Goal: Use online tool/utility: Use online tool/utility

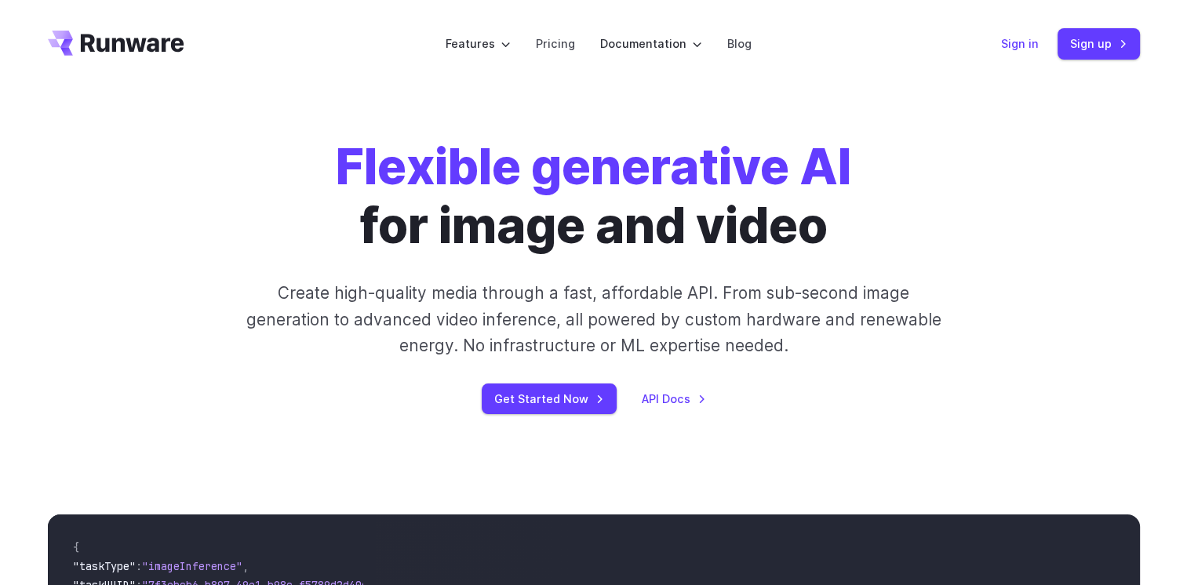
click at [1006, 49] on link "Sign in" at bounding box center [1020, 44] width 38 height 18
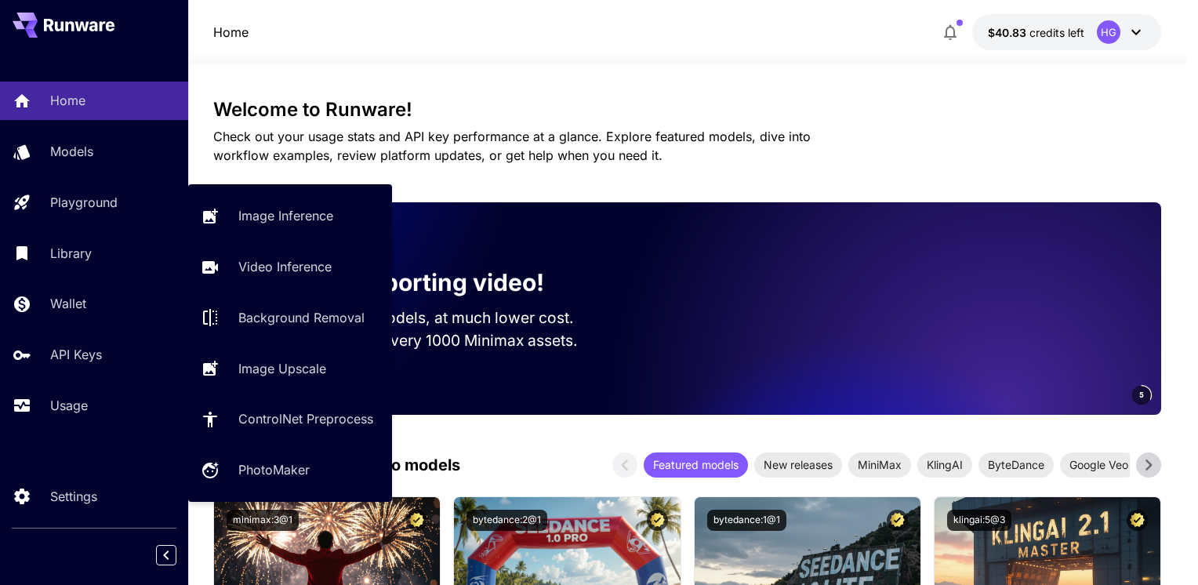
click at [313, 209] on p "Image Inference" at bounding box center [285, 215] width 95 height 19
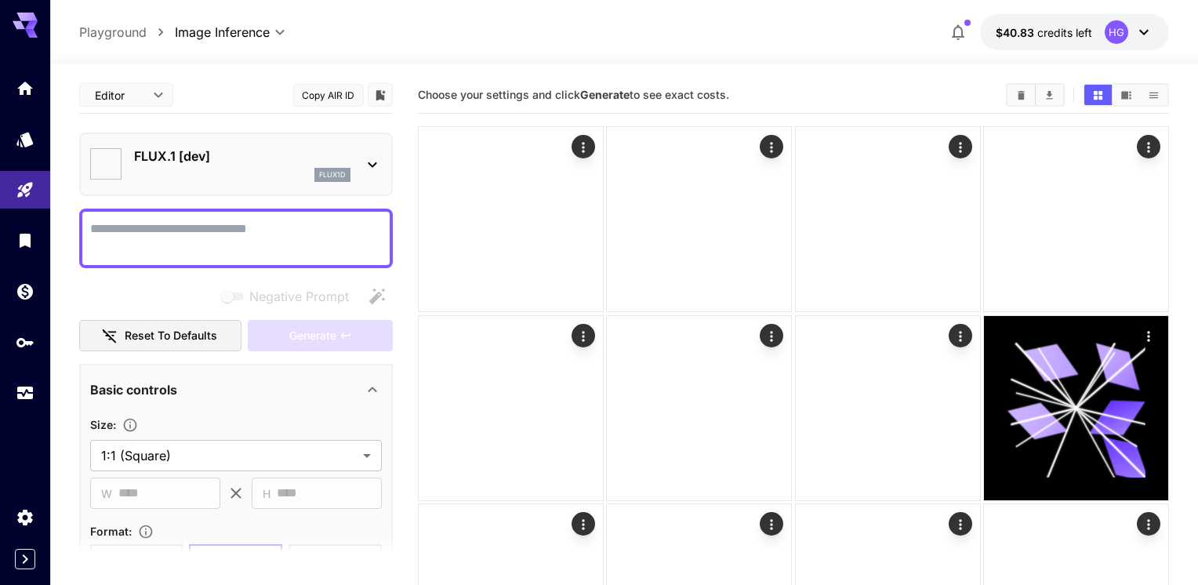
type input "**********"
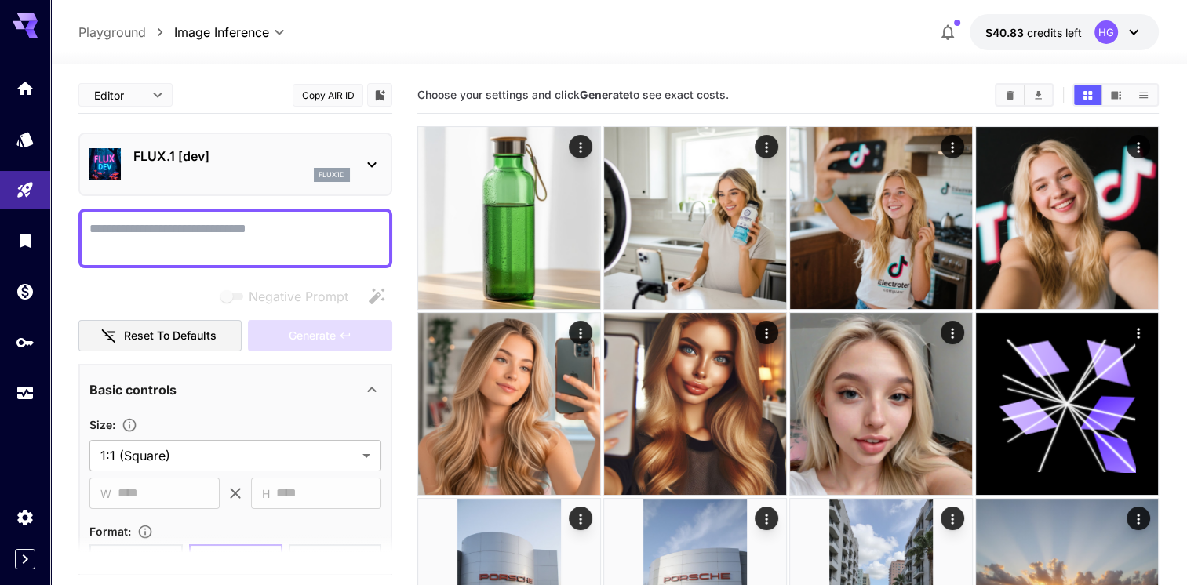
click at [351, 159] on div "FLUX.1 [dev] flux1d" at bounding box center [235, 164] width 292 height 48
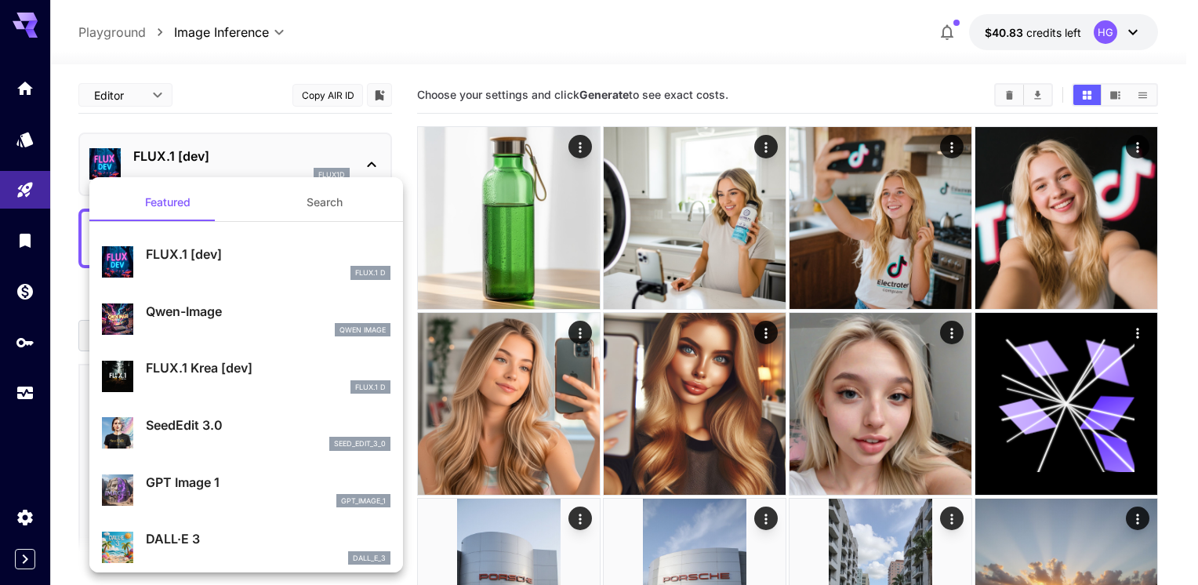
click at [253, 121] on div at bounding box center [599, 292] width 1198 height 585
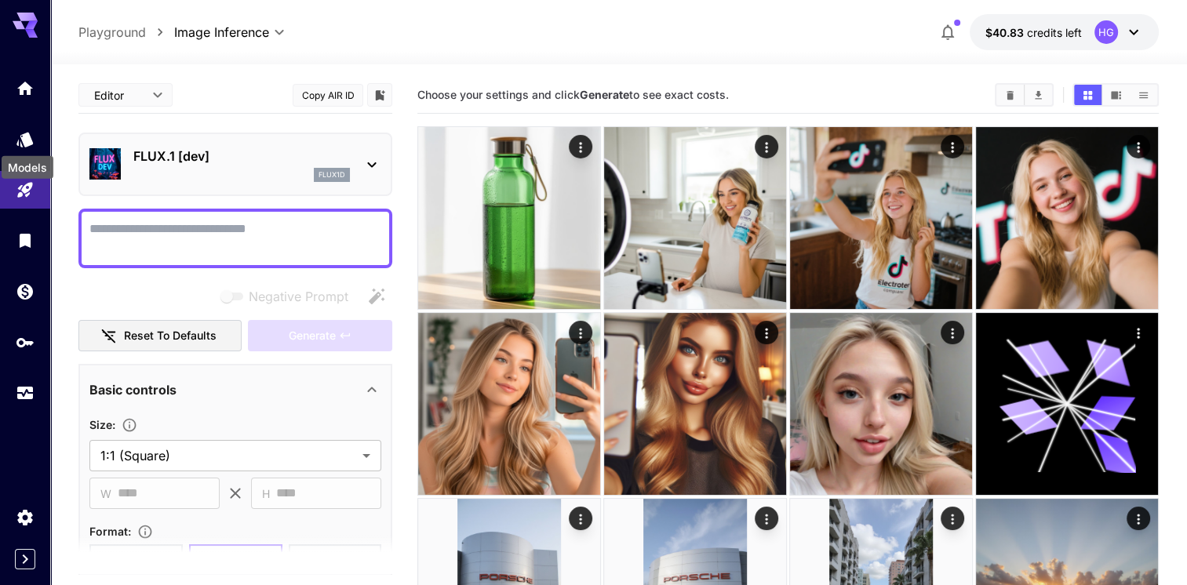
click at [27, 133] on icon "Models" at bounding box center [24, 139] width 16 height 15
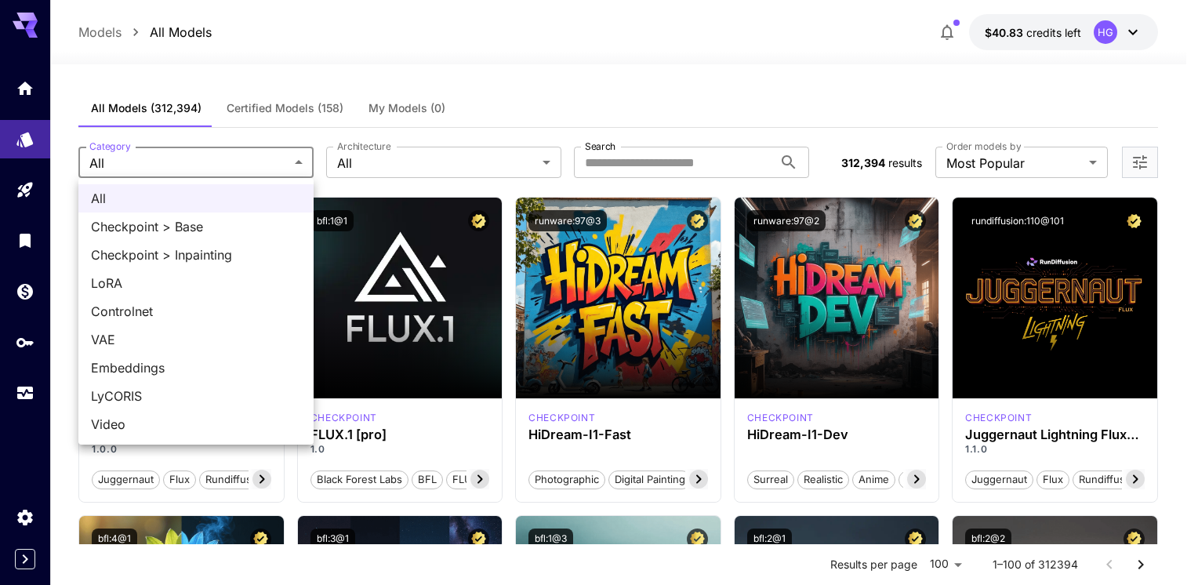
click at [264, 157] on div at bounding box center [599, 292] width 1198 height 585
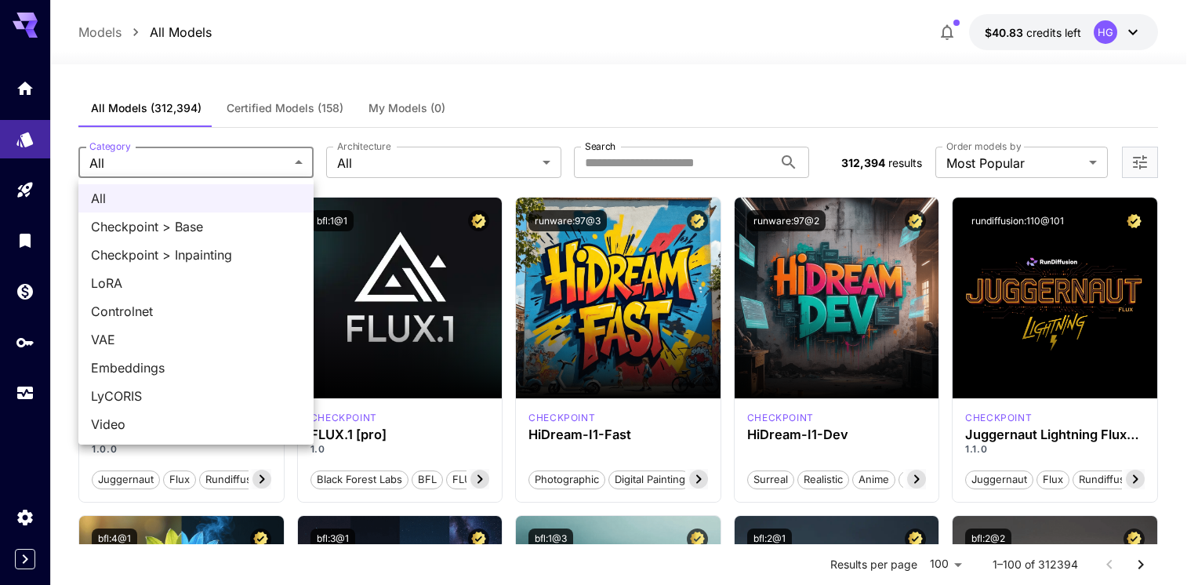
click at [288, 156] on div at bounding box center [599, 292] width 1198 height 585
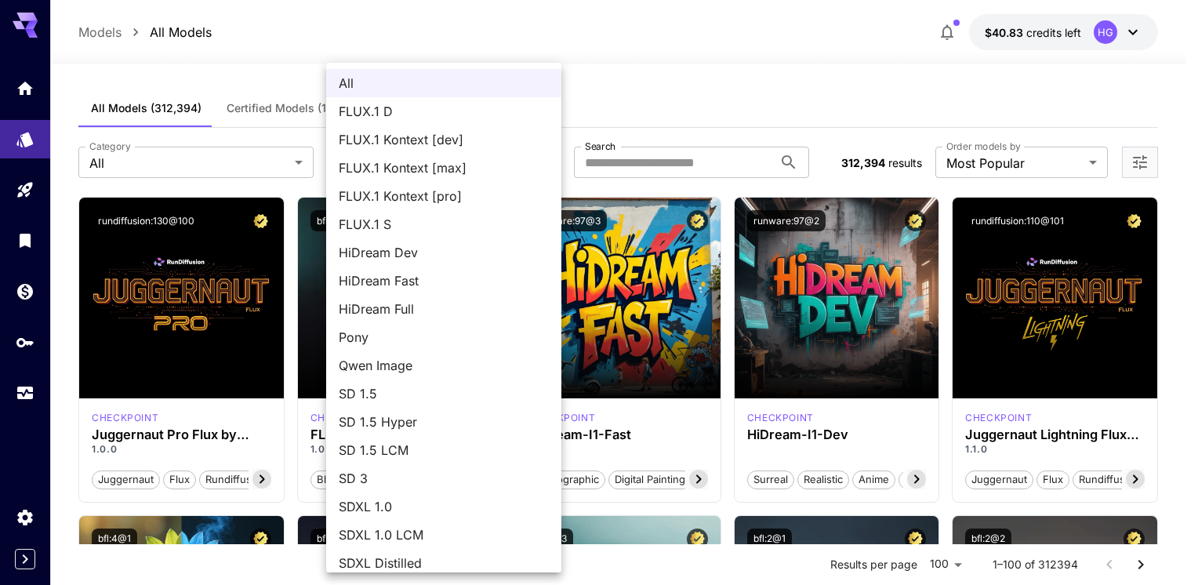
click at [498, 24] on div at bounding box center [599, 292] width 1198 height 585
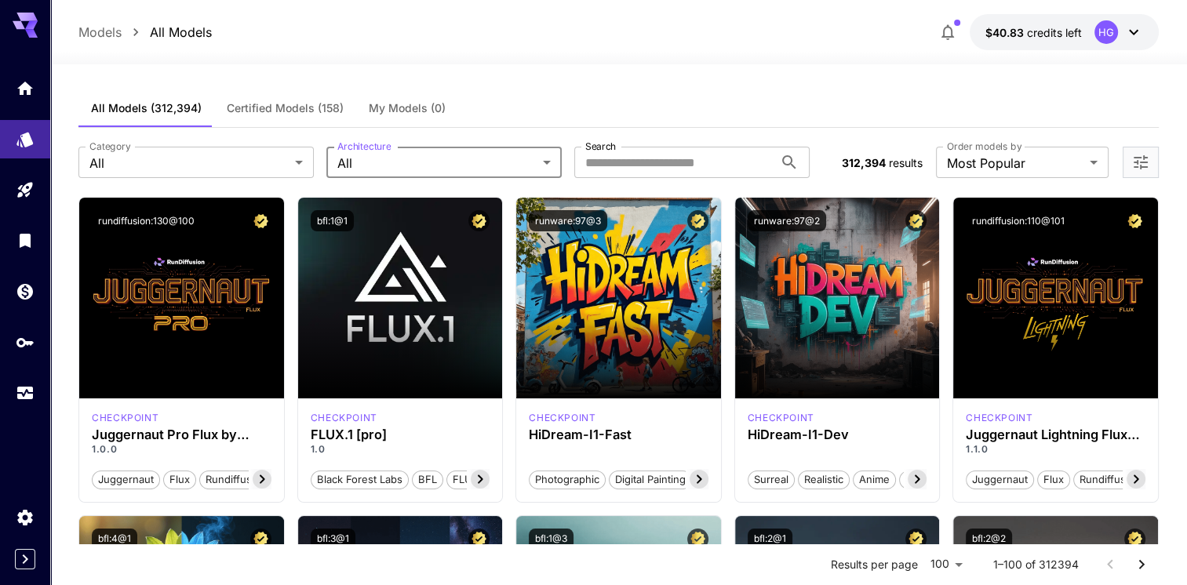
click at [260, 481] on icon at bounding box center [262, 479] width 19 height 19
click at [263, 478] on icon at bounding box center [262, 479] width 5 height 9
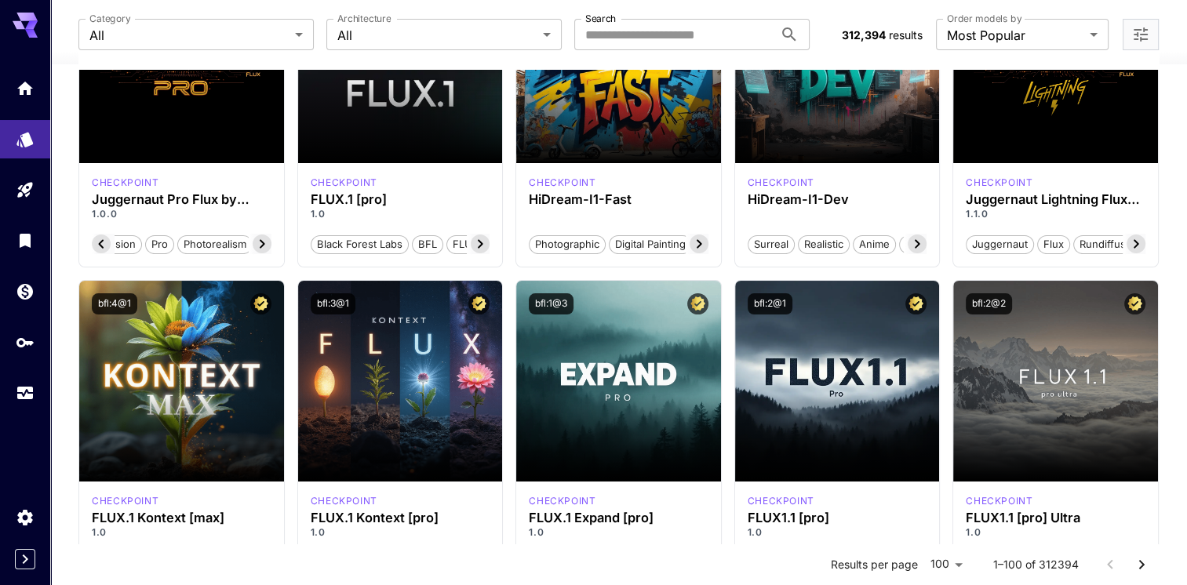
scroll to position [0, 152]
click at [14, 73] on link at bounding box center [25, 88] width 50 height 38
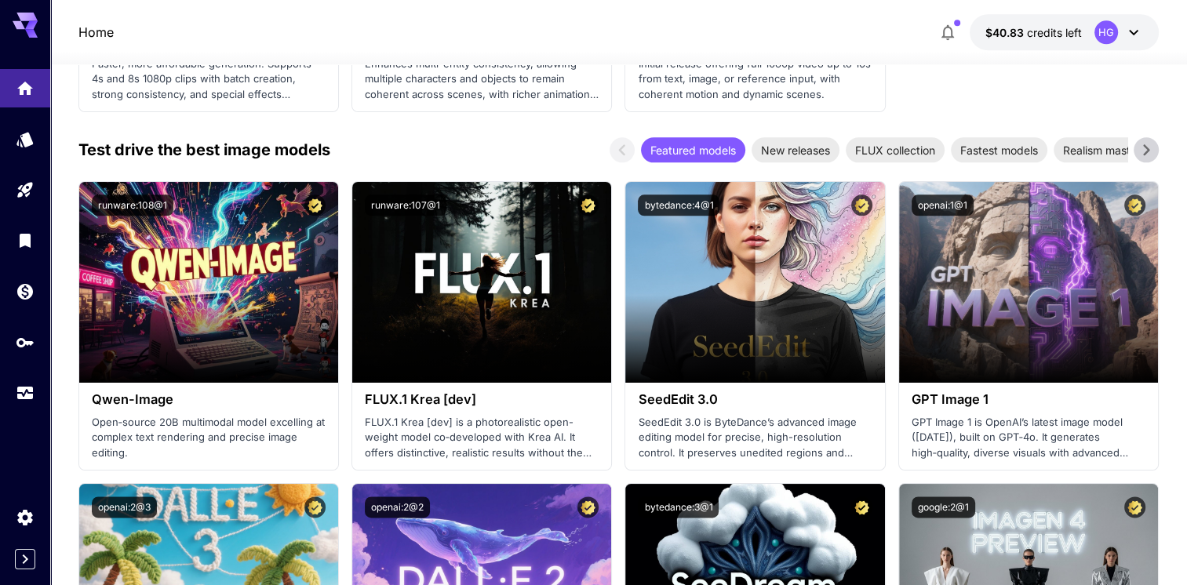
scroll to position [1961, 0]
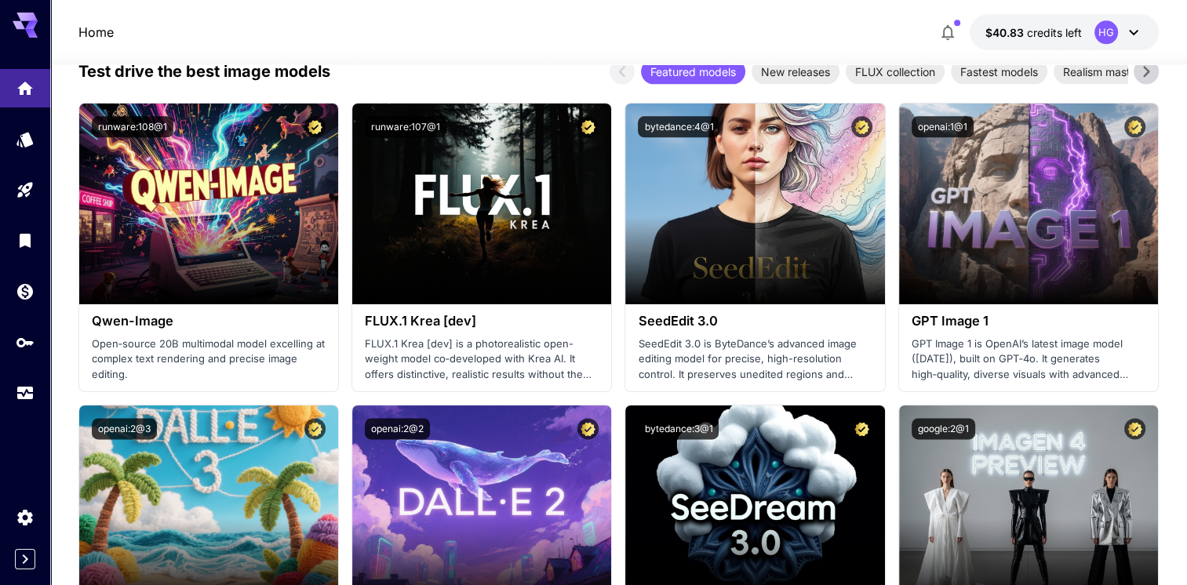
click at [467, 205] on span "Launch in Playground" at bounding box center [473, 204] width 118 height 13
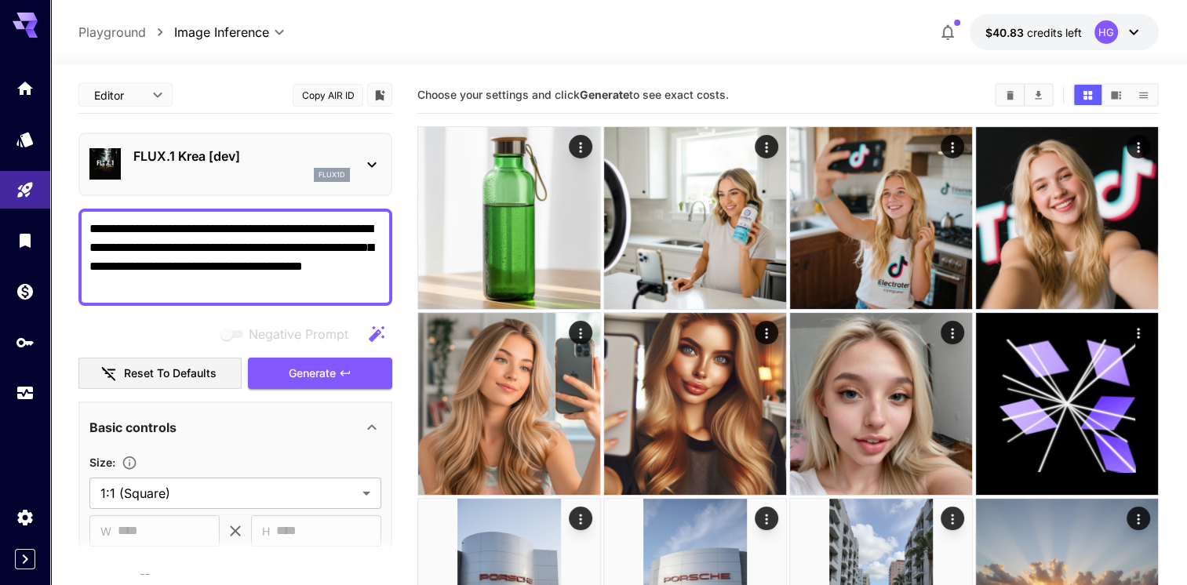
click at [332, 366] on span "Generate" at bounding box center [312, 374] width 47 height 20
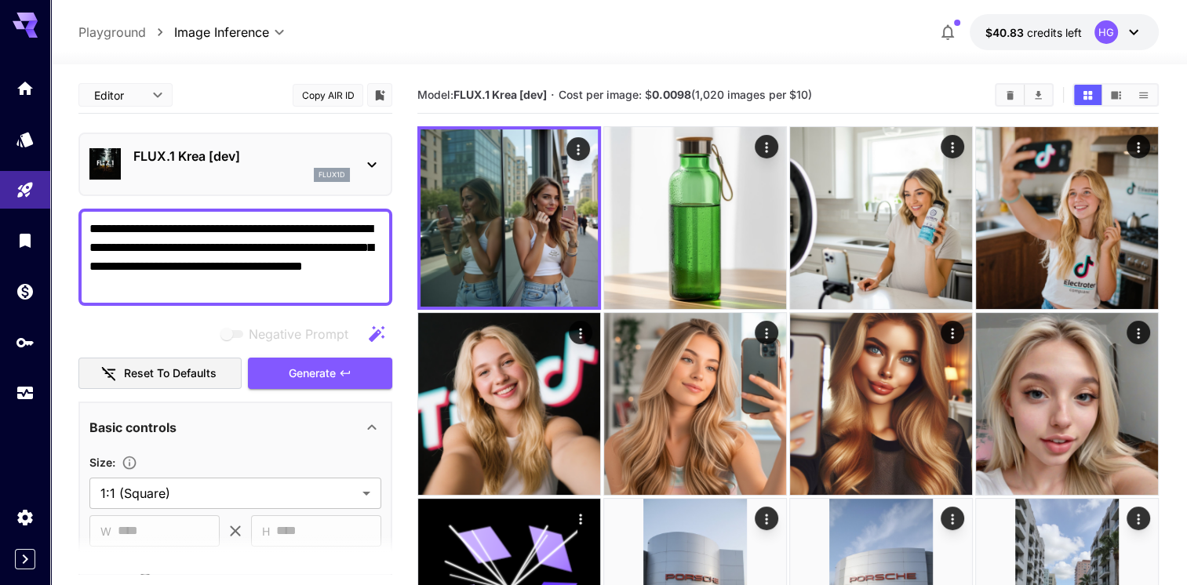
click at [373, 329] on icon "button" at bounding box center [376, 334] width 19 height 19
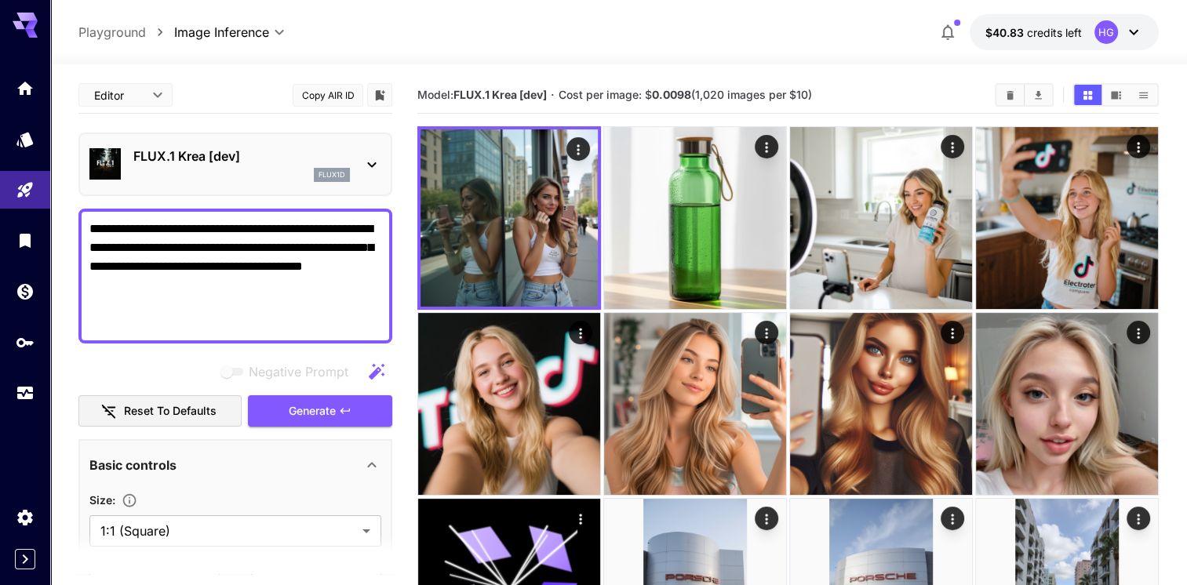
click at [311, 402] on span "Generate" at bounding box center [312, 412] width 47 height 20
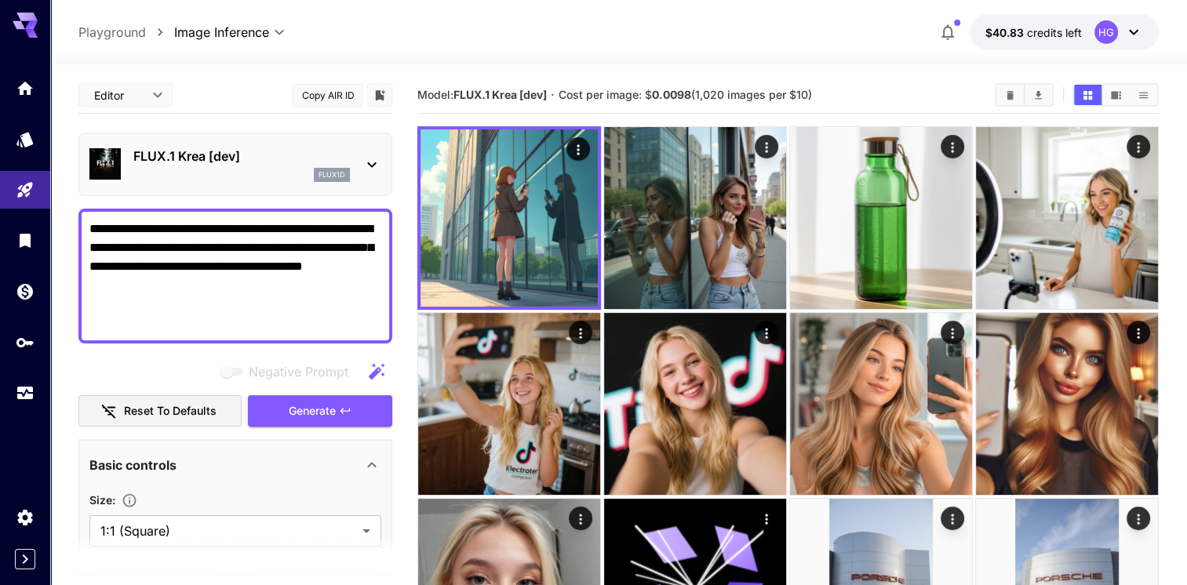
click at [370, 369] on icon "button" at bounding box center [376, 371] width 19 height 19
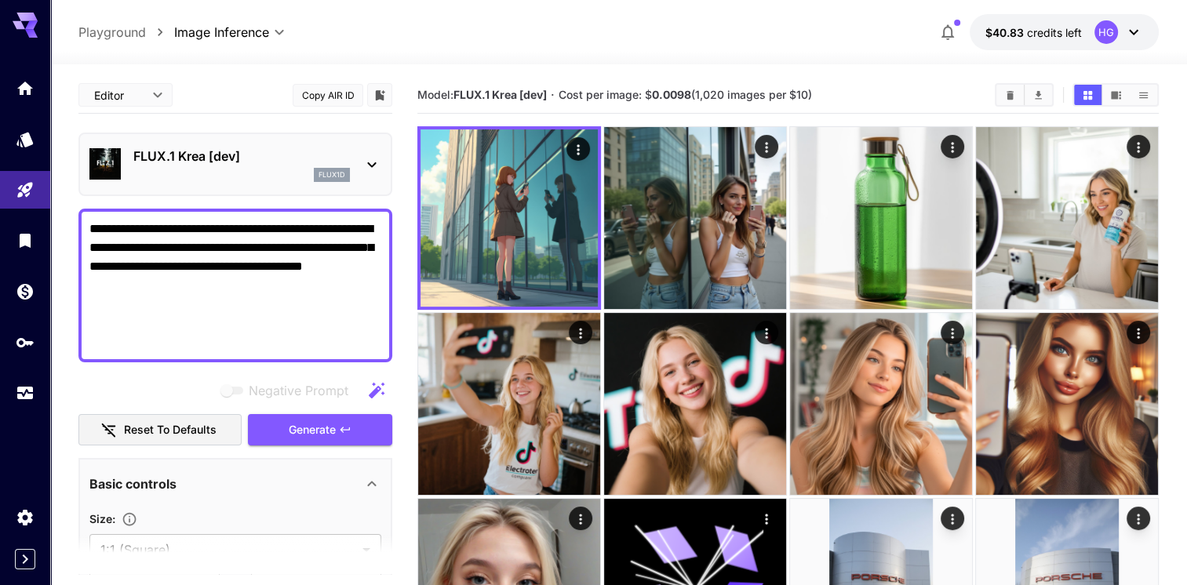
drag, startPoint x: 286, startPoint y: 340, endPoint x: 338, endPoint y: 230, distance: 122.4
click at [338, 230] on textarea "**********" at bounding box center [235, 286] width 292 height 132
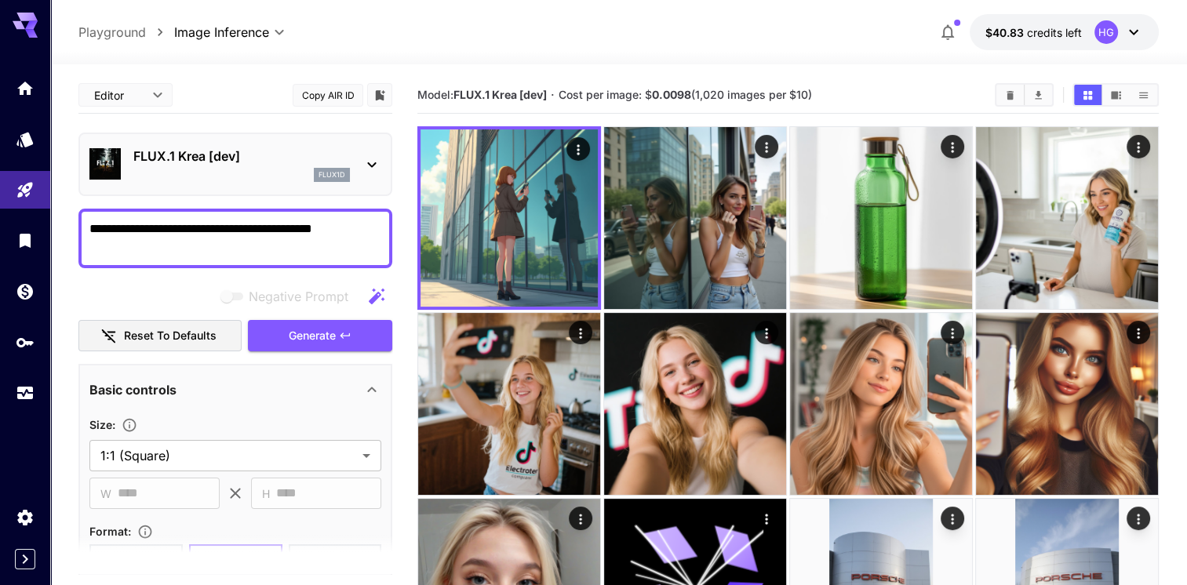
click at [384, 296] on icon "button" at bounding box center [376, 296] width 19 height 19
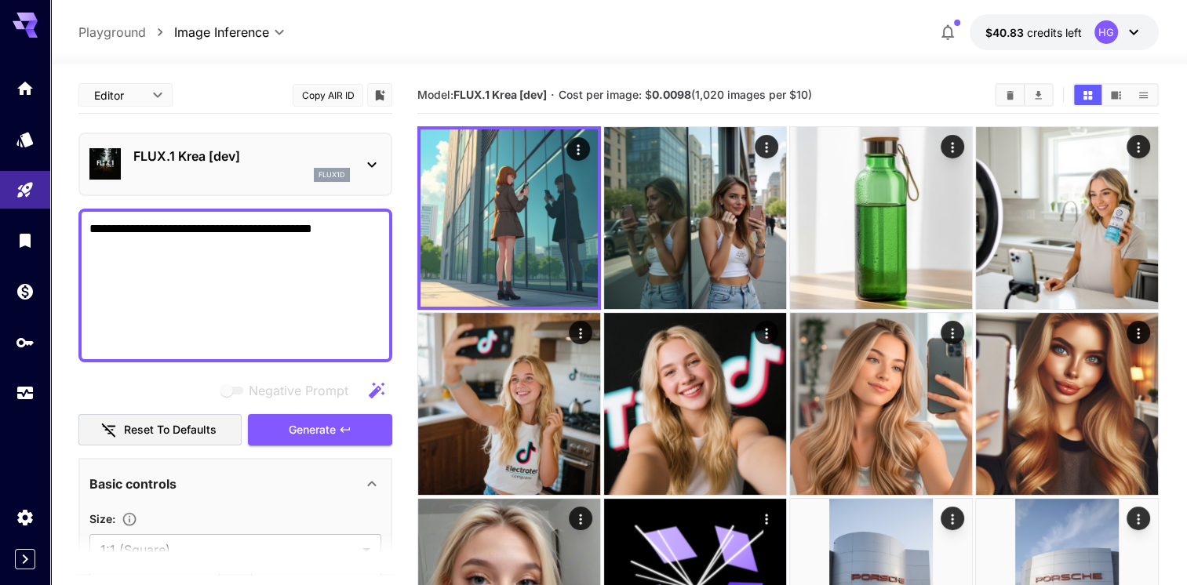
click at [337, 422] on button "Generate" at bounding box center [320, 430] width 144 height 32
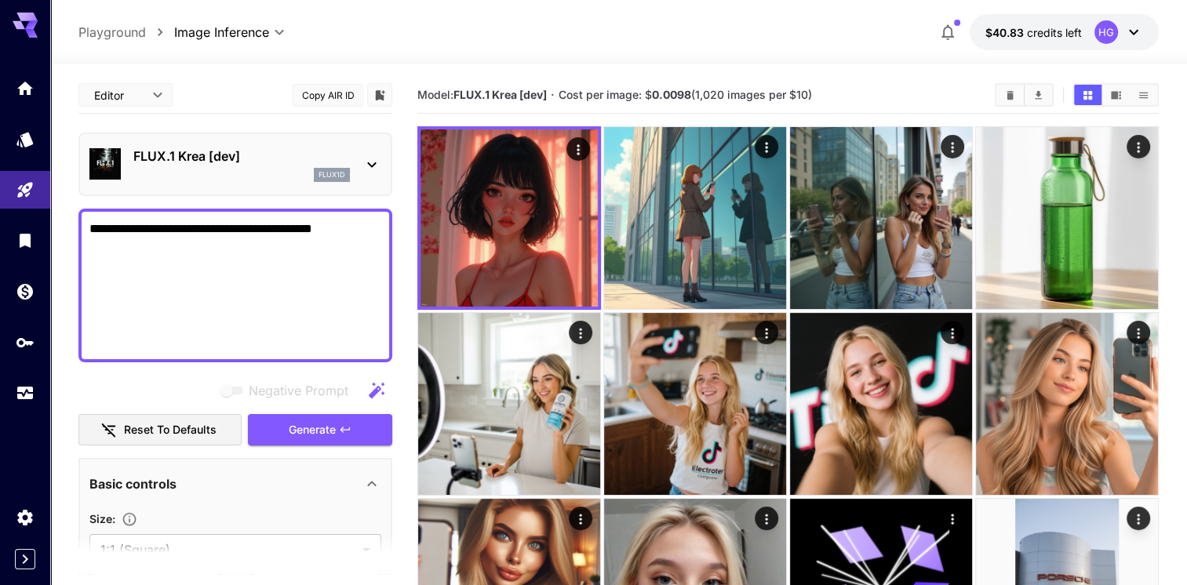
drag, startPoint x: 226, startPoint y: 340, endPoint x: 339, endPoint y: 231, distance: 157.5
click at [339, 231] on textarea "**********" at bounding box center [235, 286] width 292 height 132
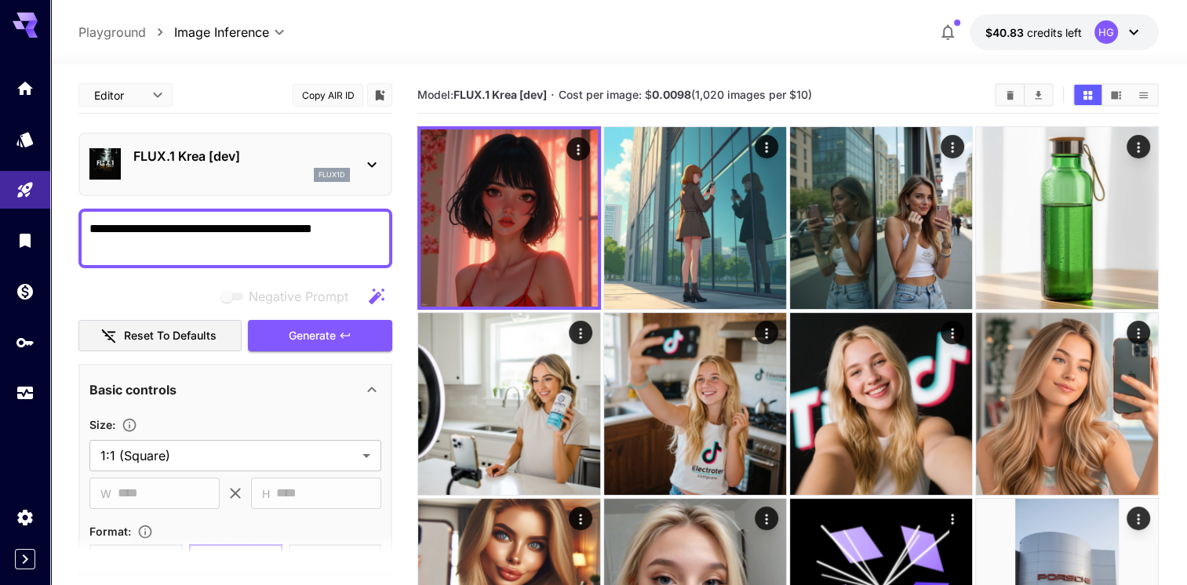
click at [323, 335] on span "Generate" at bounding box center [312, 336] width 47 height 20
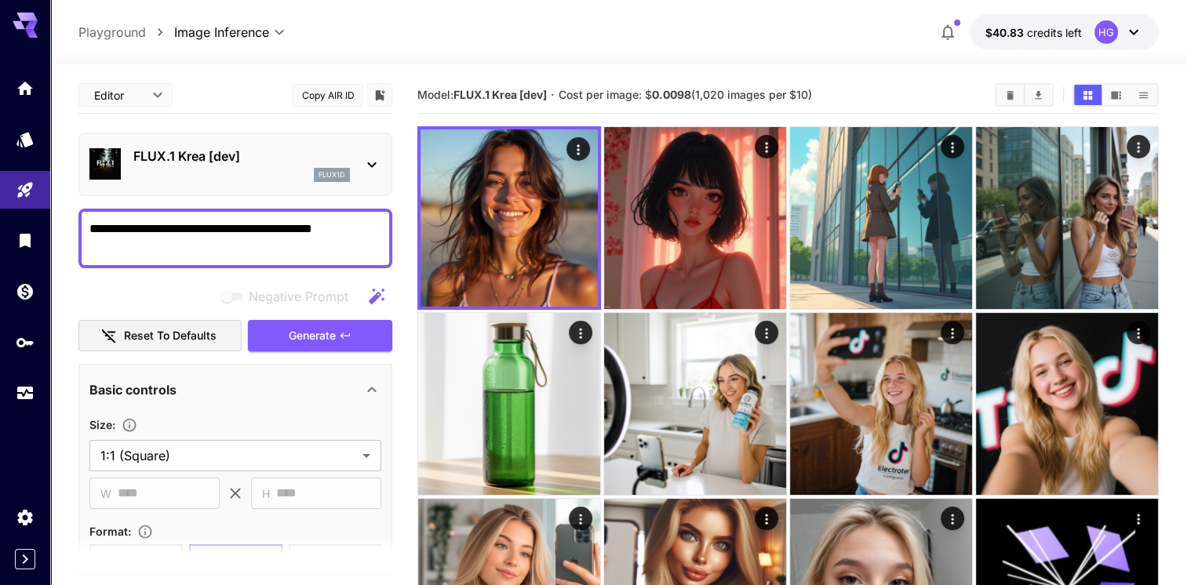
drag, startPoint x: 345, startPoint y: 231, endPoint x: 206, endPoint y: 231, distance: 138.8
click at [206, 231] on textarea "**********" at bounding box center [235, 239] width 292 height 38
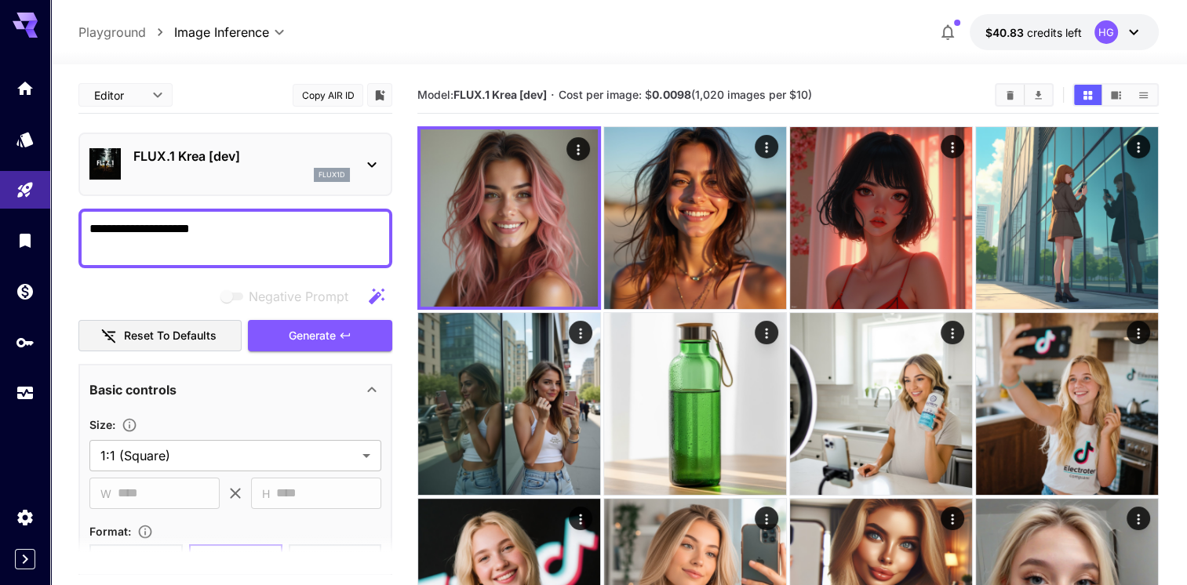
click at [318, 337] on span "Generate" at bounding box center [312, 336] width 47 height 20
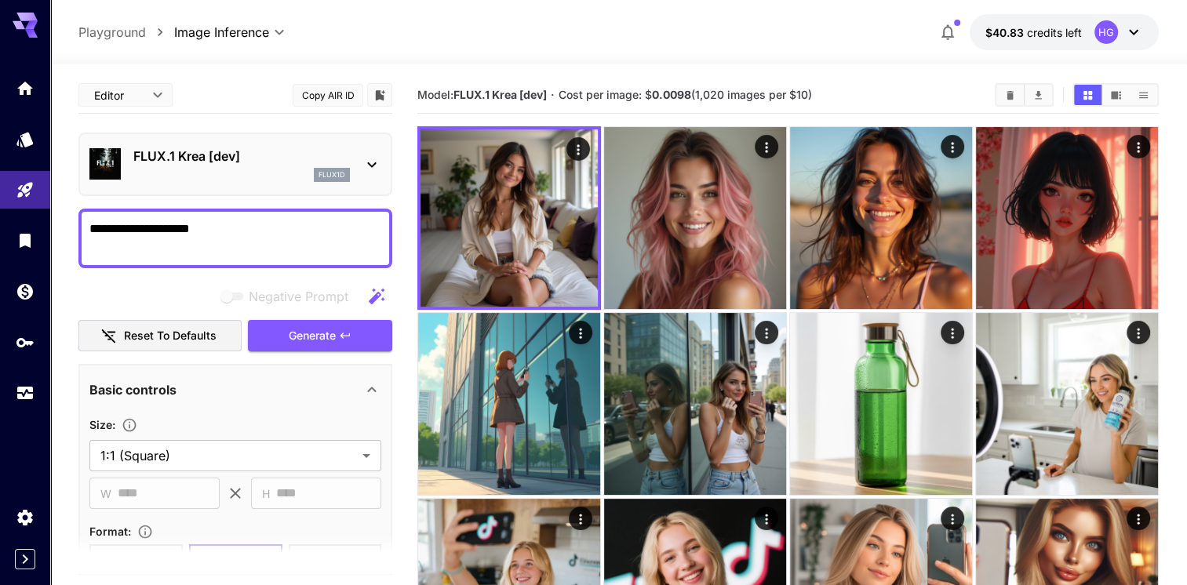
click at [313, 333] on span "Generate" at bounding box center [312, 336] width 47 height 20
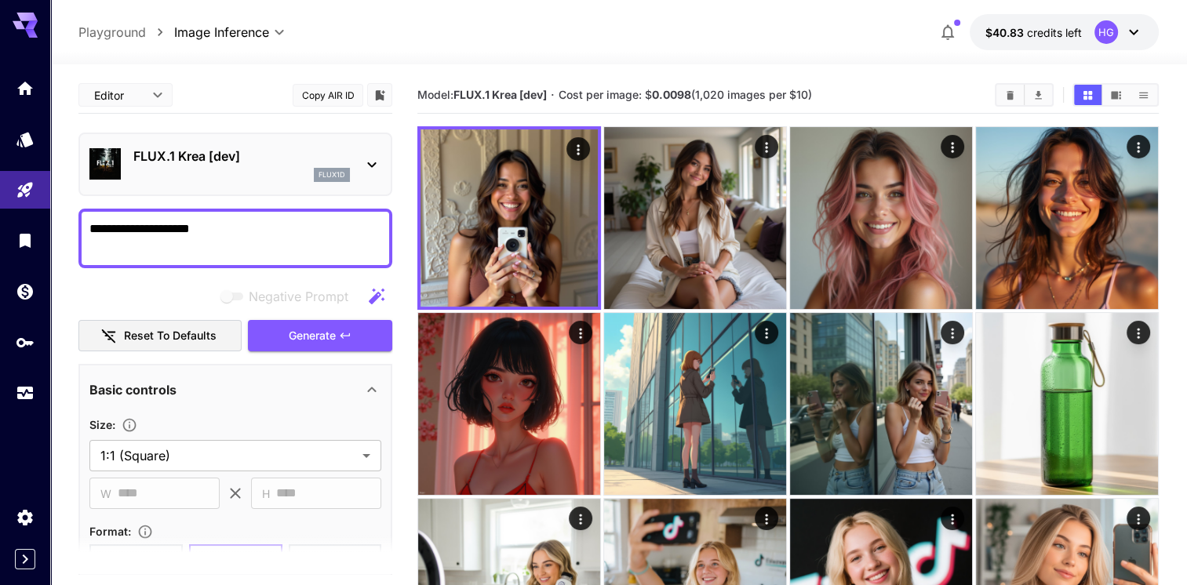
click at [245, 222] on textarea "**********" at bounding box center [235, 239] width 292 height 38
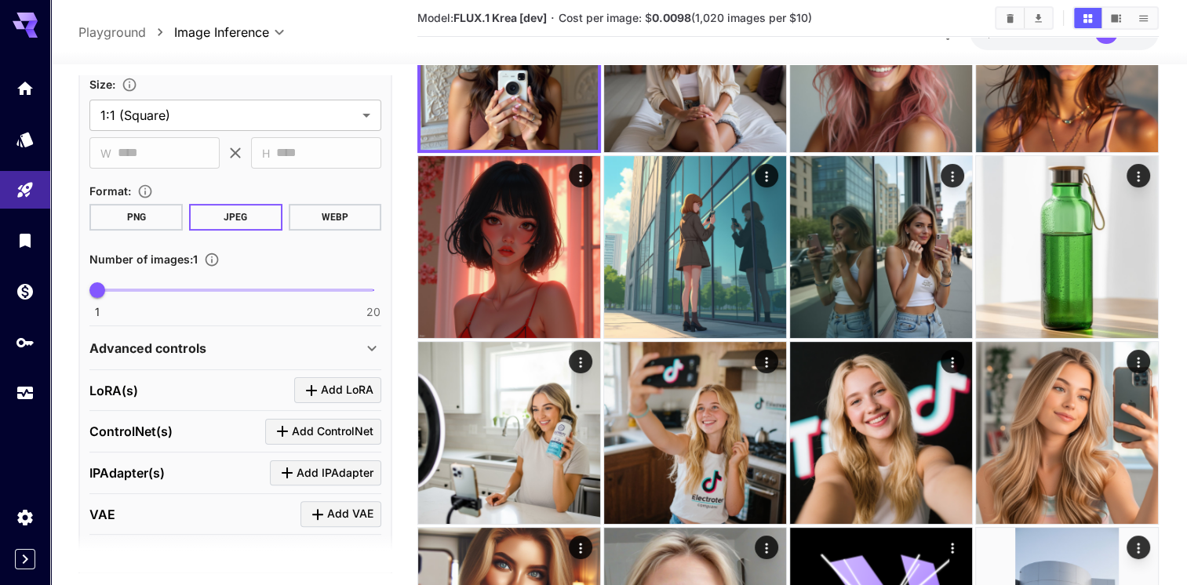
scroll to position [467, 0]
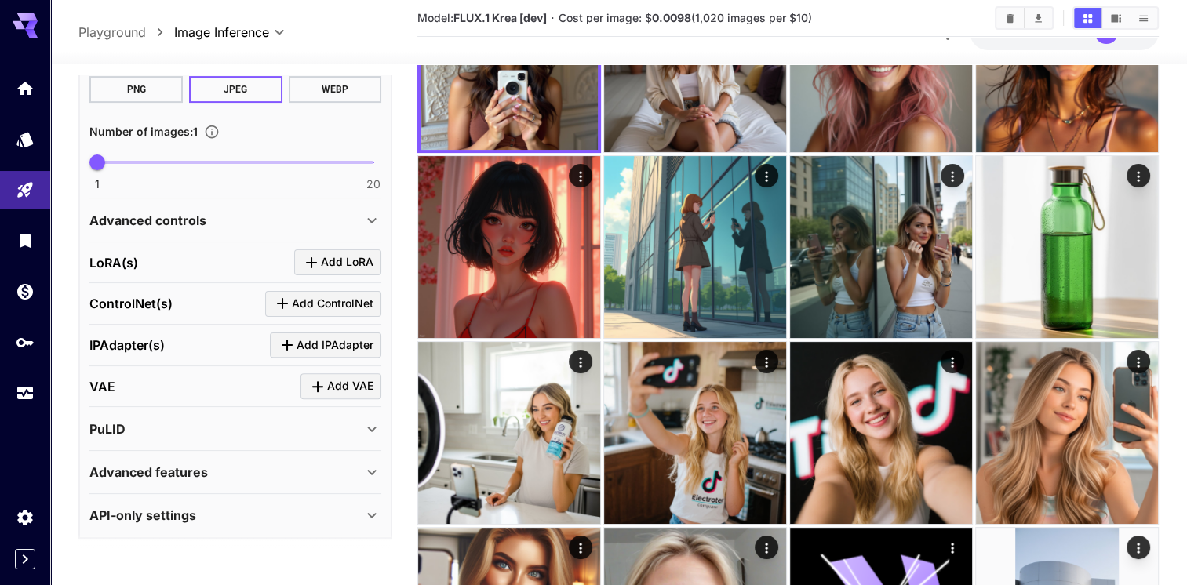
click at [248, 216] on div "Advanced controls" at bounding box center [225, 220] width 273 height 19
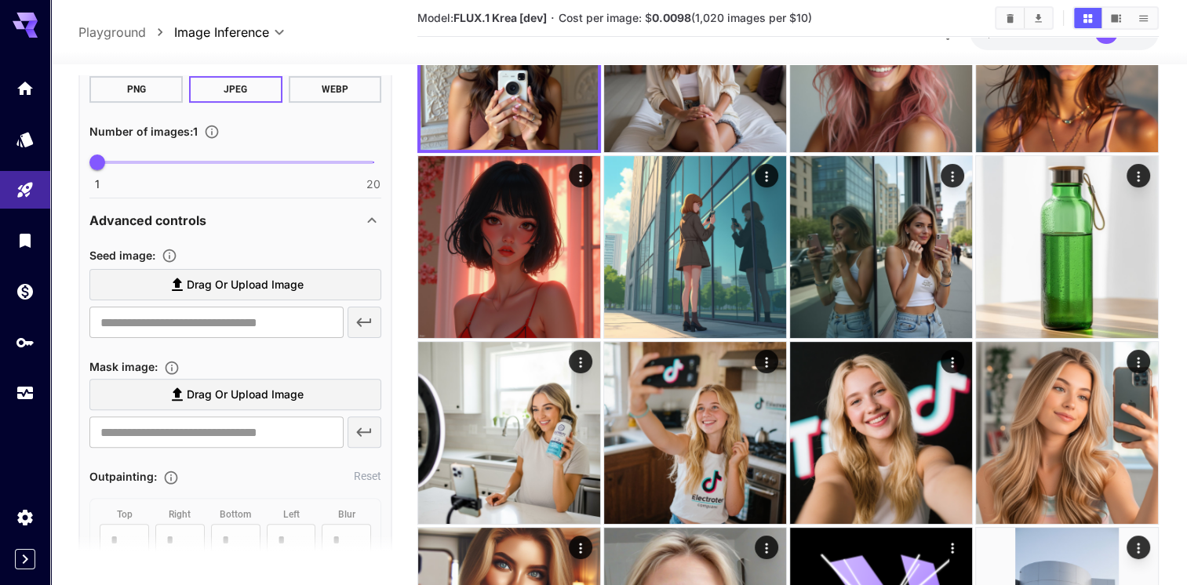
click at [251, 216] on div "Advanced controls" at bounding box center [225, 220] width 273 height 19
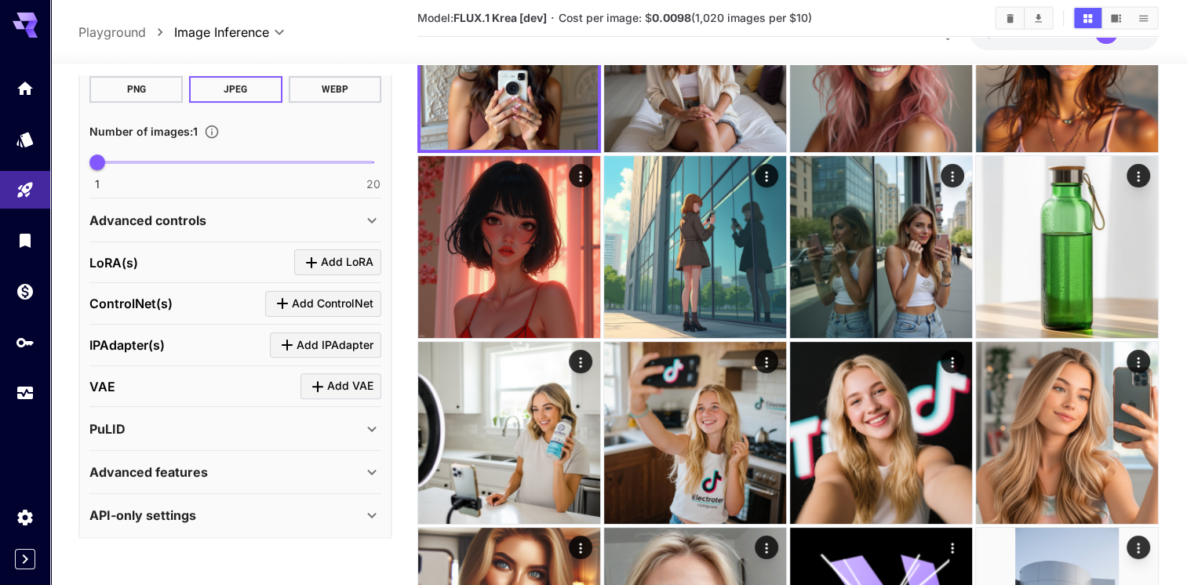
click at [248, 213] on div "Advanced controls" at bounding box center [225, 220] width 273 height 19
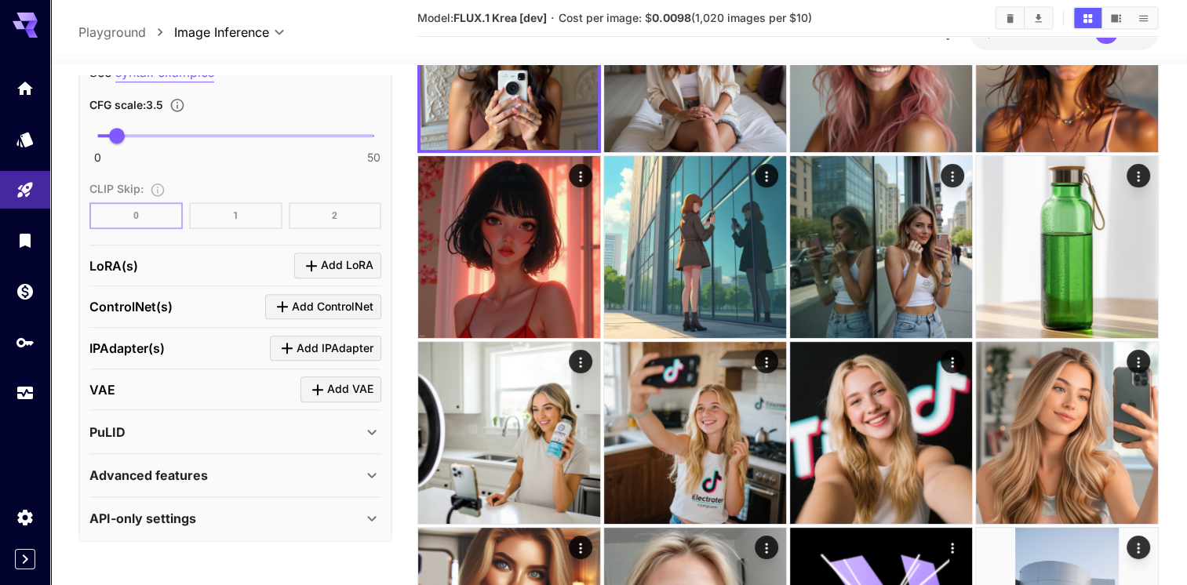
scroll to position [1264, 0]
click at [296, 428] on div "PuLID" at bounding box center [225, 431] width 273 height 19
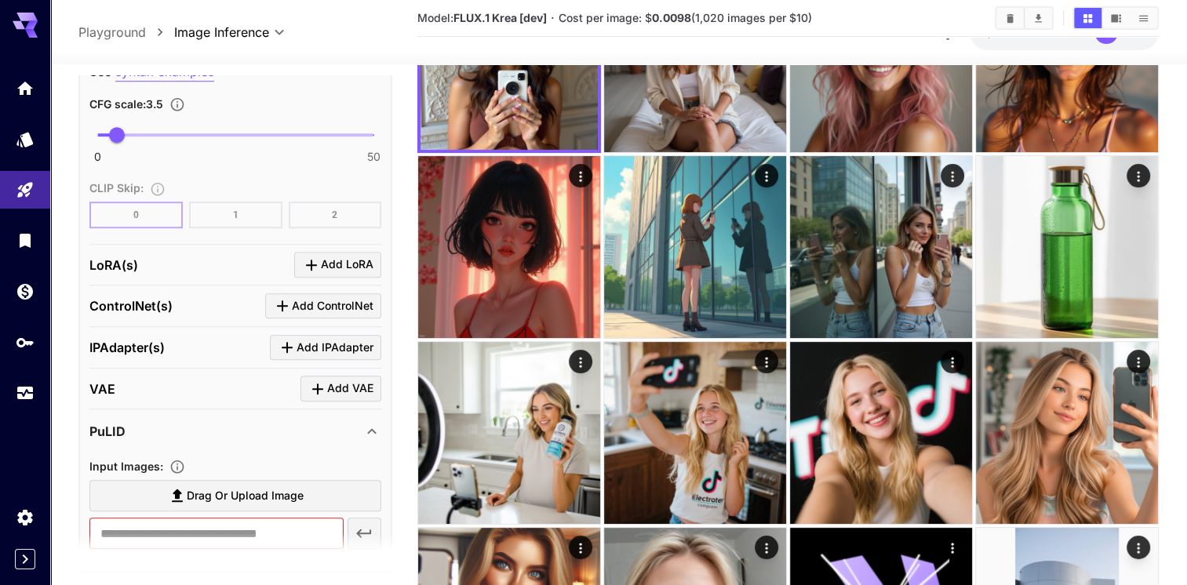
click at [245, 432] on div "PuLID" at bounding box center [225, 431] width 273 height 19
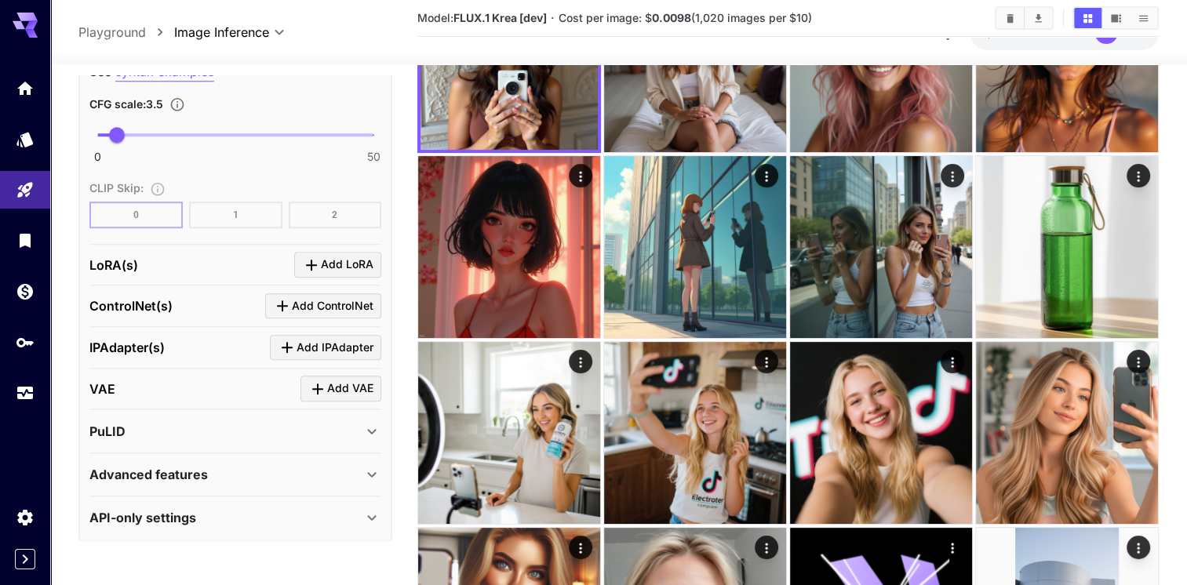
click at [257, 470] on div "Advanced features" at bounding box center [225, 474] width 273 height 19
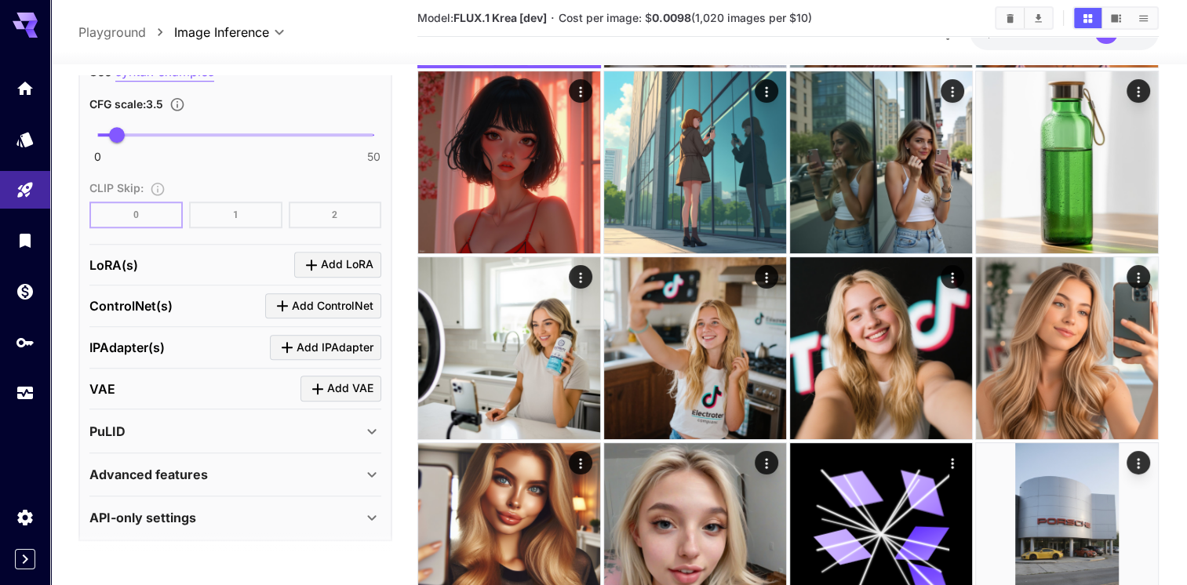
scroll to position [392, 0]
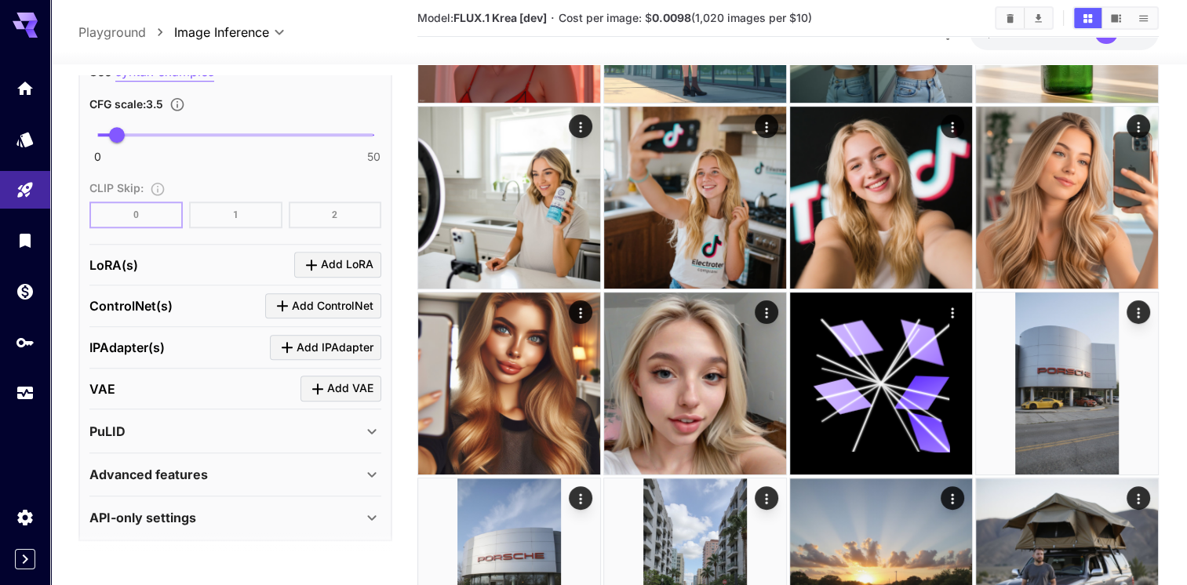
click at [279, 499] on div "API-only settings" at bounding box center [235, 518] width 292 height 38
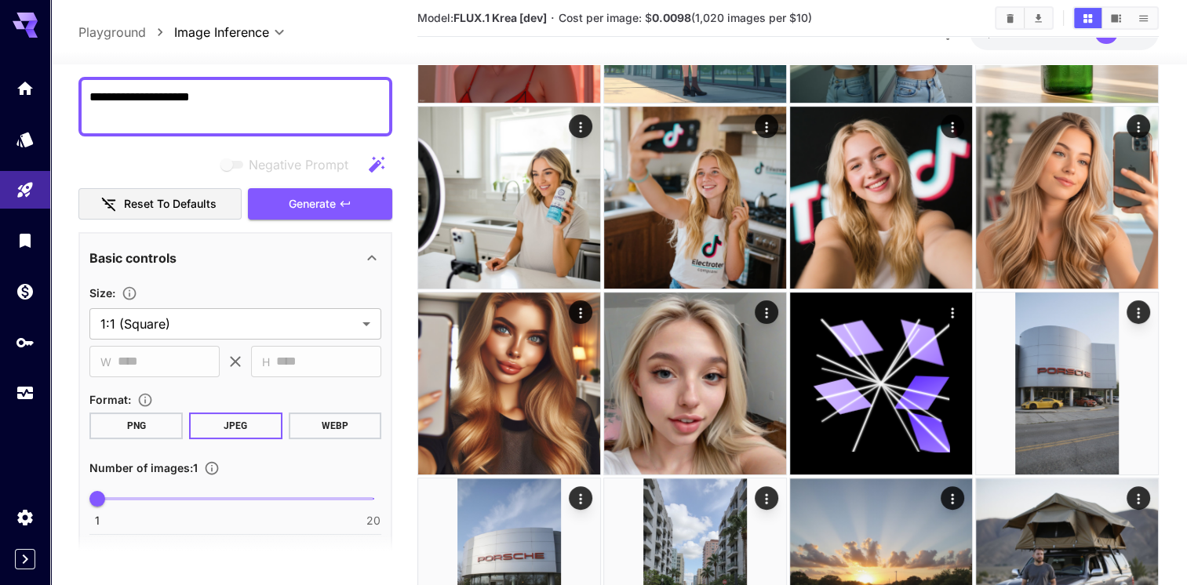
scroll to position [0, 0]
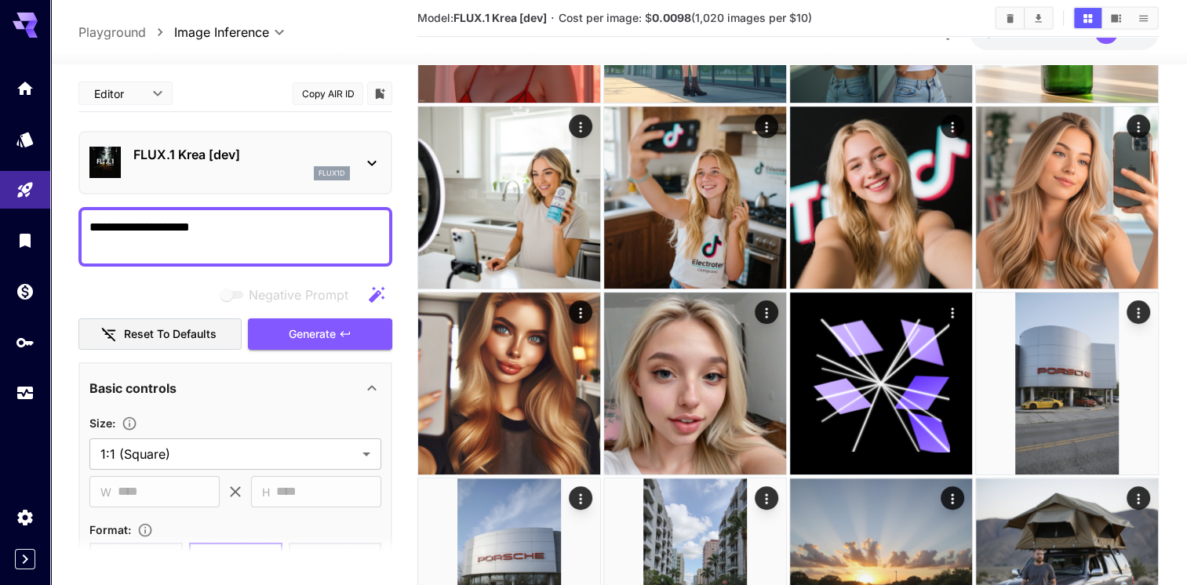
click at [267, 238] on textarea "**********" at bounding box center [235, 237] width 292 height 38
type textarea "**********"
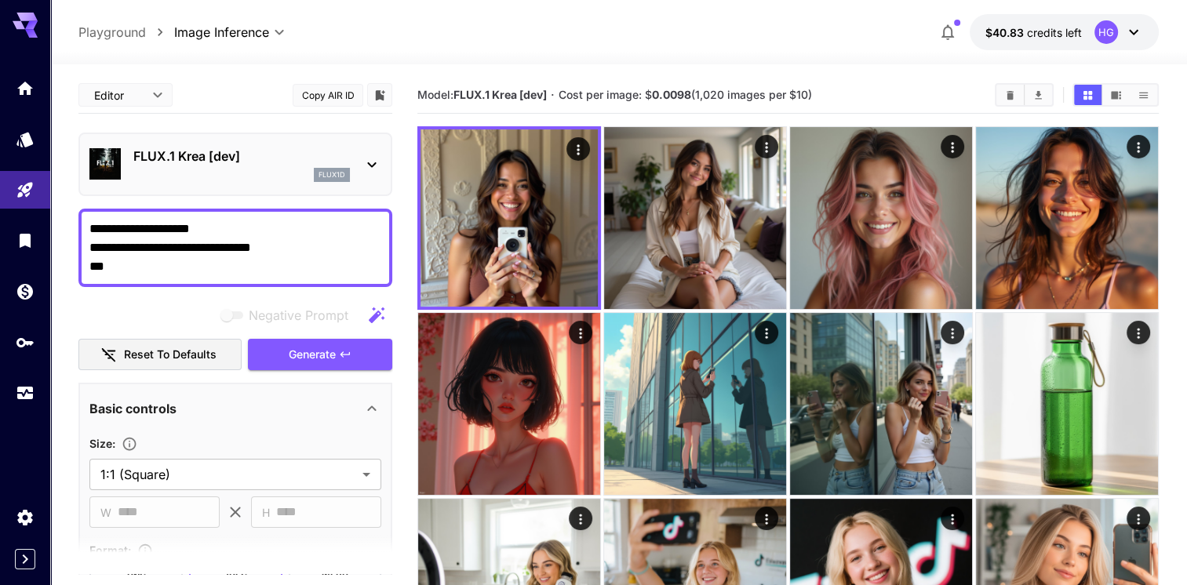
drag, startPoint x: 125, startPoint y: 271, endPoint x: 89, endPoint y: 273, distance: 35.4
click at [89, 273] on textarea "**********" at bounding box center [235, 248] width 292 height 56
click at [226, 224] on textarea "**********" at bounding box center [235, 248] width 292 height 56
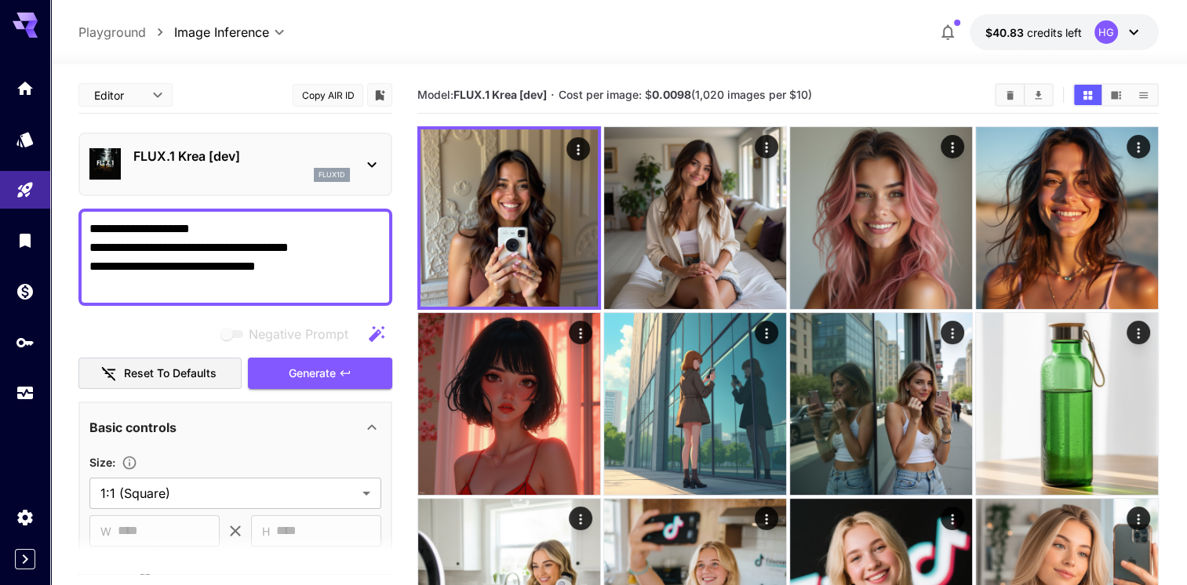
click at [287, 264] on textarea "**********" at bounding box center [235, 257] width 292 height 75
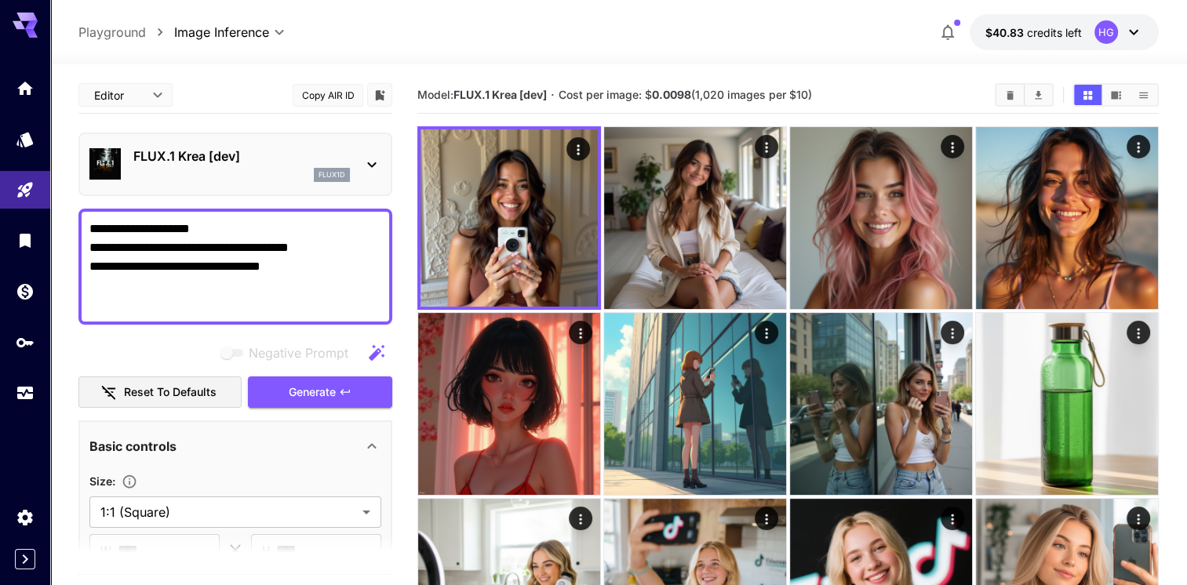
click at [322, 387] on span "Generate" at bounding box center [312, 393] width 47 height 20
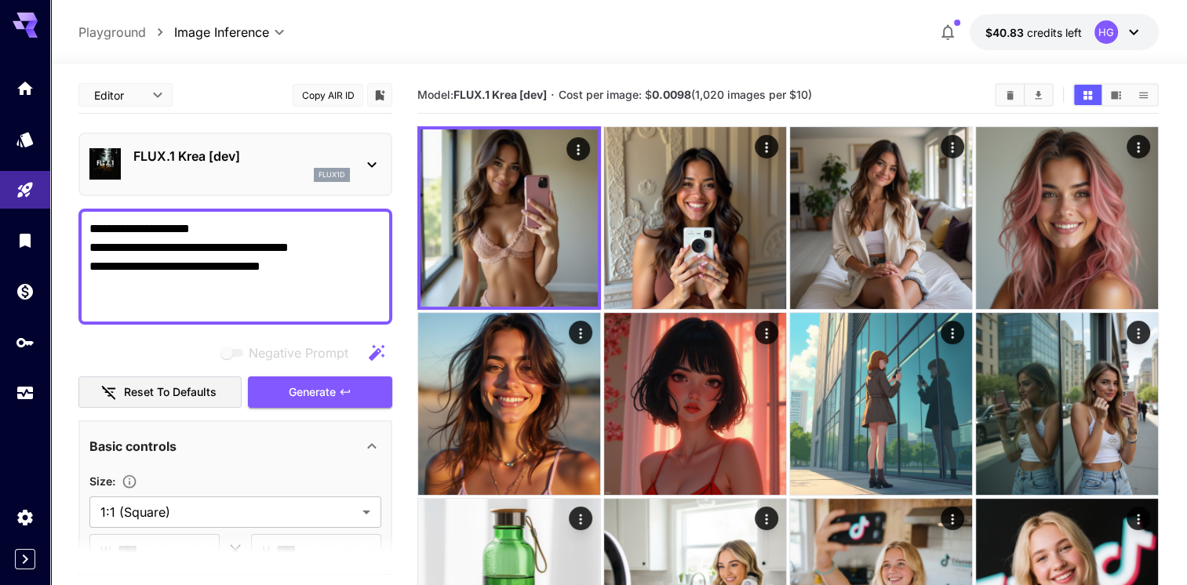
click at [342, 389] on icon "button" at bounding box center [344, 391] width 9 height 5
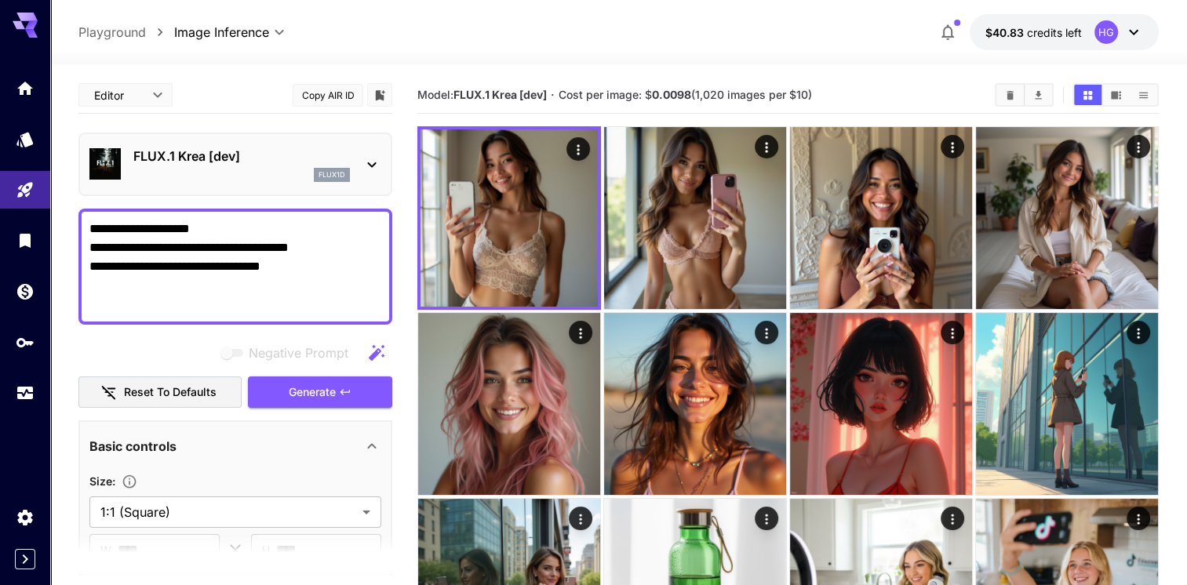
drag, startPoint x: 154, startPoint y: 247, endPoint x: 77, endPoint y: 247, distance: 76.9
type textarea "**********"
click at [346, 391] on icon "button" at bounding box center [344, 391] width 9 height 5
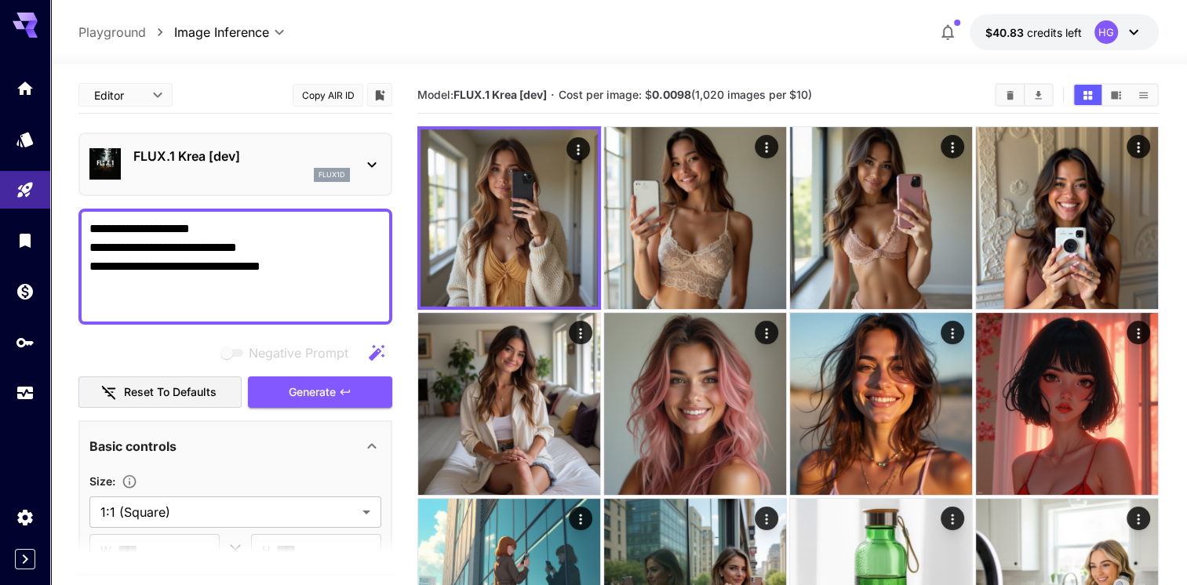
click at [333, 387] on span "Generate" at bounding box center [312, 393] width 47 height 20
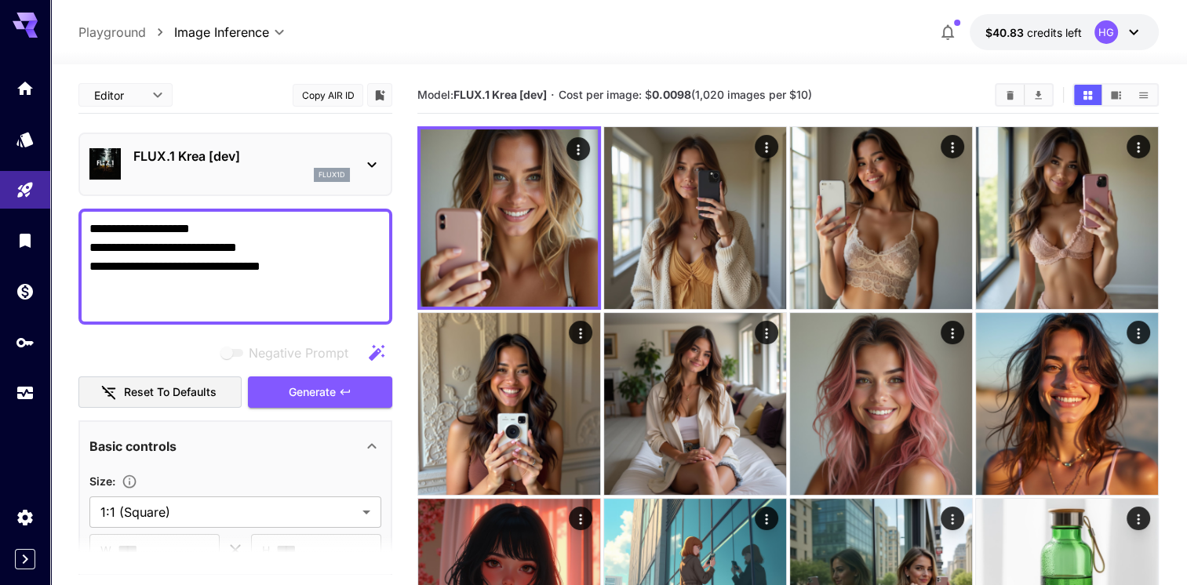
drag, startPoint x: 283, startPoint y: 266, endPoint x: 92, endPoint y: 269, distance: 191.4
click at [92, 269] on textarea "**********" at bounding box center [235, 267] width 292 height 94
click at [351, 387] on icon "button" at bounding box center [345, 392] width 13 height 13
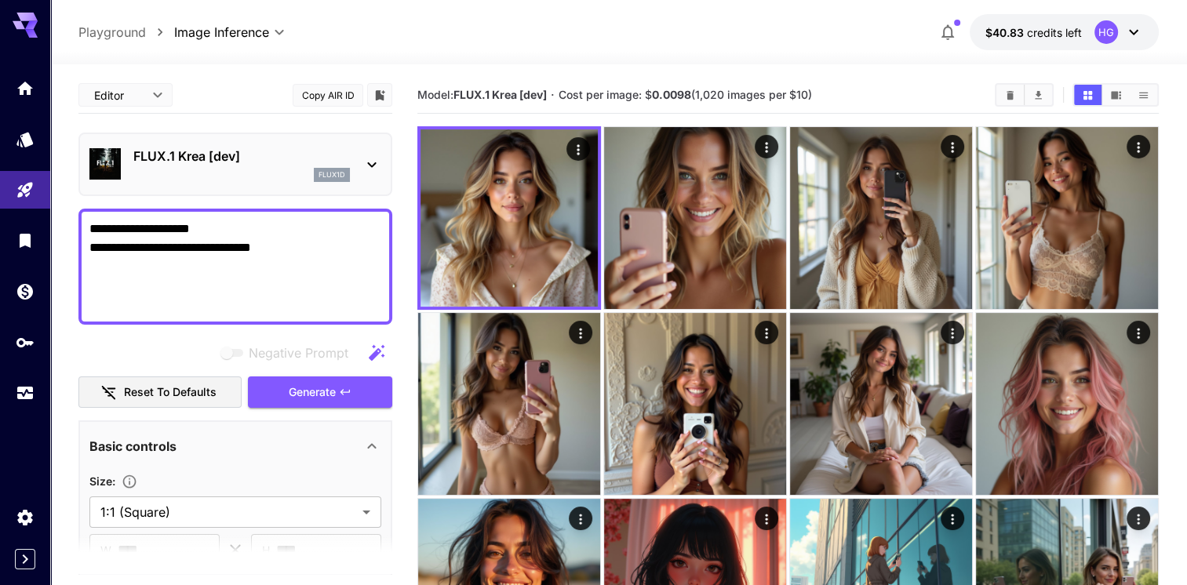
click at [88, 251] on div "**********" at bounding box center [235, 267] width 314 height 116
click at [90, 249] on textarea "**********" at bounding box center [235, 267] width 292 height 94
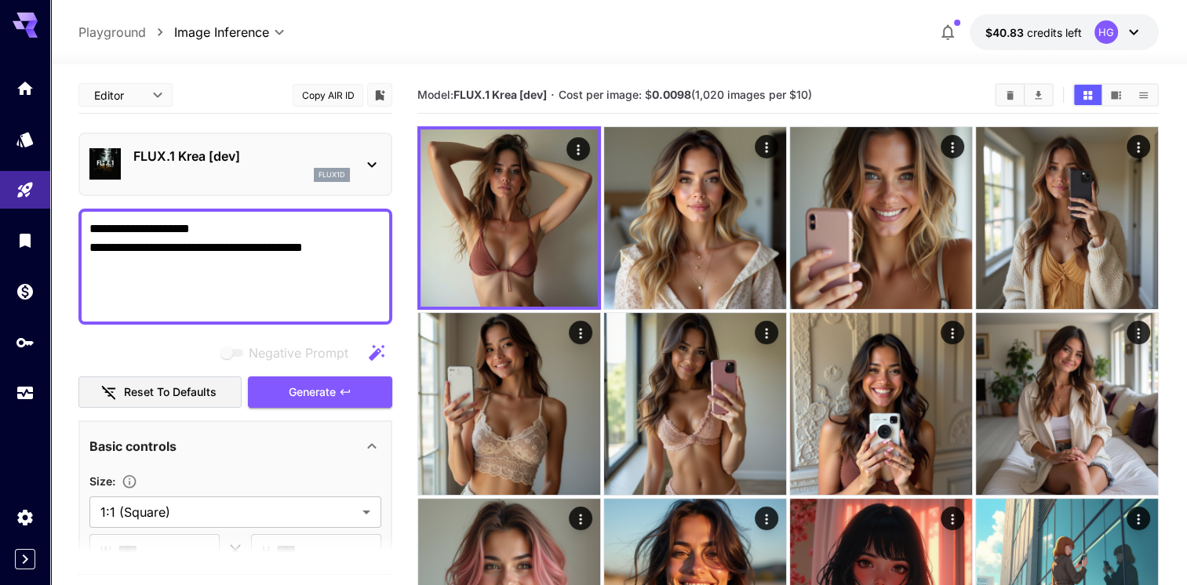
drag, startPoint x: 151, startPoint y: 246, endPoint x: 85, endPoint y: 242, distance: 65.2
click at [85, 242] on div "**********" at bounding box center [235, 267] width 314 height 116
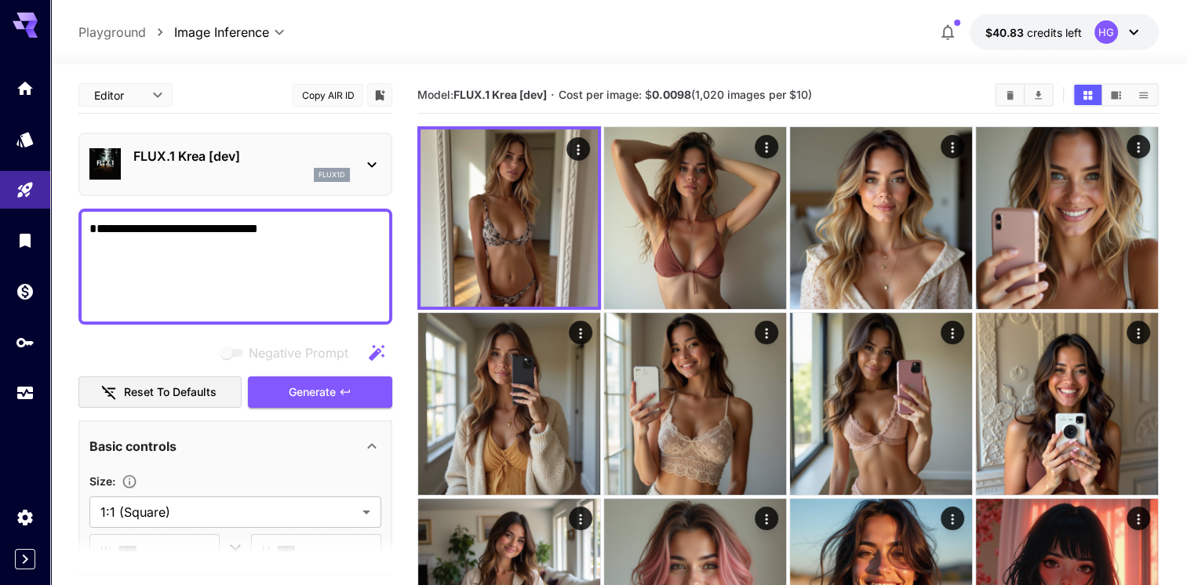
click at [82, 252] on div "**********" at bounding box center [235, 267] width 314 height 116
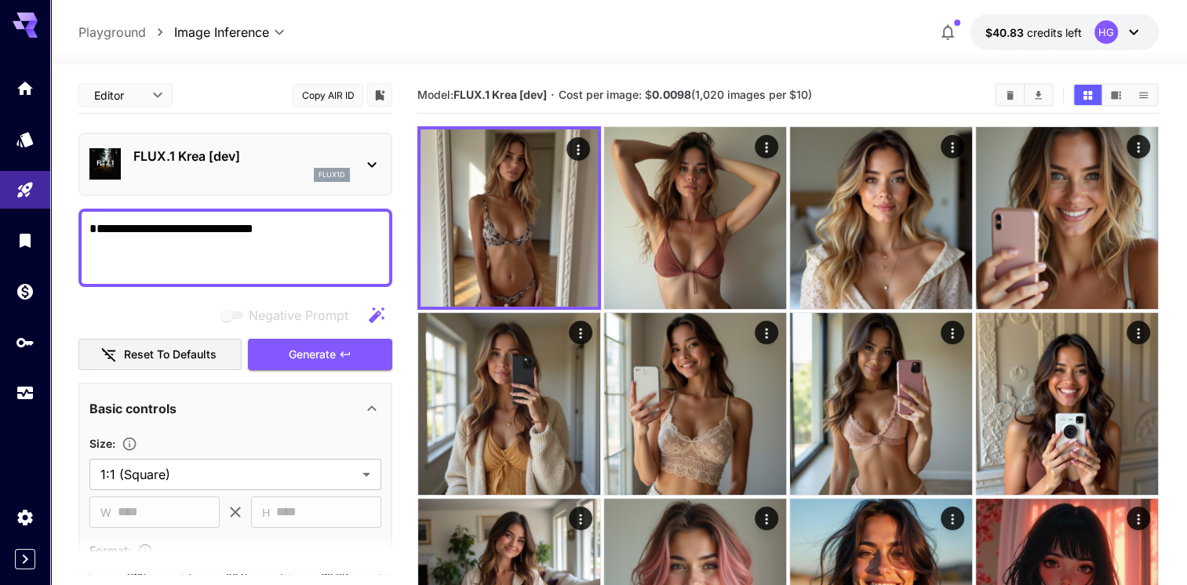
drag, startPoint x: 104, startPoint y: 237, endPoint x: 84, endPoint y: 237, distance: 19.6
click at [84, 237] on div "**********" at bounding box center [235, 248] width 314 height 78
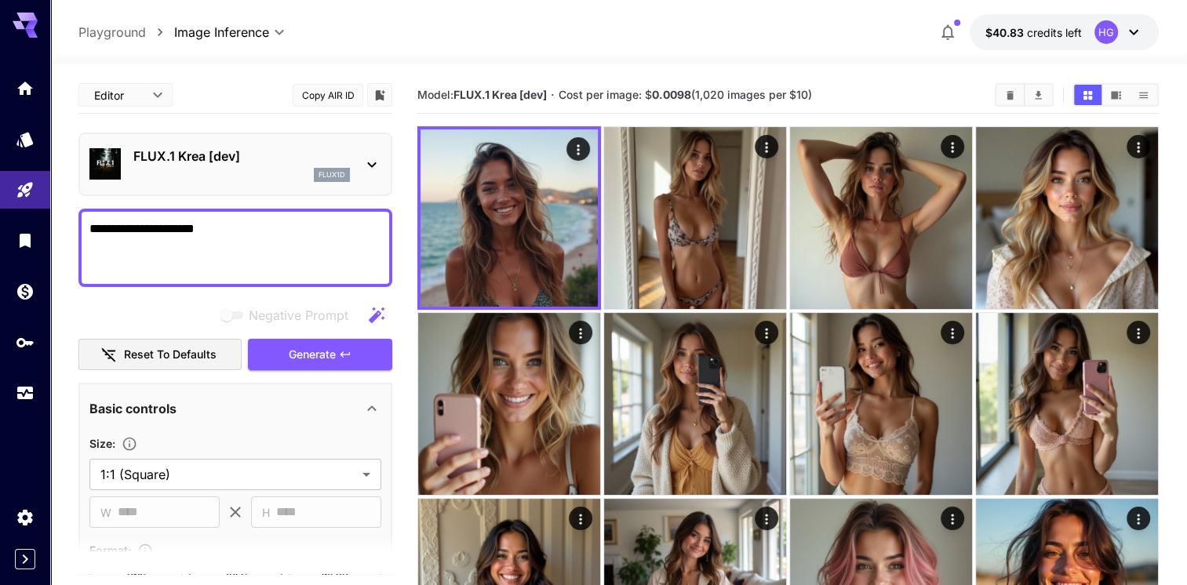
type textarea "**********"
click at [320, 351] on span "Generate" at bounding box center [312, 355] width 47 height 20
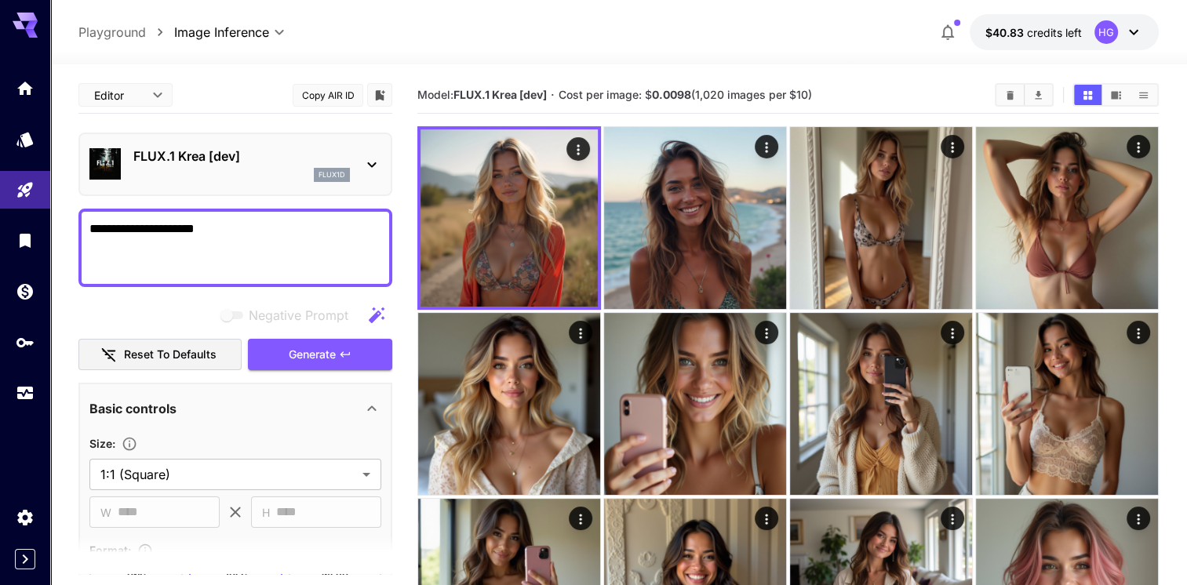
click at [320, 351] on span "Generate" at bounding box center [312, 355] width 47 height 20
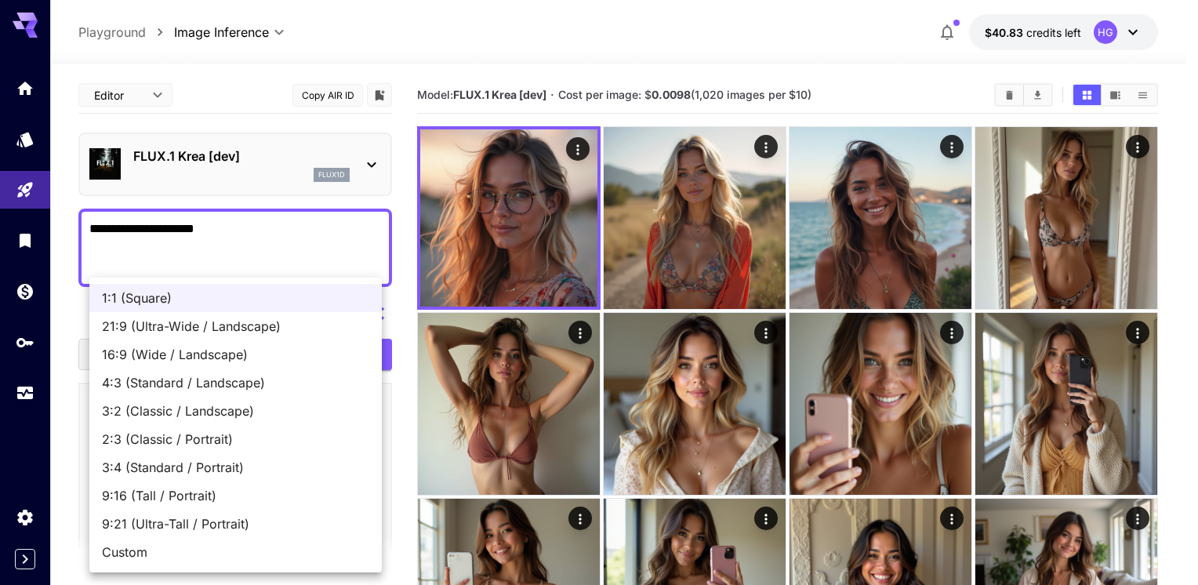
click at [155, 499] on span "9:16 (Tall / Portrait)" at bounding box center [235, 495] width 267 height 19
type input "**********"
type input "***"
type input "****"
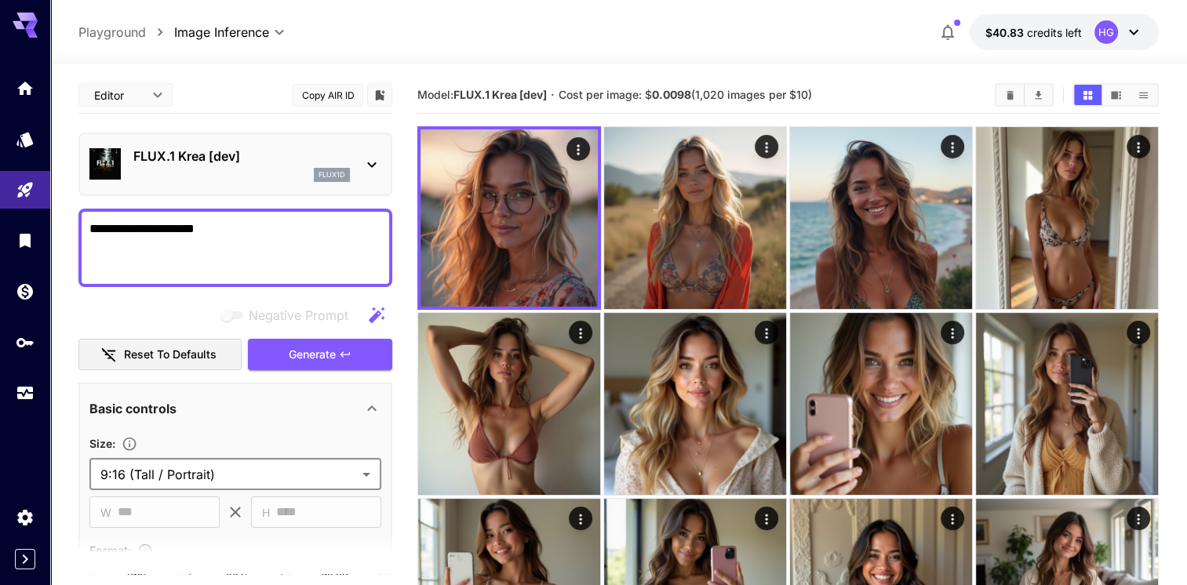
click at [322, 360] on span "Generate" at bounding box center [312, 355] width 47 height 20
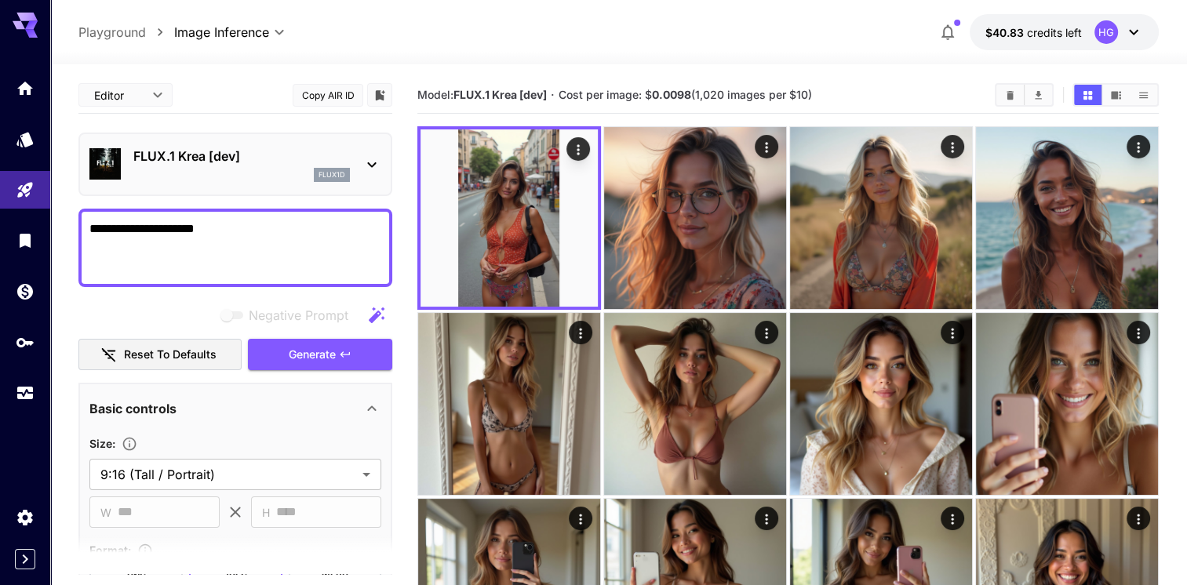
drag, startPoint x: 148, startPoint y: 226, endPoint x: 3, endPoint y: 212, distance: 145.8
click at [333, 353] on span "Generate" at bounding box center [312, 355] width 47 height 20
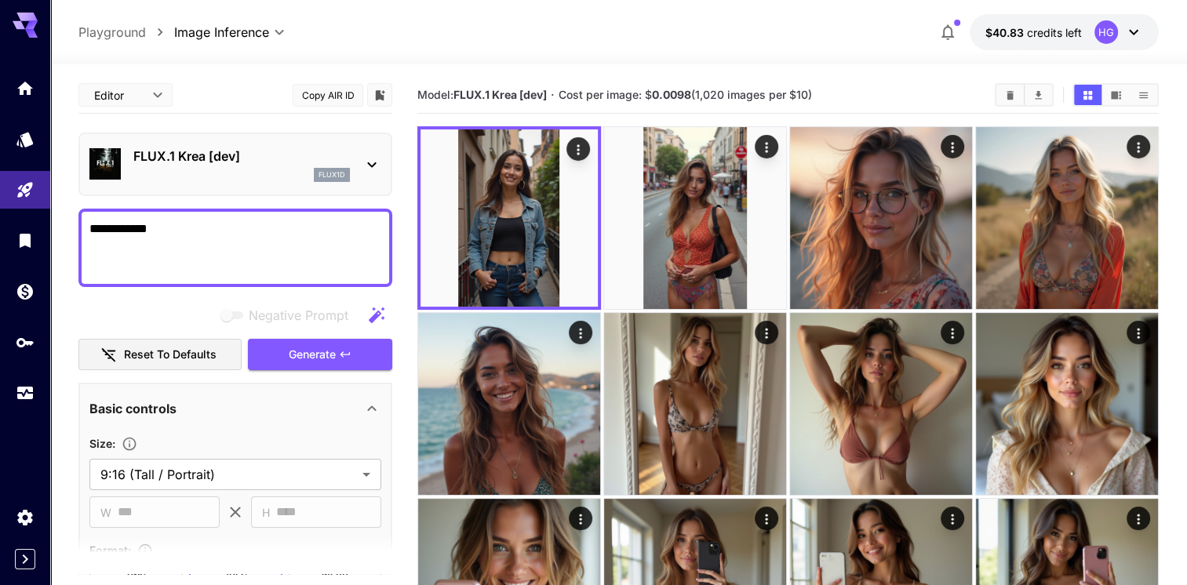
click at [337, 347] on button "Generate" at bounding box center [320, 355] width 144 height 32
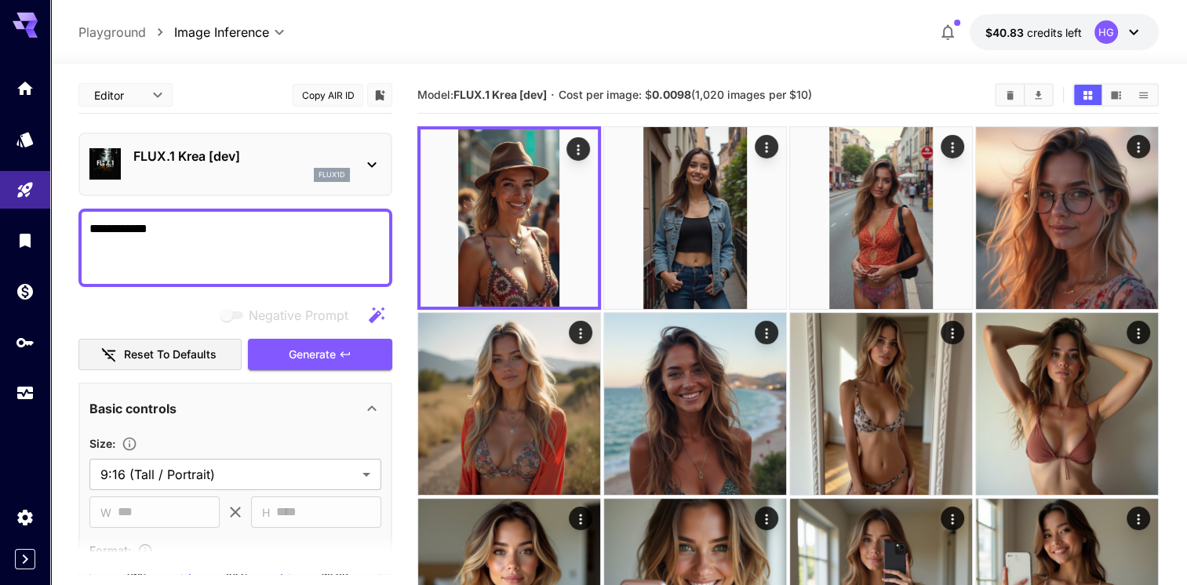
drag, startPoint x: 172, startPoint y: 225, endPoint x: 75, endPoint y: 225, distance: 97.3
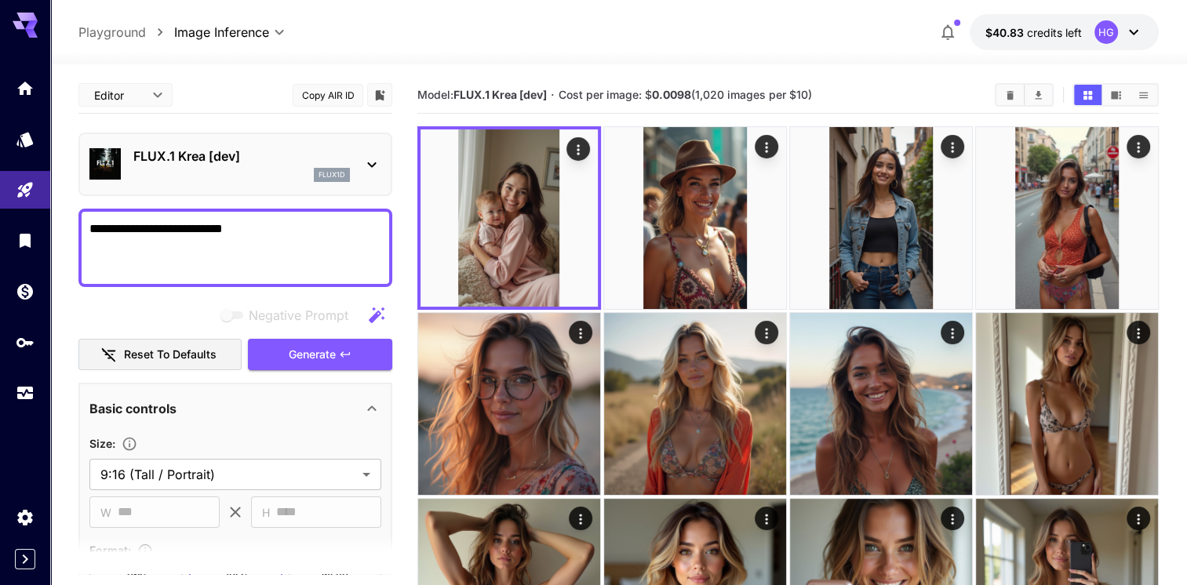
drag, startPoint x: 154, startPoint y: 236, endPoint x: 89, endPoint y: 232, distance: 65.2
click at [89, 232] on textarea "**********" at bounding box center [235, 248] width 292 height 56
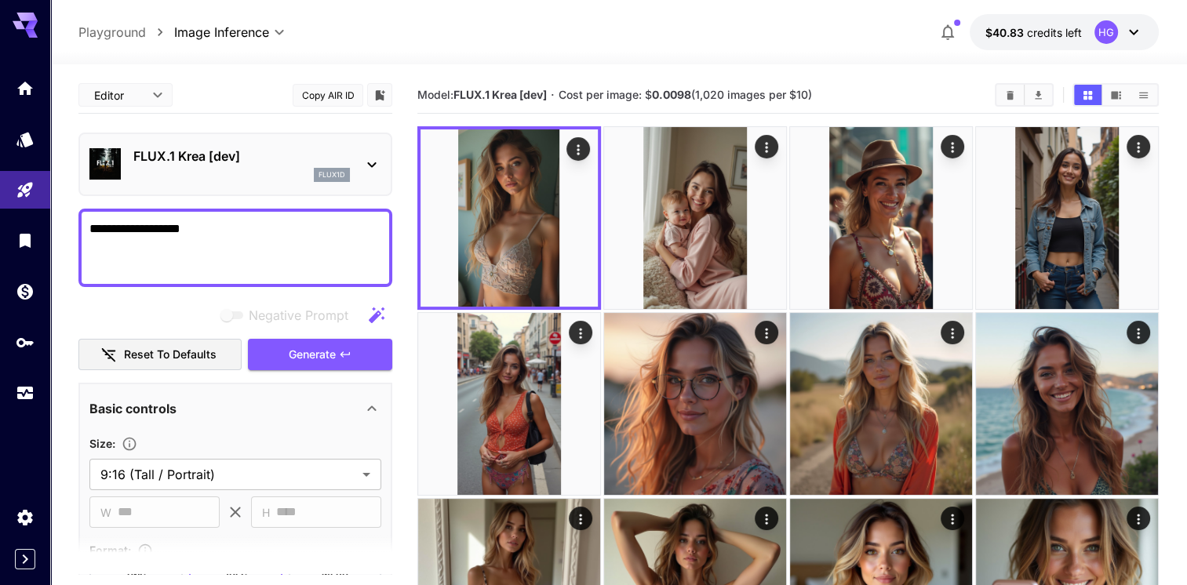
click at [323, 353] on span "Generate" at bounding box center [312, 355] width 47 height 20
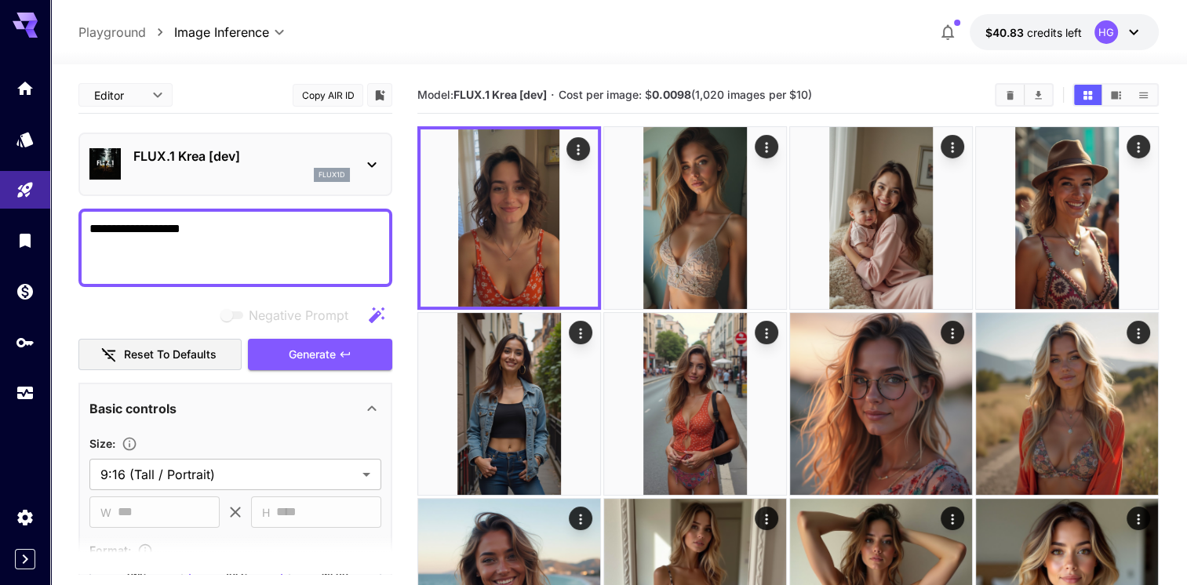
click at [323, 353] on span "Generate" at bounding box center [312, 355] width 47 height 20
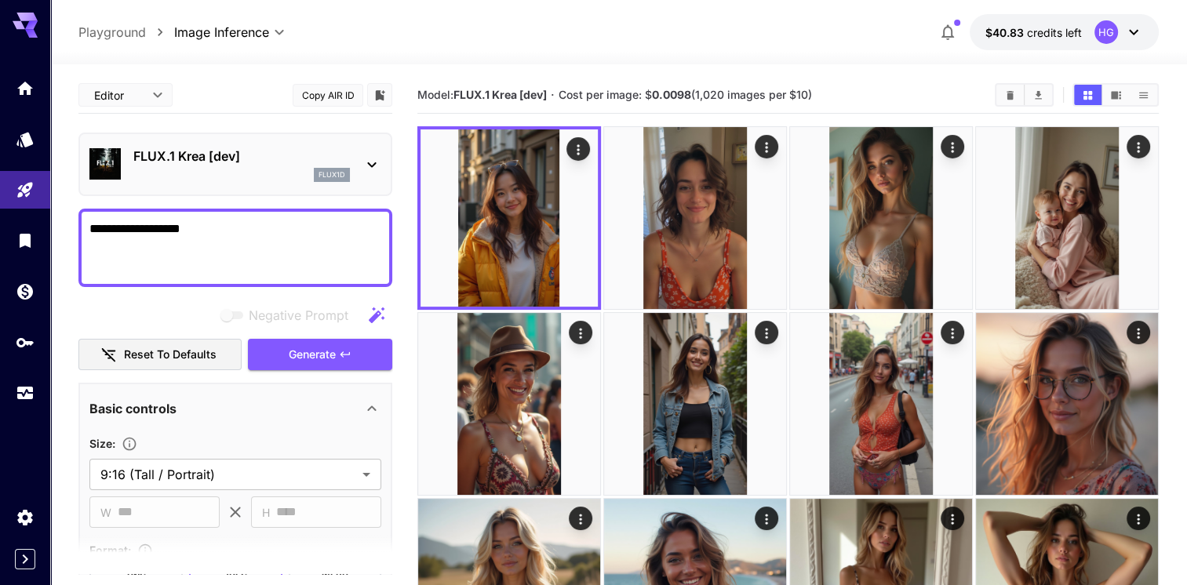
click at [725, 158] on img at bounding box center [695, 218] width 182 height 182
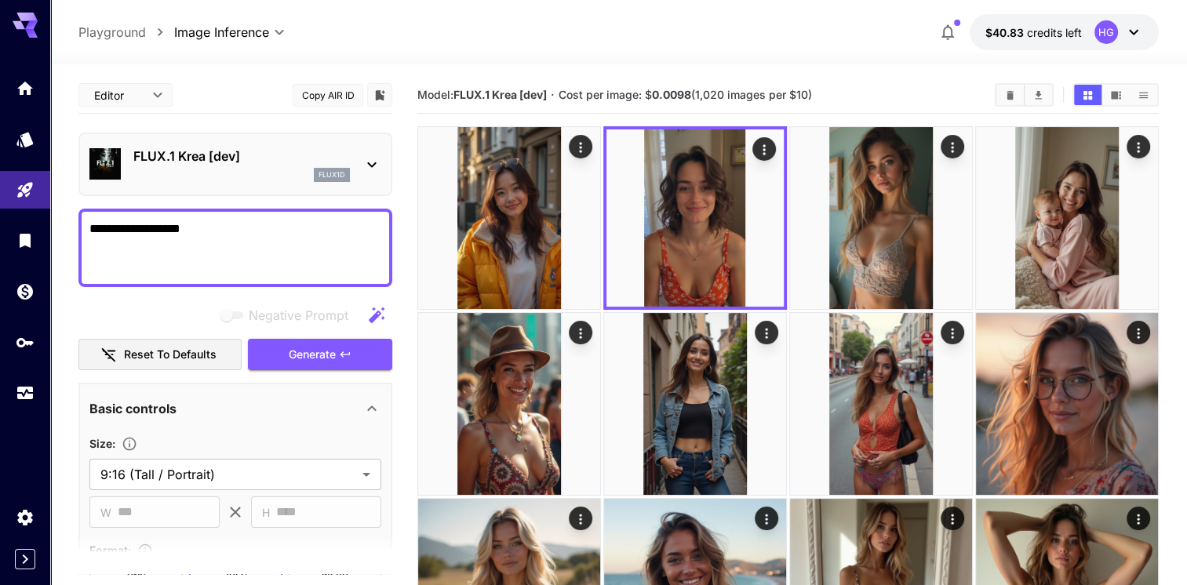
click at [0, 0] on icon "Open in fullscreen" at bounding box center [0, 0] width 0 height 0
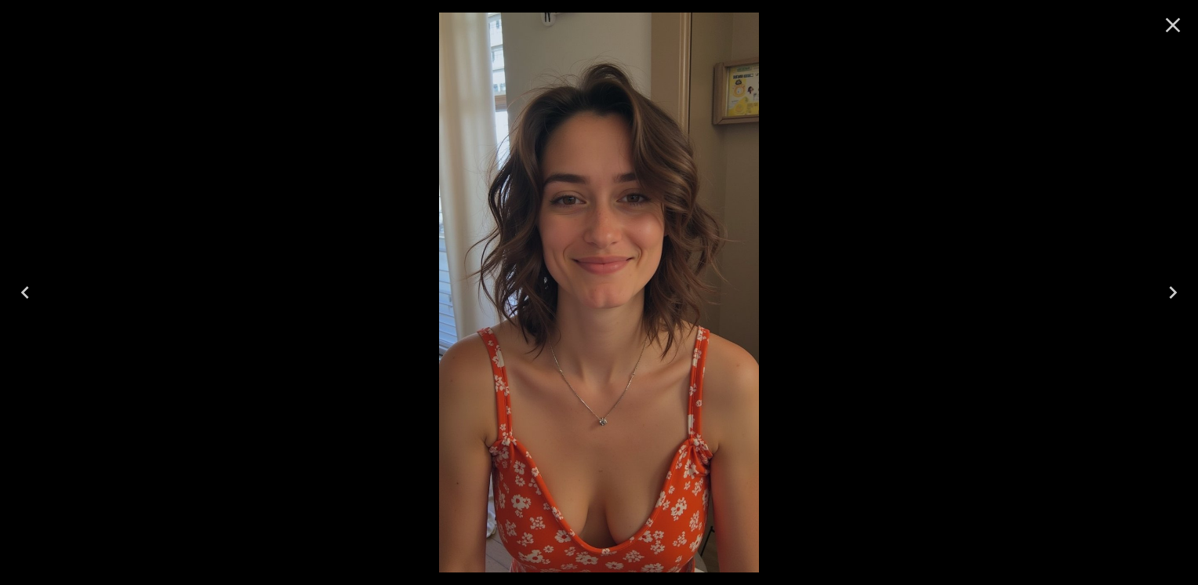
click at [1179, 284] on icon "Next" at bounding box center [1173, 292] width 25 height 25
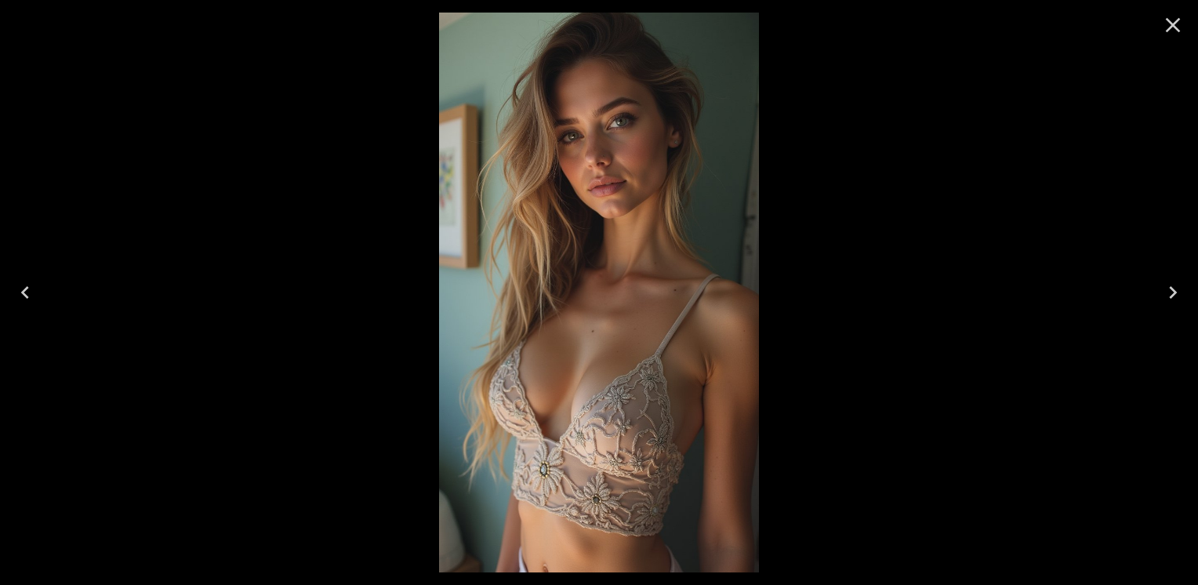
click at [1179, 284] on icon "Next" at bounding box center [1173, 292] width 25 height 25
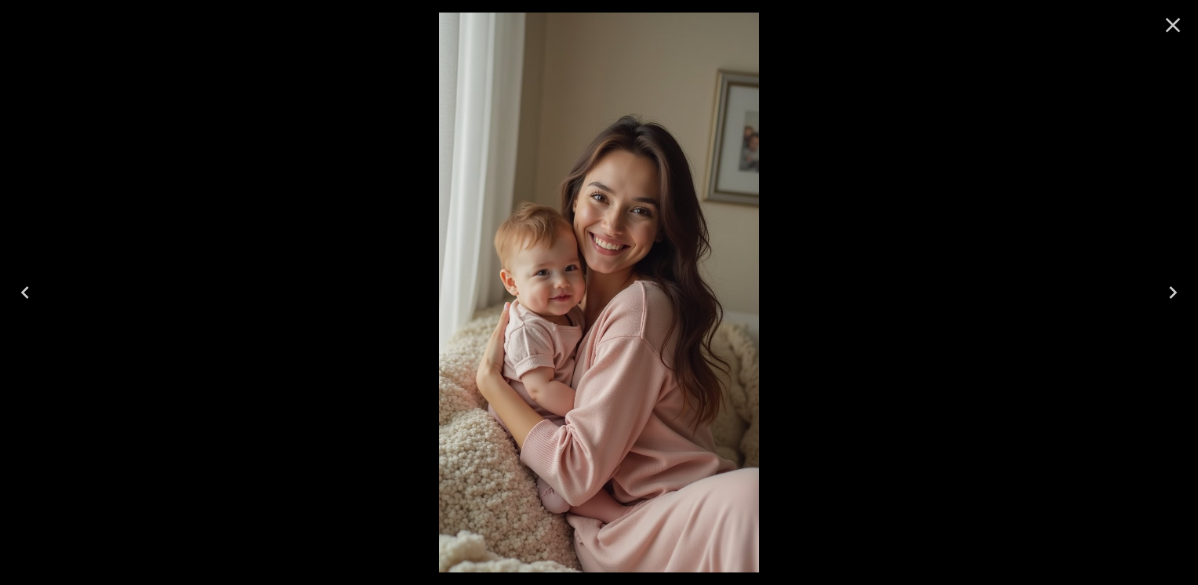
click at [1179, 284] on icon "Next" at bounding box center [1173, 292] width 25 height 25
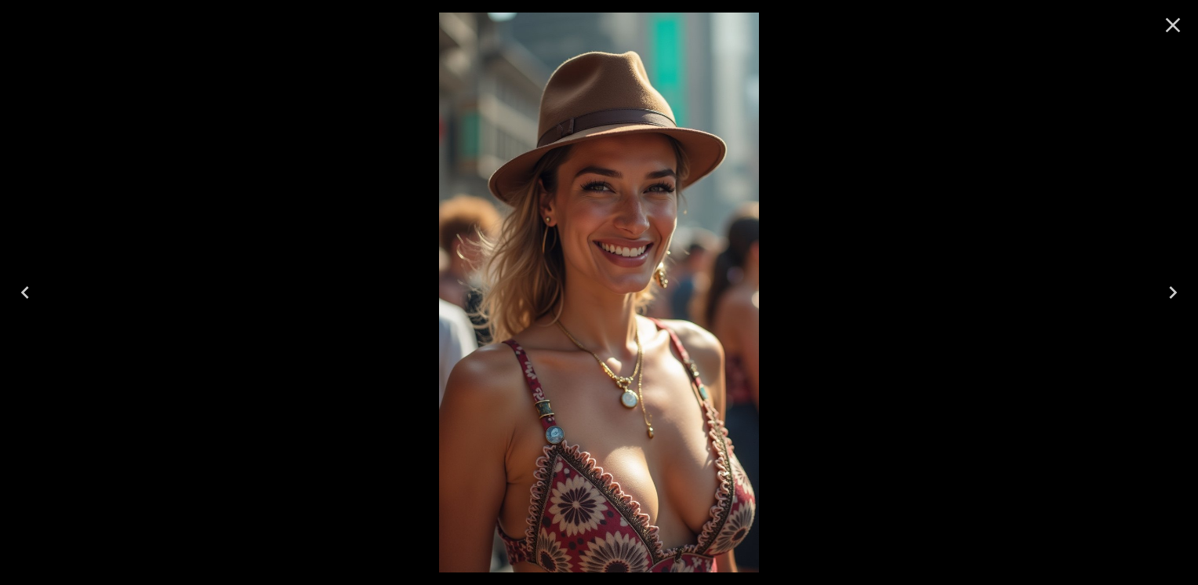
click at [1179, 284] on icon "Next" at bounding box center [1173, 292] width 25 height 25
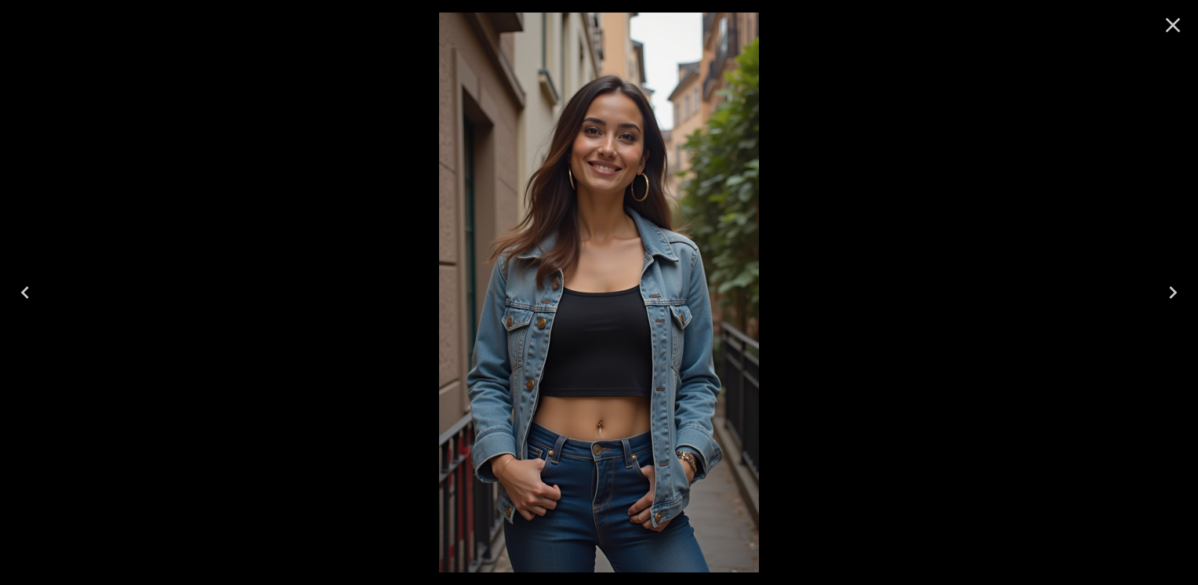
click at [1179, 284] on icon "Next" at bounding box center [1173, 292] width 25 height 25
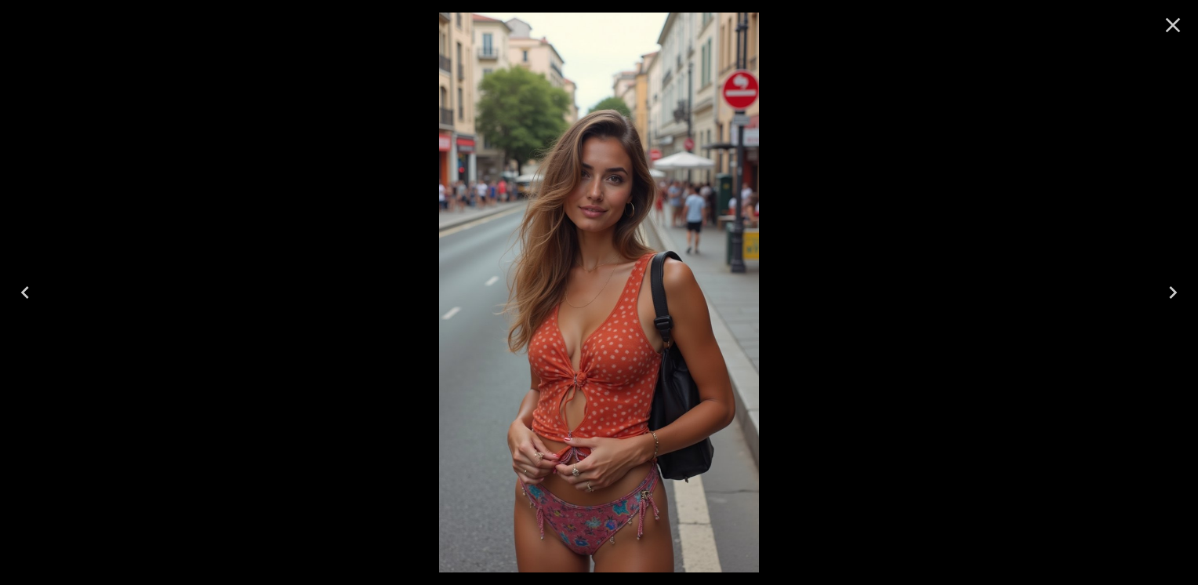
click at [1179, 284] on icon "Next" at bounding box center [1173, 292] width 25 height 25
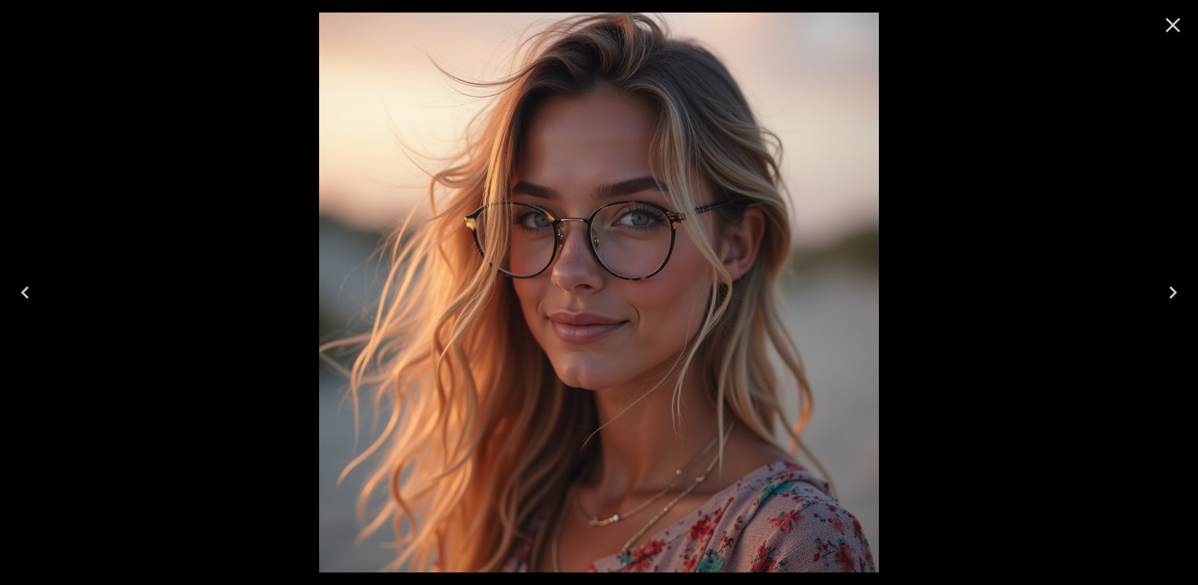
click at [1179, 284] on icon "Next" at bounding box center [1173, 292] width 25 height 25
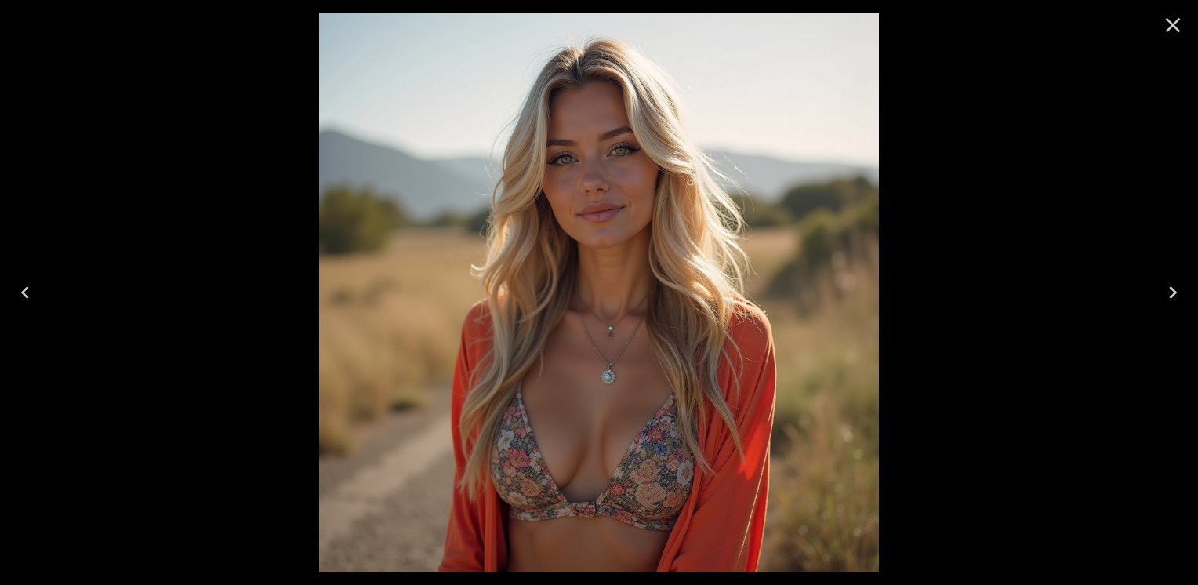
click at [1179, 284] on icon "Next" at bounding box center [1173, 292] width 25 height 25
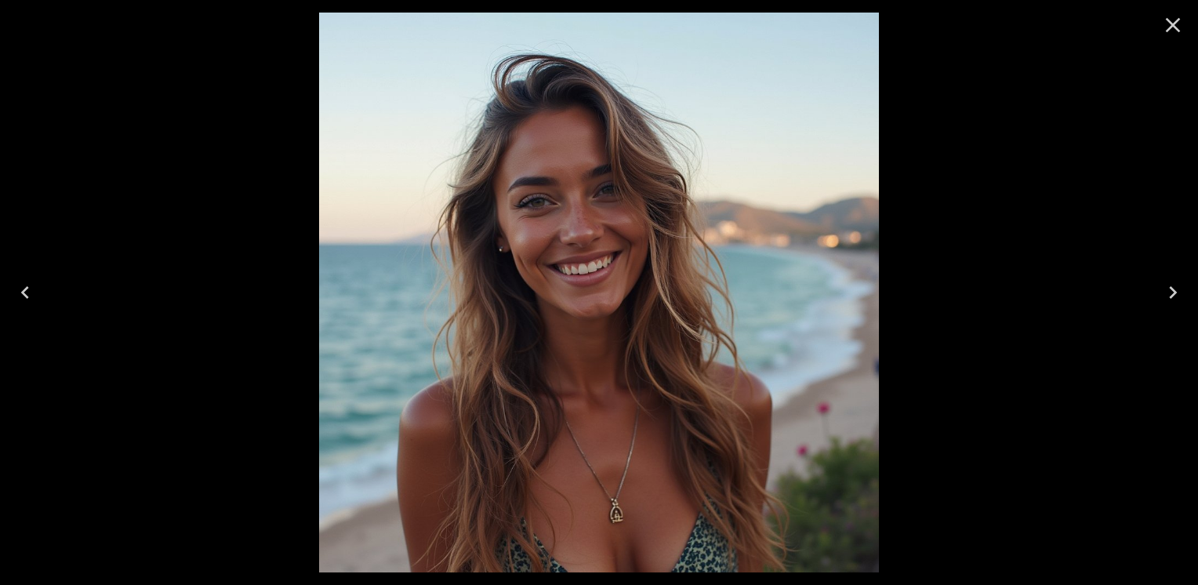
click at [1179, 284] on icon "Next" at bounding box center [1173, 292] width 25 height 25
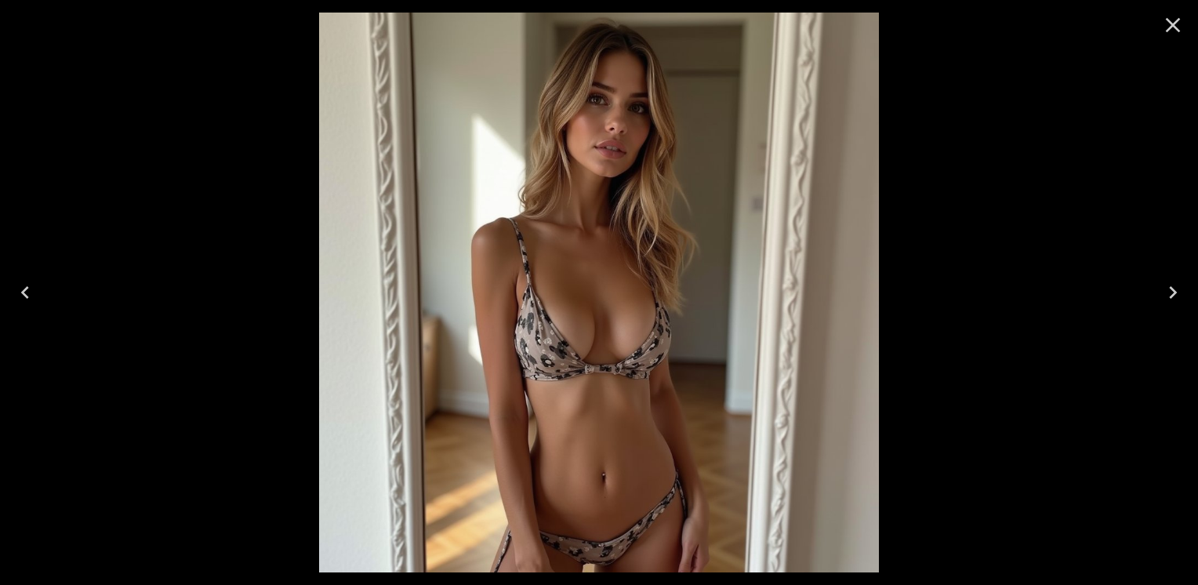
click at [1179, 284] on icon "Next" at bounding box center [1173, 292] width 25 height 25
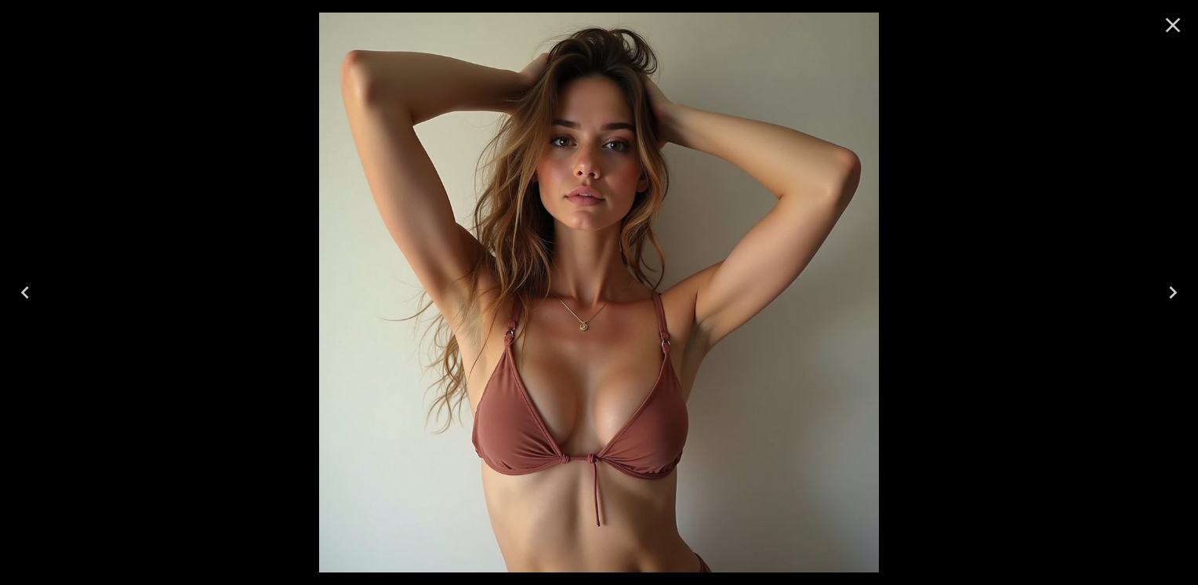
click at [1179, 284] on icon "Next" at bounding box center [1173, 292] width 25 height 25
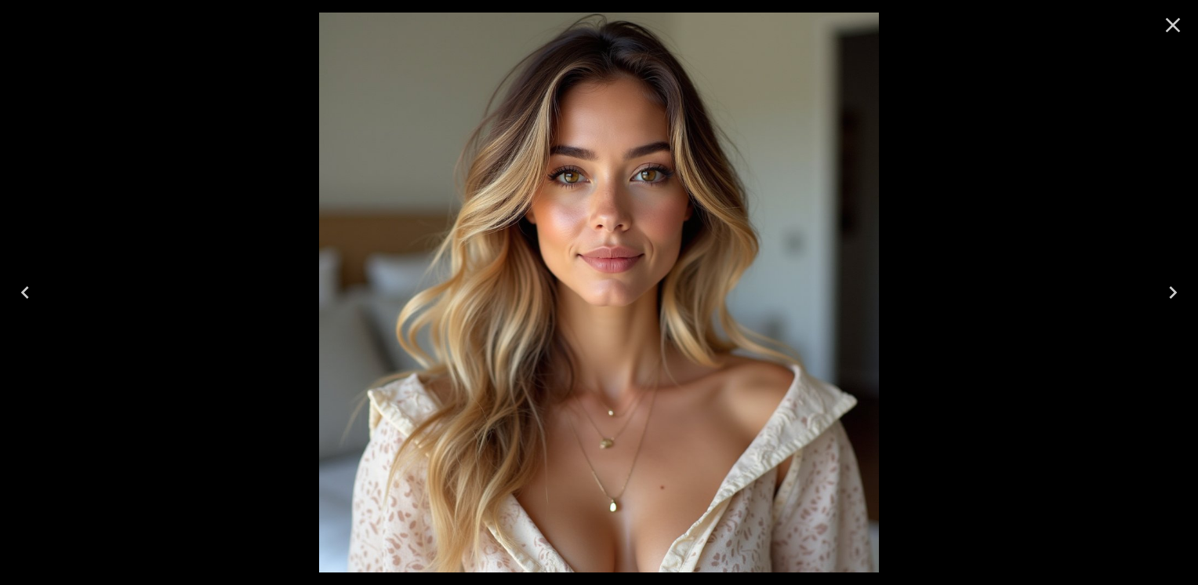
click at [1179, 284] on icon "Next" at bounding box center [1173, 292] width 25 height 25
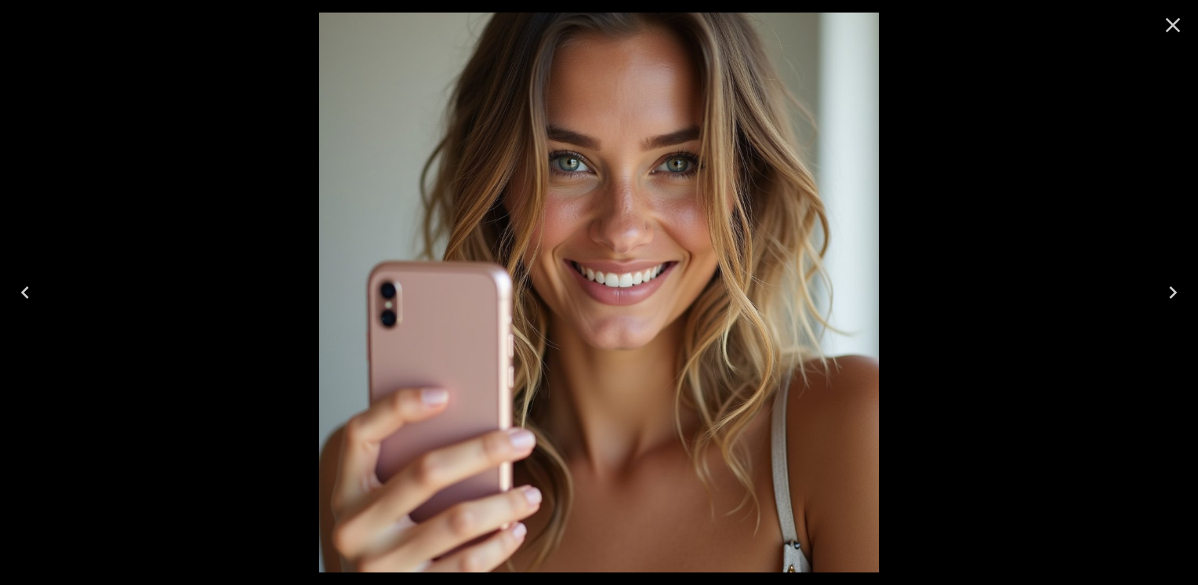
click at [1179, 284] on icon "Next" at bounding box center [1173, 292] width 25 height 25
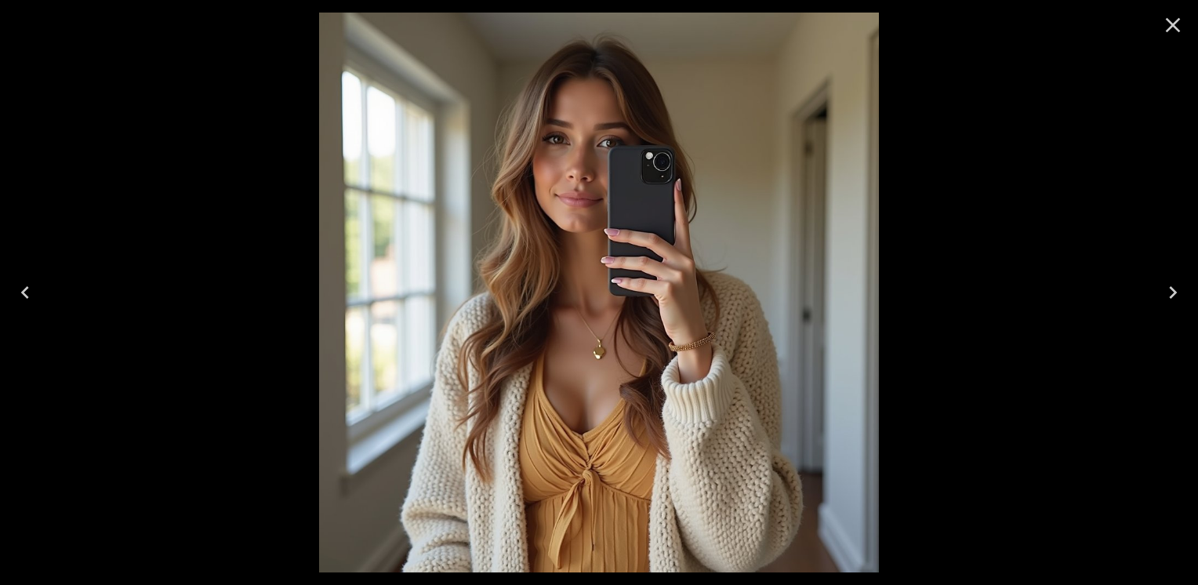
click at [1179, 284] on icon "Next" at bounding box center [1173, 292] width 25 height 25
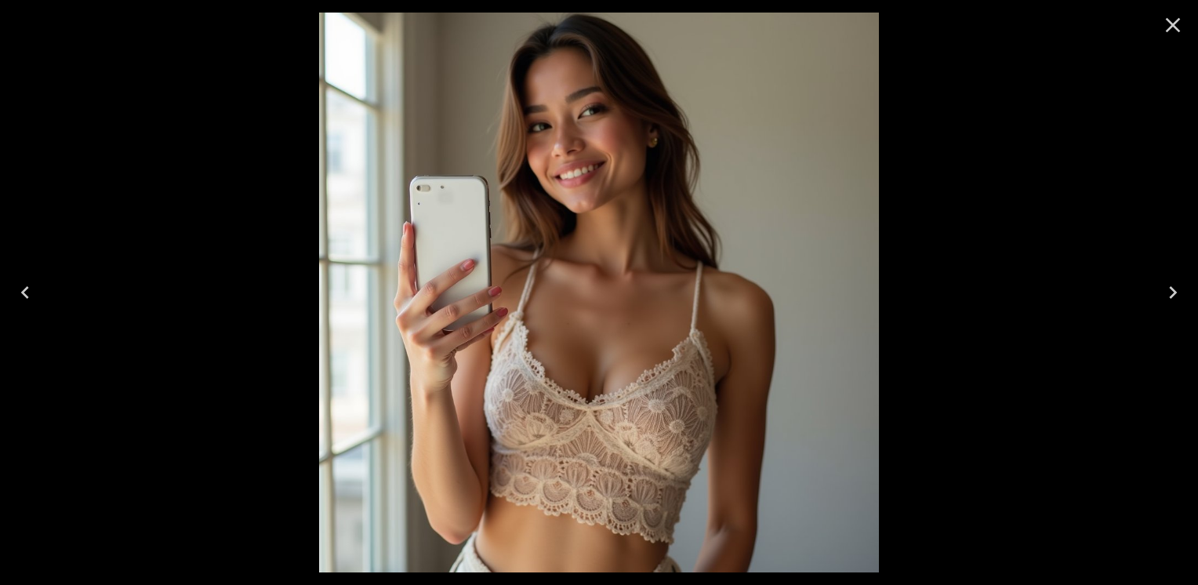
click at [1179, 284] on icon "Next" at bounding box center [1173, 292] width 25 height 25
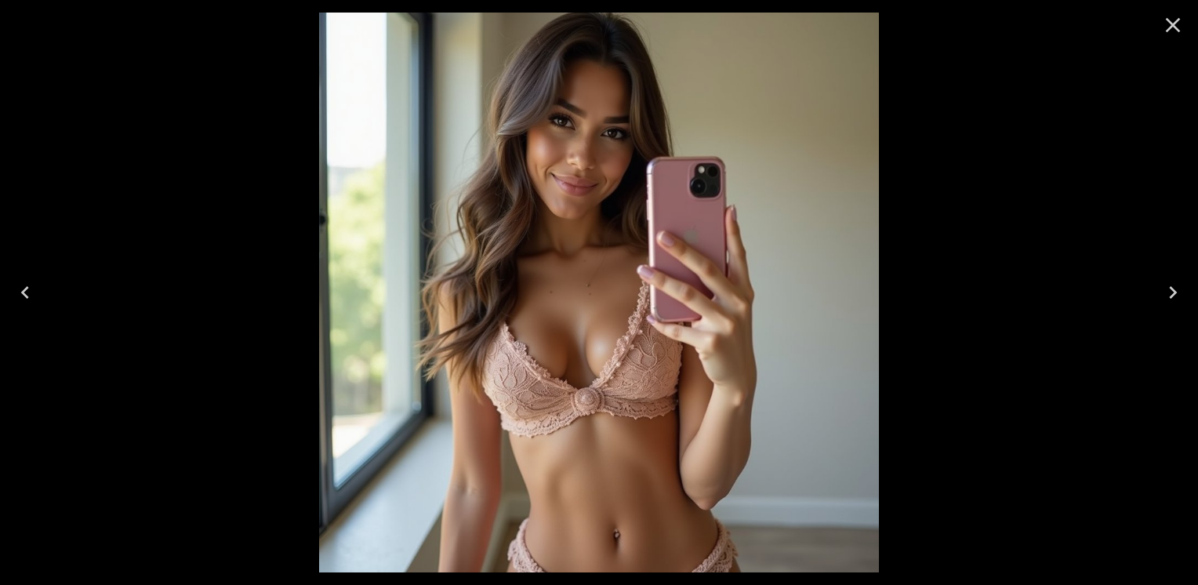
click at [1179, 284] on icon "Next" at bounding box center [1173, 292] width 25 height 25
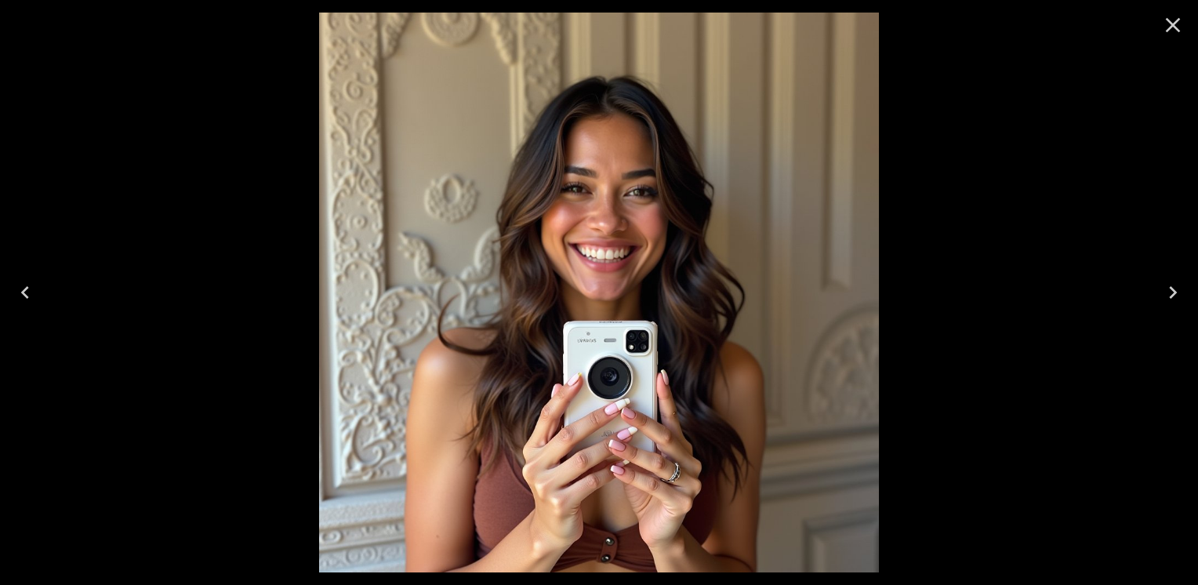
click at [1179, 284] on icon "Next" at bounding box center [1173, 292] width 25 height 25
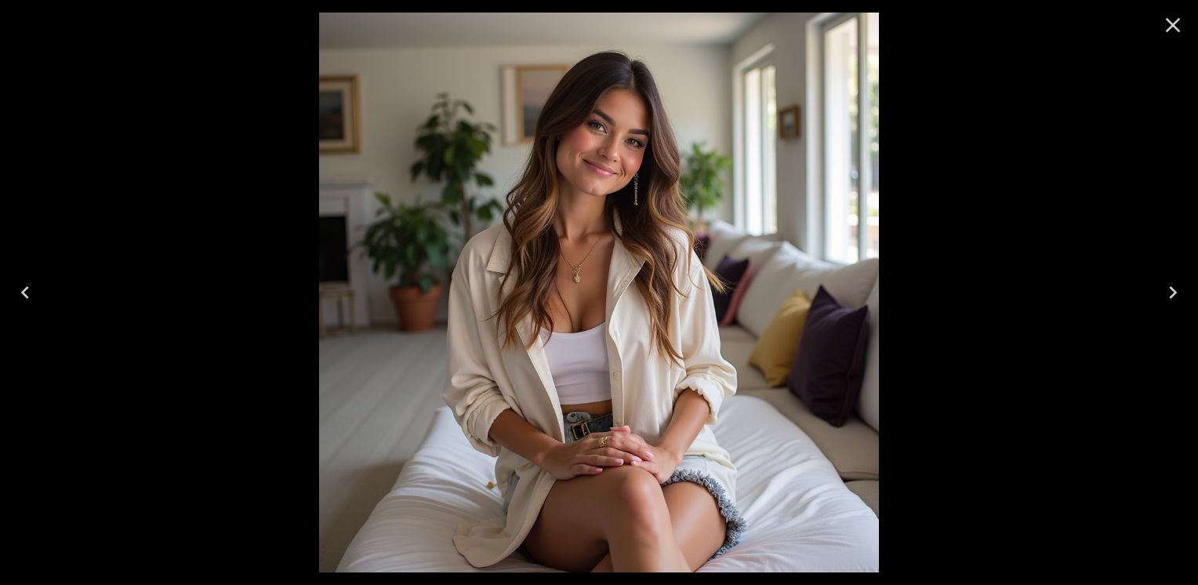
click at [1170, 31] on icon "Close" at bounding box center [1173, 25] width 25 height 25
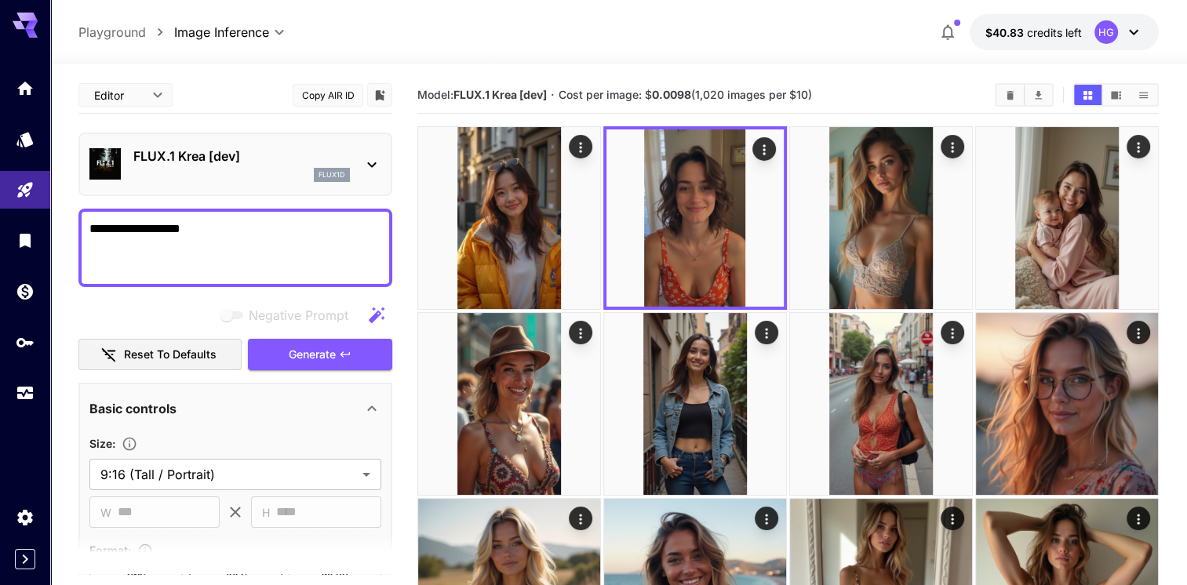
click at [544, 231] on img at bounding box center [509, 218] width 182 height 182
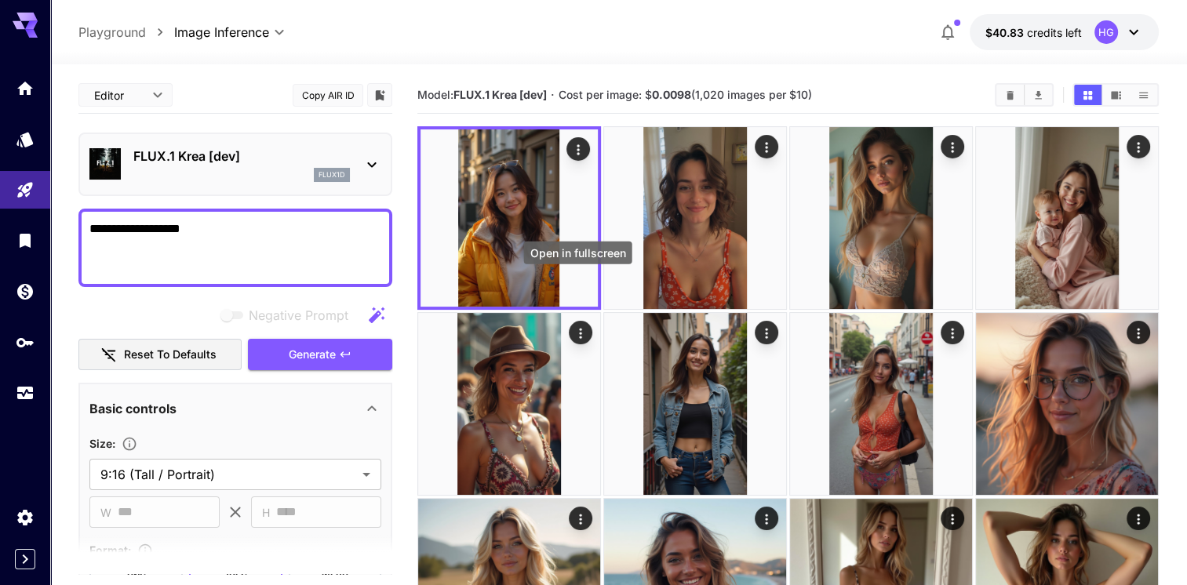
click at [0, 0] on button "Open in fullscreen" at bounding box center [0, 0] width 0 height 0
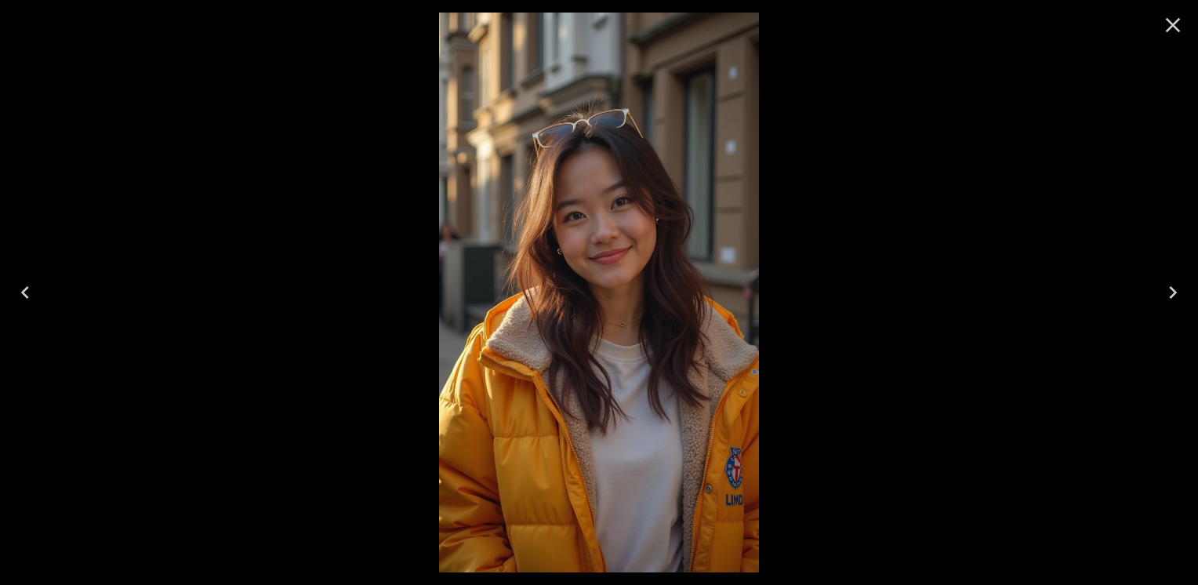
click at [1170, 24] on icon "Close" at bounding box center [1173, 25] width 15 height 15
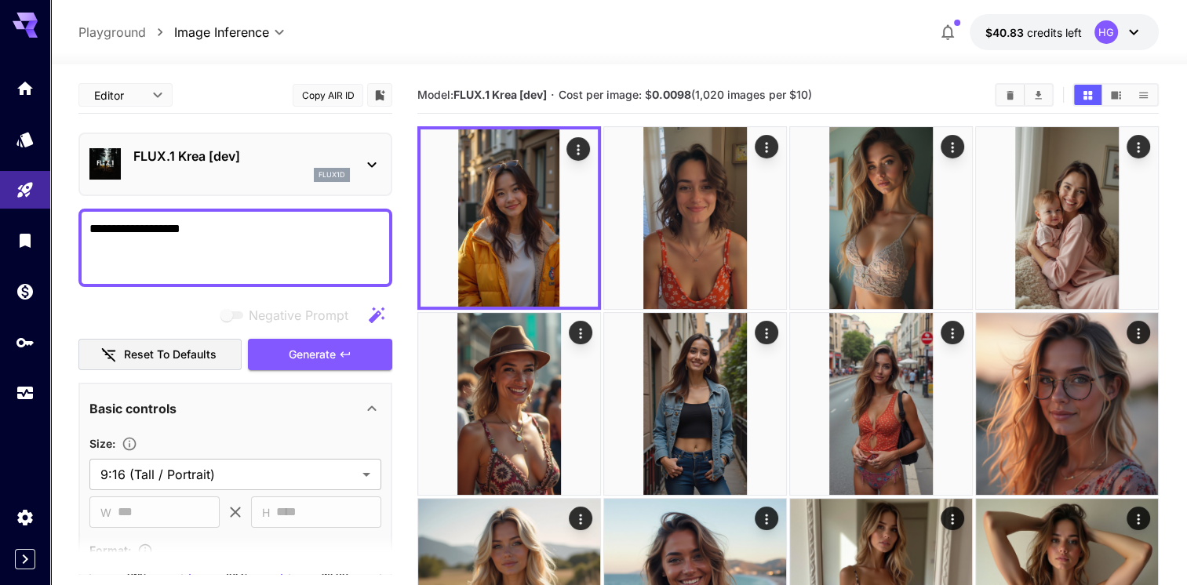
click at [220, 221] on textarea "**********" at bounding box center [235, 248] width 292 height 56
type textarea "**********"
click at [317, 359] on span "Generate" at bounding box center [312, 355] width 47 height 20
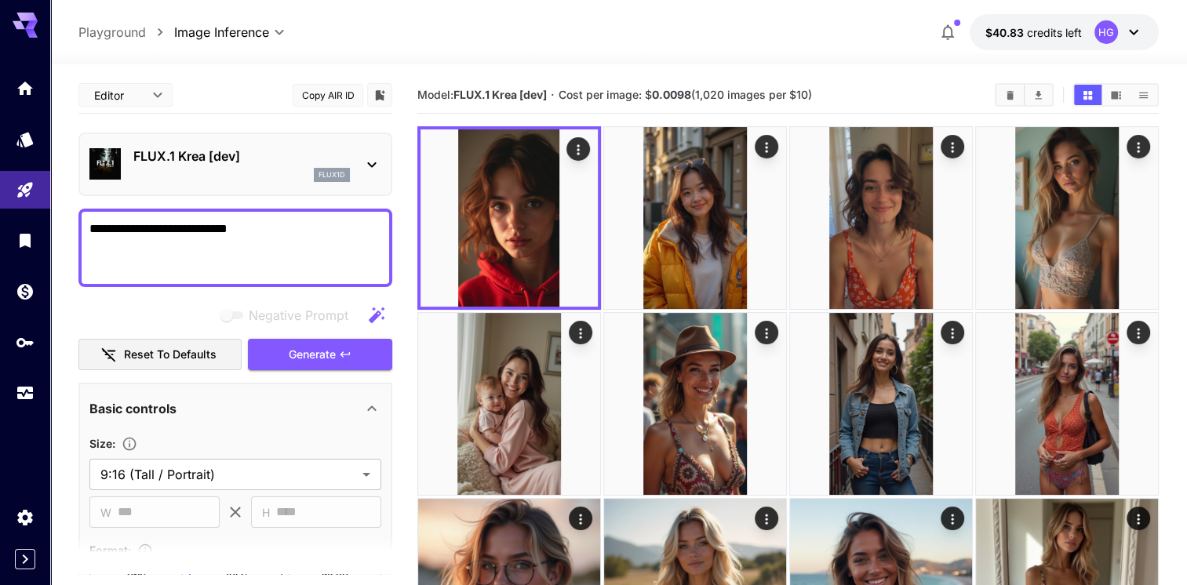
click at [330, 343] on button "Generate" at bounding box center [320, 355] width 144 height 32
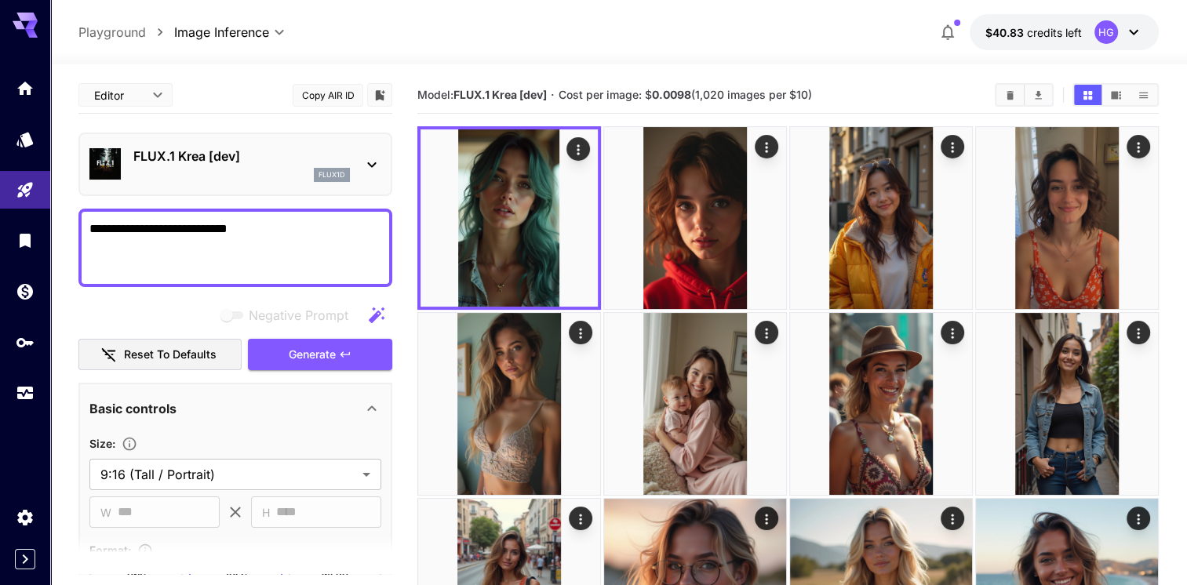
click at [330, 343] on button "Generate" at bounding box center [320, 355] width 144 height 32
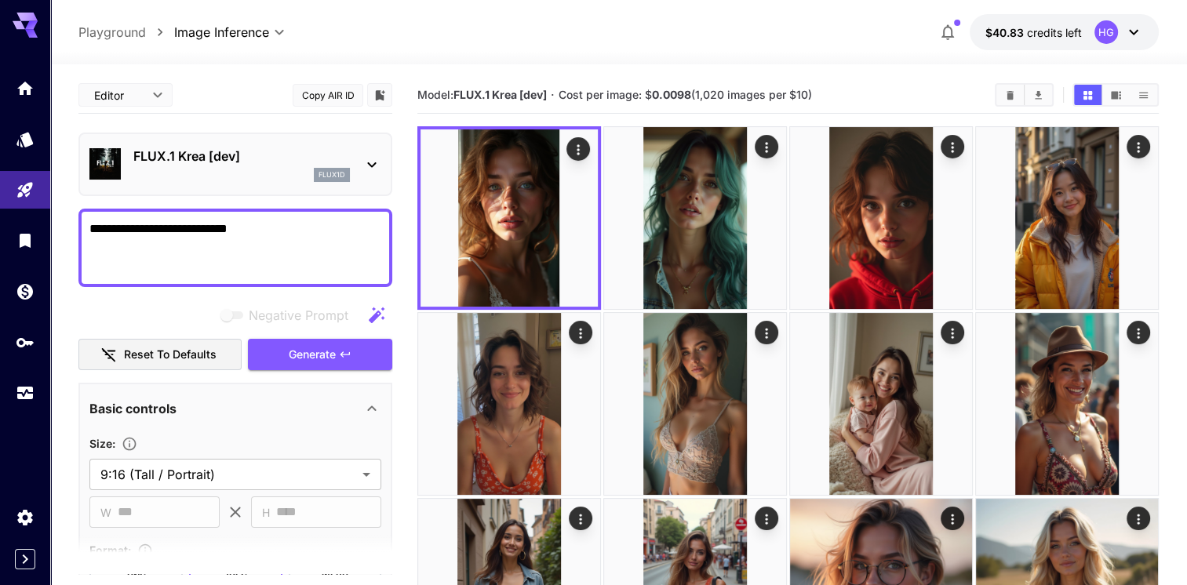
drag, startPoint x: 119, startPoint y: 229, endPoint x: 75, endPoint y: 232, distance: 44.0
type textarea "**********"
click at [314, 353] on span "Generate" at bounding box center [312, 355] width 47 height 20
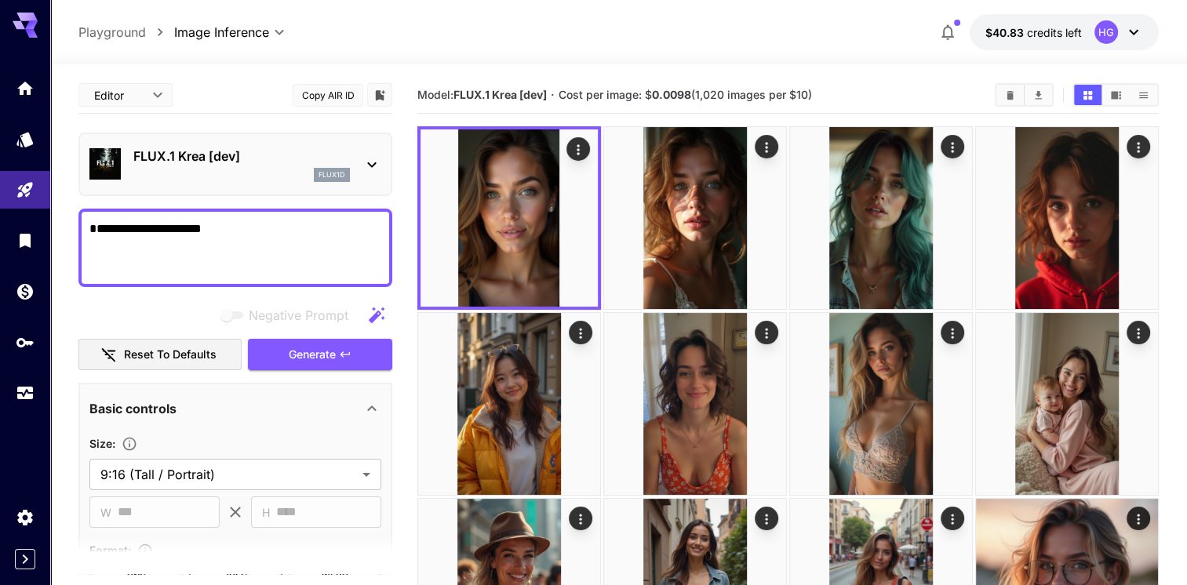
click at [314, 351] on span "Generate" at bounding box center [312, 355] width 47 height 20
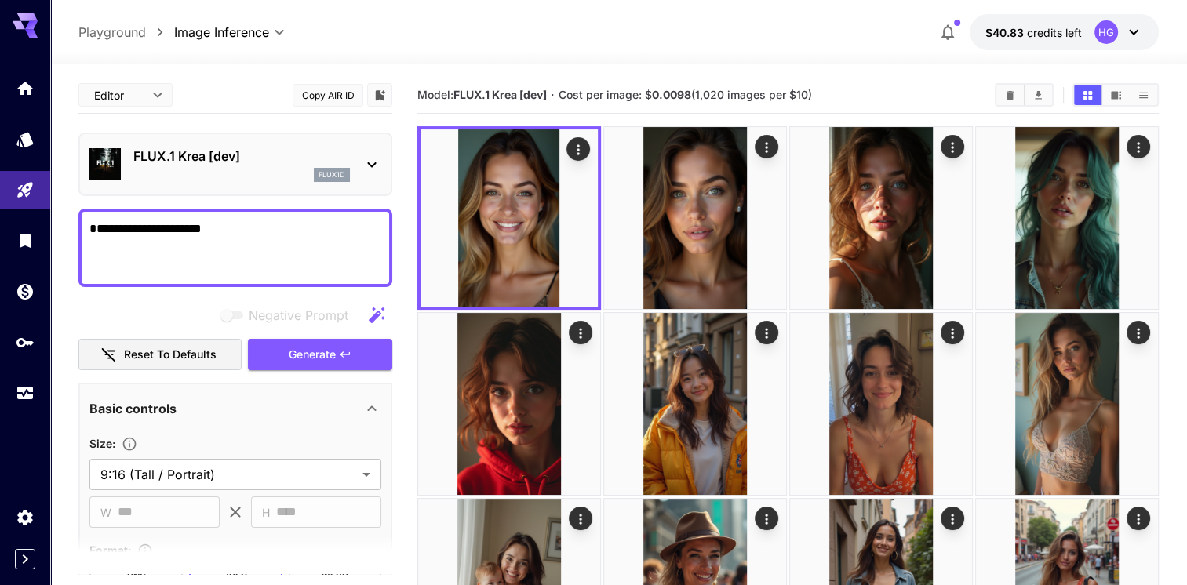
click at [725, 209] on img at bounding box center [695, 218] width 182 height 182
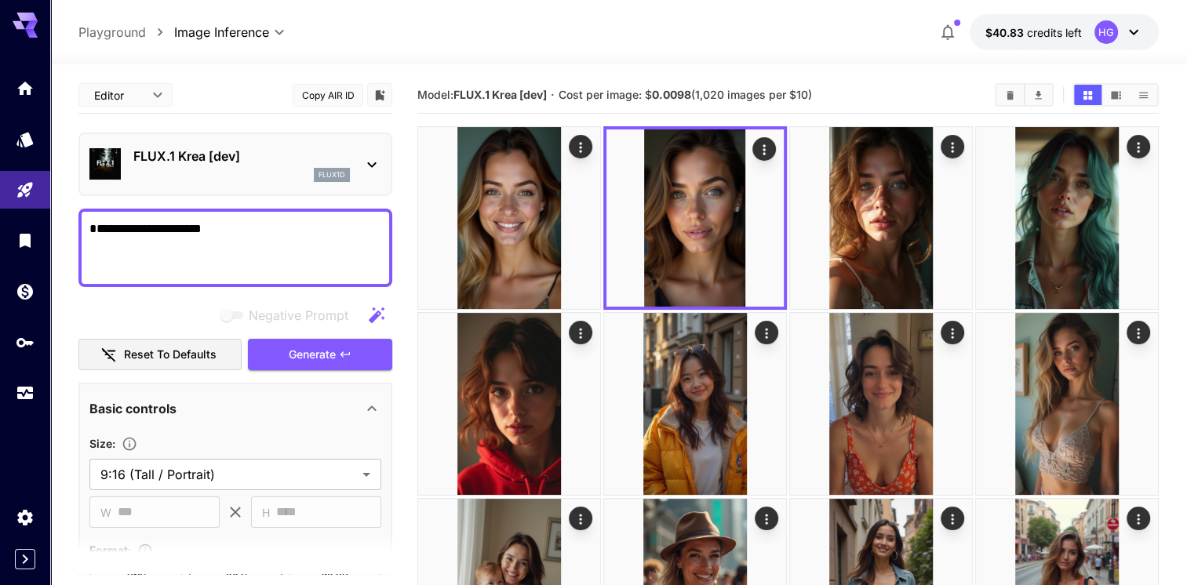
click at [889, 209] on img at bounding box center [881, 218] width 182 height 182
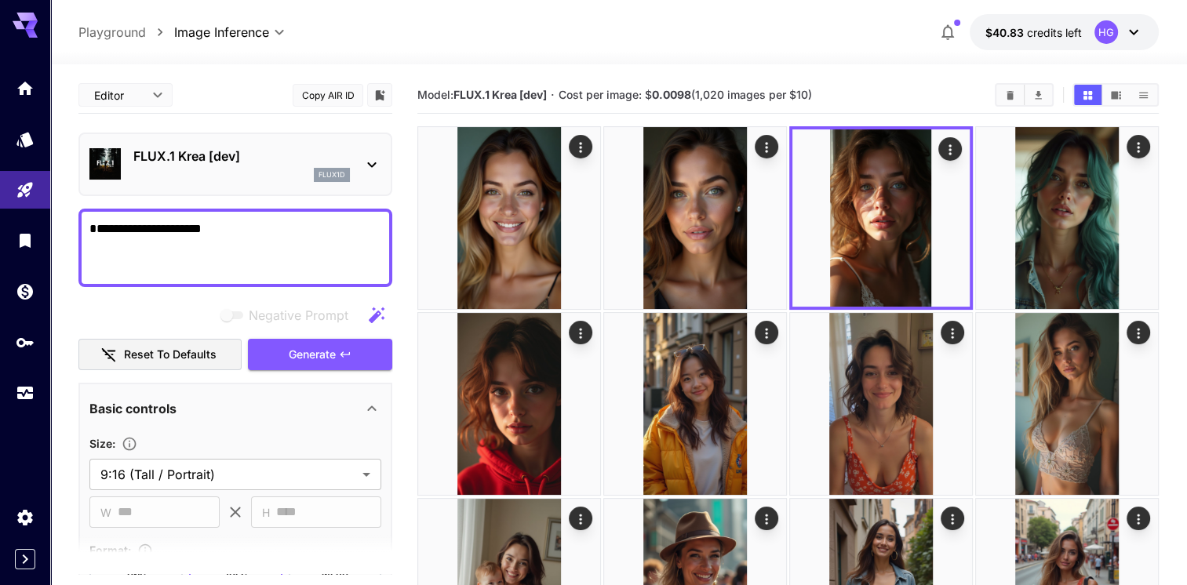
click at [1062, 228] on img at bounding box center [1067, 218] width 182 height 182
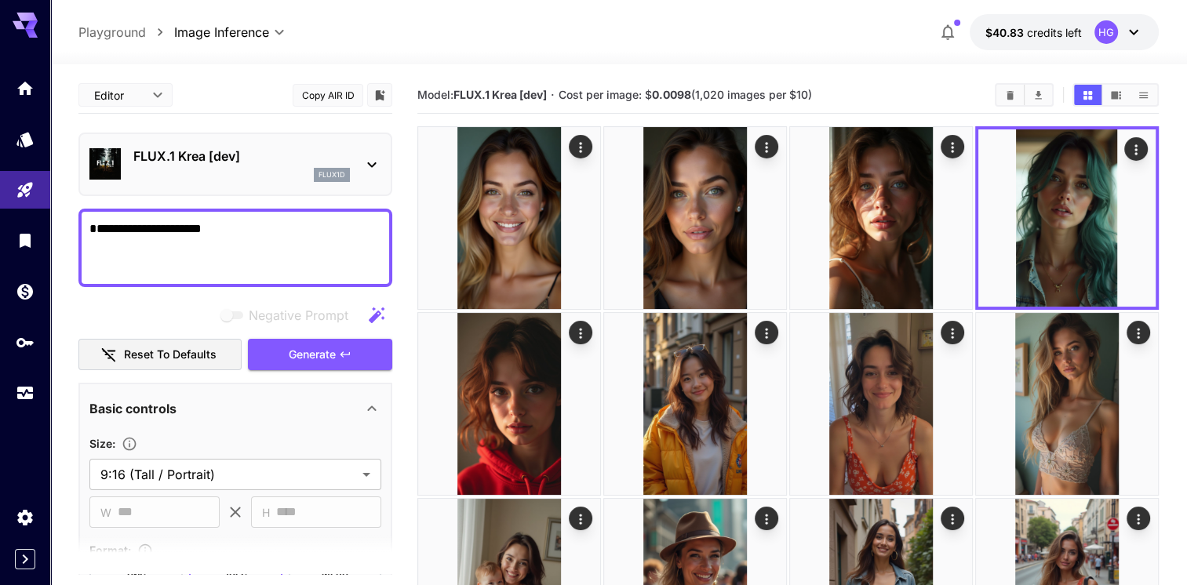
click at [736, 369] on img at bounding box center [695, 404] width 182 height 182
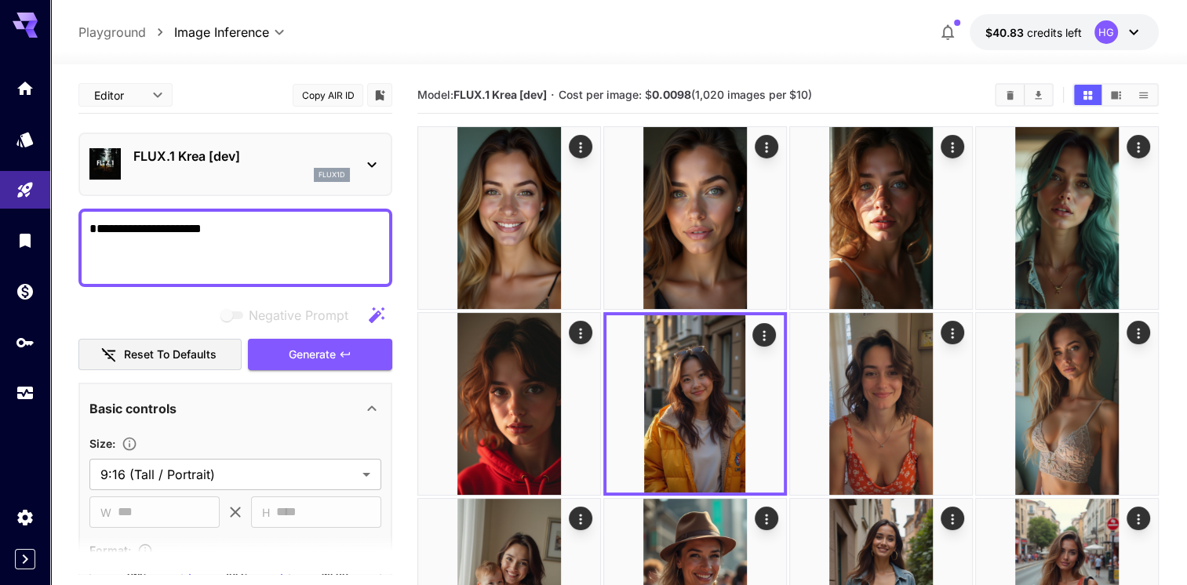
click at [885, 391] on img at bounding box center [881, 404] width 182 height 182
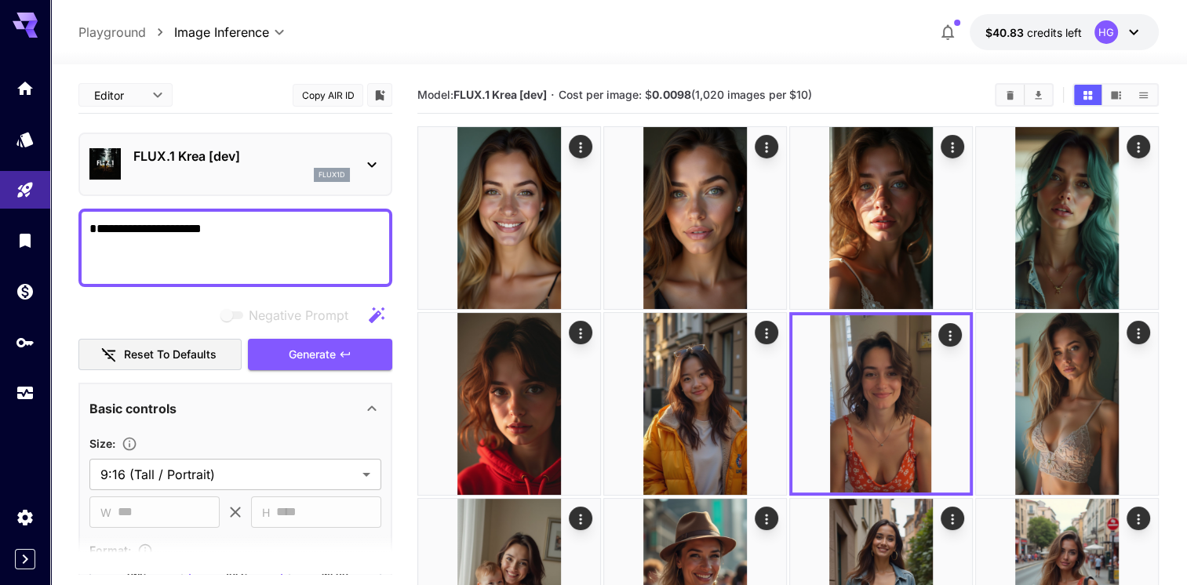
click at [319, 158] on p "FLUX.1 Krea [dev]" at bounding box center [241, 156] width 216 height 19
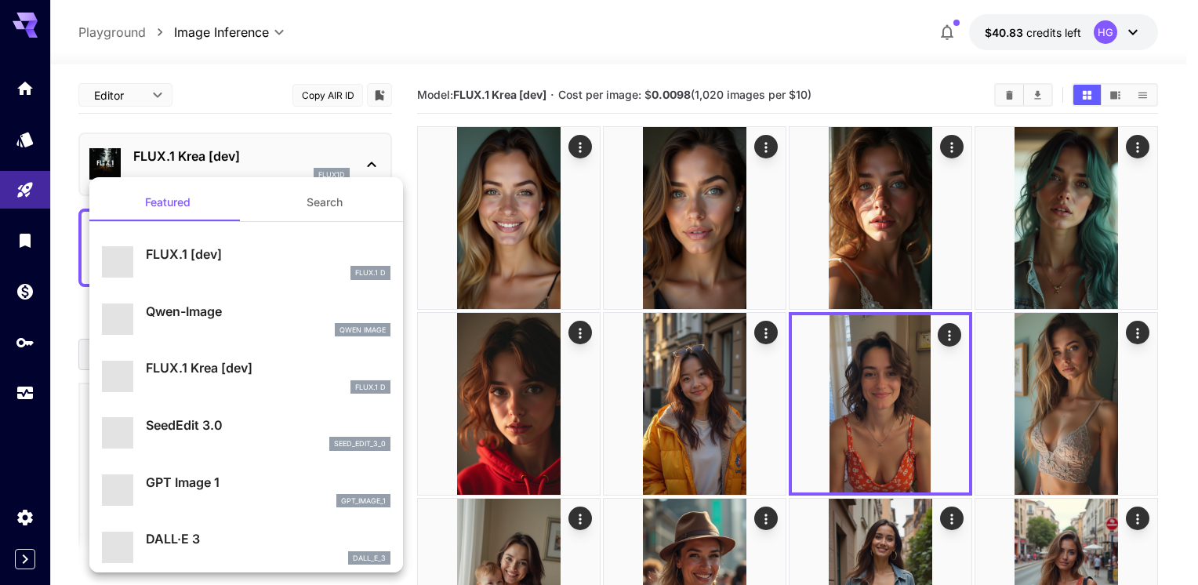
click at [359, 152] on div at bounding box center [599, 292] width 1198 height 585
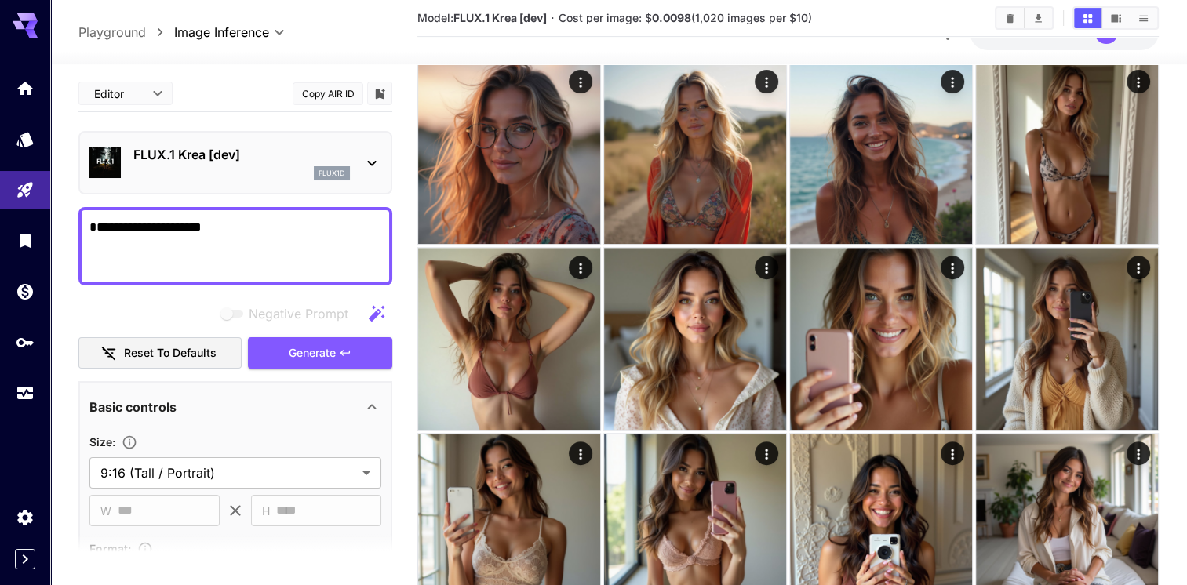
scroll to position [627, 0]
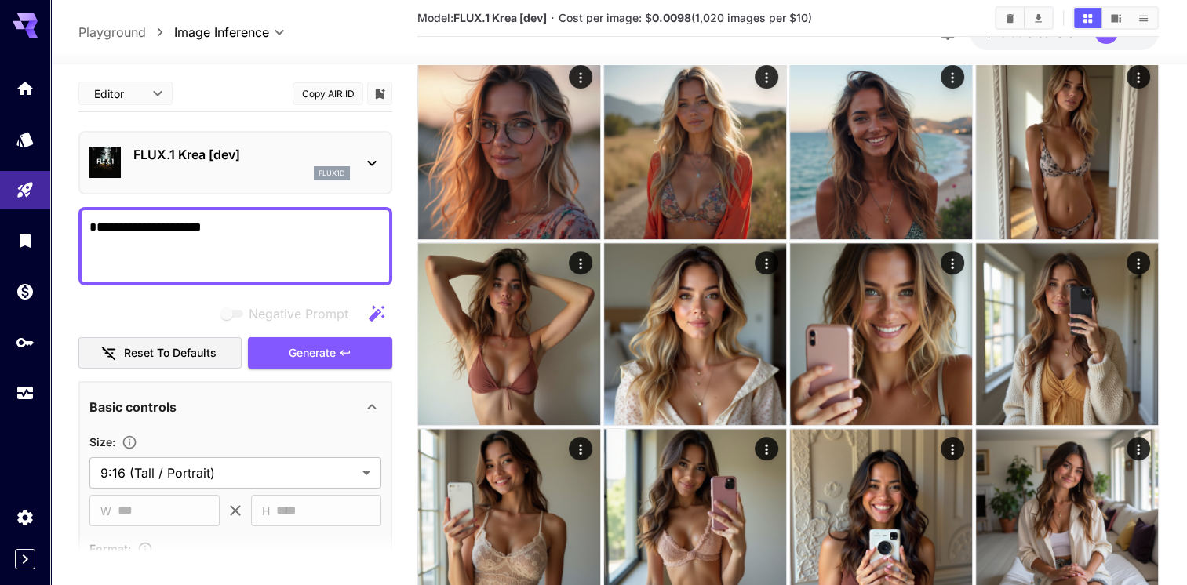
click at [17, 151] on link at bounding box center [25, 139] width 50 height 38
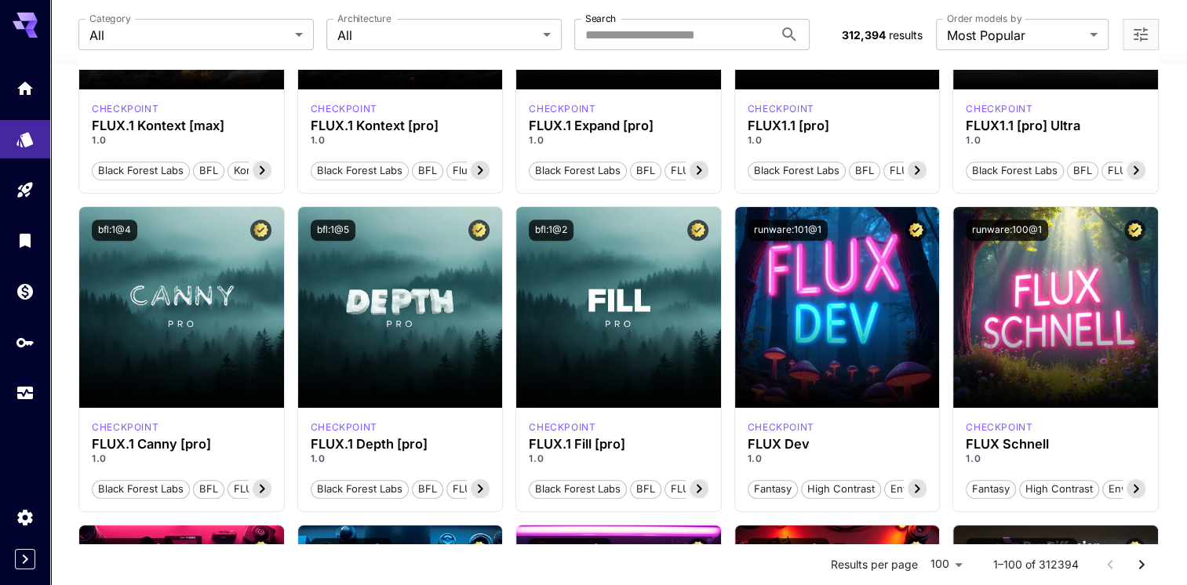
click at [690, 27] on input "Search" at bounding box center [673, 34] width 199 height 31
type input "**"
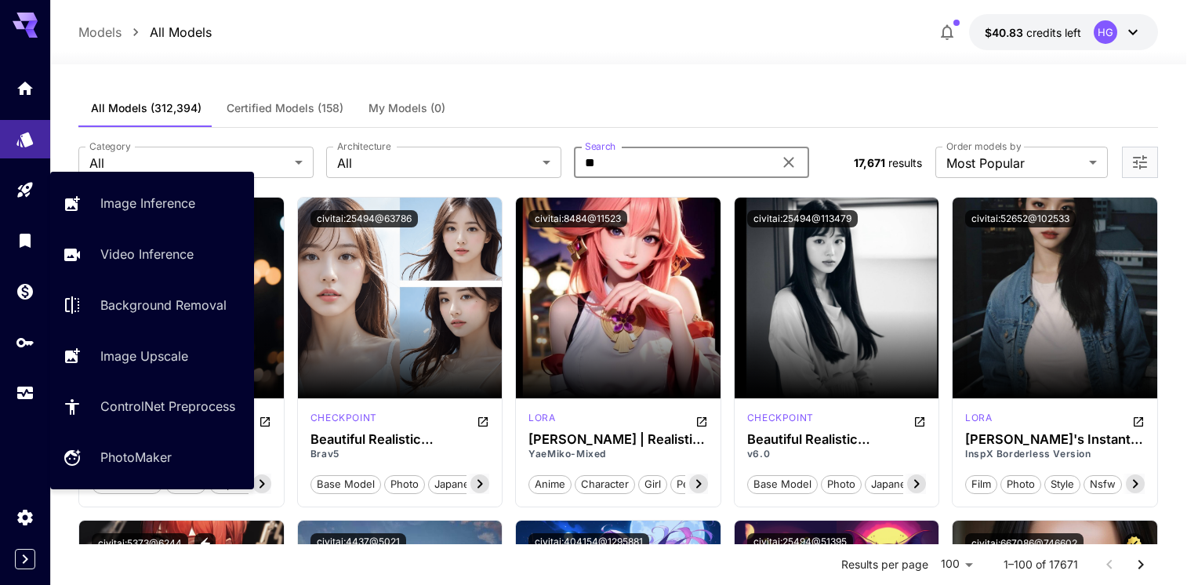
click at [110, 208] on p "Image Inference" at bounding box center [147, 203] width 95 height 19
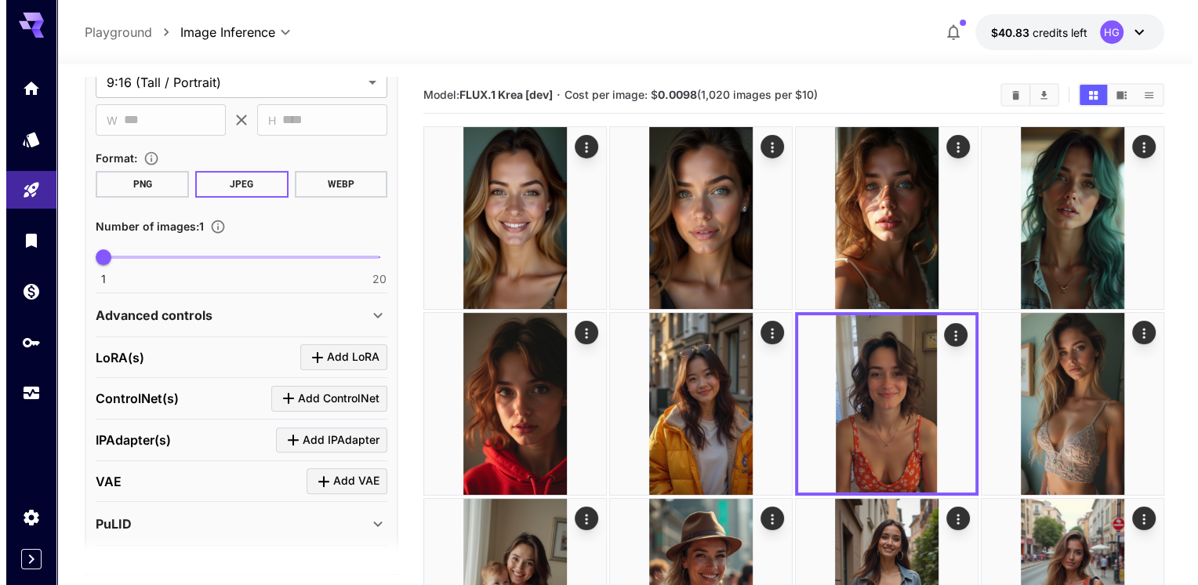
scroll to position [471, 0]
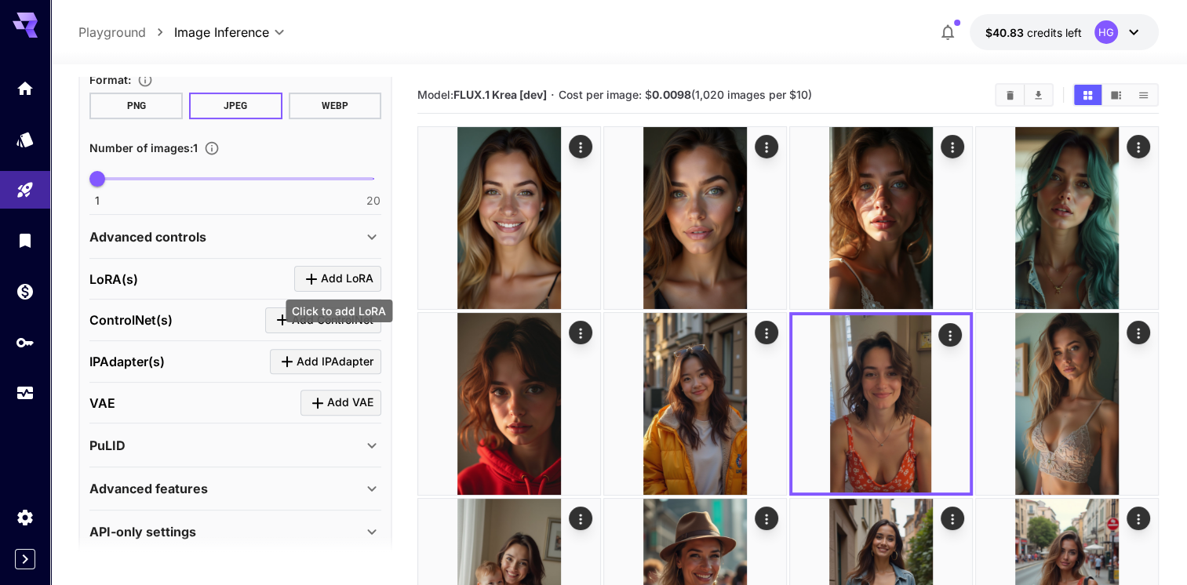
click at [324, 274] on span "Add LoRA" at bounding box center [347, 279] width 53 height 20
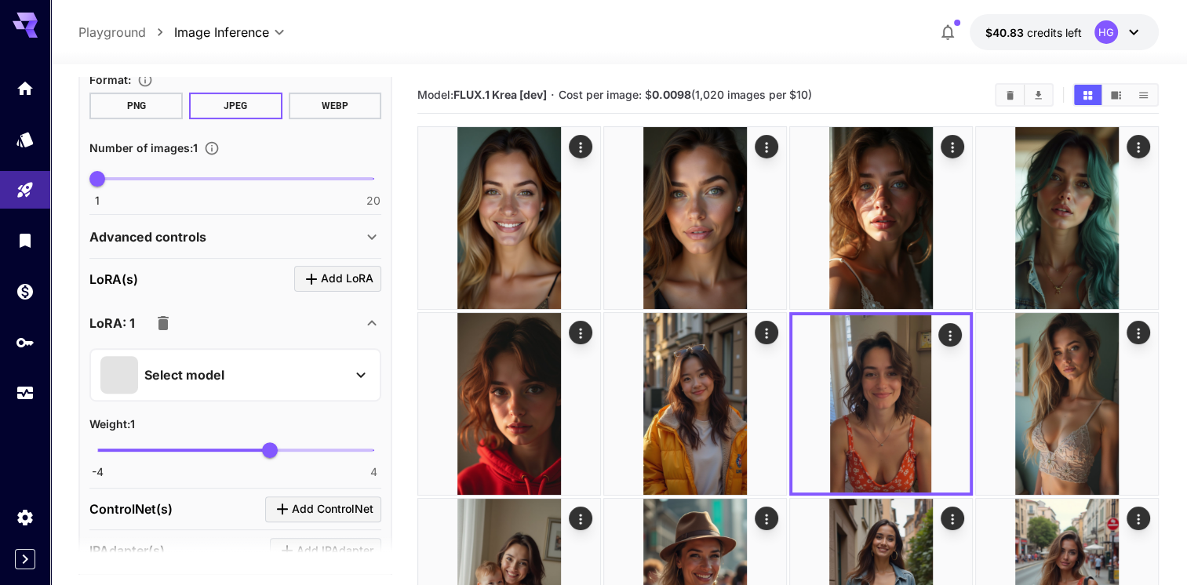
click at [224, 369] on div "Select model" at bounding box center [222, 375] width 245 height 38
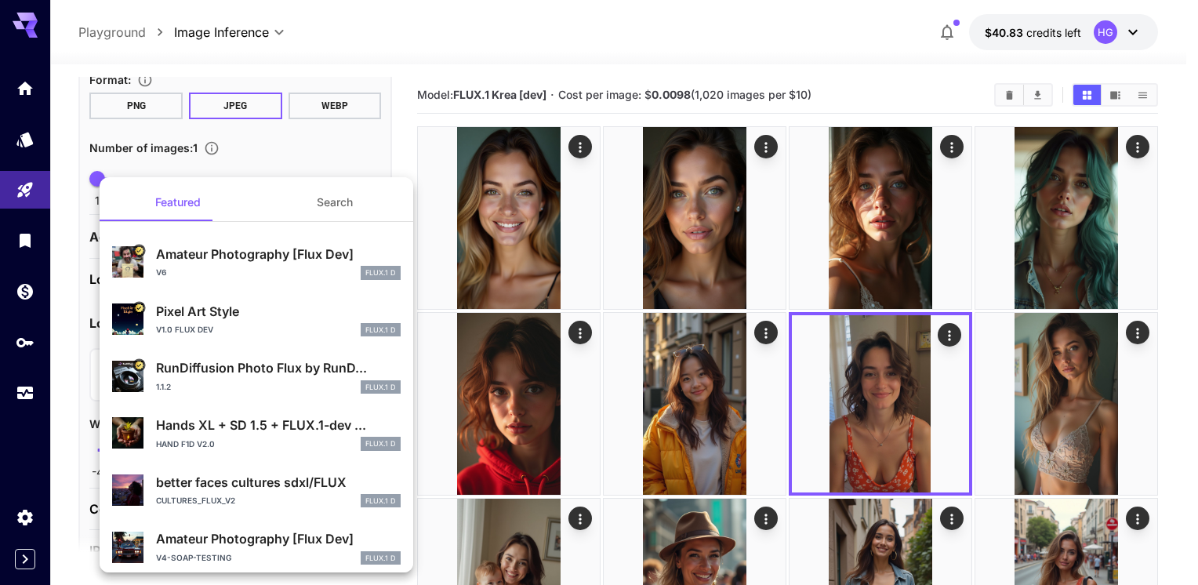
click at [326, 206] on button "Search" at bounding box center [334, 203] width 157 height 38
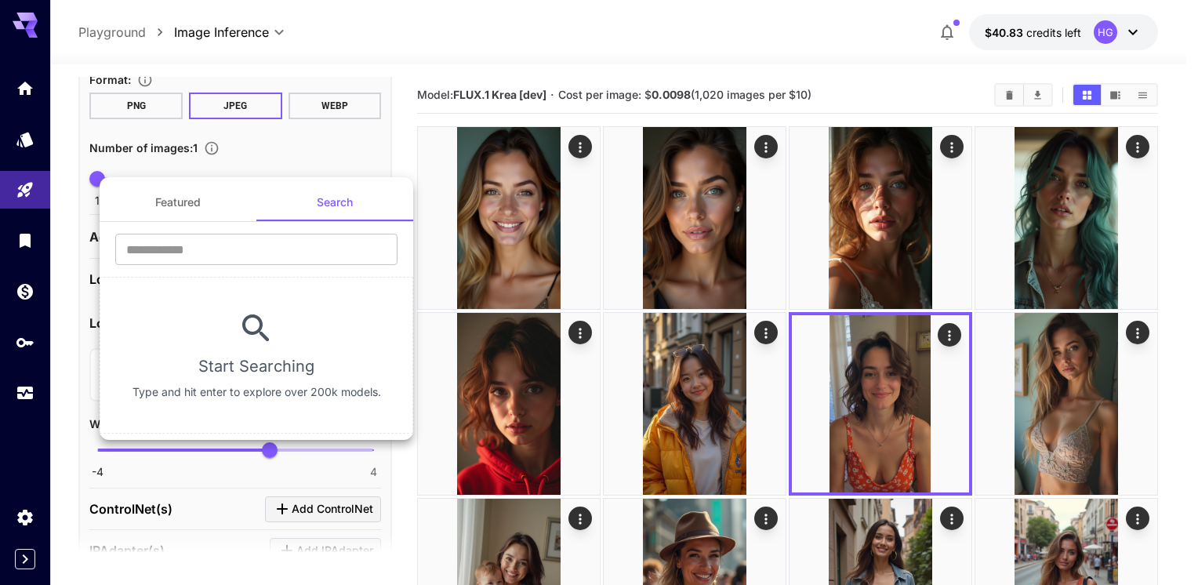
click at [230, 246] on input "text" at bounding box center [256, 249] width 282 height 31
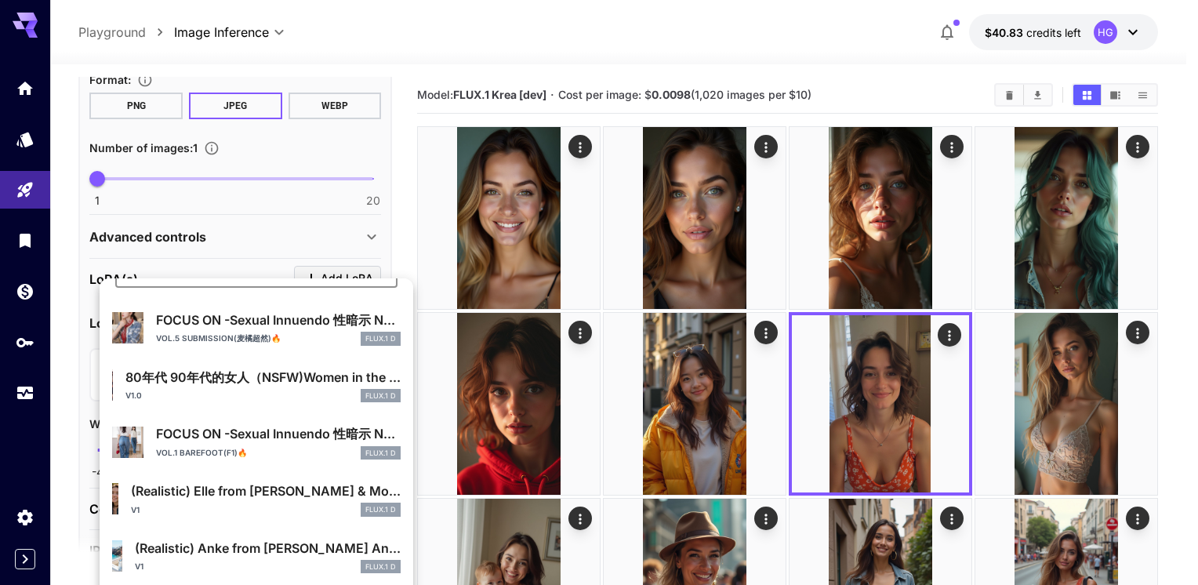
scroll to position [0, 0]
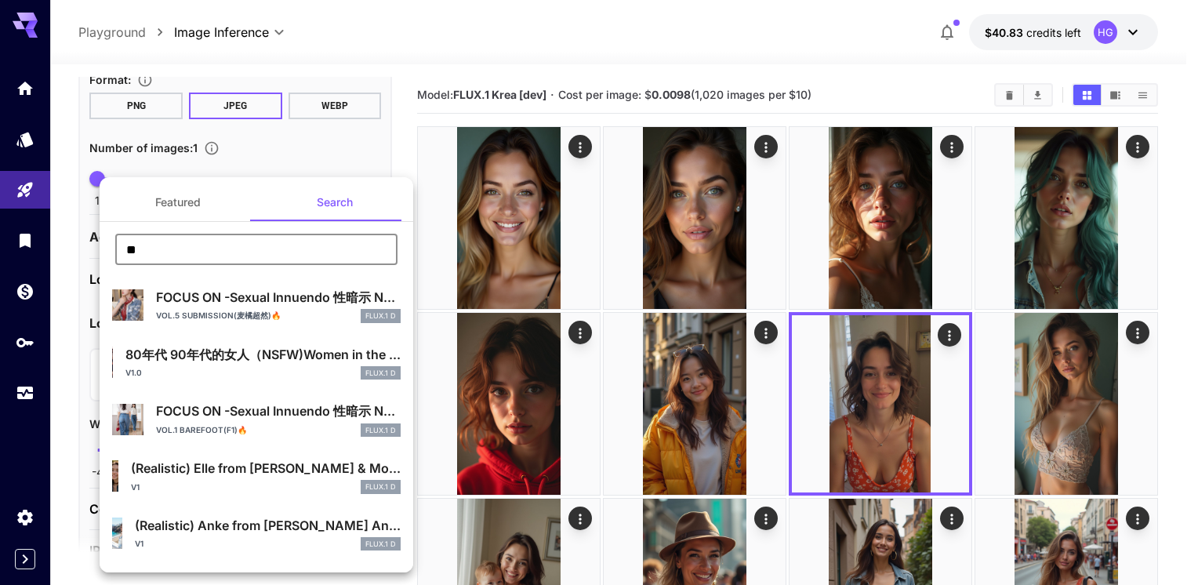
type input "*"
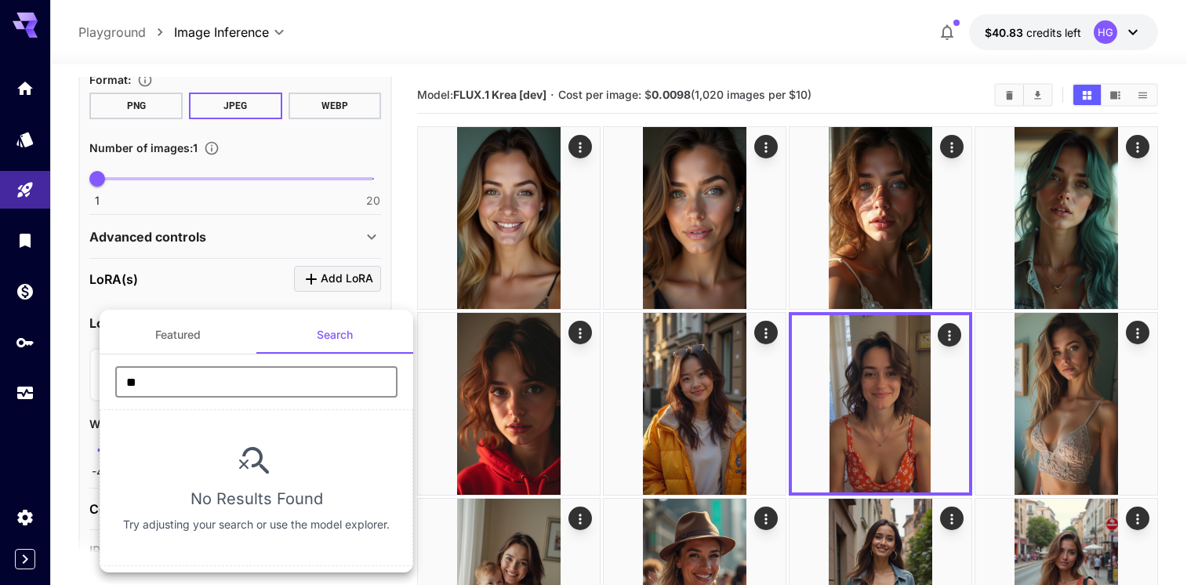
type input "*"
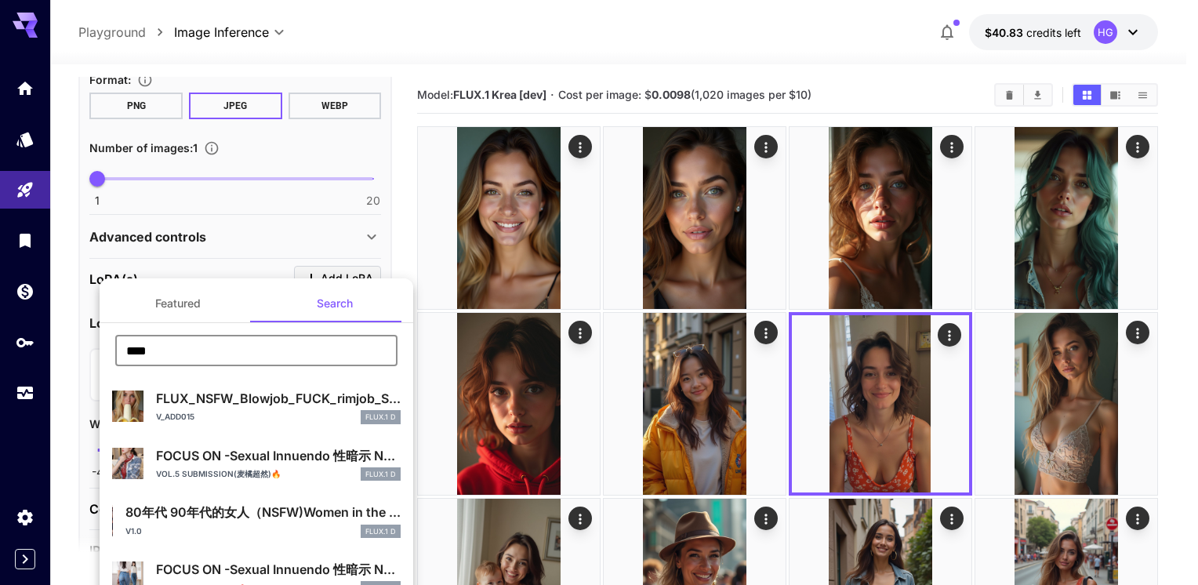
type input "****"
click at [13, 138] on div at bounding box center [599, 292] width 1198 height 585
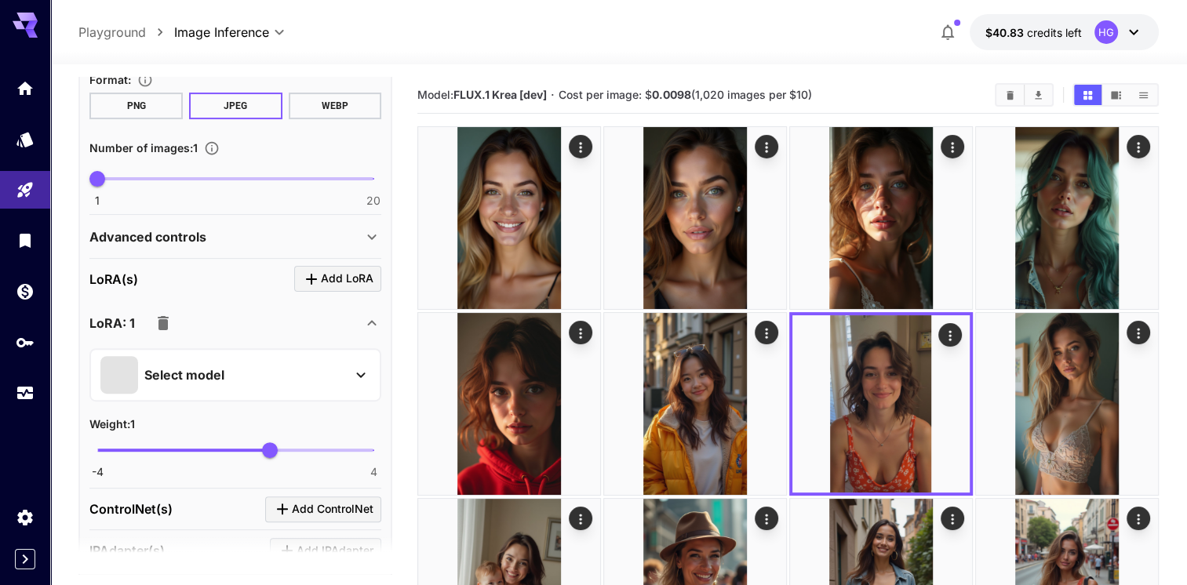
click at [16, 138] on link at bounding box center [25, 139] width 50 height 38
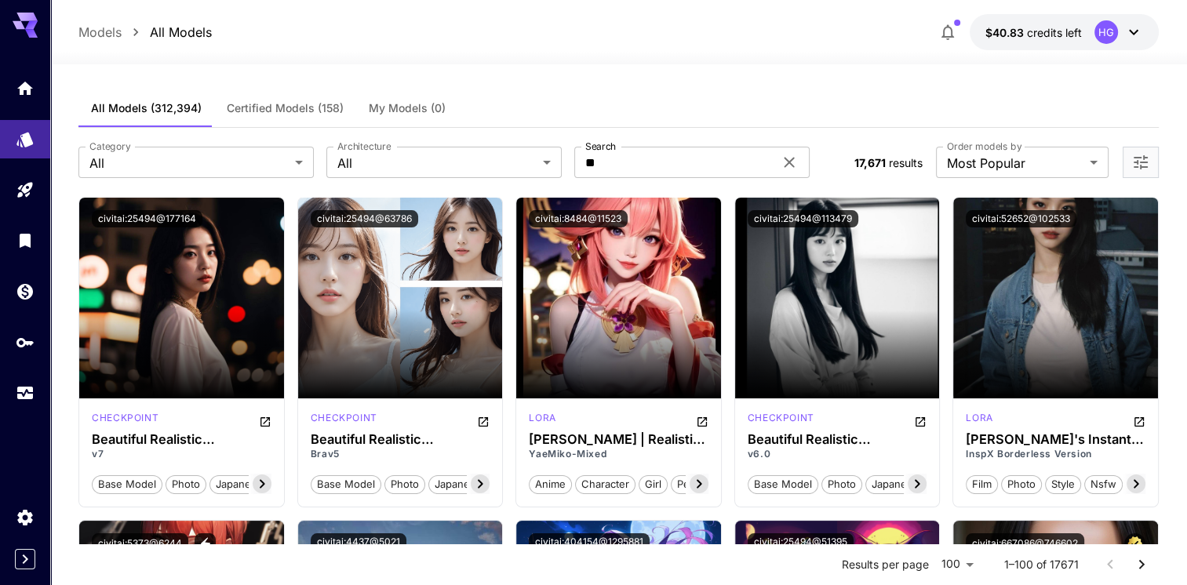
scroll to position [235, 0]
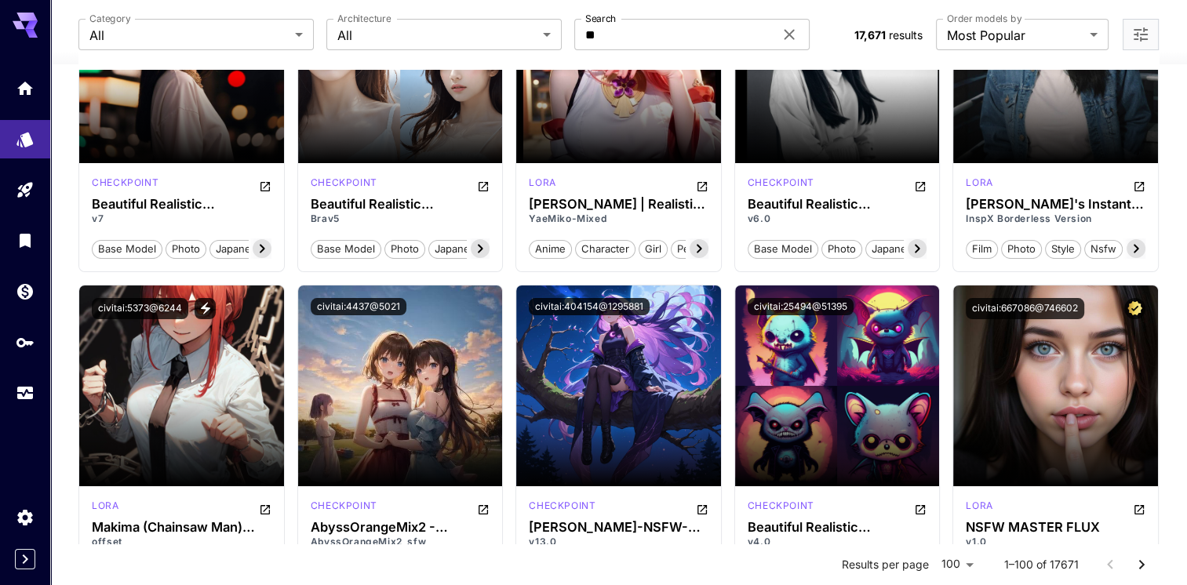
click at [1075, 387] on span "Launch in Playground" at bounding box center [1046, 385] width 118 height 13
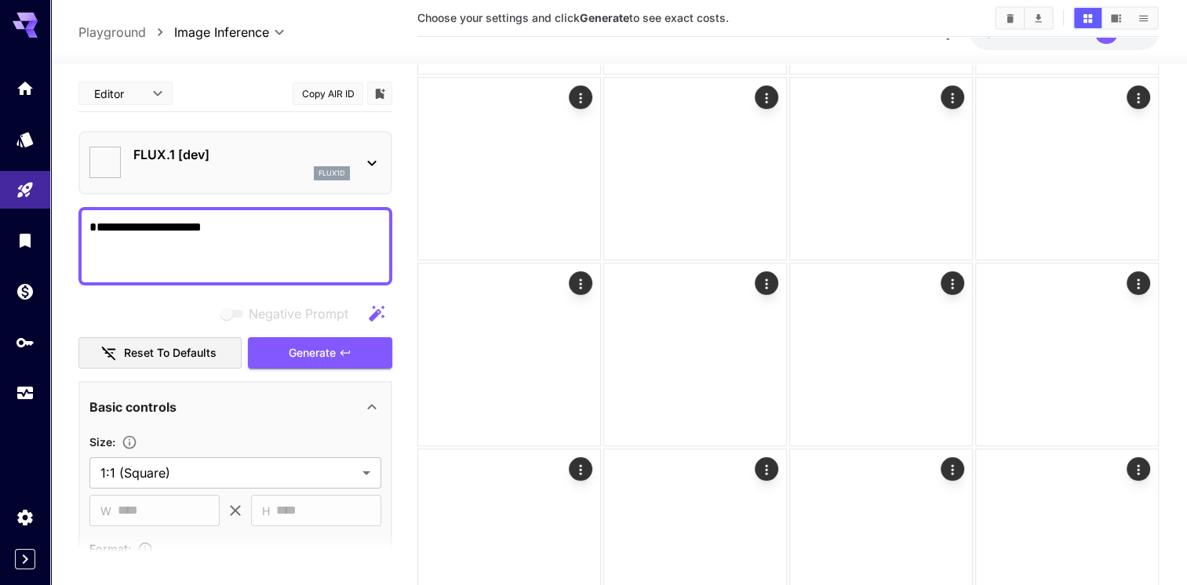
type input "**********"
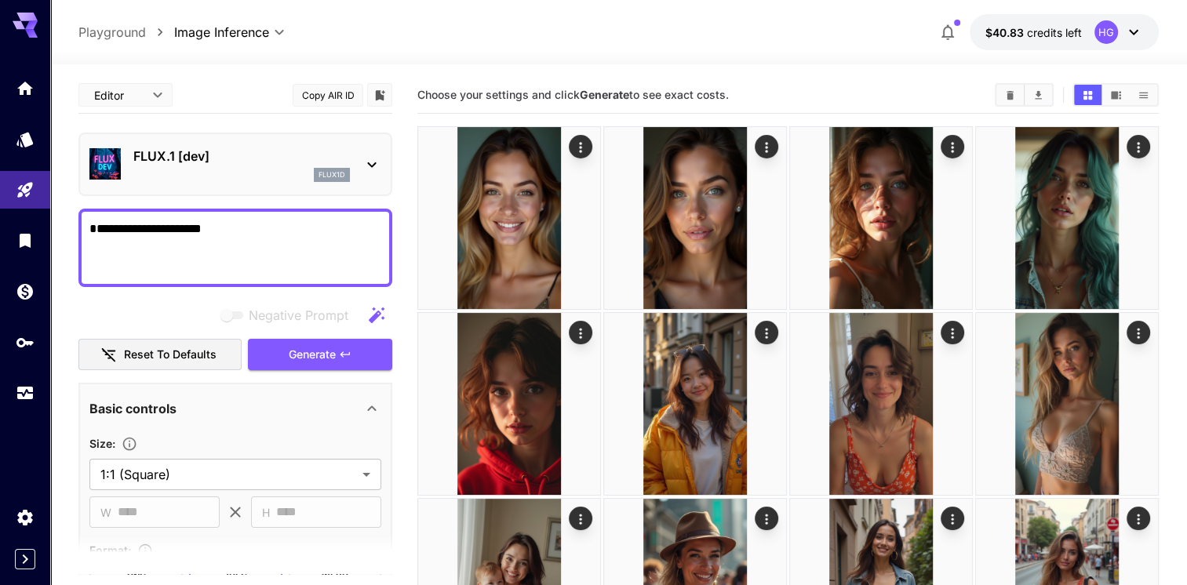
click at [361, 360] on button "Generate" at bounding box center [320, 355] width 144 height 32
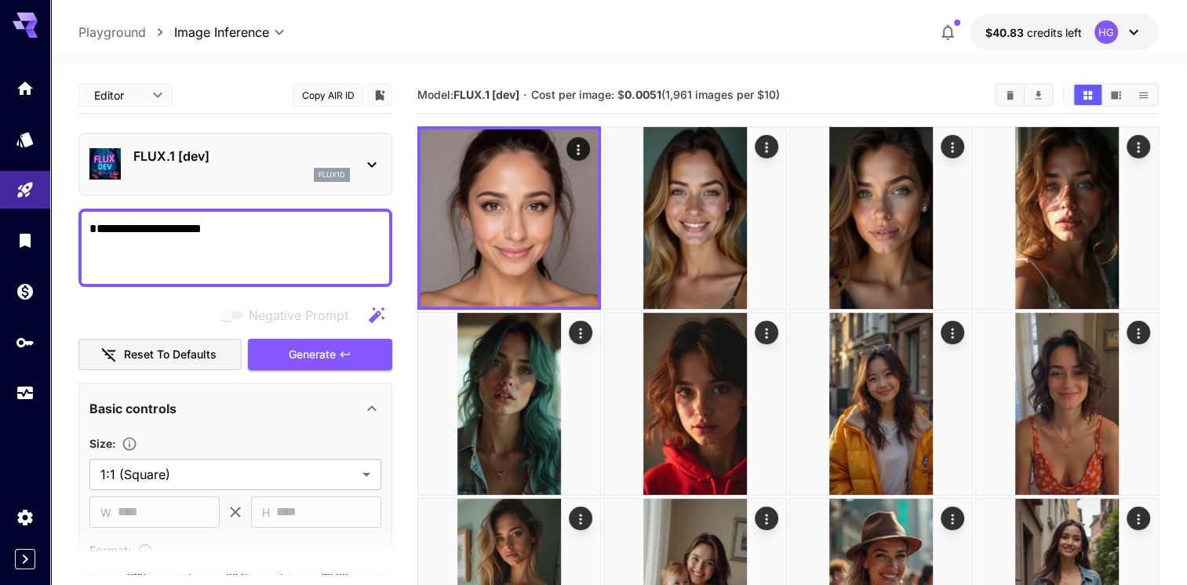
drag, startPoint x: 205, startPoint y: 228, endPoint x: 151, endPoint y: 231, distance: 54.2
click at [151, 231] on textarea "**********" at bounding box center [235, 248] width 292 height 56
click at [318, 357] on span "Generate" at bounding box center [312, 355] width 47 height 20
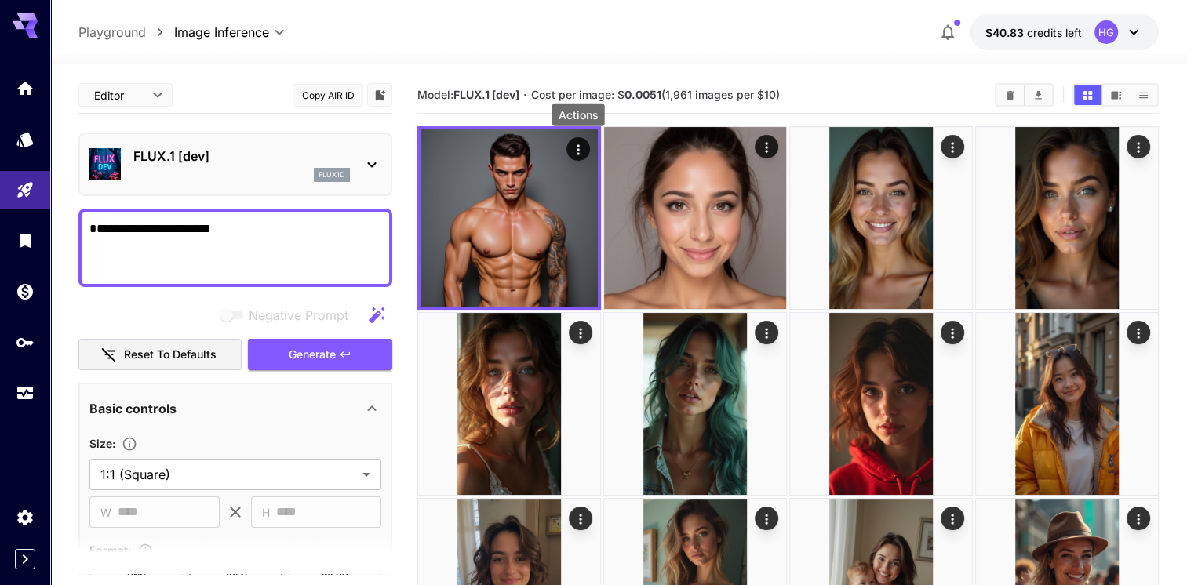
click at [579, 143] on icon "Actions" at bounding box center [578, 150] width 16 height 16
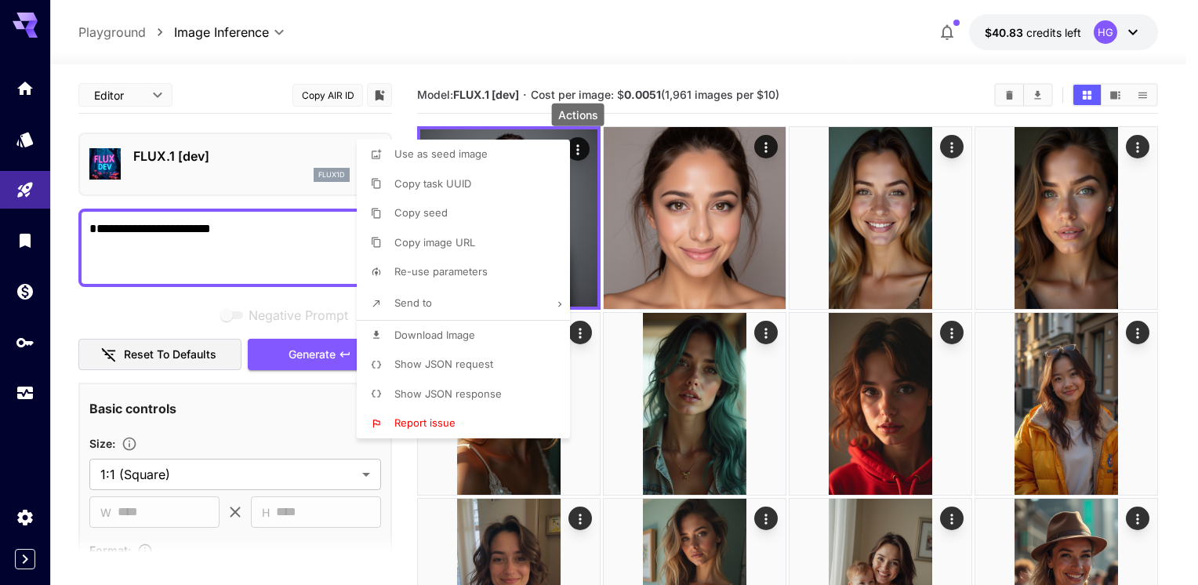
click at [662, 64] on div at bounding box center [599, 292] width 1198 height 585
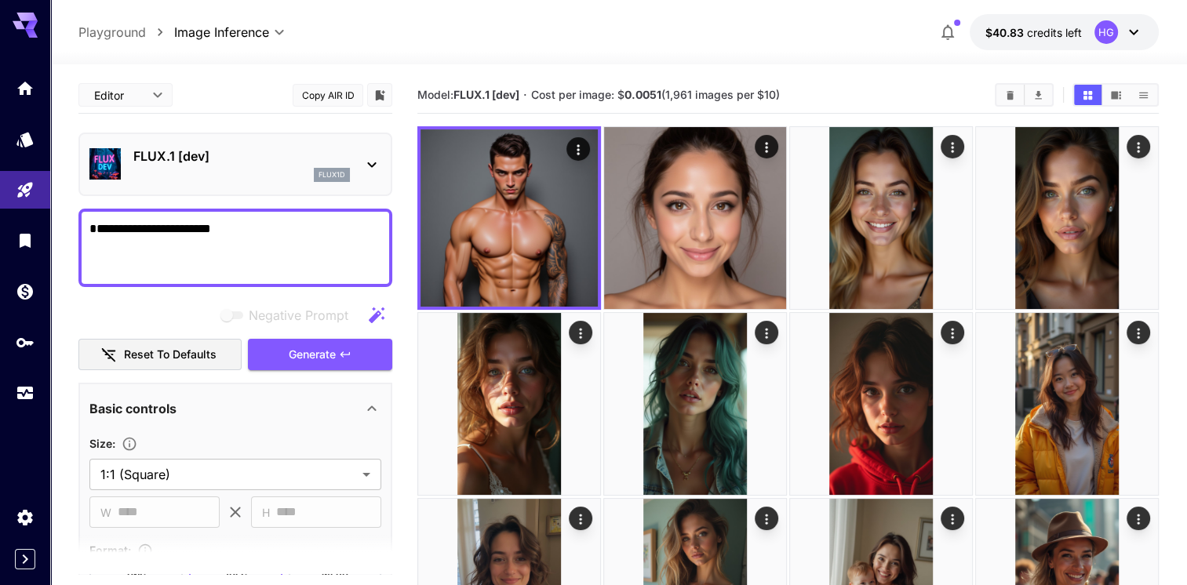
drag, startPoint x: 545, startPoint y: 228, endPoint x: 571, endPoint y: 179, distance: 55.8
click at [571, 179] on img at bounding box center [508, 217] width 177 height 177
click at [576, 151] on icon "Actions" at bounding box center [578, 150] width 16 height 16
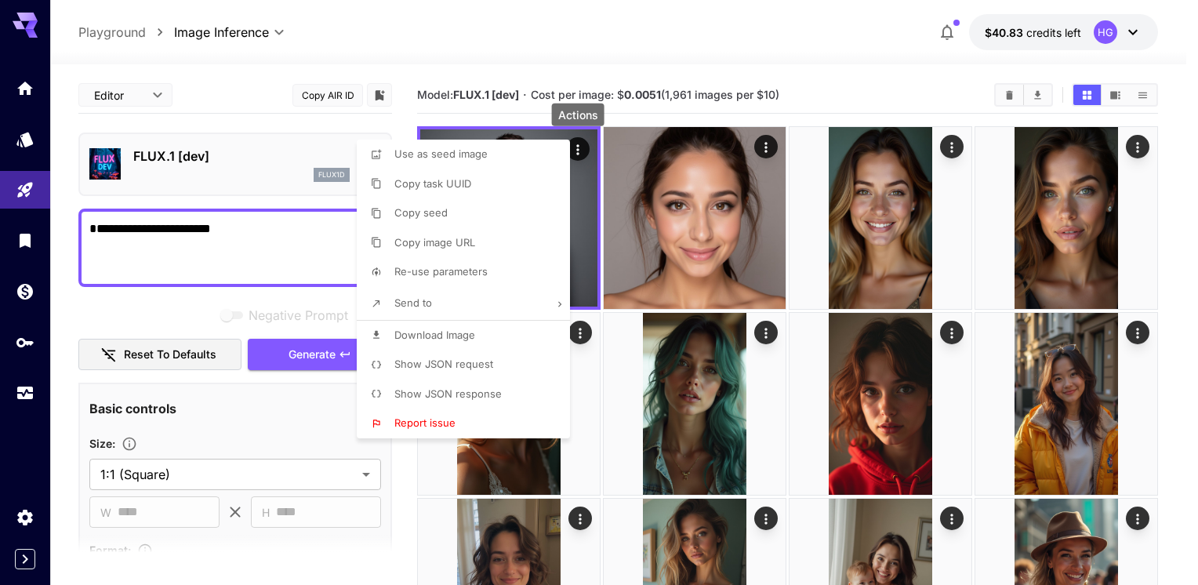
click at [809, 56] on div at bounding box center [599, 292] width 1198 height 585
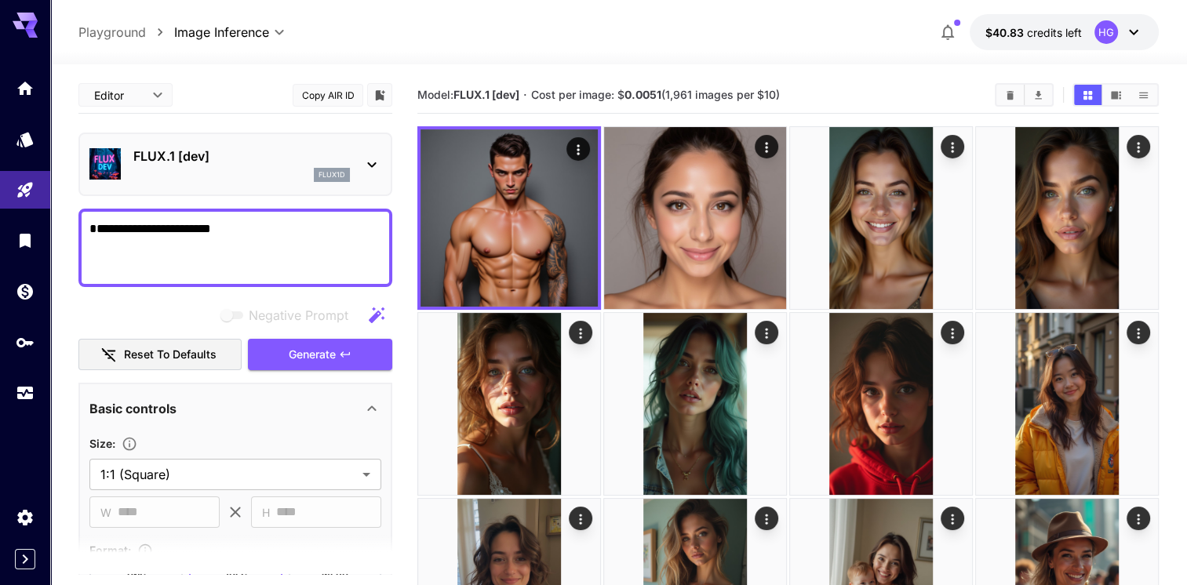
click at [555, 193] on img at bounding box center [508, 217] width 177 height 177
click at [578, 147] on icon "Actions" at bounding box center [578, 150] width 16 height 16
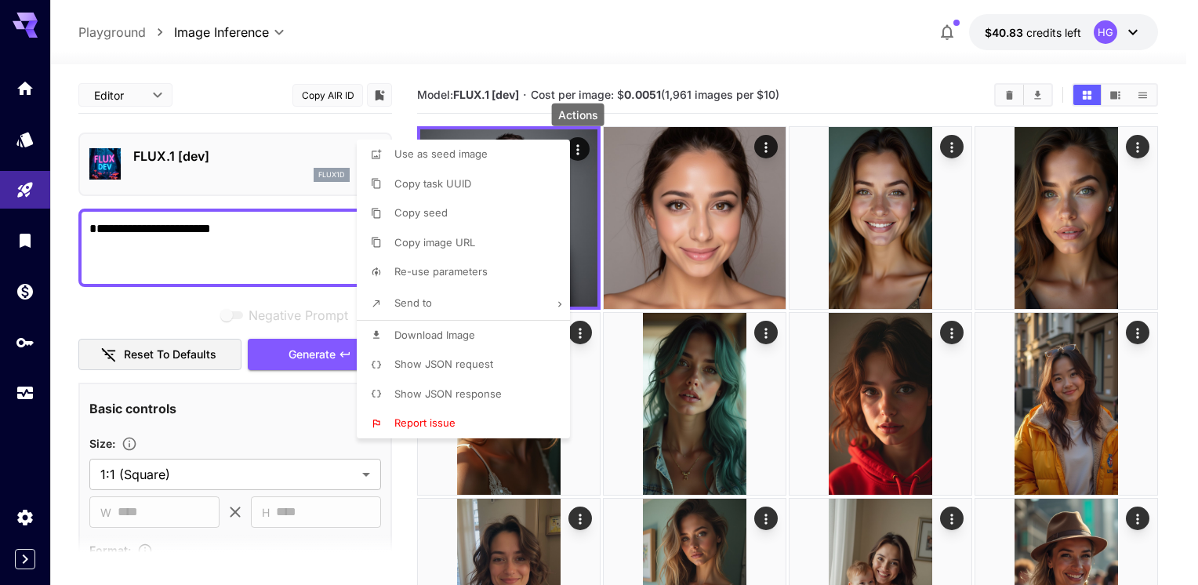
click at [734, 217] on div at bounding box center [599, 292] width 1198 height 585
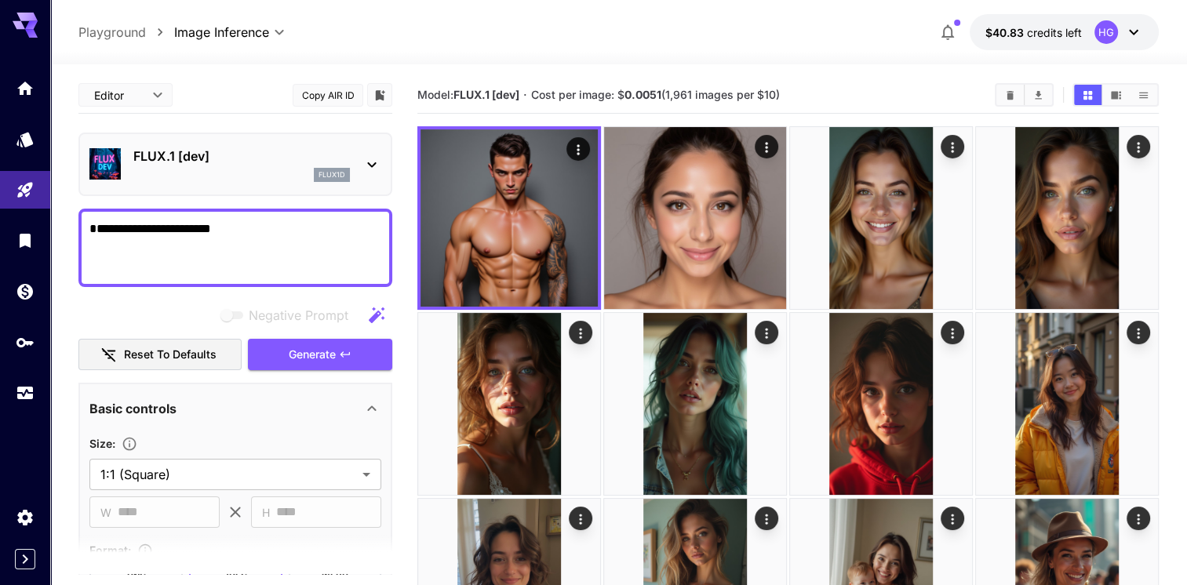
drag, startPoint x: 257, startPoint y: 223, endPoint x: 81, endPoint y: 228, distance: 176.6
click at [80, 228] on div "**********" at bounding box center [235, 248] width 314 height 78
type textarea "**********"
click at [319, 341] on button "Generate" at bounding box center [320, 355] width 144 height 32
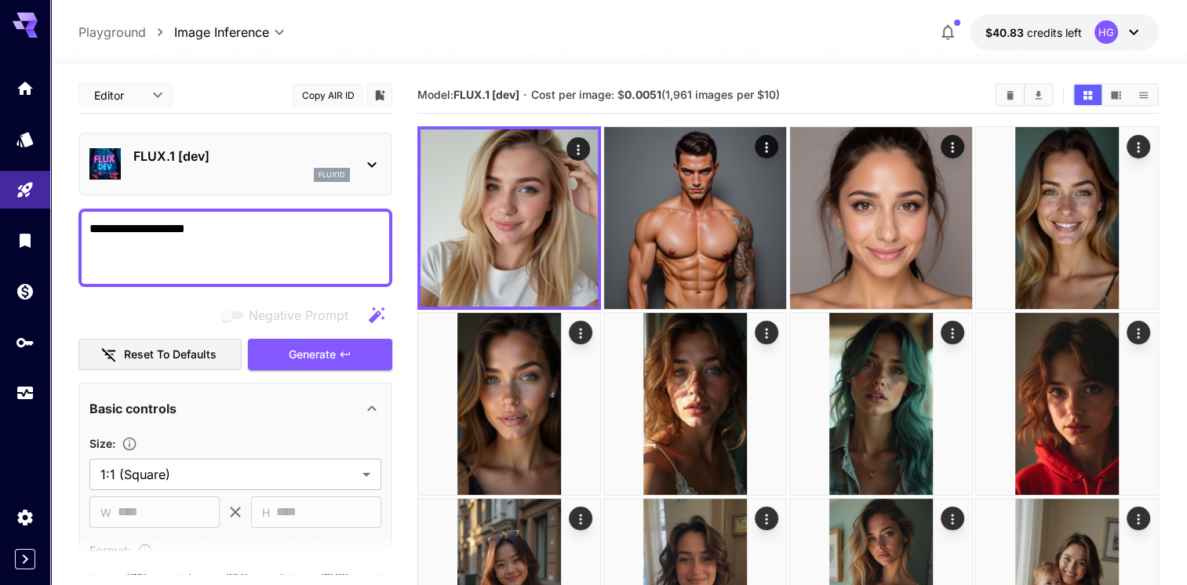
click at [289, 351] on span "Generate" at bounding box center [312, 355] width 47 height 20
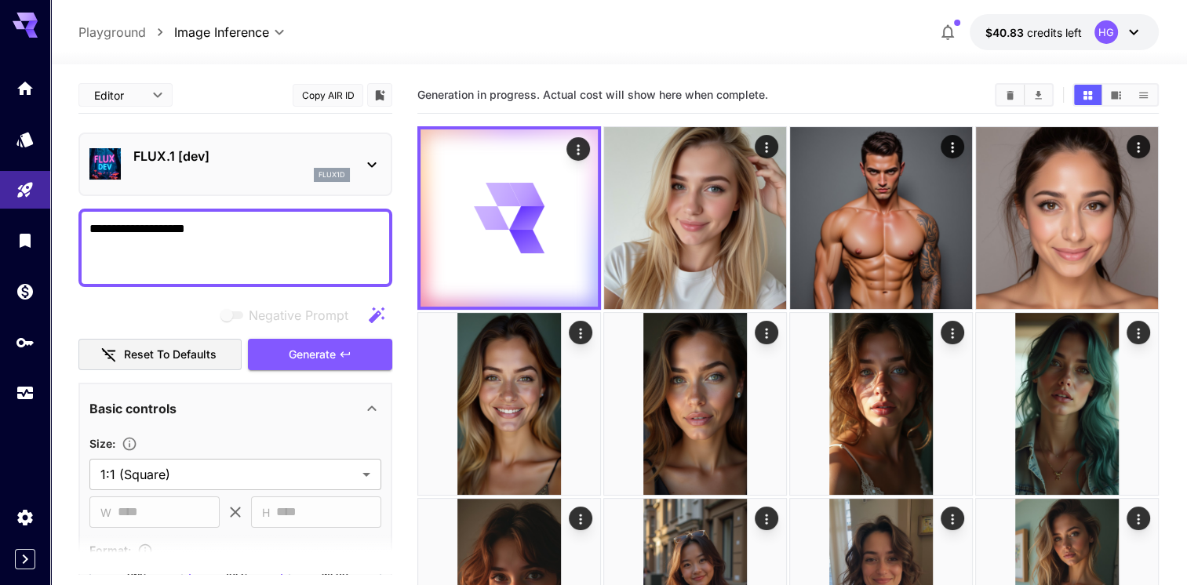
click at [347, 159] on p "FLUX.1 [dev]" at bounding box center [241, 156] width 216 height 19
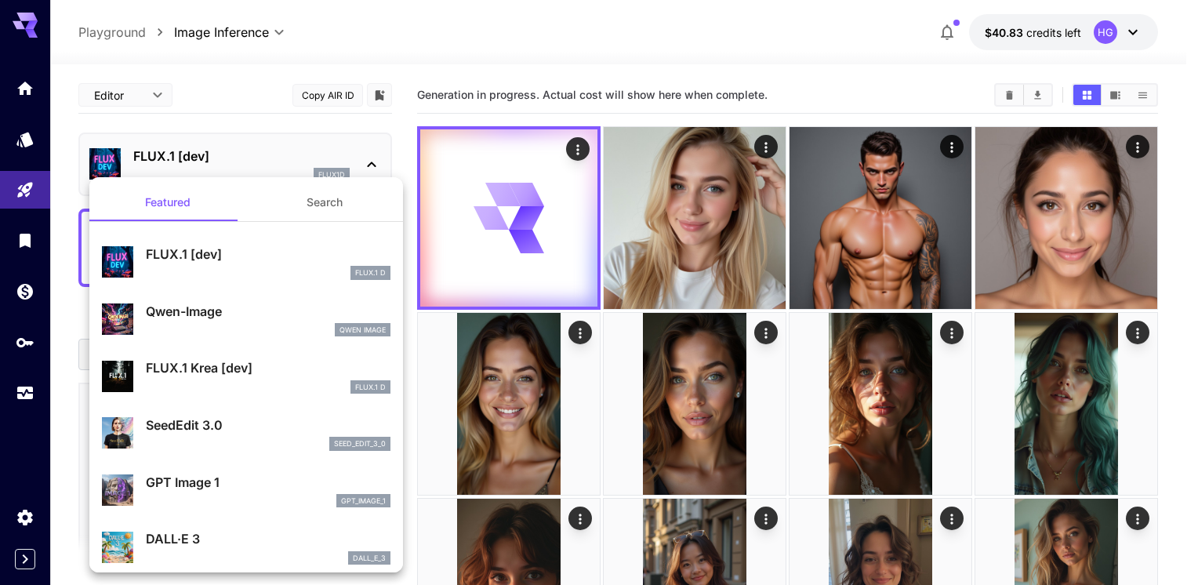
click at [234, 114] on div at bounding box center [599, 292] width 1198 height 585
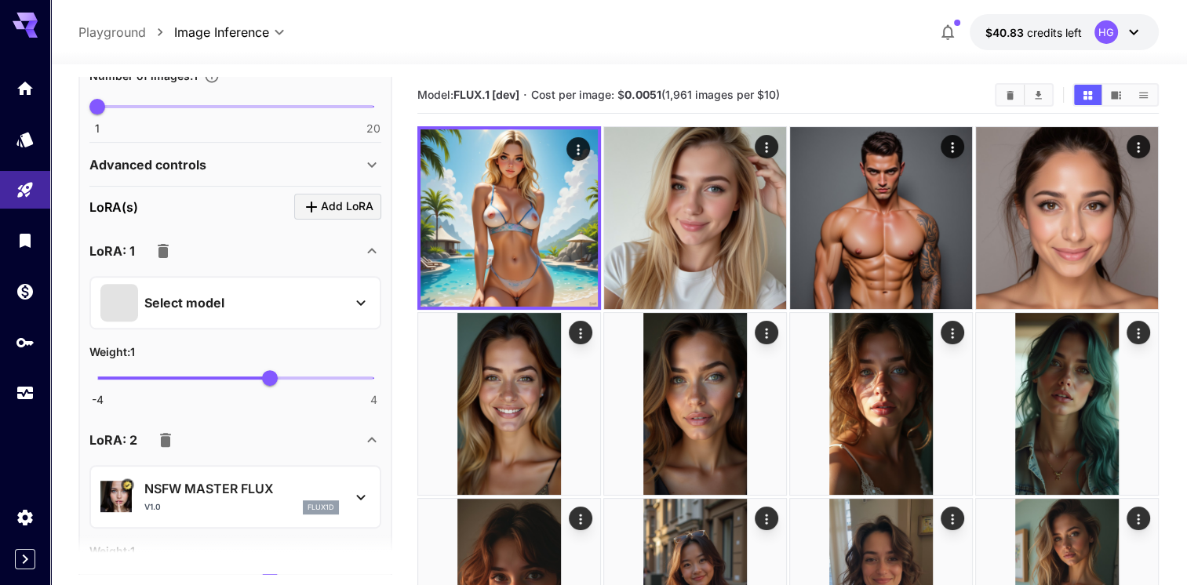
scroll to position [471, 0]
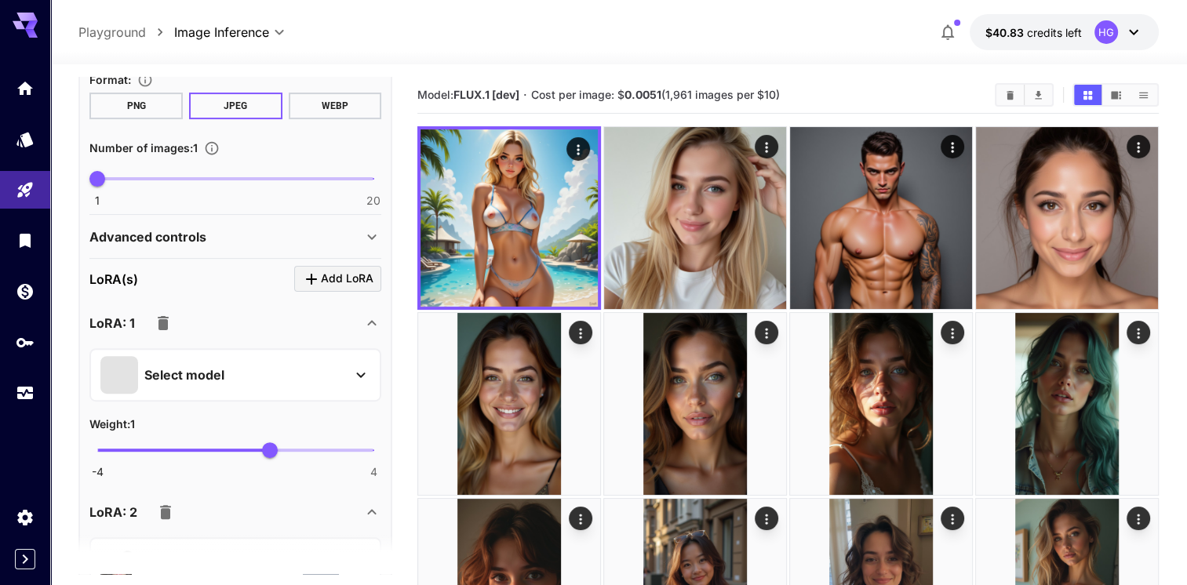
click at [159, 318] on icon "button" at bounding box center [163, 323] width 11 height 14
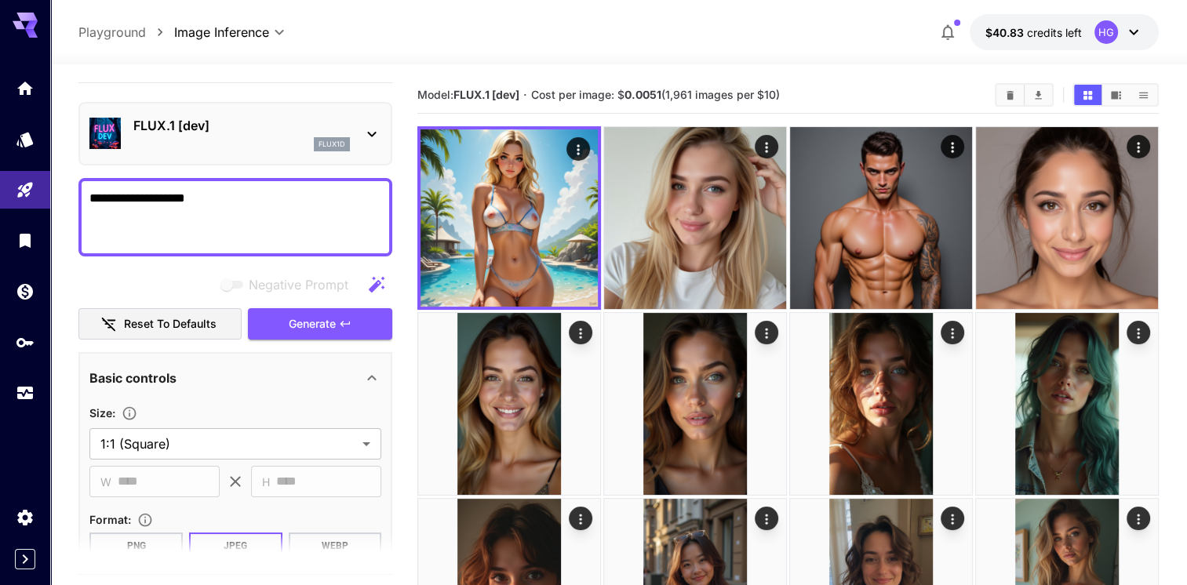
scroll to position [0, 0]
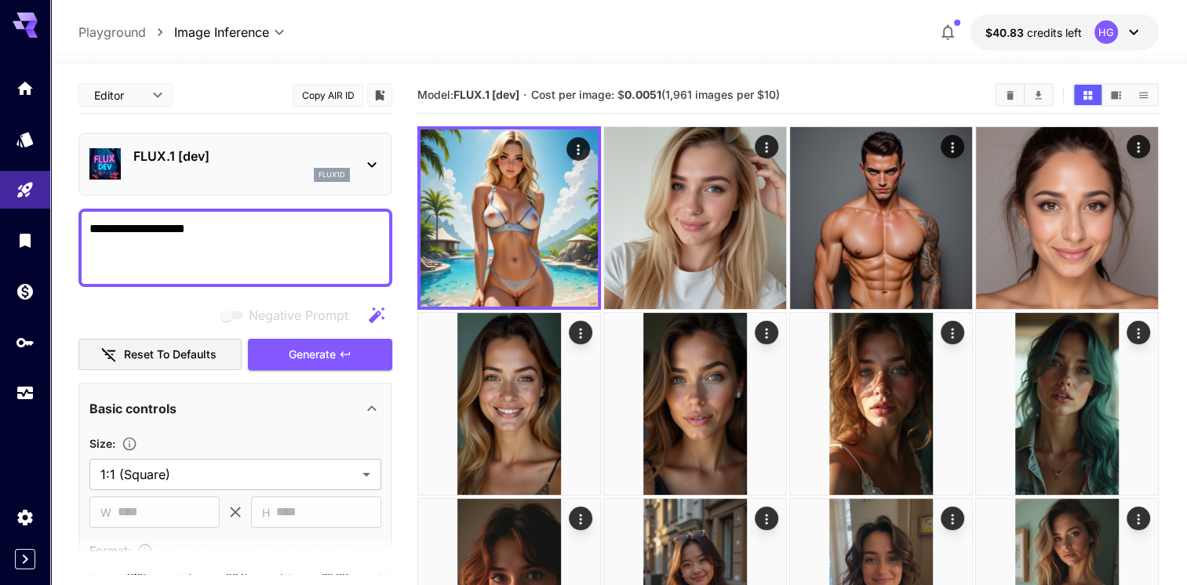
drag, startPoint x: 204, startPoint y: 224, endPoint x: 150, endPoint y: 233, distance: 54.8
click at [150, 233] on textarea "**********" at bounding box center [235, 248] width 292 height 56
type textarea "**********"
click at [242, 155] on p "FLUX.1 [dev]" at bounding box center [241, 156] width 216 height 19
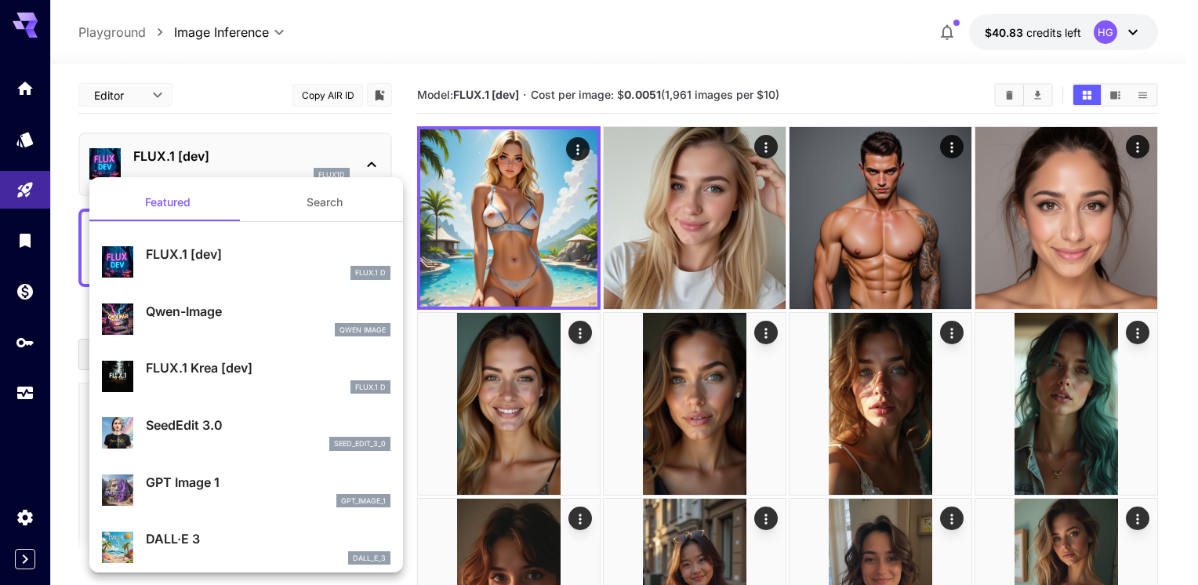
click at [182, 375] on p "FLUX.1 Krea [dev]" at bounding box center [268, 367] width 245 height 19
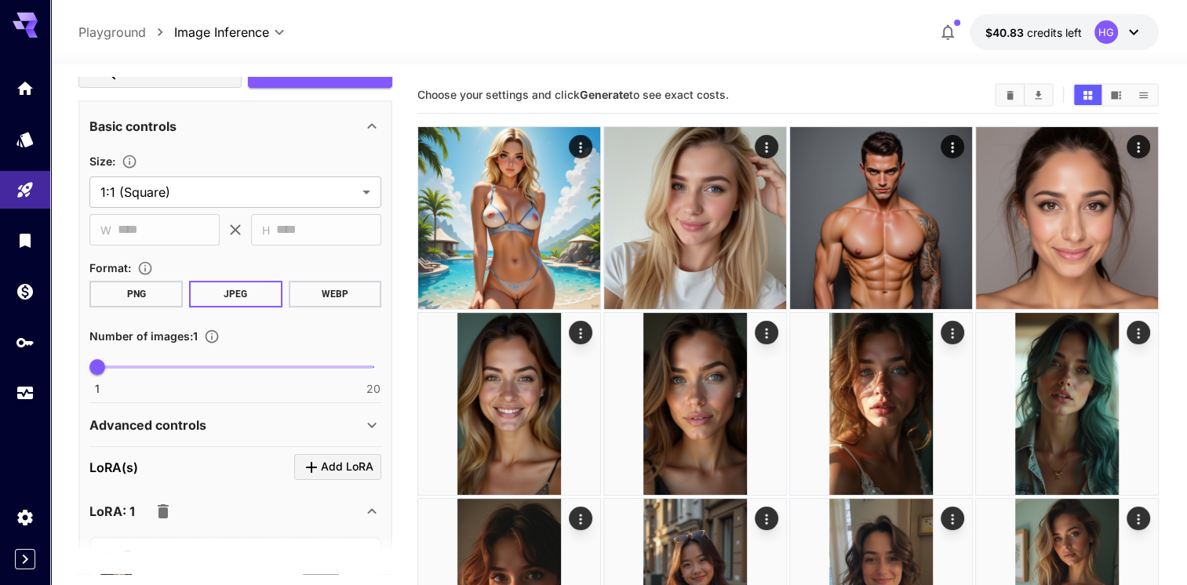
scroll to position [78, 0]
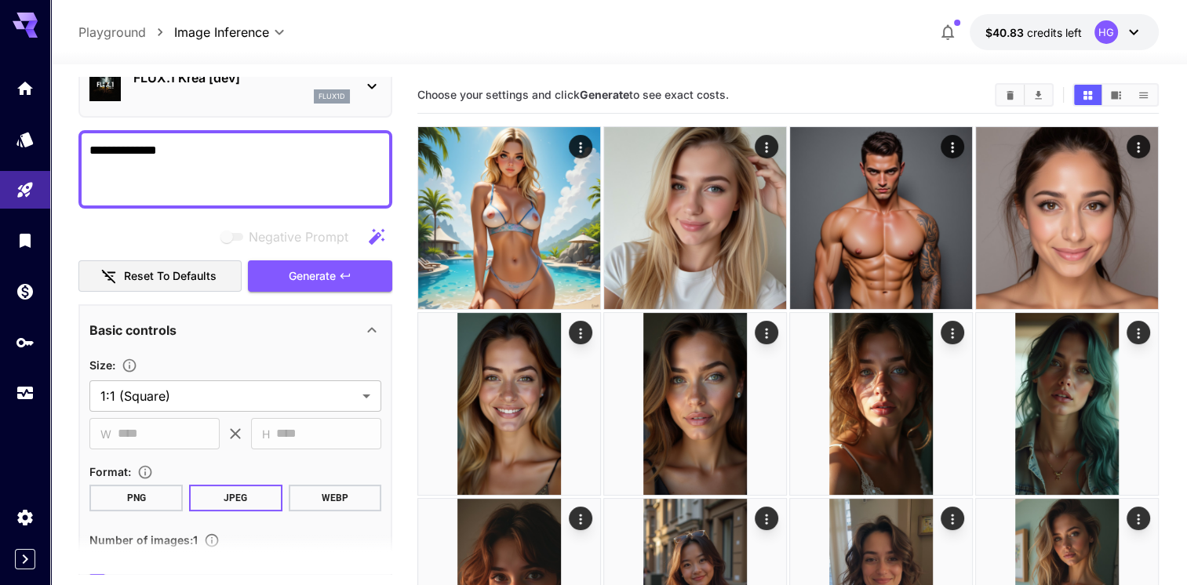
click at [322, 274] on span "Generate" at bounding box center [312, 277] width 47 height 20
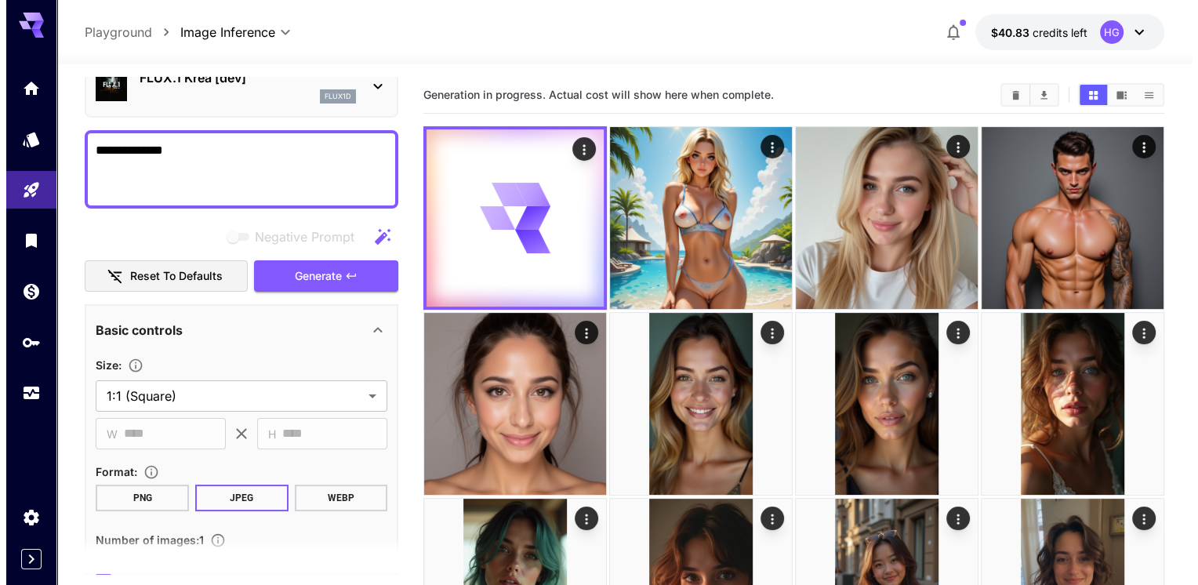
scroll to position [0, 0]
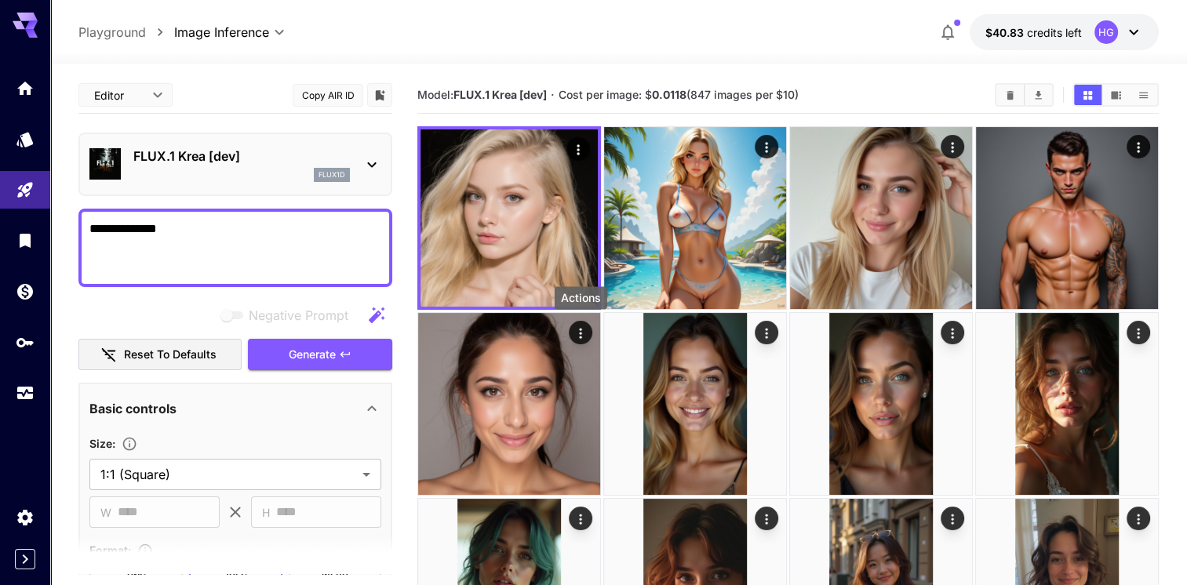
click at [575, 332] on icon "Actions" at bounding box center [581, 334] width 16 height 16
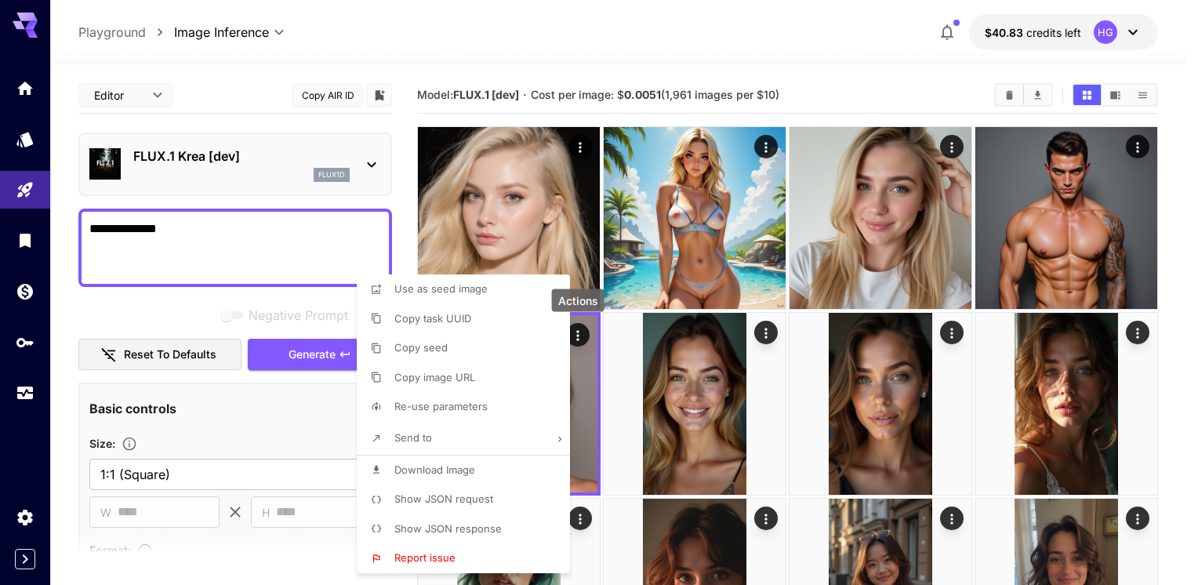
click at [456, 291] on span "Use as seed image" at bounding box center [441, 288] width 93 height 13
type input "**********"
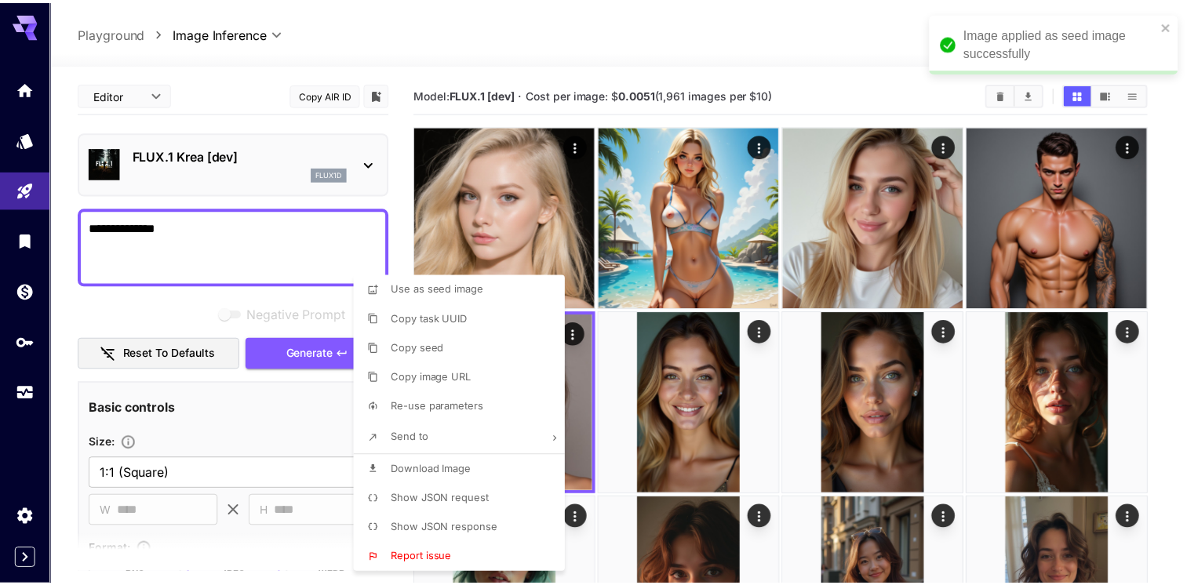
scroll to position [77, 0]
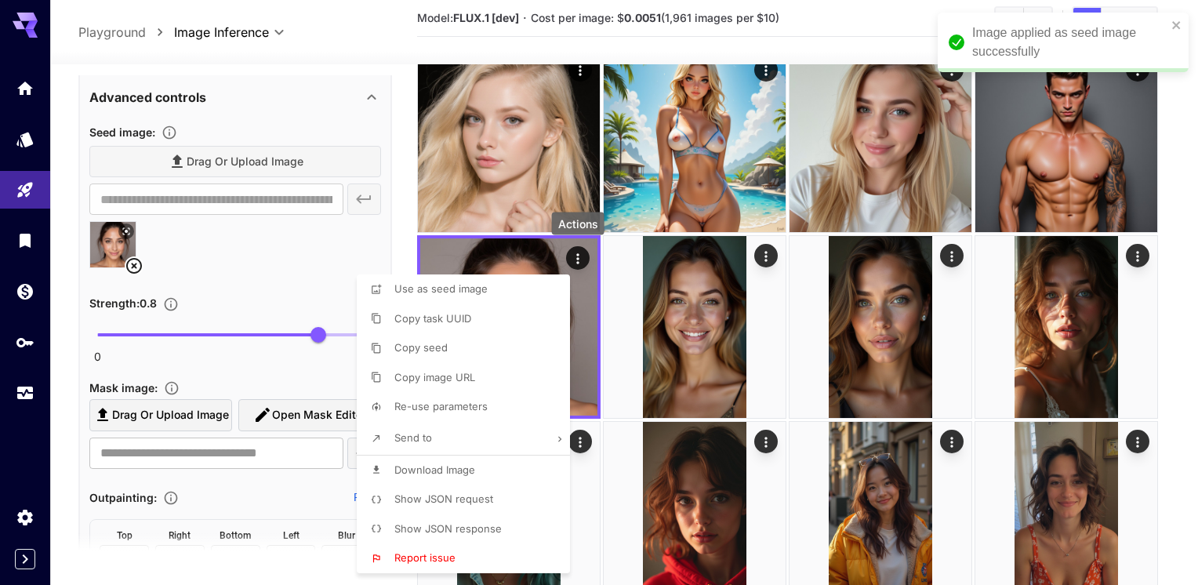
click at [267, 256] on div at bounding box center [599, 292] width 1198 height 585
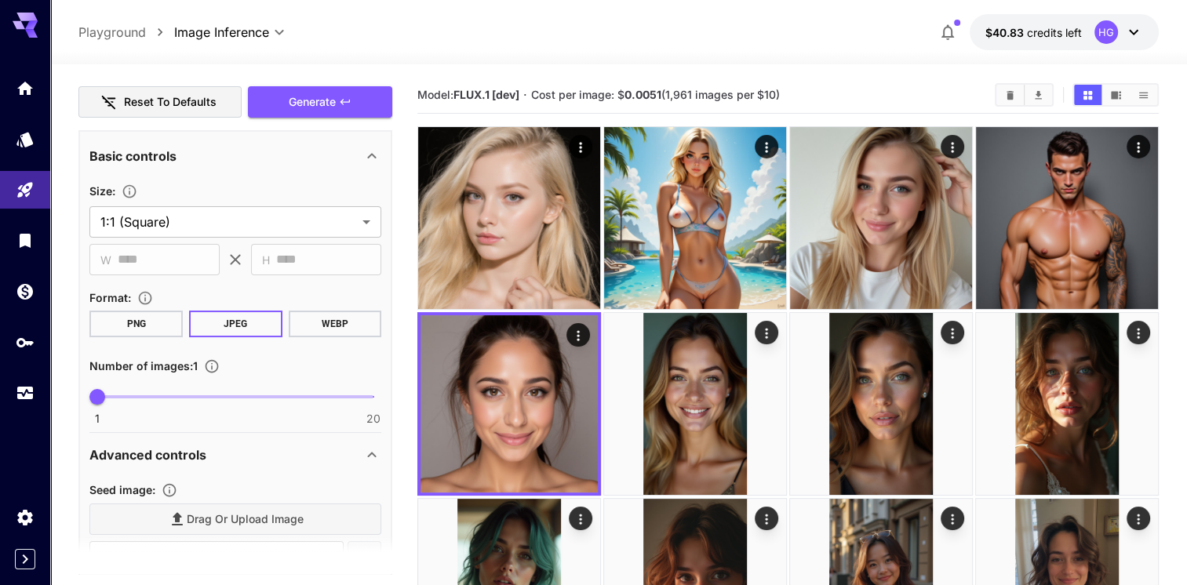
scroll to position [78, 0]
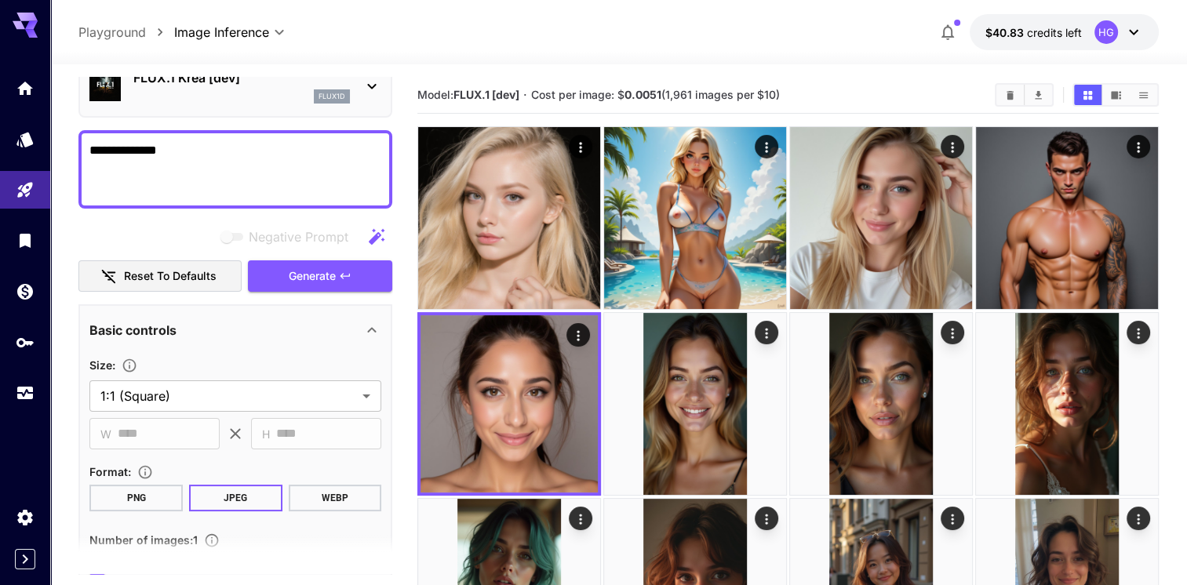
drag, startPoint x: 175, startPoint y: 157, endPoint x: 88, endPoint y: 155, distance: 87.1
click at [88, 155] on div "**********" at bounding box center [235, 169] width 314 height 78
type textarea "**********"
drag, startPoint x: 315, startPoint y: 272, endPoint x: 340, endPoint y: 187, distance: 89.1
click at [315, 272] on span "Generate" at bounding box center [312, 277] width 47 height 20
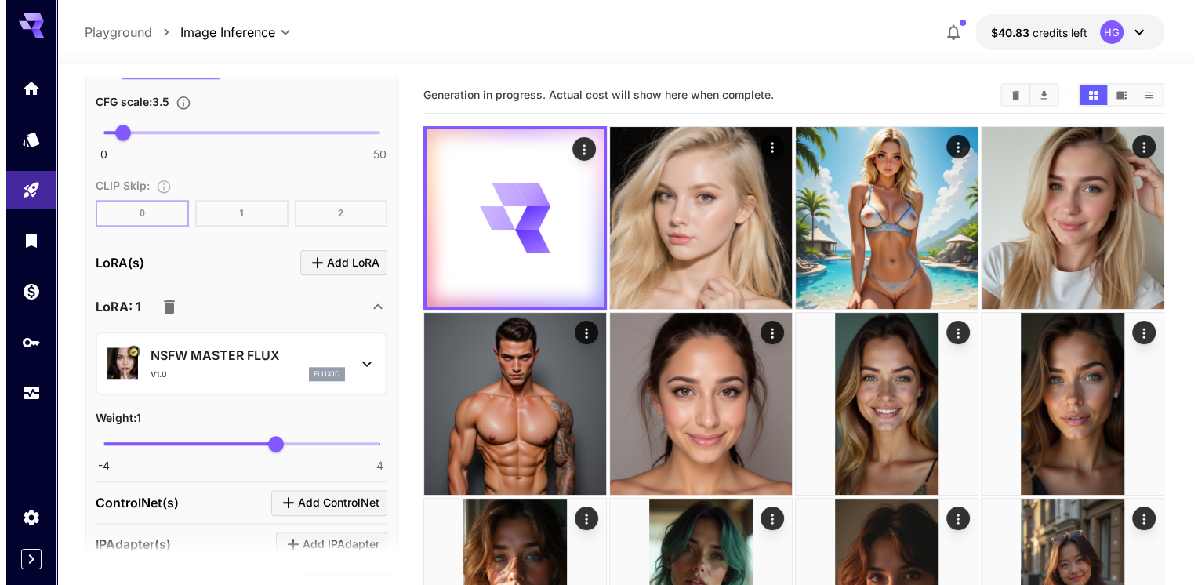
scroll to position [1624, 0]
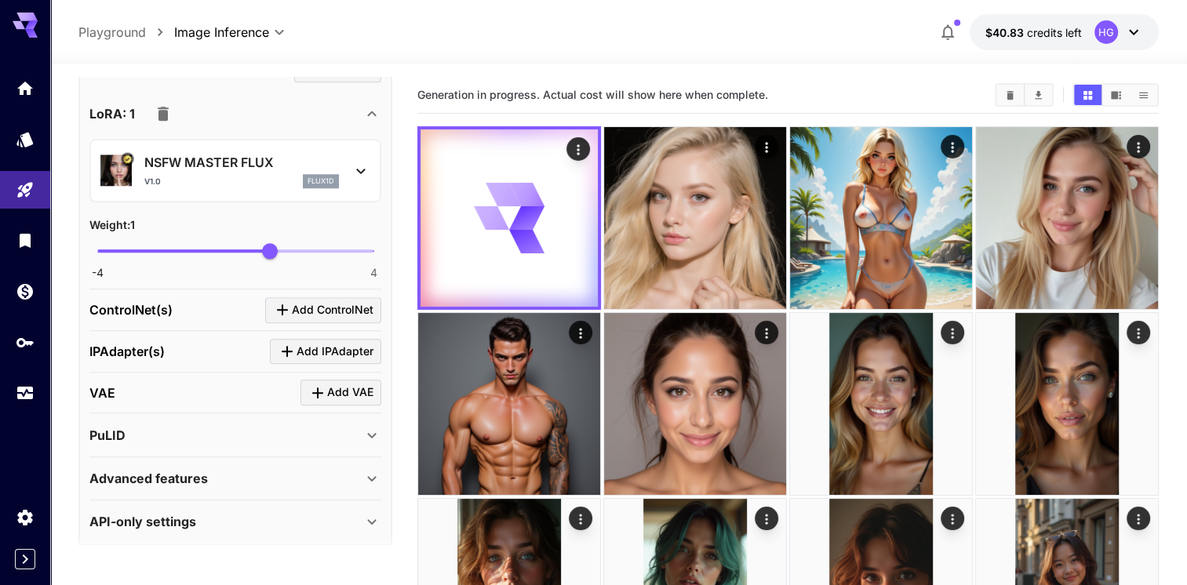
click at [366, 164] on icon at bounding box center [360, 171] width 19 height 19
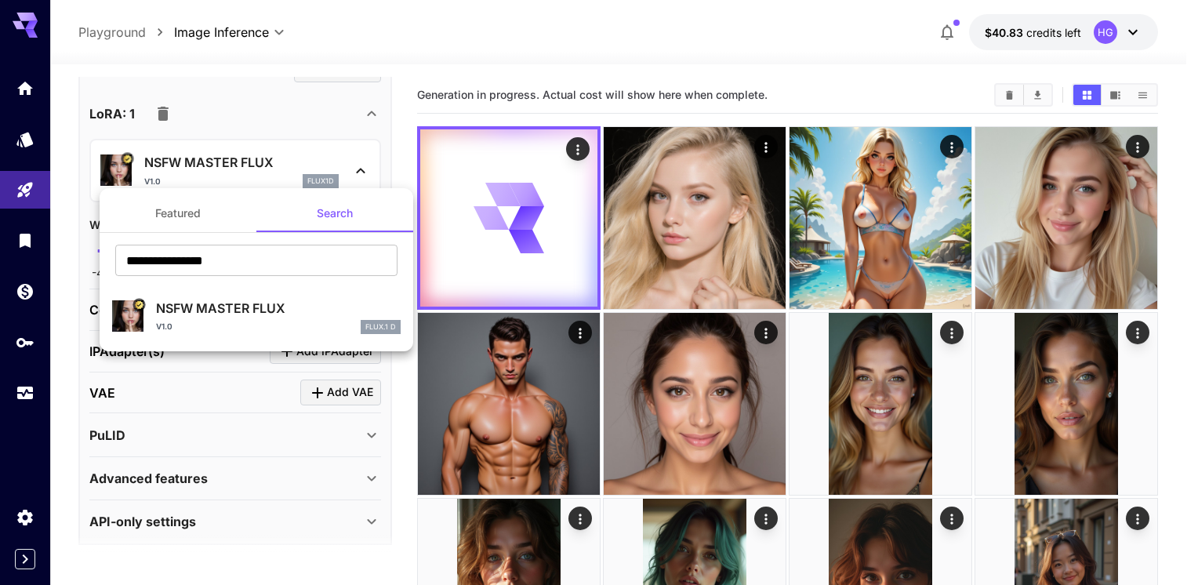
click at [190, 211] on button "Featured" at bounding box center [178, 214] width 157 height 38
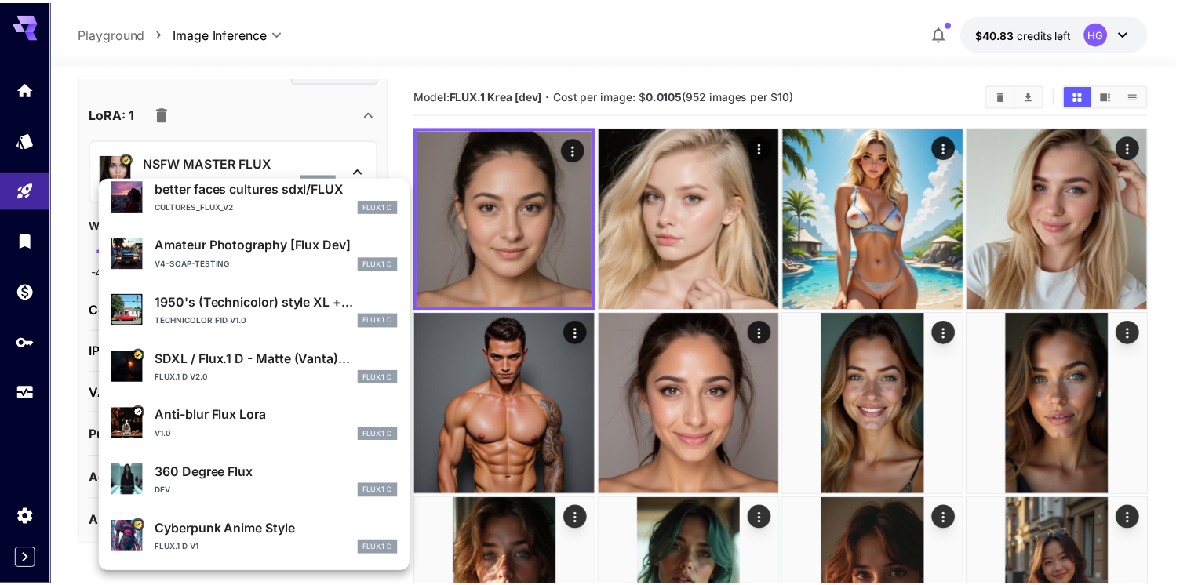
scroll to position [0, 0]
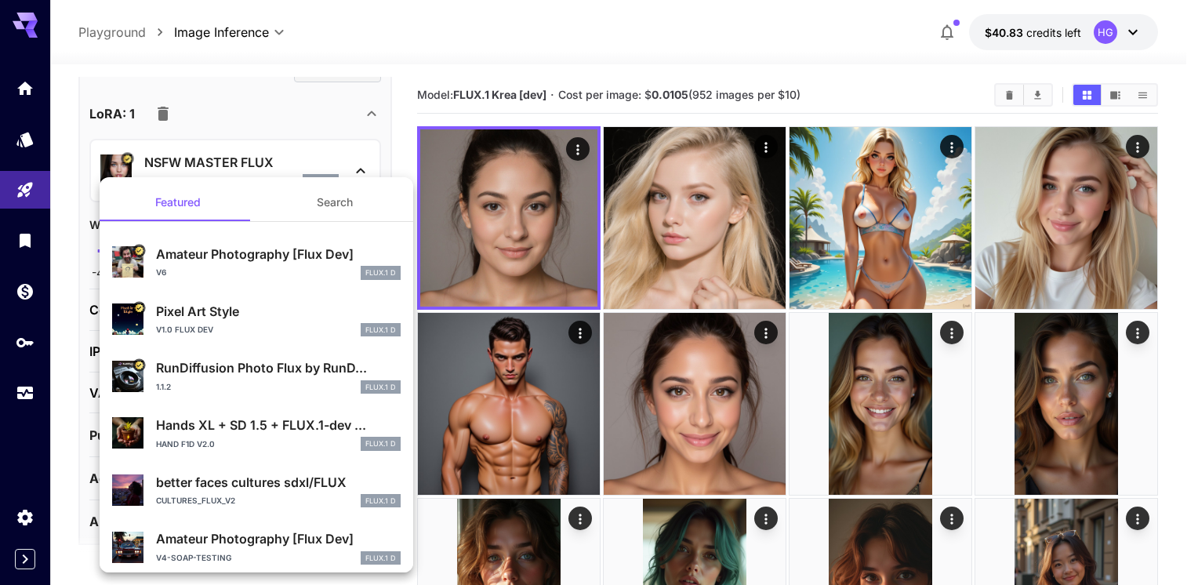
click at [242, 96] on div at bounding box center [599, 292] width 1198 height 585
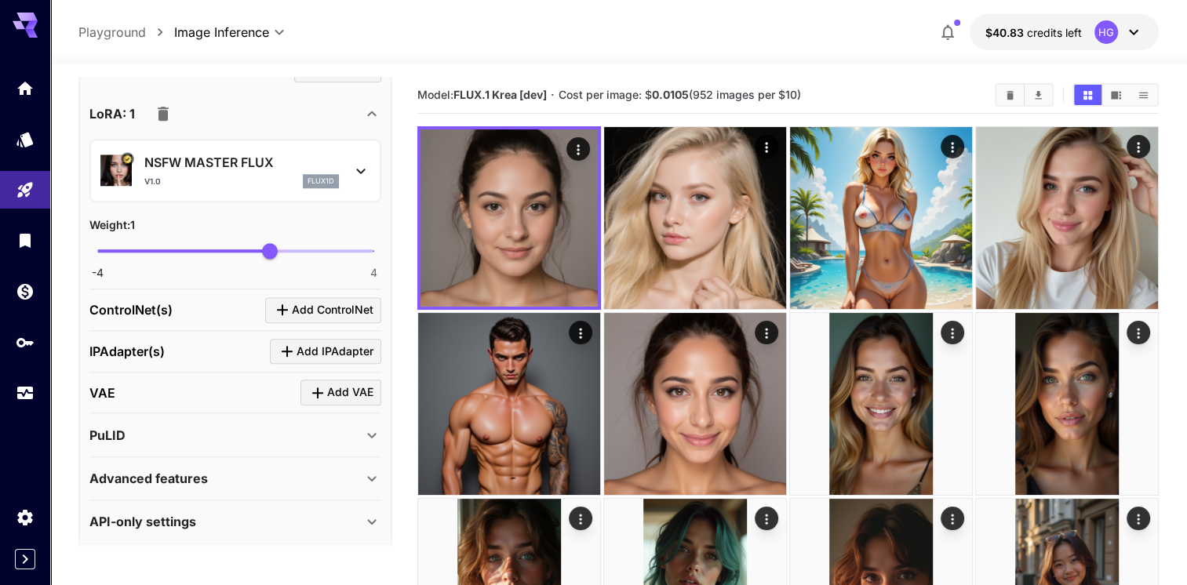
click at [165, 112] on icon "button" at bounding box center [163, 114] width 11 height 14
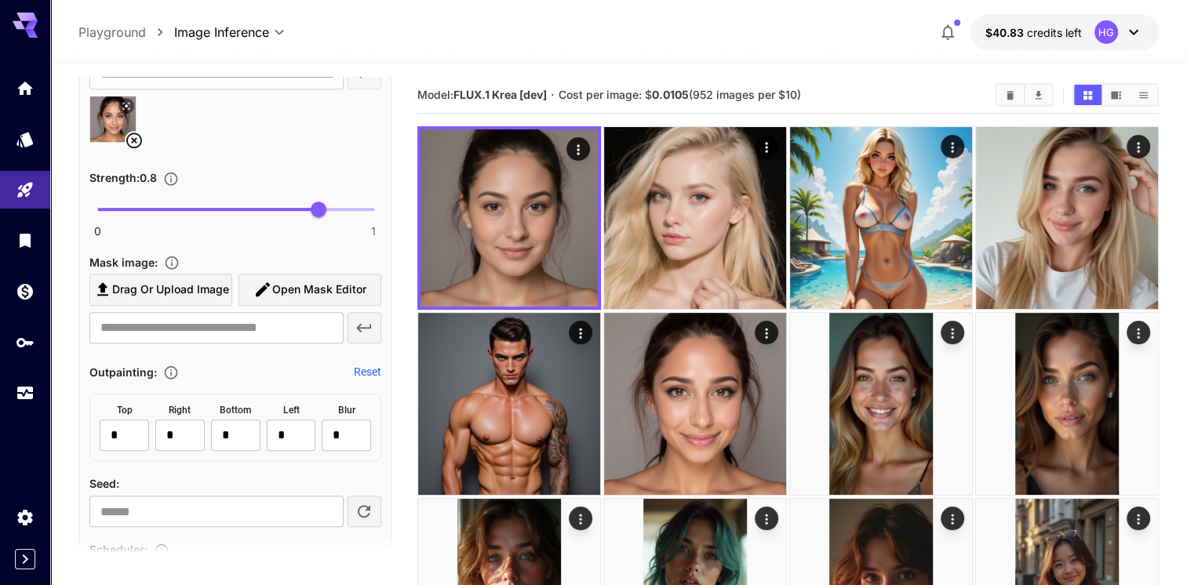
scroll to position [642, 0]
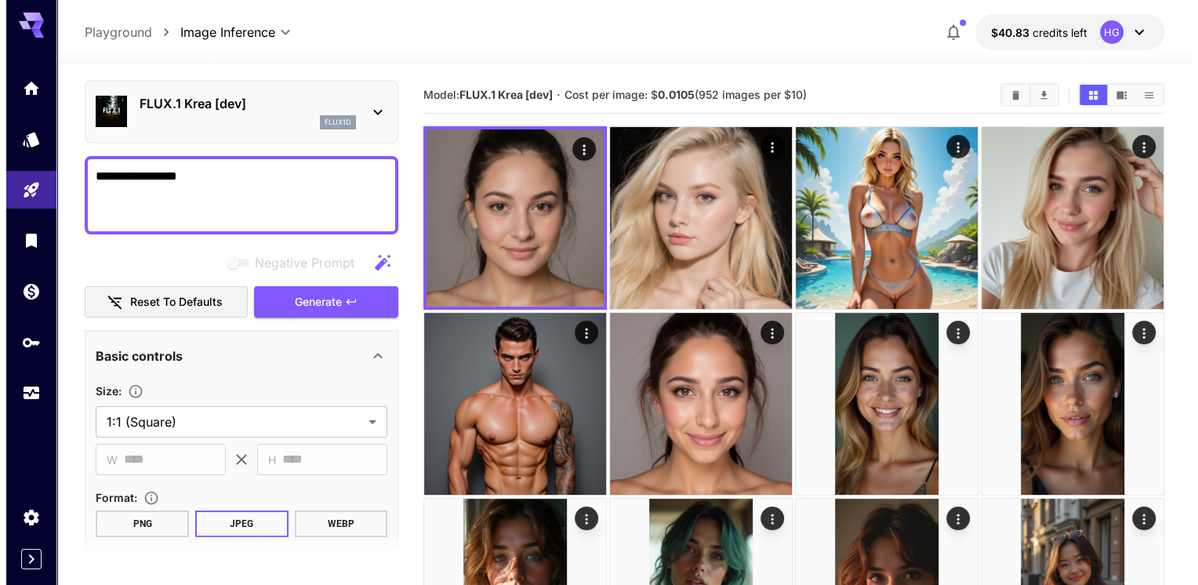
scroll to position [14, 0]
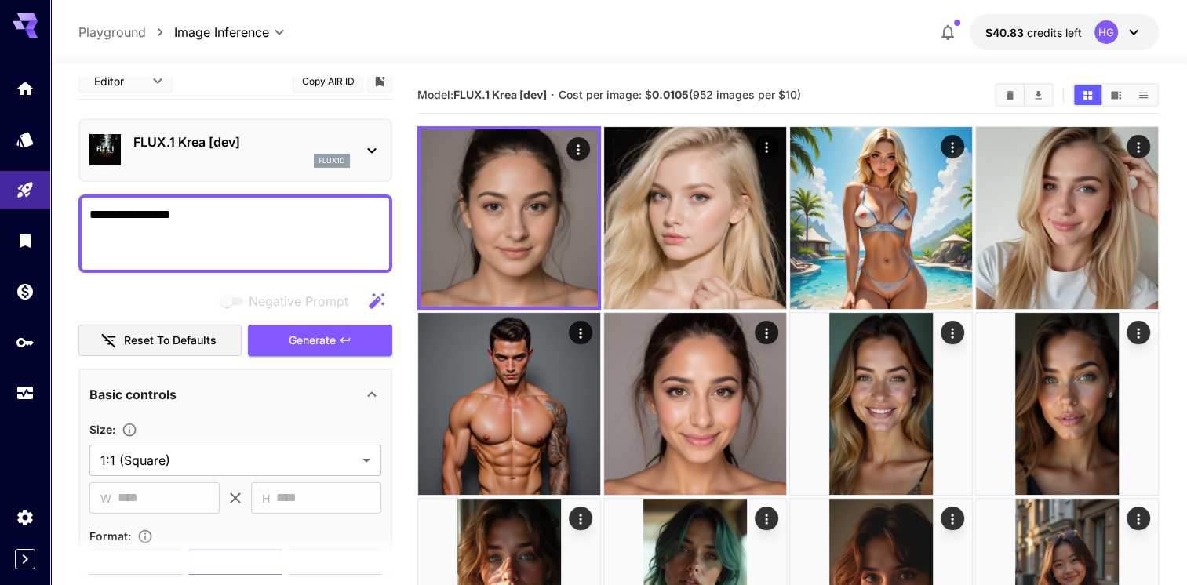
click at [326, 347] on span "Generate" at bounding box center [312, 341] width 47 height 20
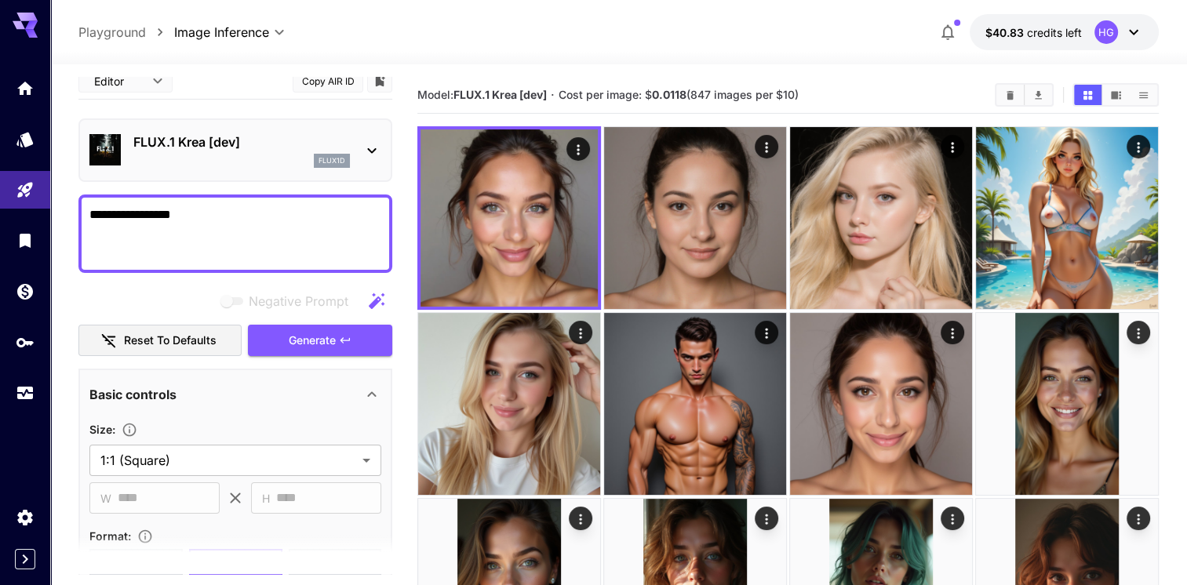
click at [369, 146] on icon at bounding box center [371, 150] width 19 height 19
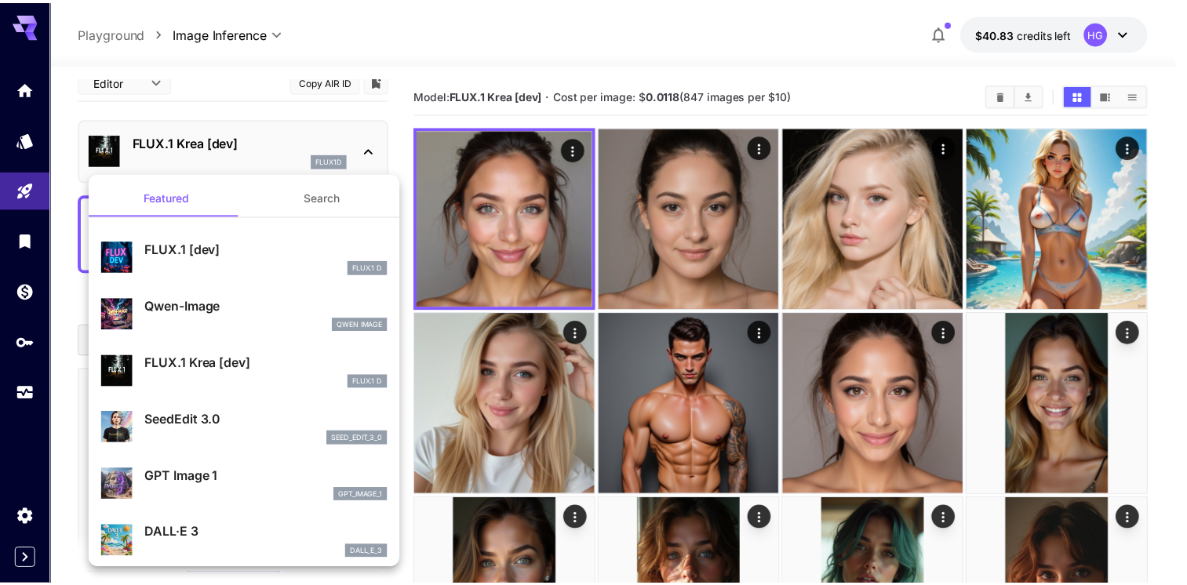
scroll to position [0, 0]
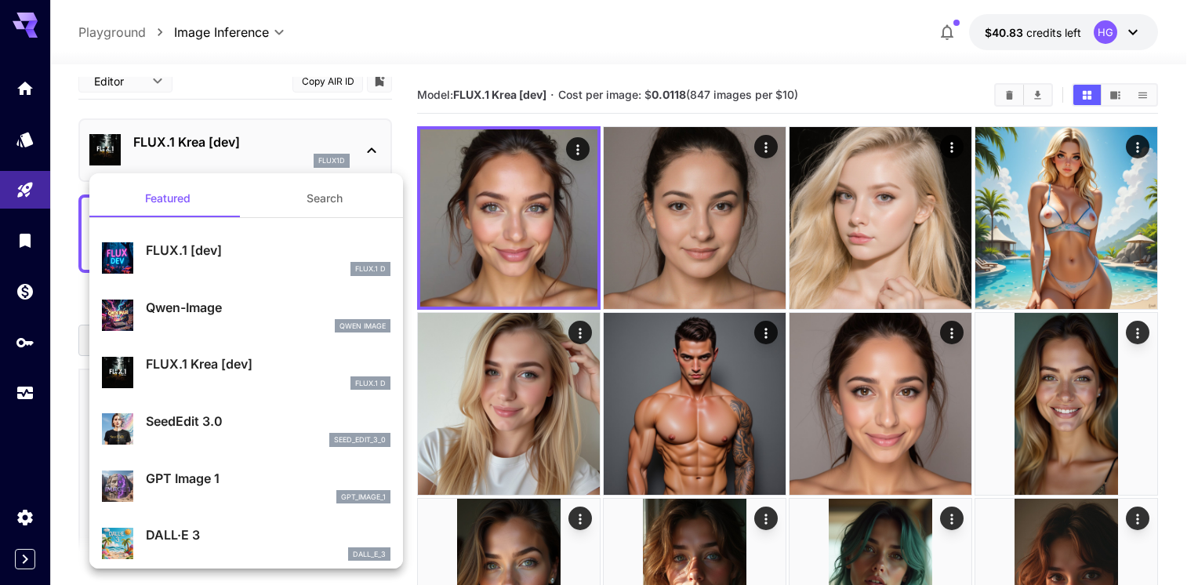
click at [258, 108] on div at bounding box center [599, 292] width 1198 height 585
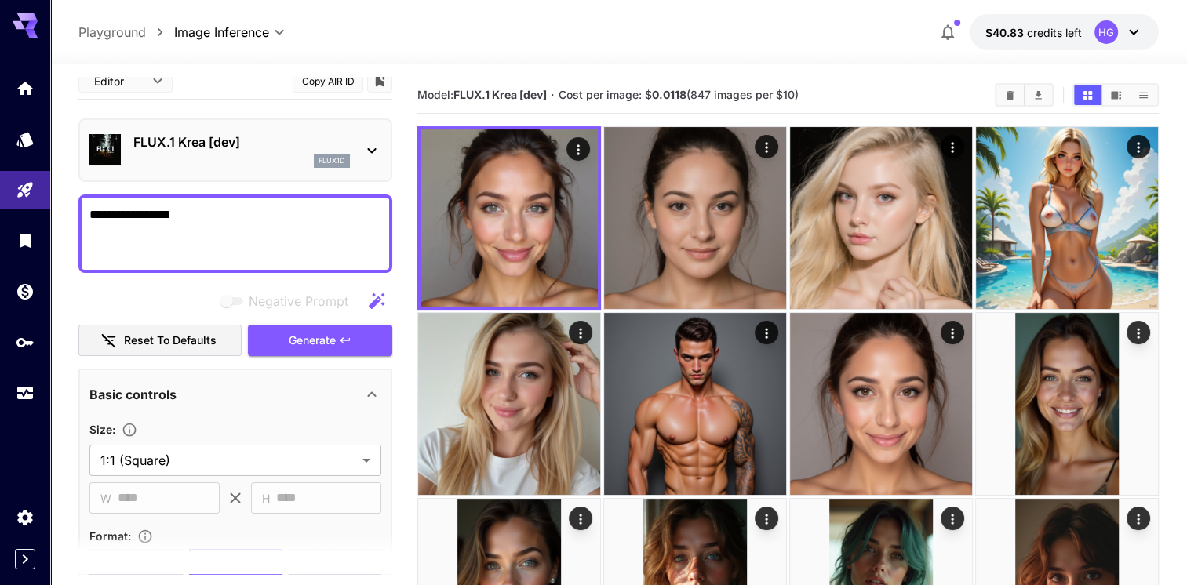
click at [38, 140] on link at bounding box center [25, 139] width 50 height 38
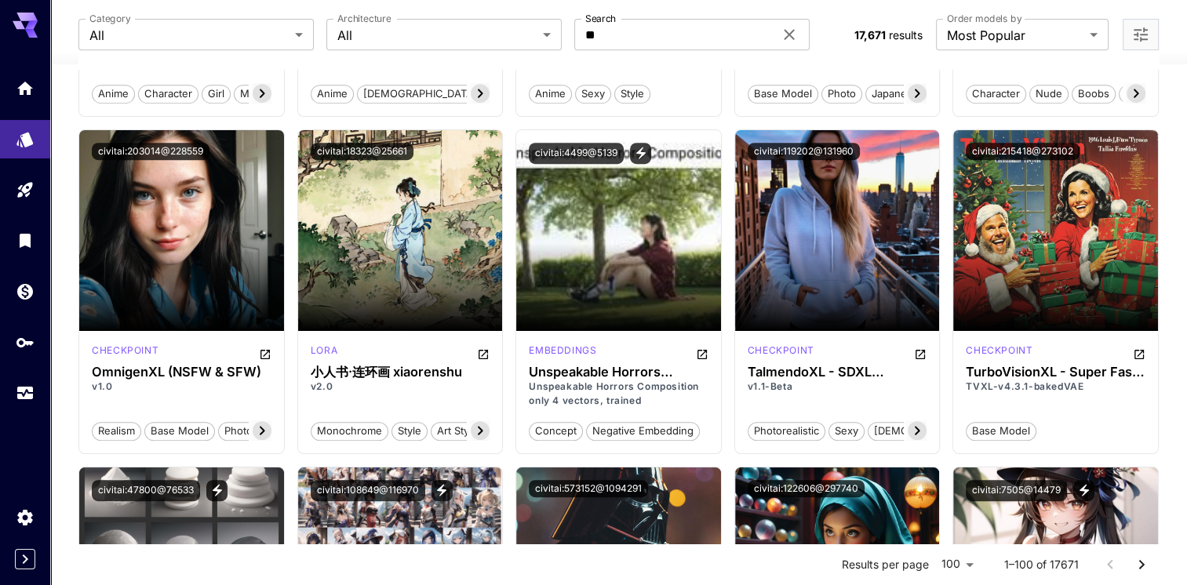
scroll to position [706, 0]
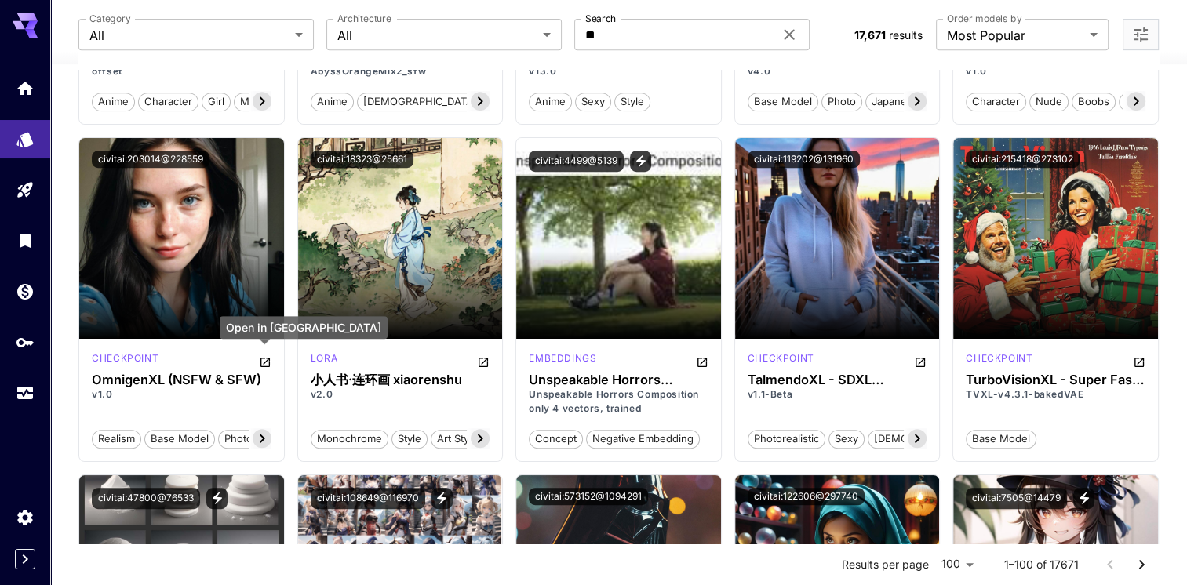
click at [265, 359] on icon "Open in CivitAI" at bounding box center [264, 362] width 9 height 9
click at [27, 136] on icon "Models" at bounding box center [24, 139] width 16 height 15
click at [794, 34] on icon at bounding box center [789, 34] width 19 height 19
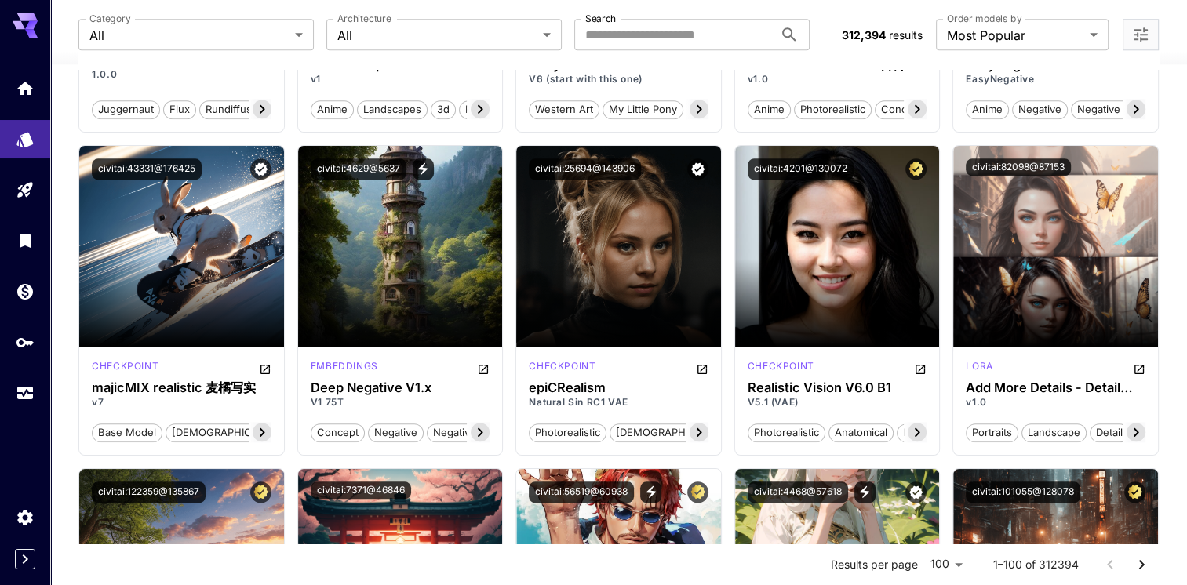
scroll to position [1726, 0]
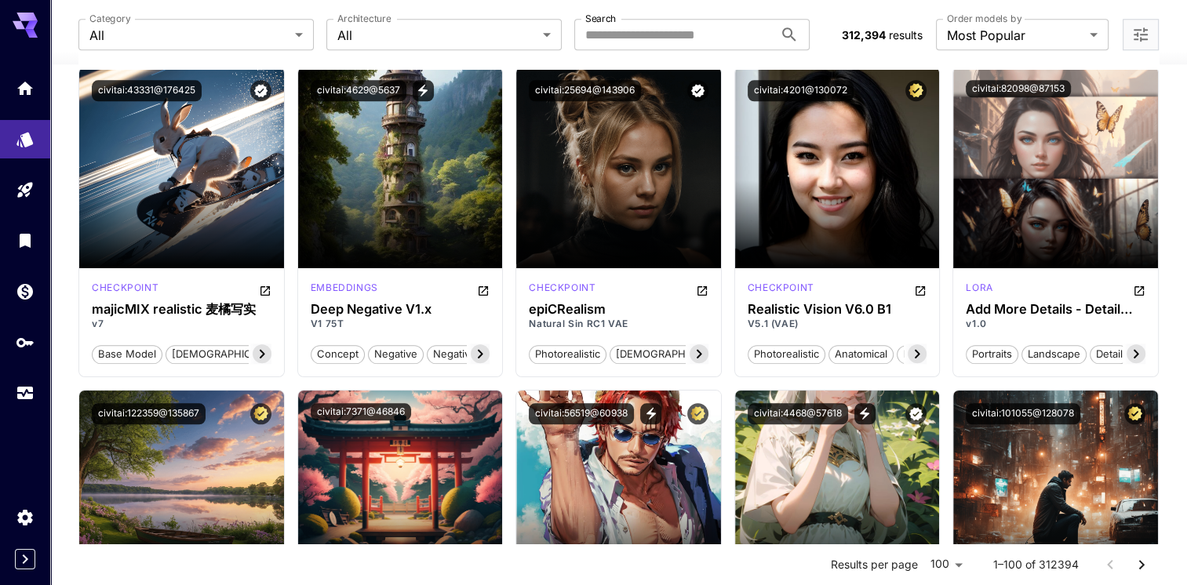
click at [661, 167] on span "Launch in Playground" at bounding box center [610, 167] width 118 height 13
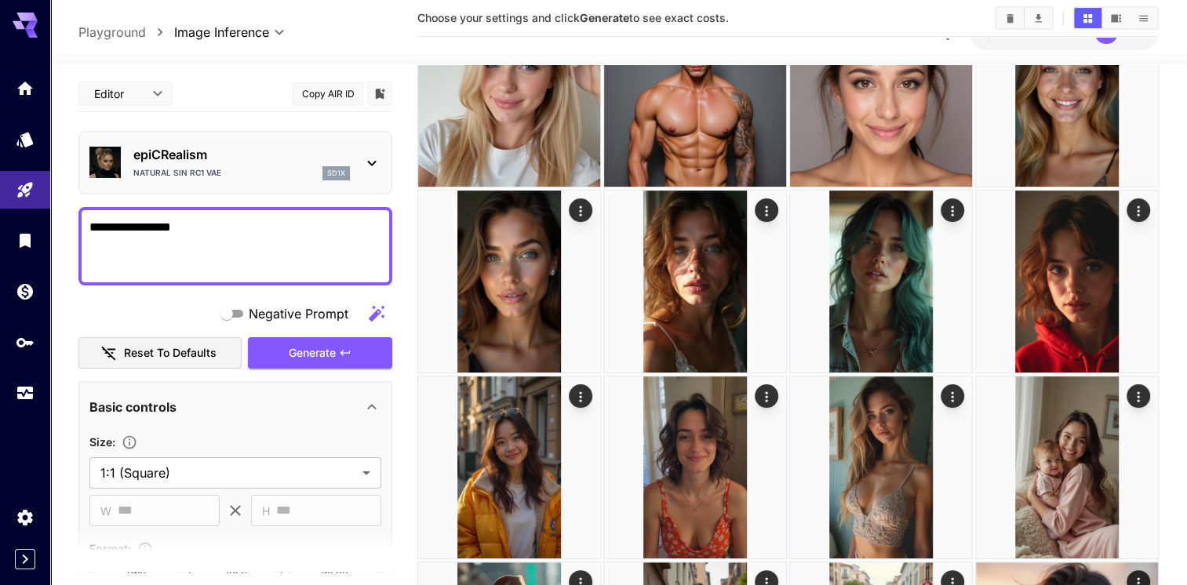
scroll to position [78, 0]
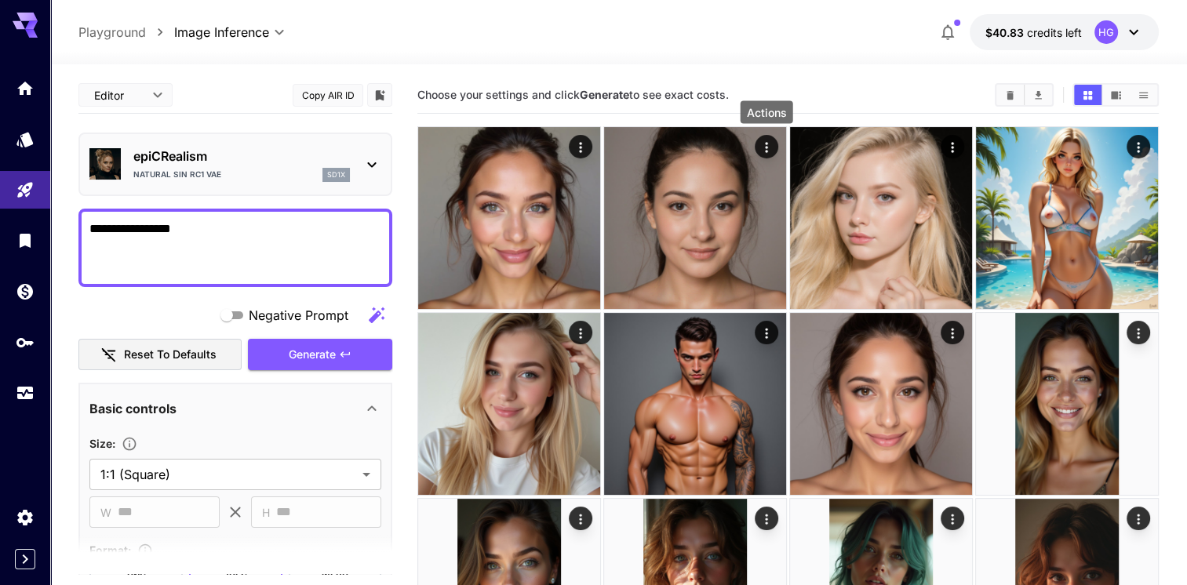
click at [766, 151] on icon "Actions" at bounding box center [766, 147] width 2 height 10
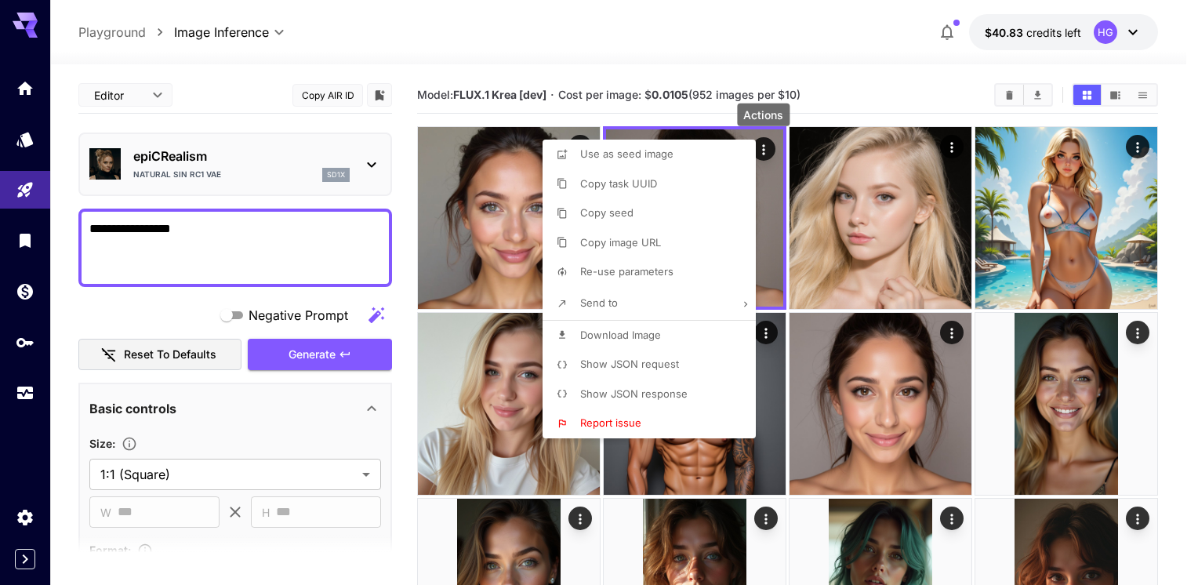
click at [653, 158] on span "Use as seed image" at bounding box center [626, 153] width 93 height 13
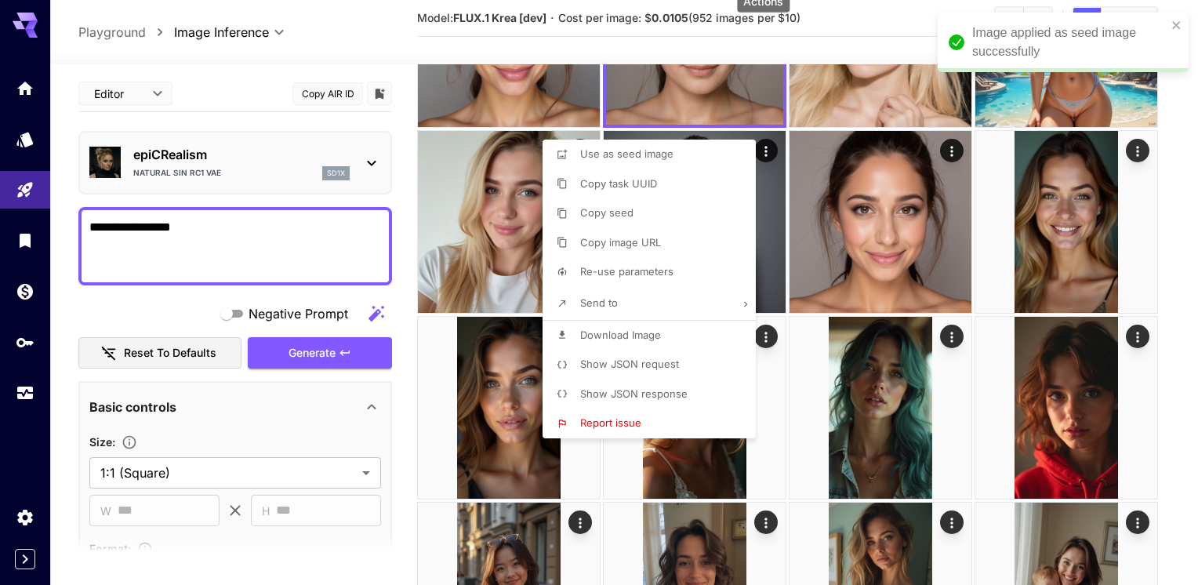
scroll to position [202, 0]
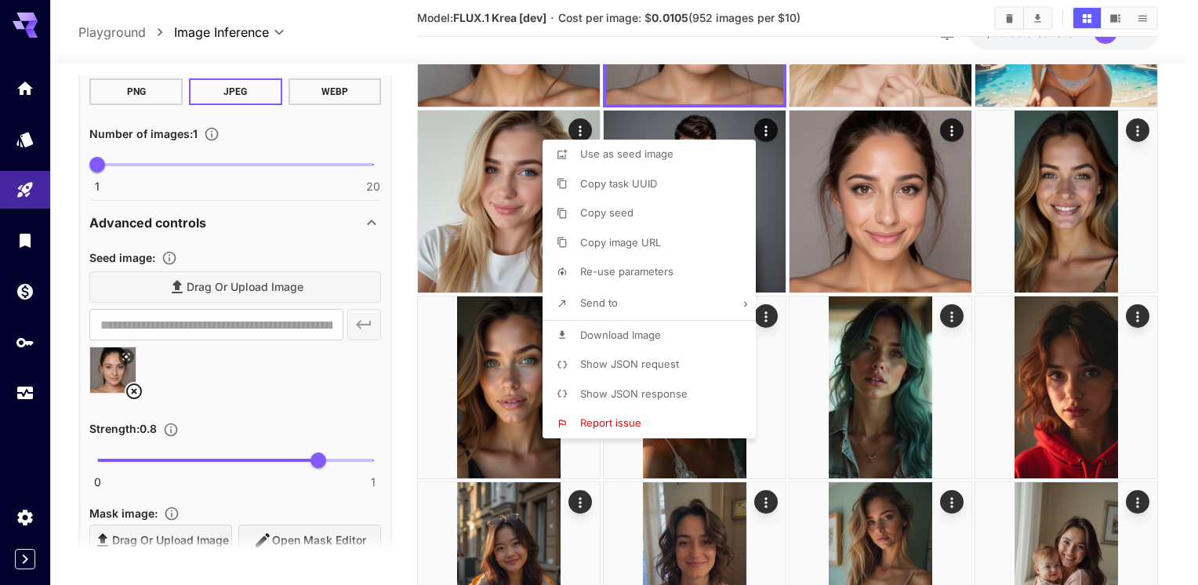
click at [333, 231] on div at bounding box center [599, 292] width 1198 height 585
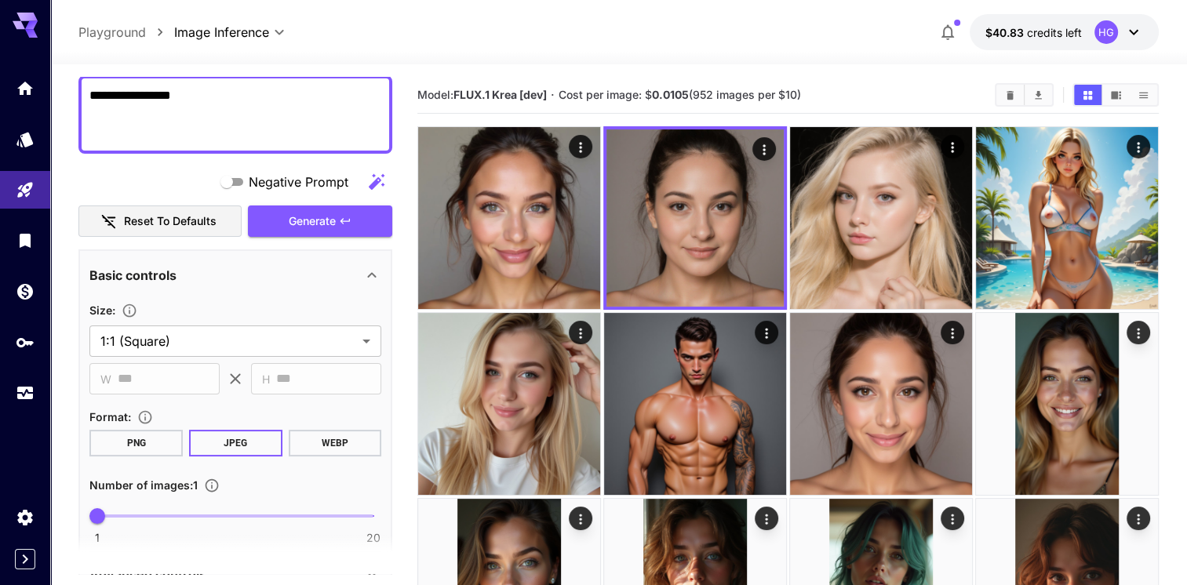
scroll to position [91, 0]
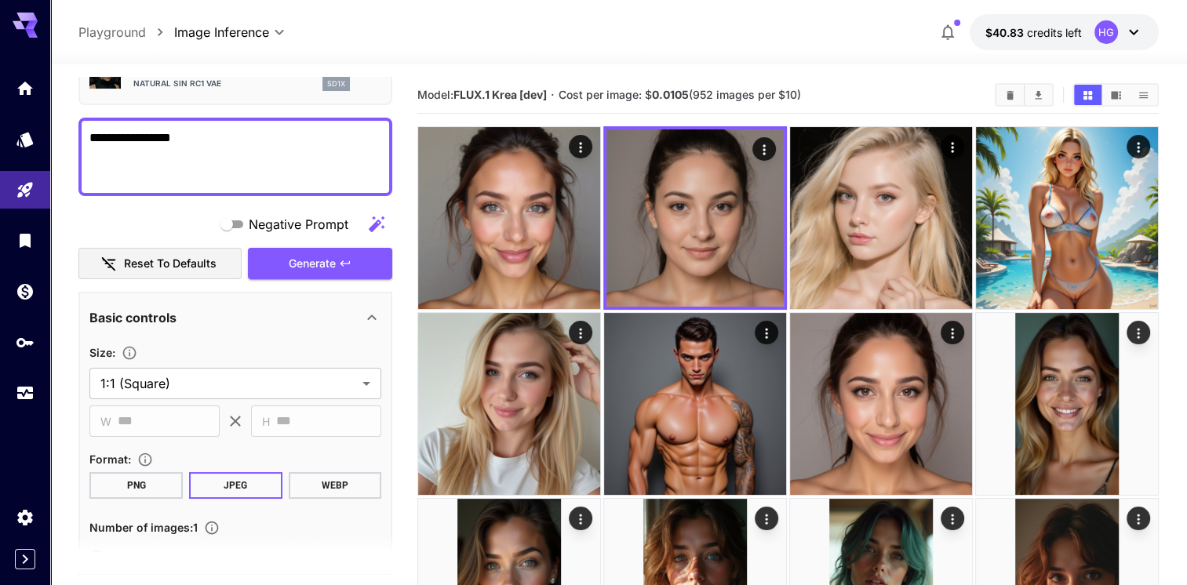
click at [332, 264] on span "Generate" at bounding box center [312, 264] width 47 height 20
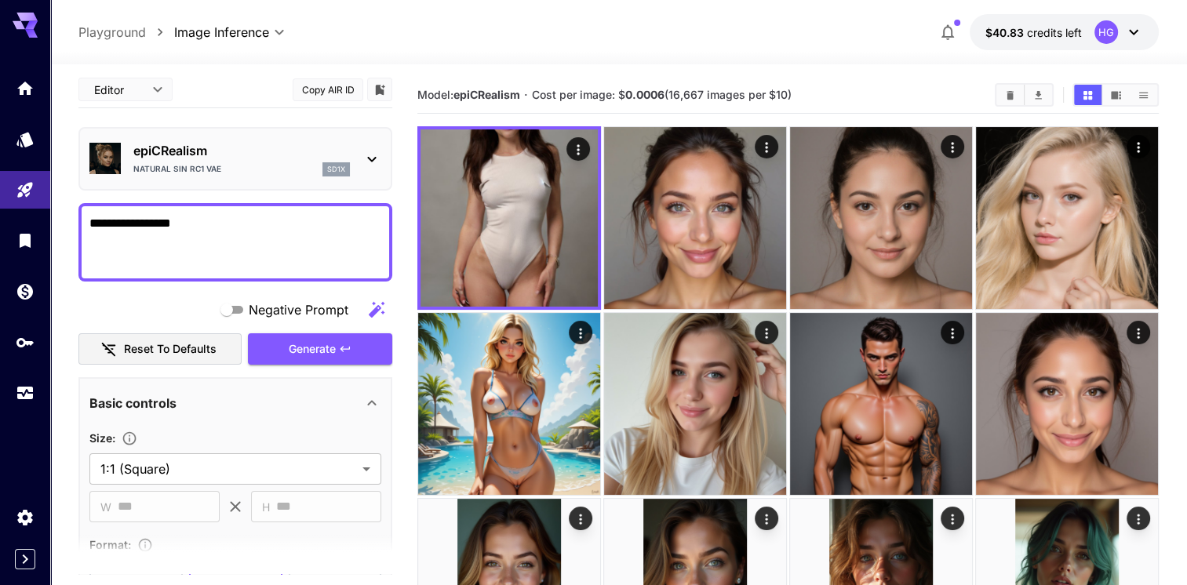
scroll to position [0, 0]
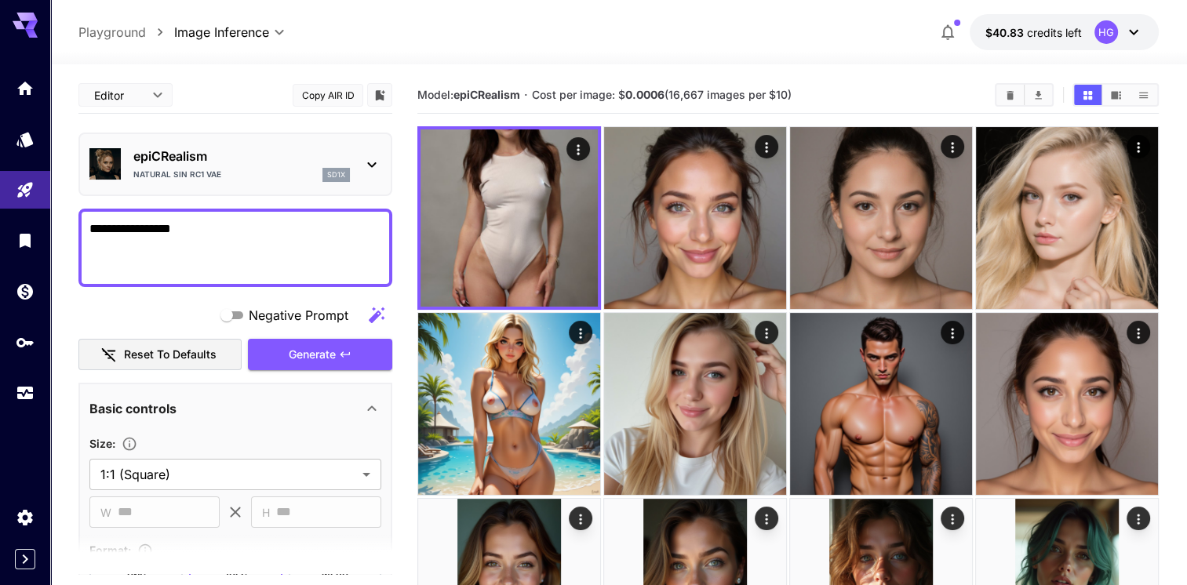
click at [361, 355] on button "Generate" at bounding box center [320, 355] width 144 height 32
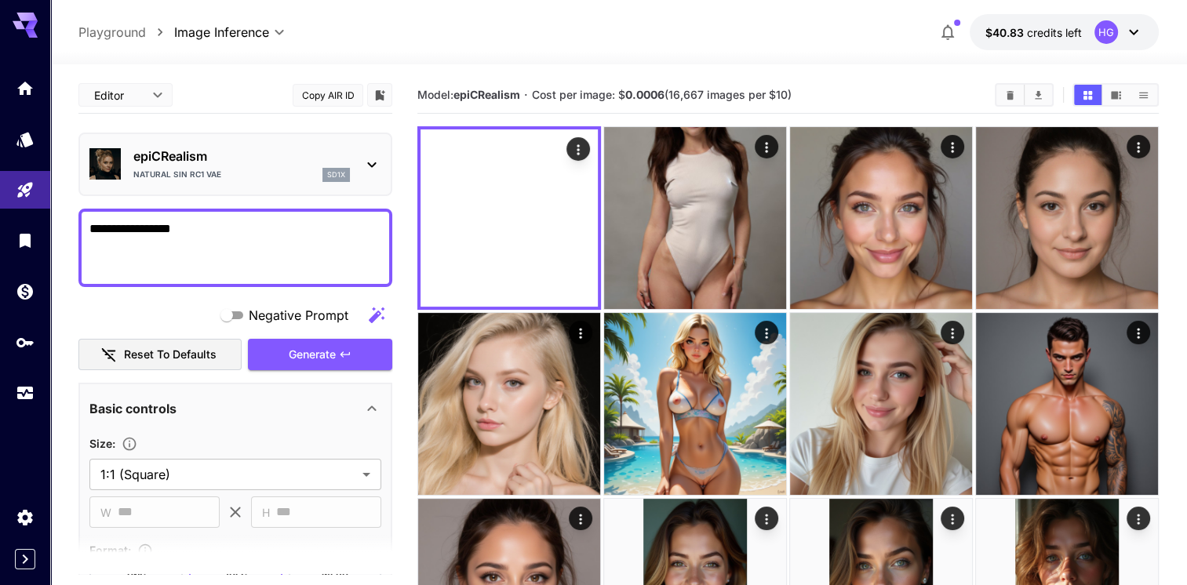
drag, startPoint x: 117, startPoint y: 234, endPoint x: 90, endPoint y: 232, distance: 26.7
click at [90, 232] on textarea "**********" at bounding box center [235, 248] width 292 height 56
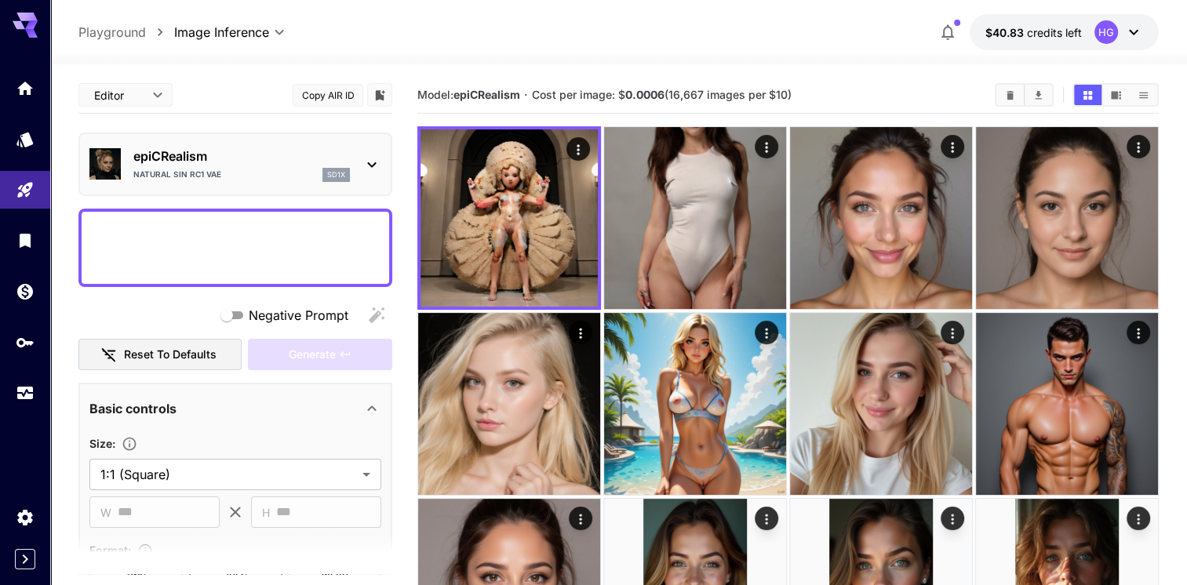
click at [211, 239] on textarea "Negative Prompt" at bounding box center [235, 248] width 292 height 56
type textarea "****"
click at [342, 356] on icon "button" at bounding box center [345, 354] width 13 height 13
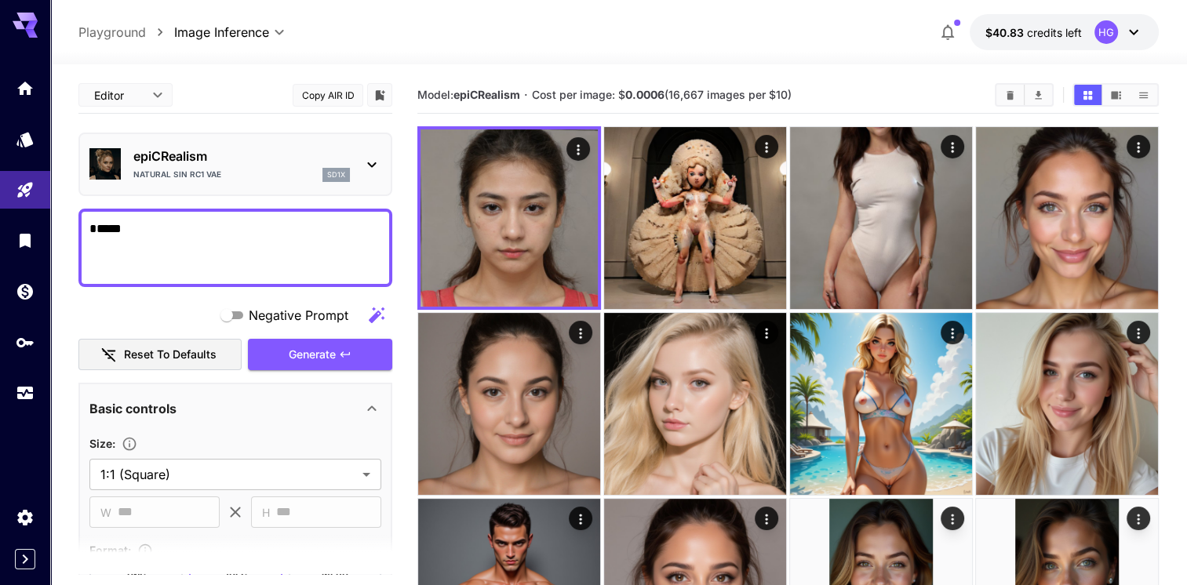
click at [342, 356] on icon "button" at bounding box center [345, 354] width 13 height 13
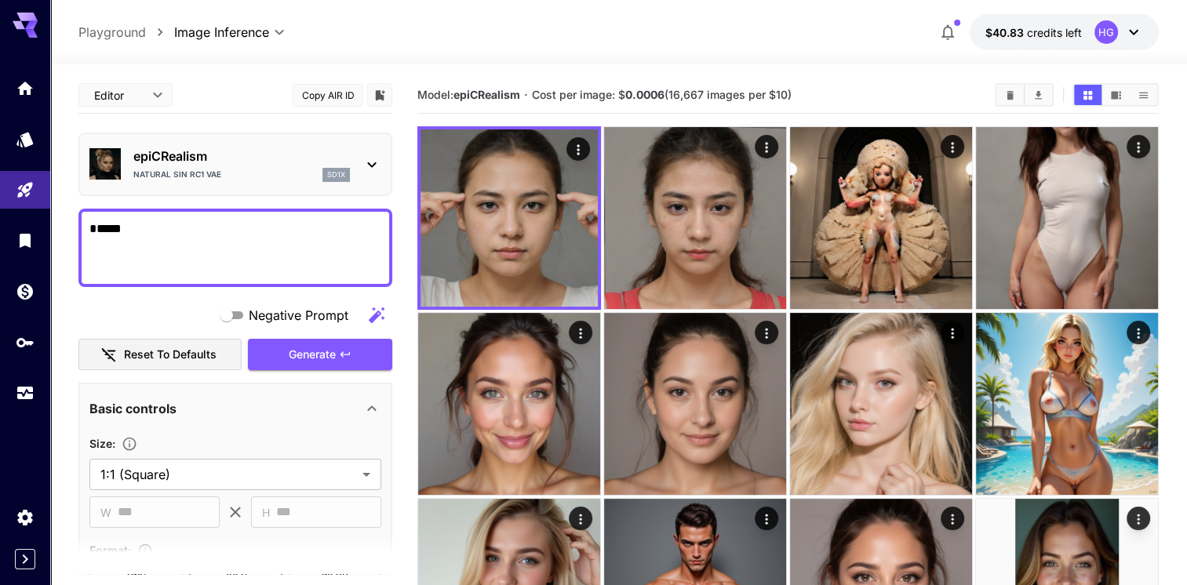
click at [342, 356] on icon "button" at bounding box center [345, 354] width 13 height 13
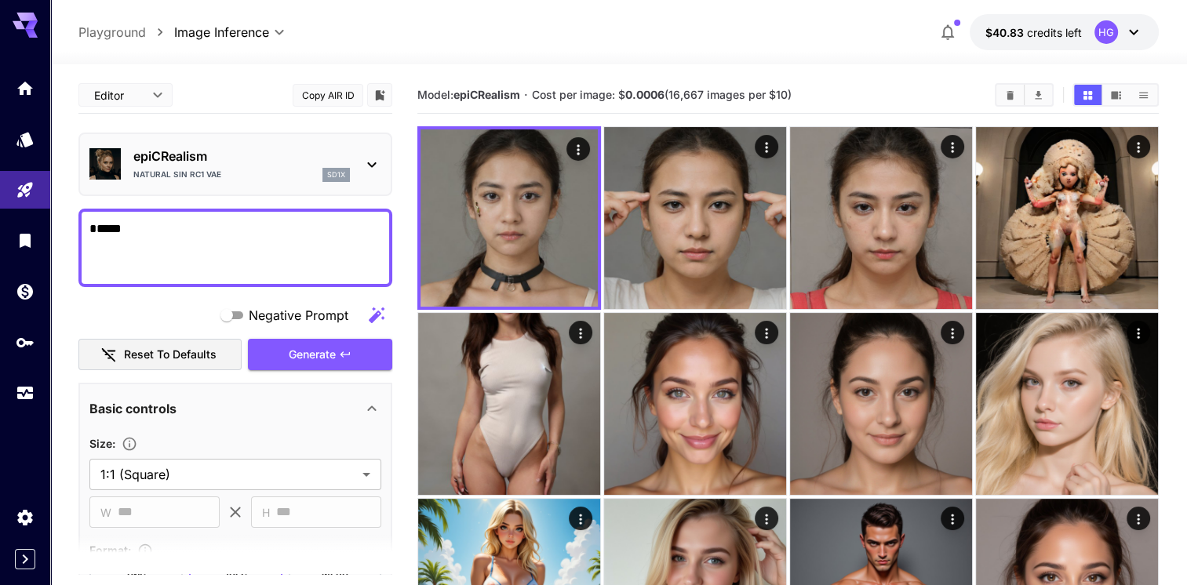
click at [1012, 89] on icon "Clear Images" at bounding box center [1010, 95] width 12 height 12
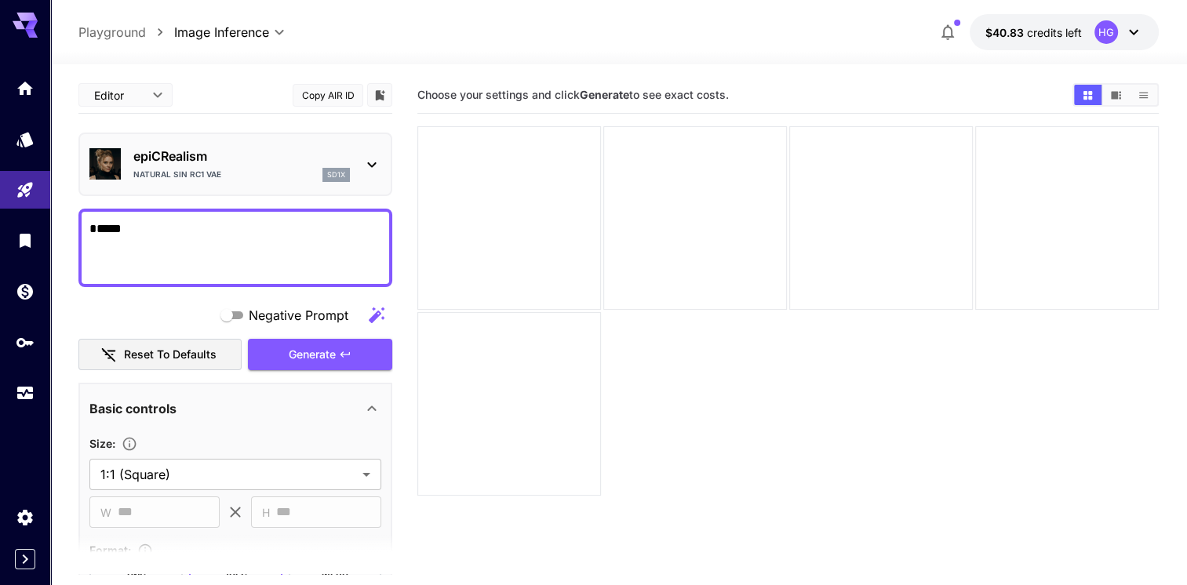
click at [358, 158] on div "epiCRealism Natural Sin RC1 VAE sd1x" at bounding box center [235, 164] width 292 height 48
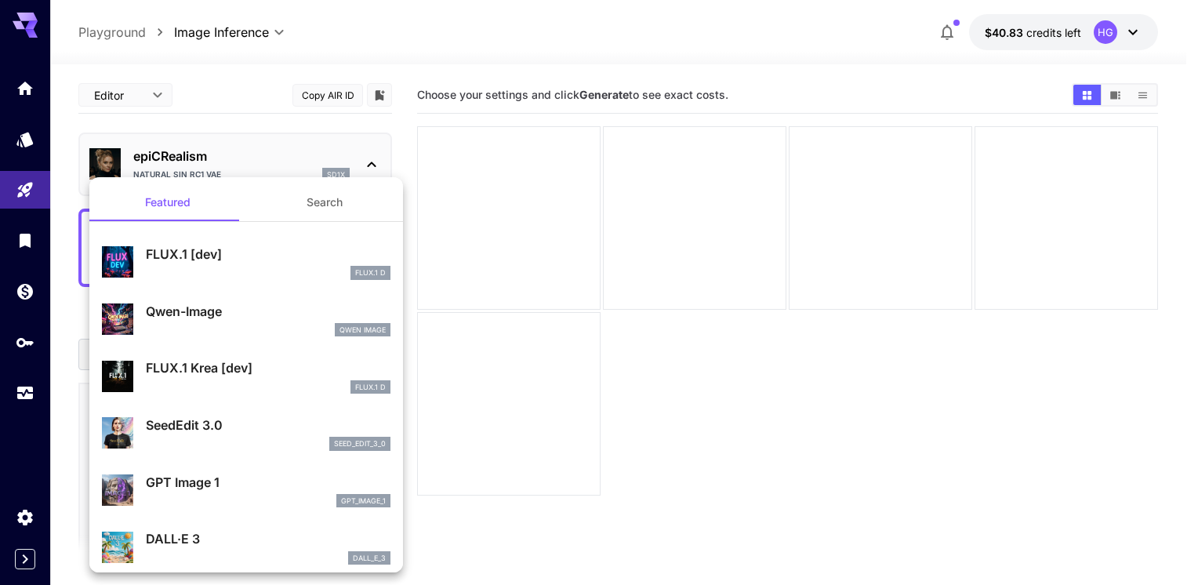
click at [194, 381] on div "FLUX.1 D" at bounding box center [268, 387] width 245 height 14
type input "**********"
type input "****"
type input "**"
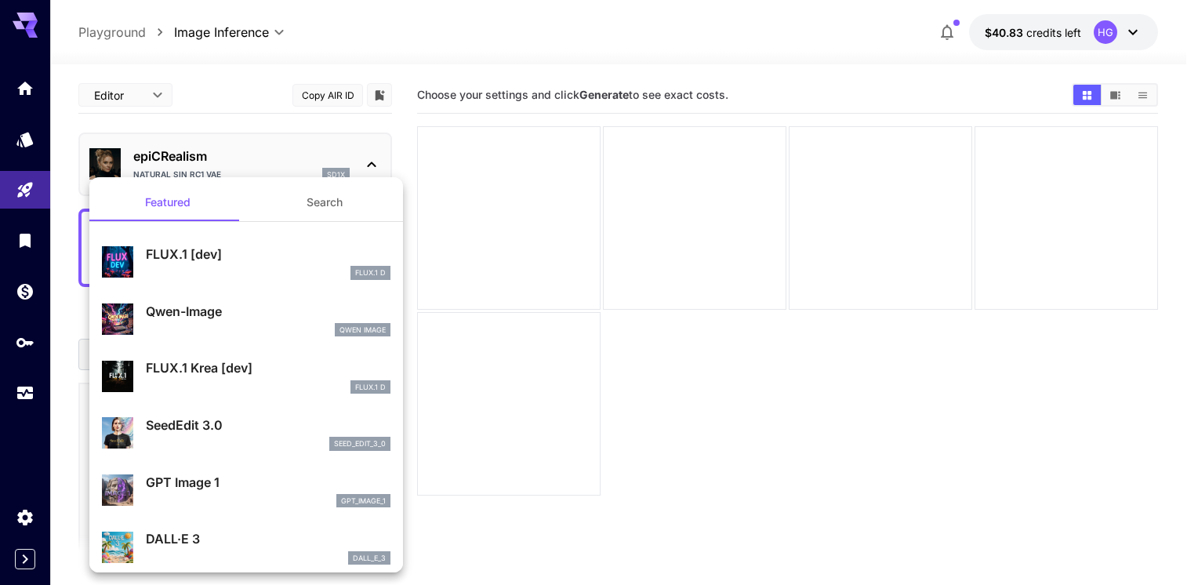
type input "***"
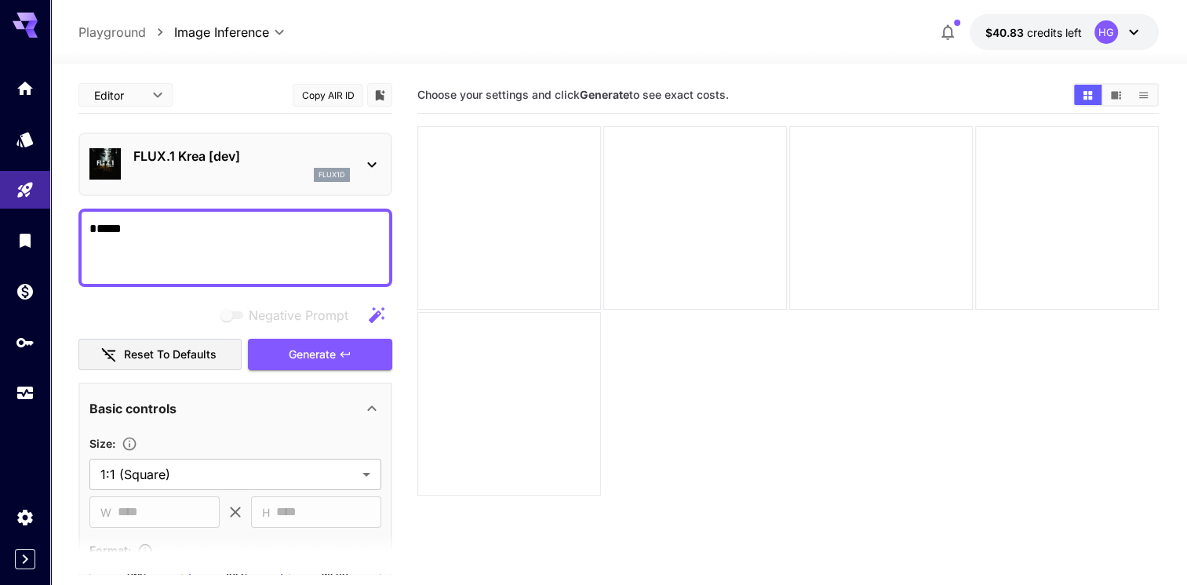
drag, startPoint x: 182, startPoint y: 242, endPoint x: 89, endPoint y: 212, distance: 97.5
click at [89, 212] on div "****" at bounding box center [235, 248] width 314 height 78
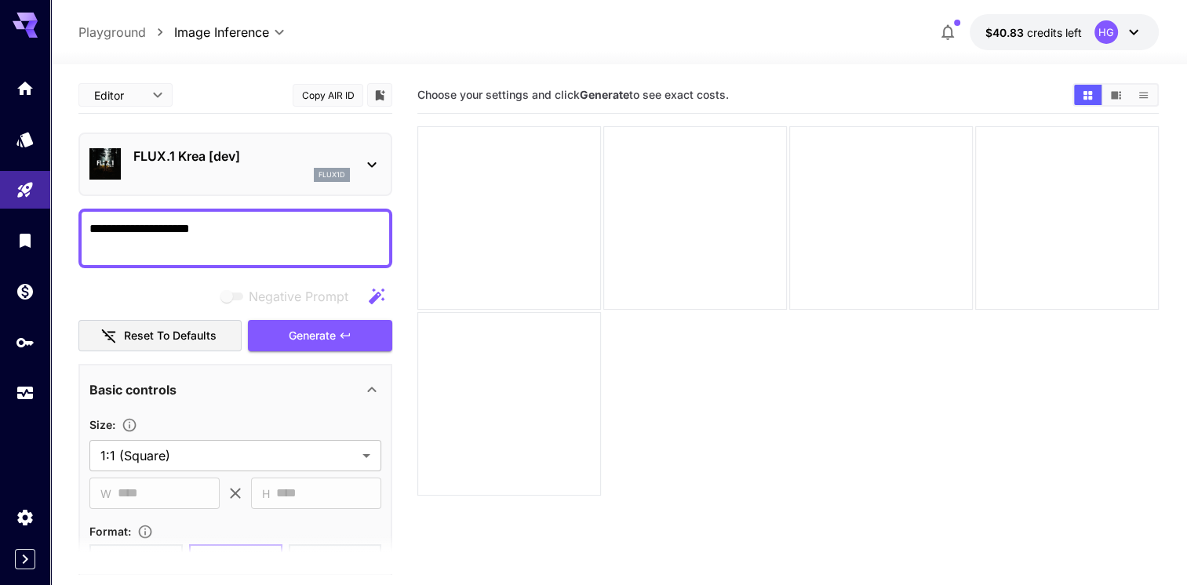
type textarea "**********"
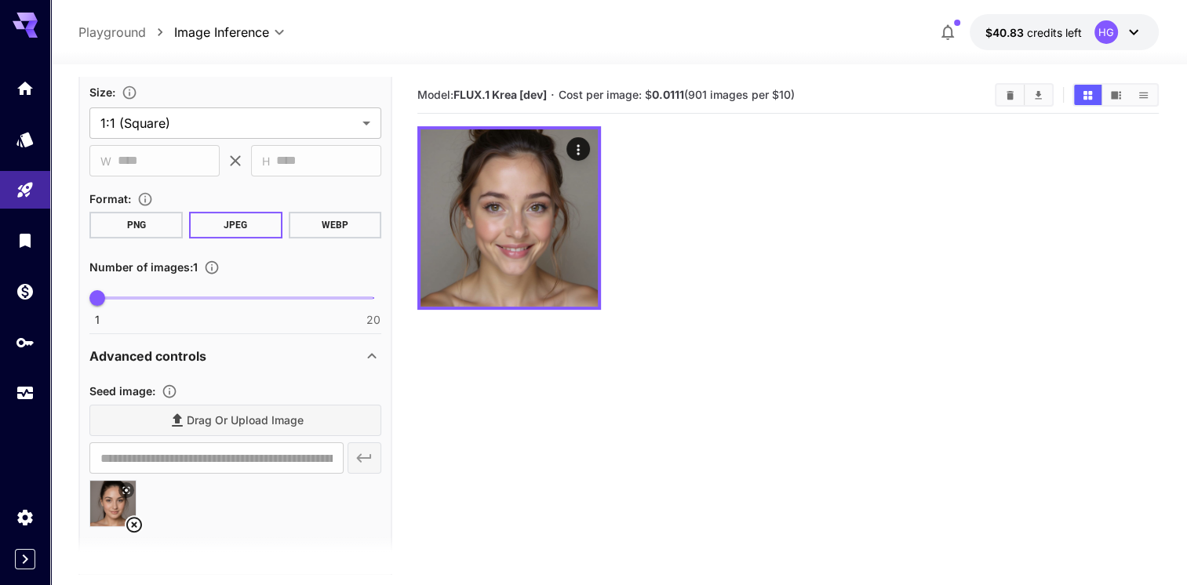
scroll to position [392, 0]
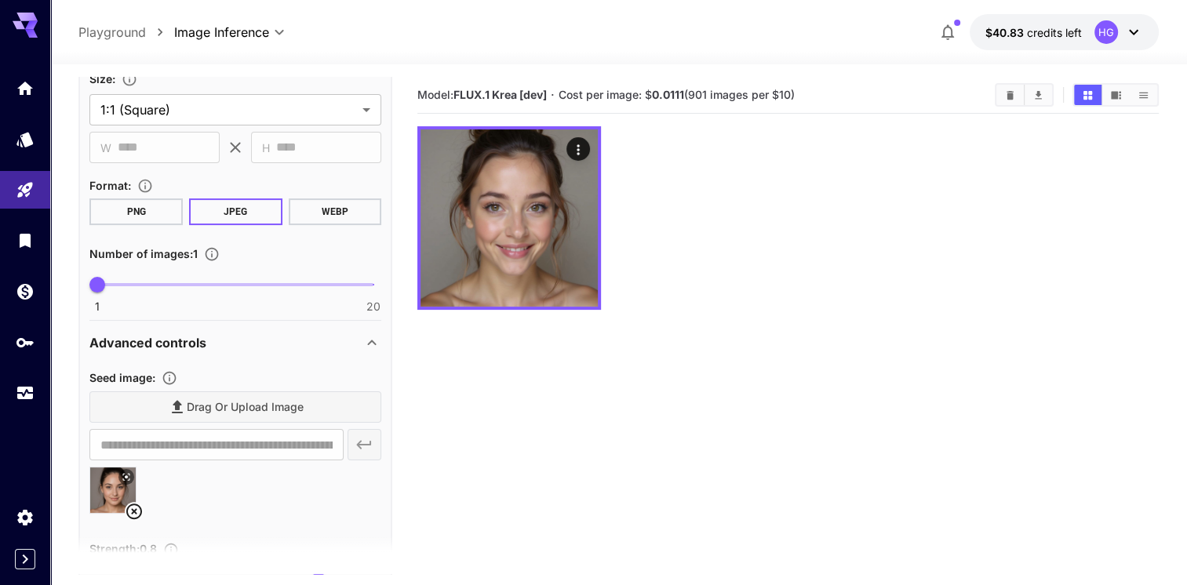
scroll to position [157, 0]
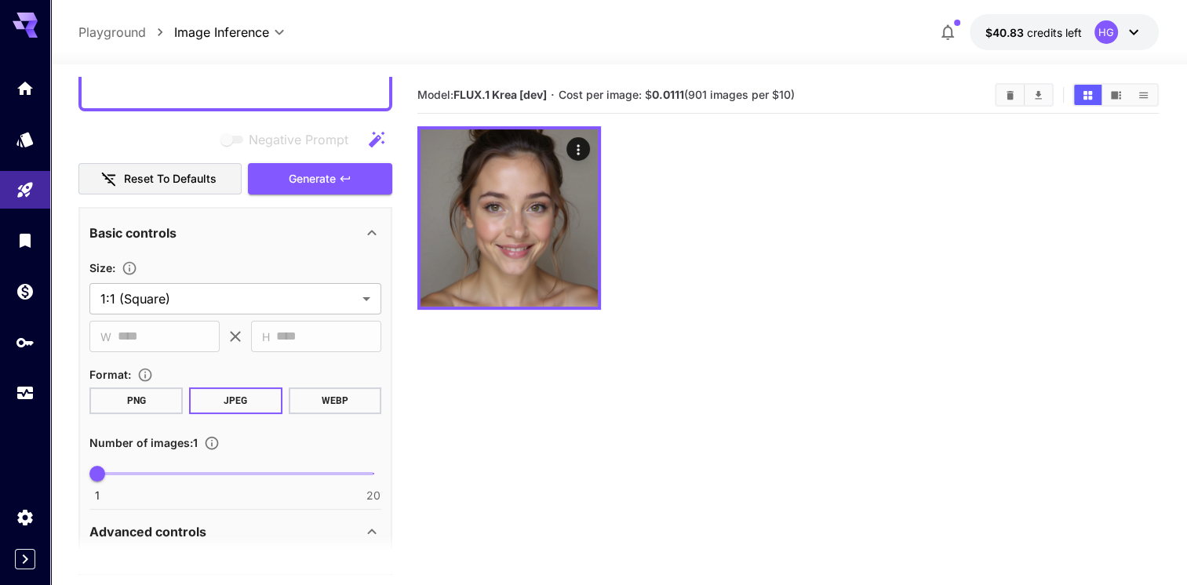
type textarea "**********"
click at [313, 167] on button "Generate" at bounding box center [320, 179] width 144 height 32
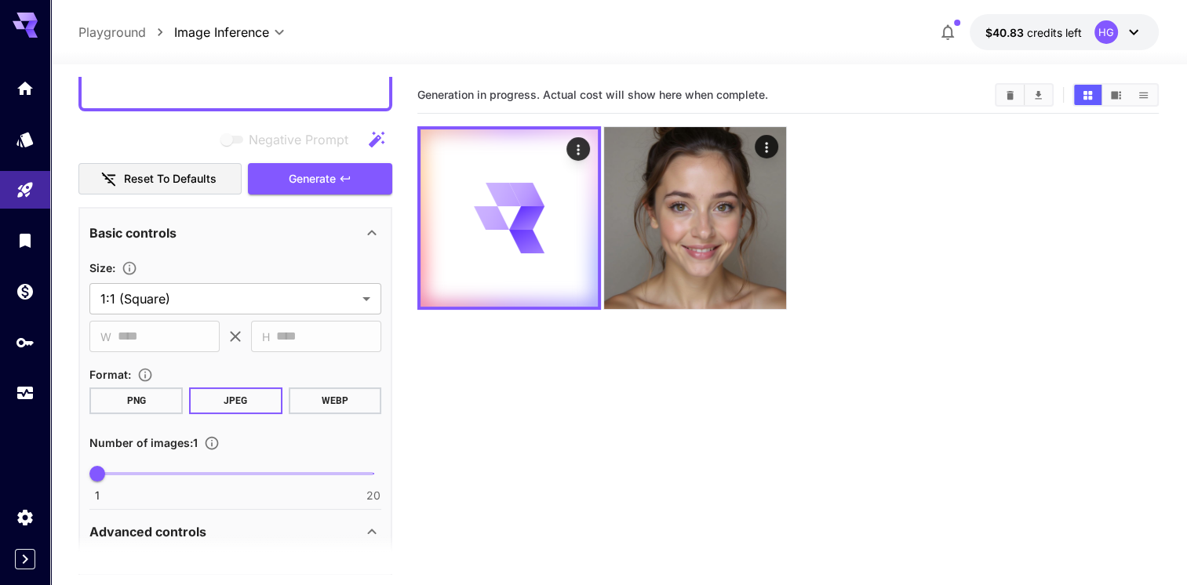
scroll to position [549, 0]
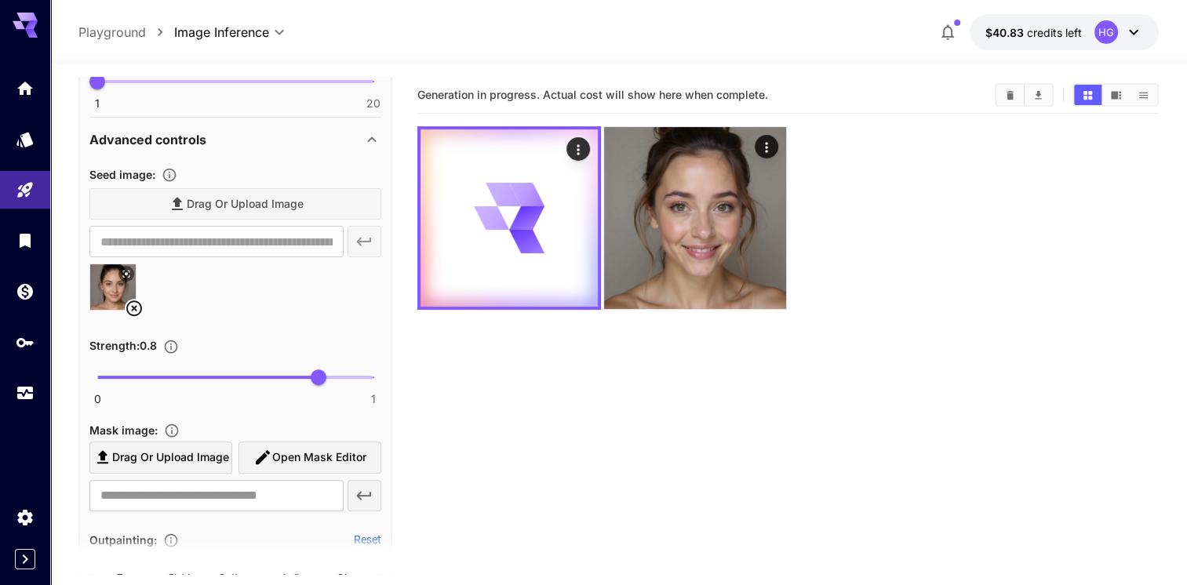
click at [138, 304] on icon at bounding box center [134, 308] width 19 height 19
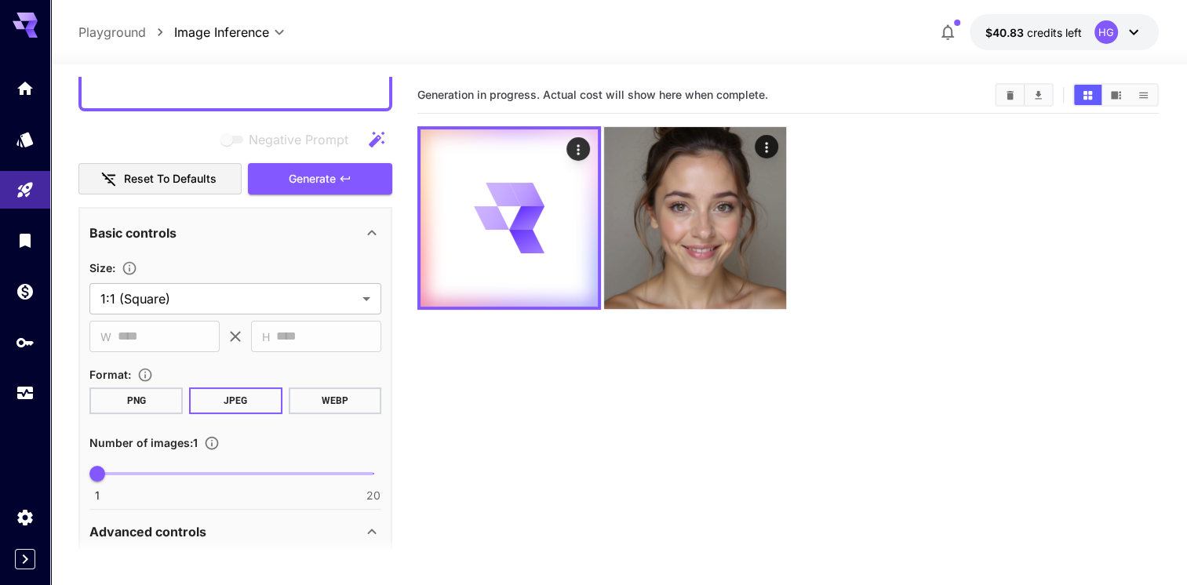
scroll to position [0, 0]
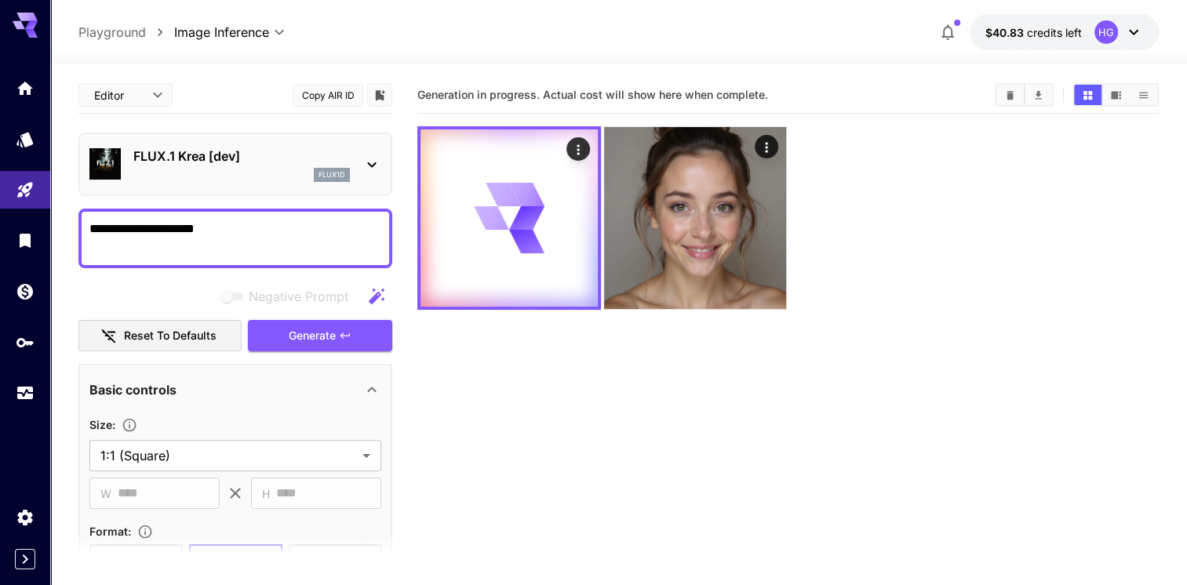
click at [336, 335] on span "Generate" at bounding box center [312, 336] width 47 height 20
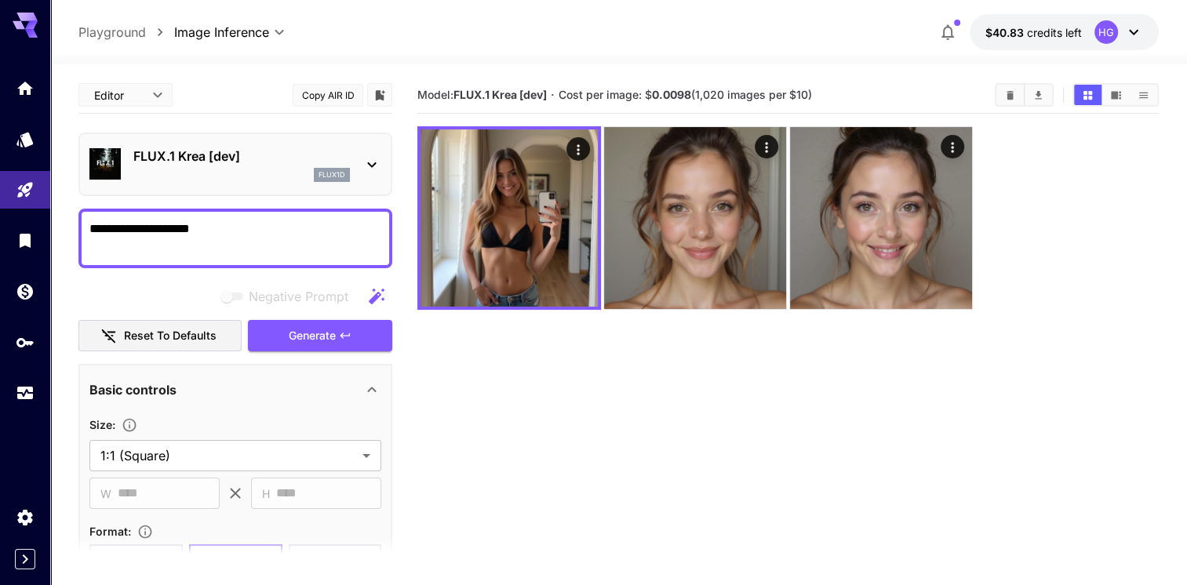
click at [351, 339] on icon "button" at bounding box center [345, 335] width 13 height 13
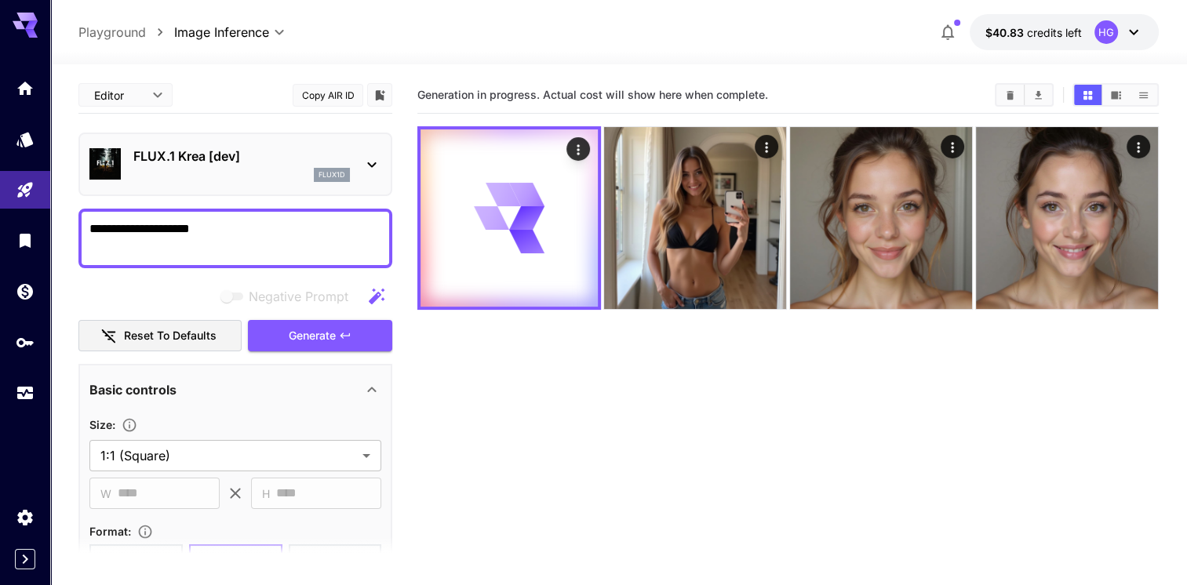
click at [351, 338] on icon "button" at bounding box center [345, 335] width 13 height 13
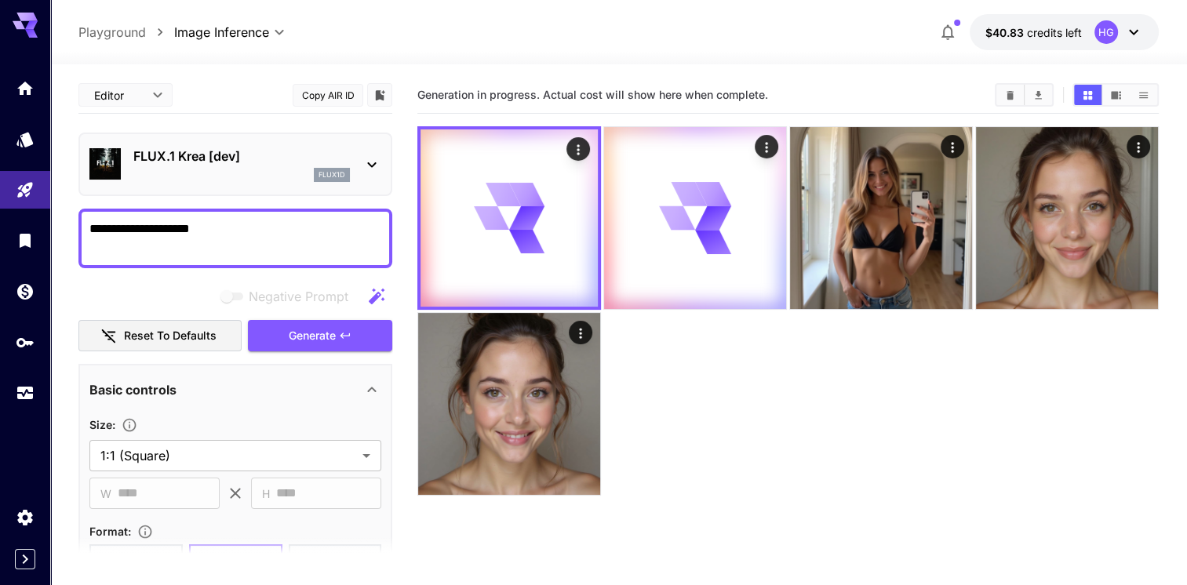
click at [369, 336] on button "Generate" at bounding box center [320, 336] width 144 height 32
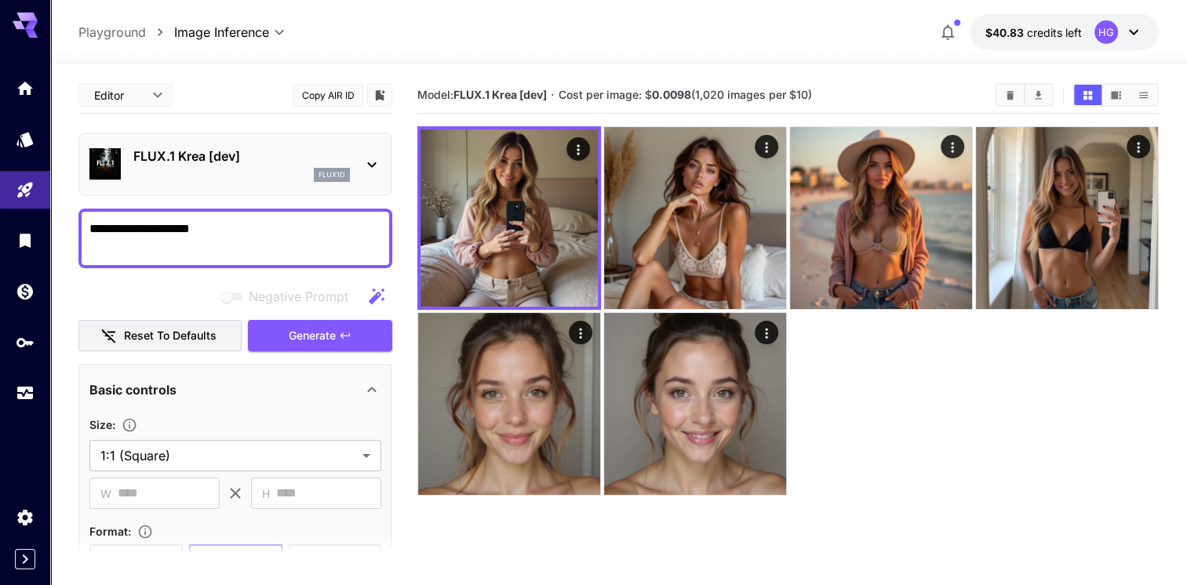
click at [242, 224] on textarea "**********" at bounding box center [235, 239] width 292 height 38
click at [323, 333] on span "Generate" at bounding box center [312, 336] width 47 height 20
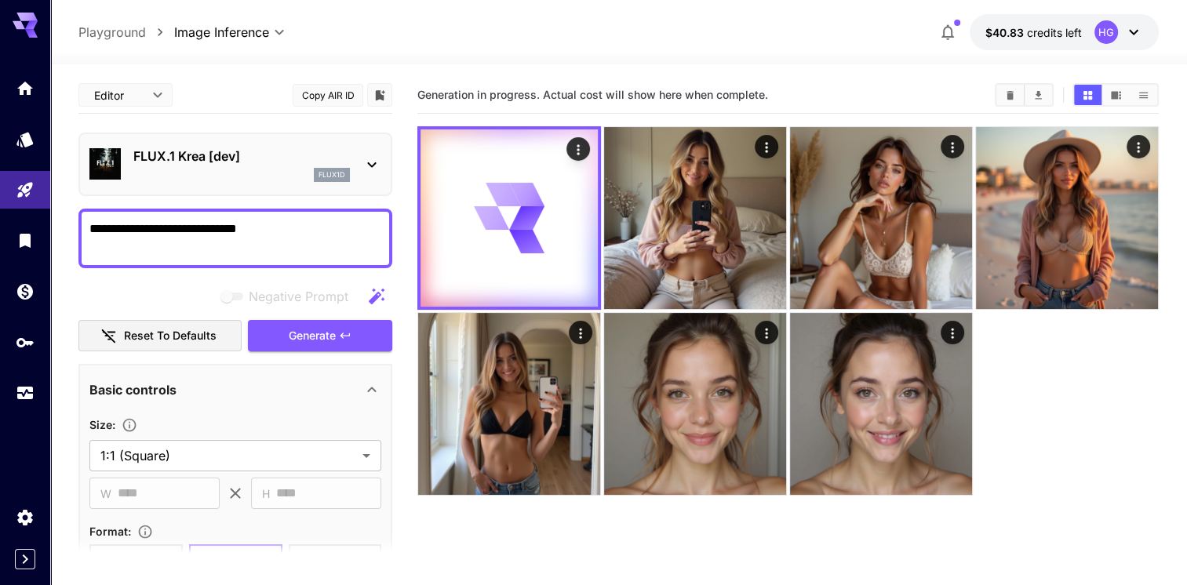
click at [335, 332] on span "Generate" at bounding box center [312, 336] width 47 height 20
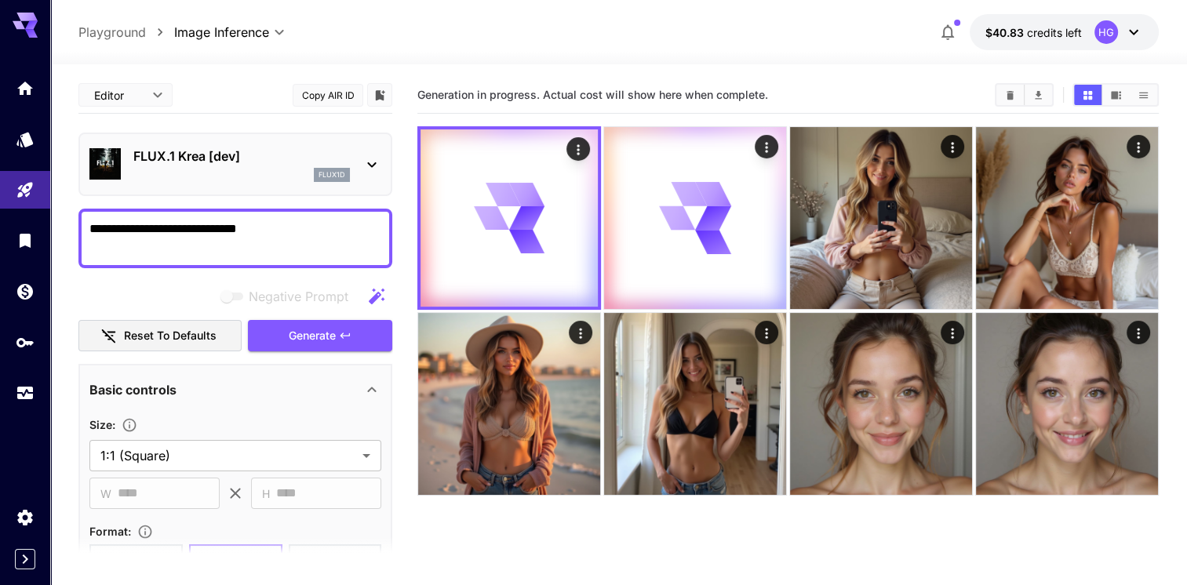
click at [335, 332] on span "Generate" at bounding box center [312, 336] width 47 height 20
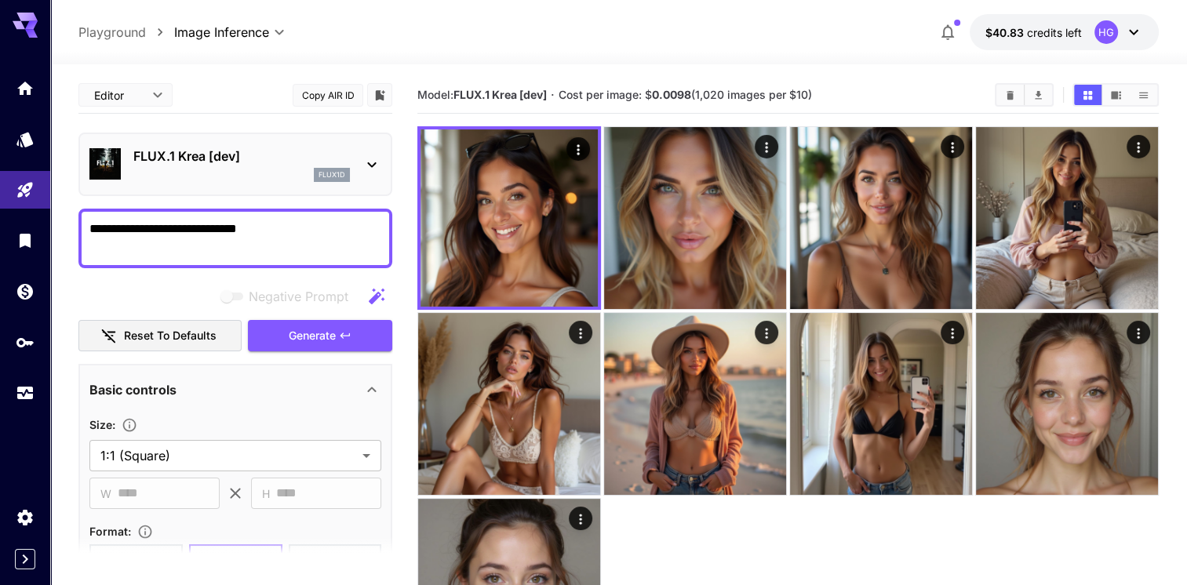
drag, startPoint x: 147, startPoint y: 231, endPoint x: 87, endPoint y: 231, distance: 60.4
click at [87, 231] on div "**********" at bounding box center [235, 239] width 314 height 60
click at [310, 333] on span "Generate" at bounding box center [312, 336] width 47 height 20
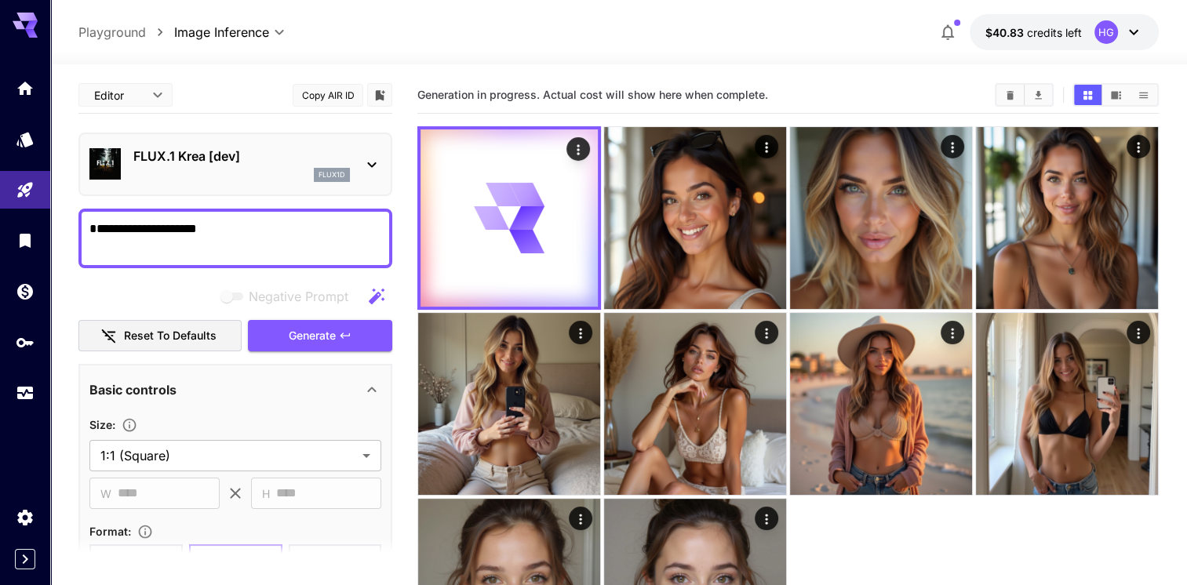
click at [312, 333] on span "Generate" at bounding box center [312, 336] width 47 height 20
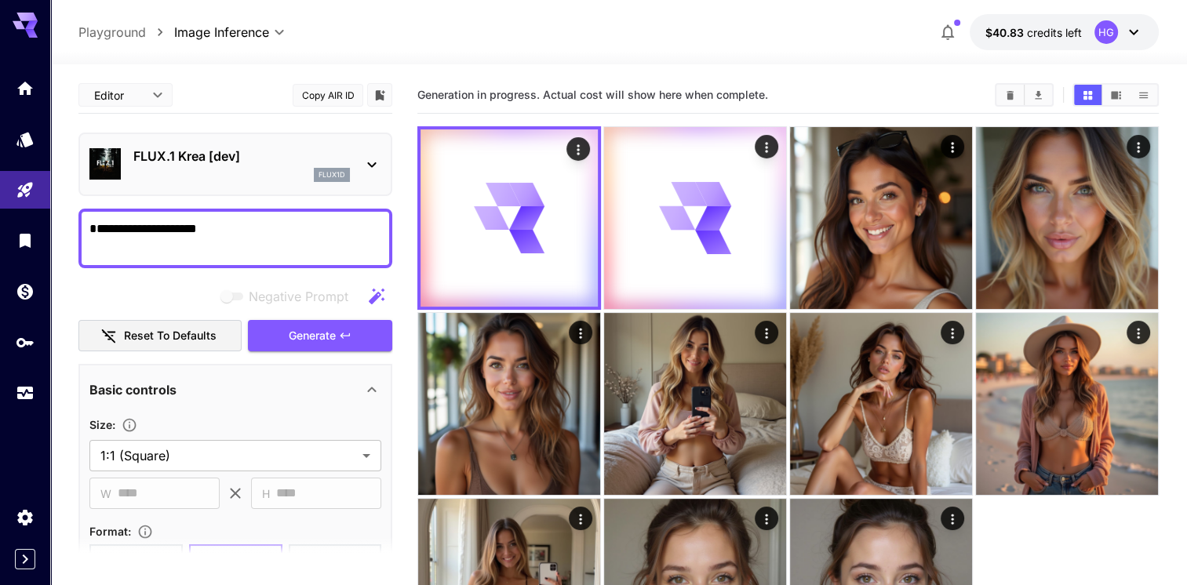
click at [312, 333] on span "Generate" at bounding box center [312, 336] width 47 height 20
click at [311, 333] on span "Generate" at bounding box center [312, 336] width 47 height 20
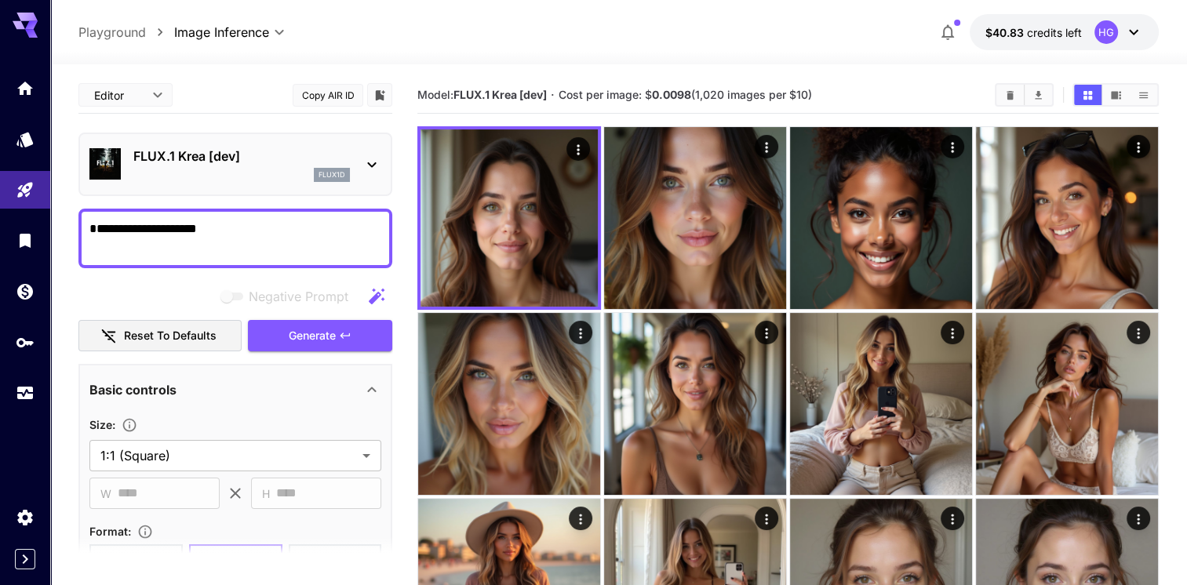
click at [311, 333] on span "Generate" at bounding box center [312, 336] width 47 height 20
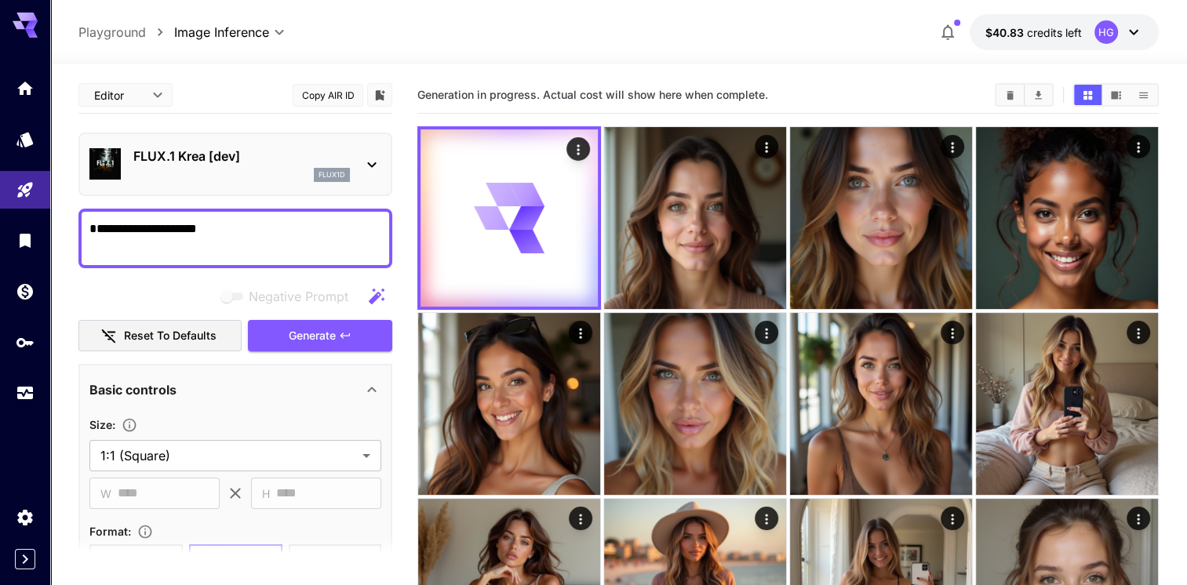
click at [311, 333] on span "Generate" at bounding box center [312, 336] width 47 height 20
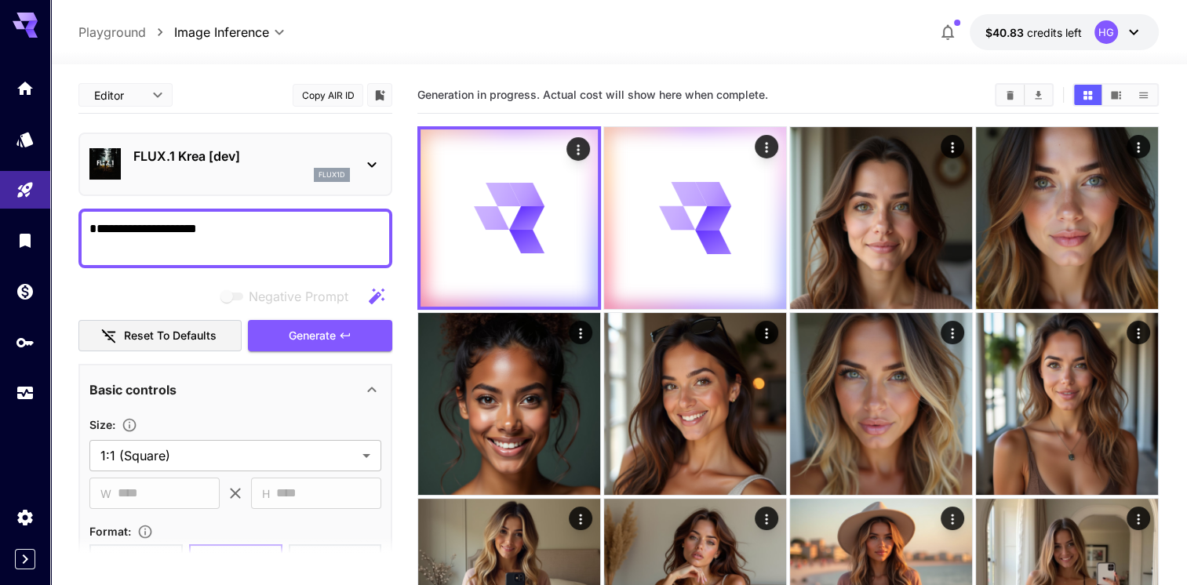
click at [311, 333] on span "Generate" at bounding box center [312, 336] width 47 height 20
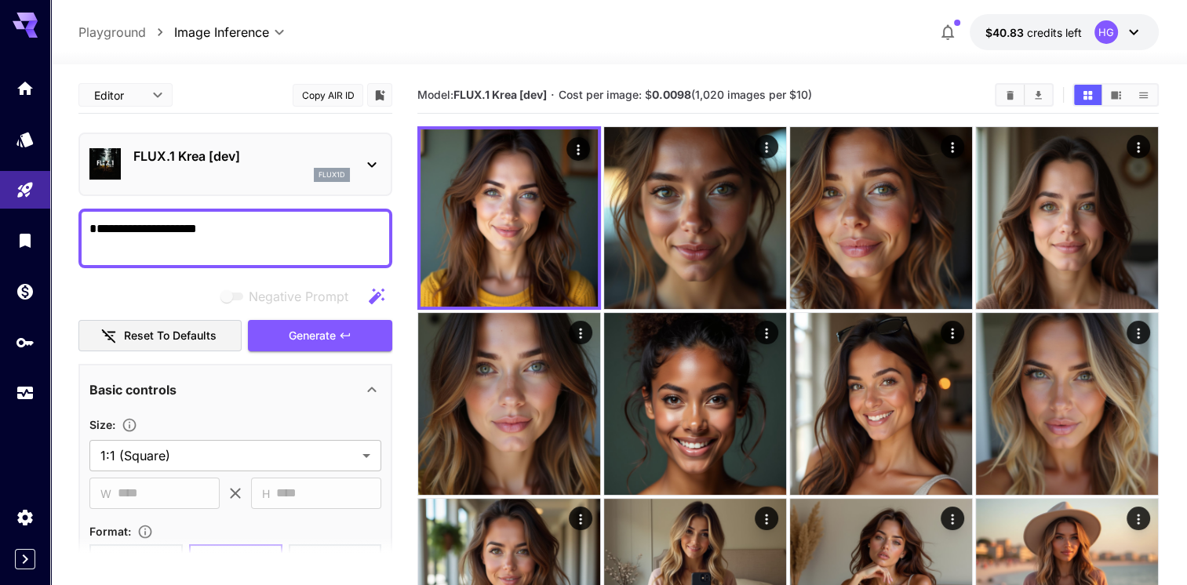
click at [217, 217] on div "**********" at bounding box center [235, 239] width 314 height 60
click at [216, 226] on textarea "**********" at bounding box center [235, 239] width 292 height 38
click at [316, 334] on span "Generate" at bounding box center [312, 336] width 47 height 20
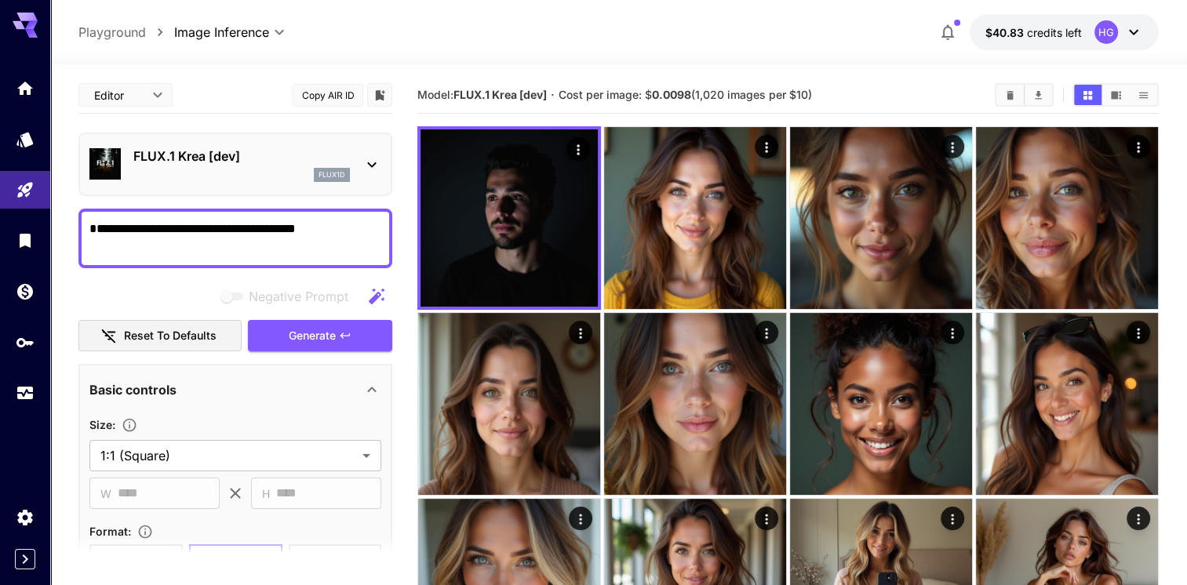
click at [322, 329] on span "Generate" at bounding box center [312, 336] width 47 height 20
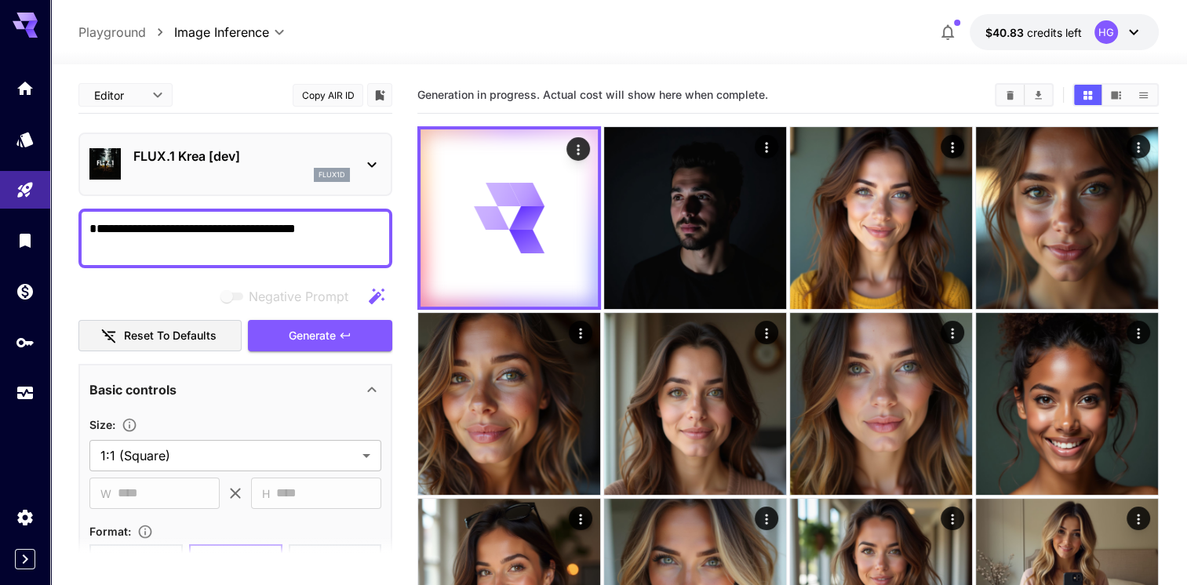
click at [322, 329] on span "Generate" at bounding box center [312, 336] width 47 height 20
click at [90, 231] on textarea "**********" at bounding box center [235, 239] width 292 height 38
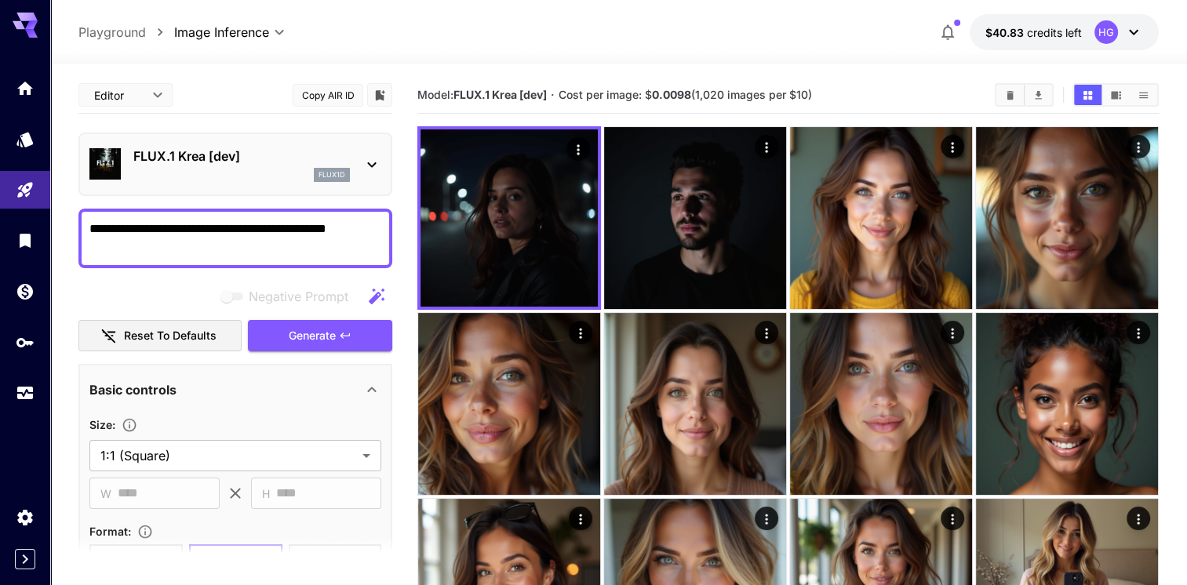
click at [321, 324] on button "Generate" at bounding box center [320, 336] width 144 height 32
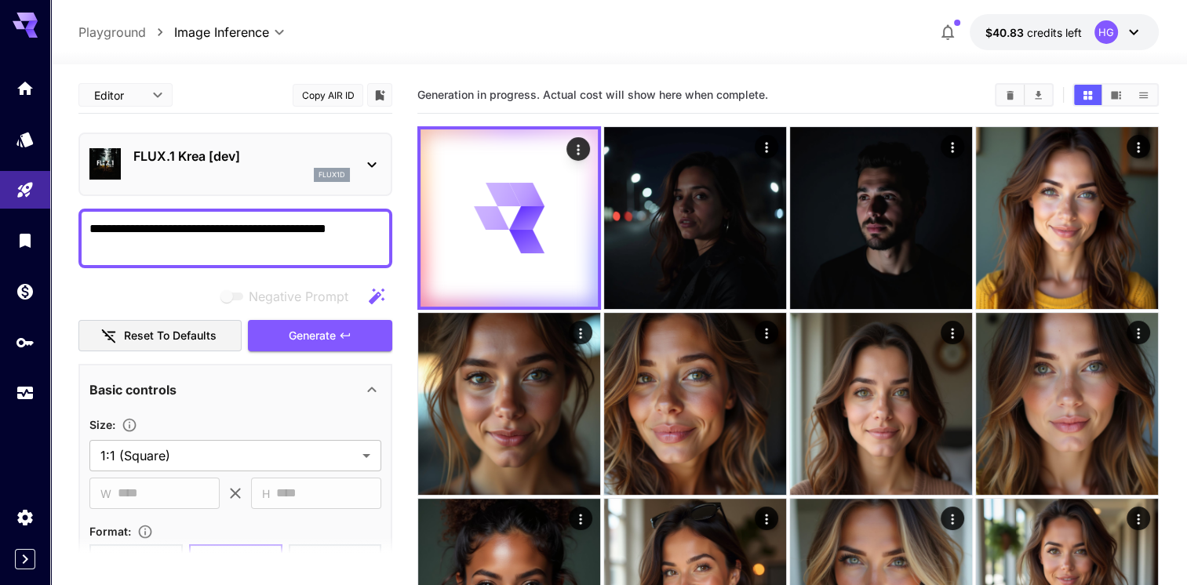
click at [154, 239] on textarea "**********" at bounding box center [235, 239] width 292 height 38
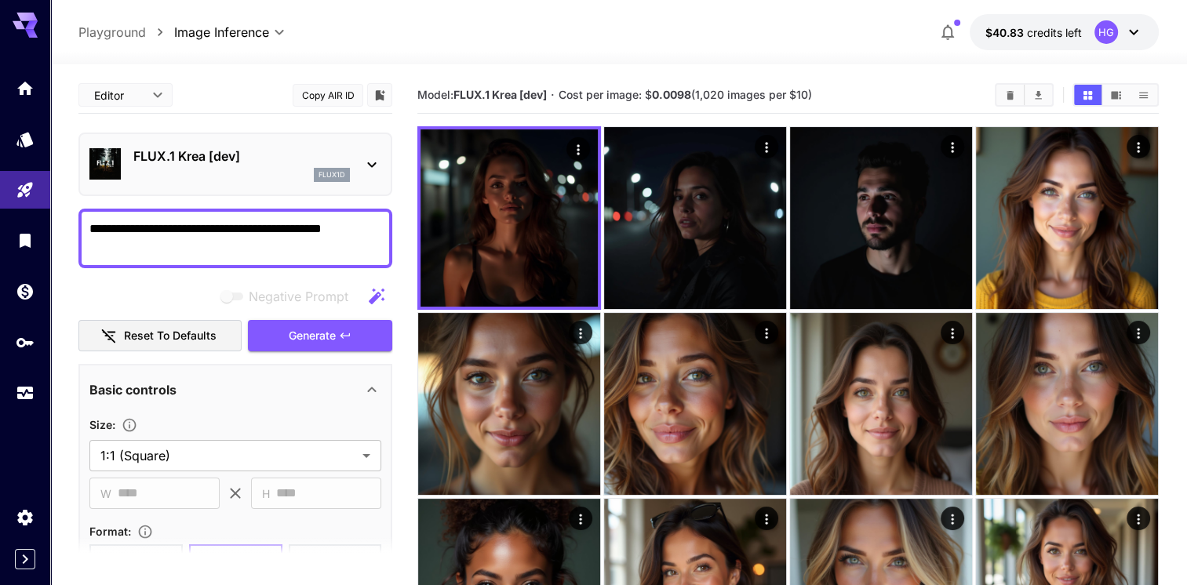
click at [323, 334] on span "Generate" at bounding box center [312, 336] width 47 height 20
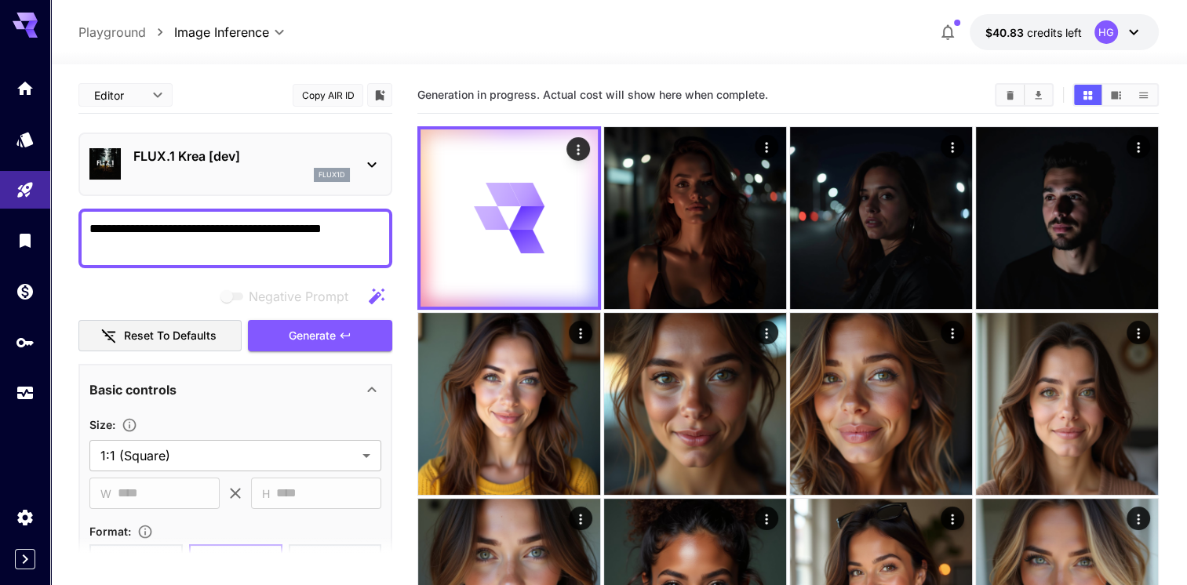
click at [323, 334] on span "Generate" at bounding box center [312, 336] width 47 height 20
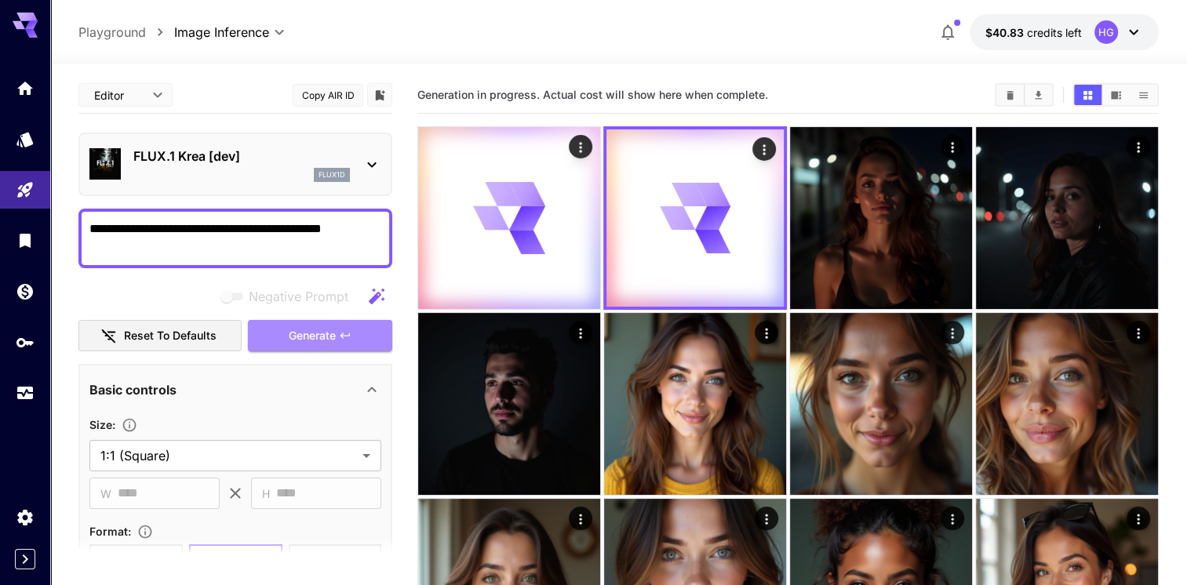
click at [323, 334] on span "Generate" at bounding box center [312, 336] width 47 height 20
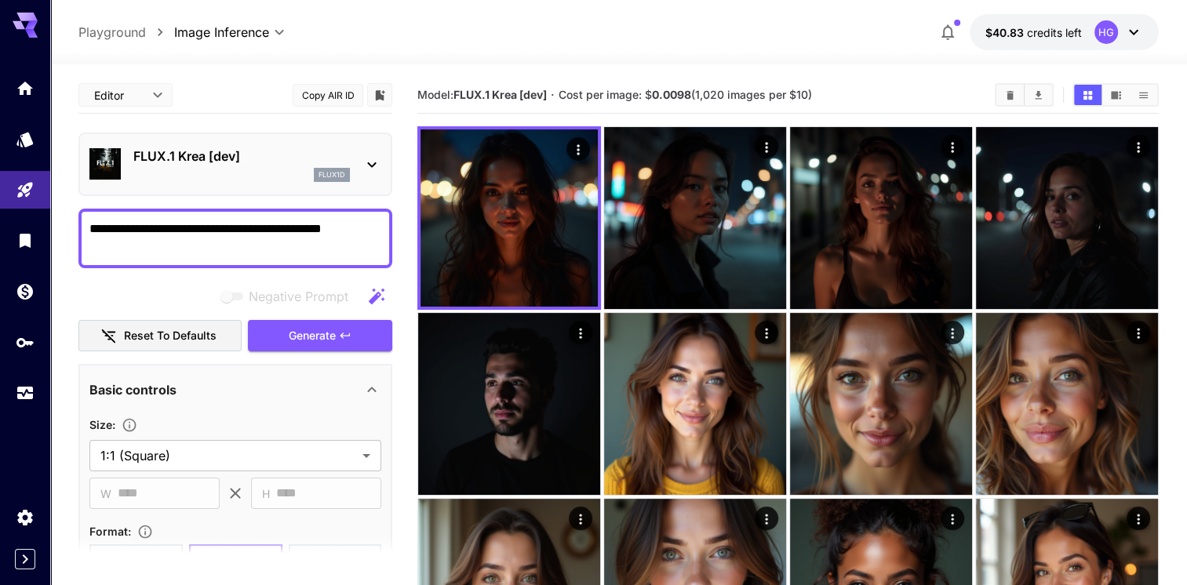
drag, startPoint x: 354, startPoint y: 227, endPoint x: 82, endPoint y: 224, distance: 271.4
click at [82, 224] on div "**********" at bounding box center [235, 239] width 314 height 60
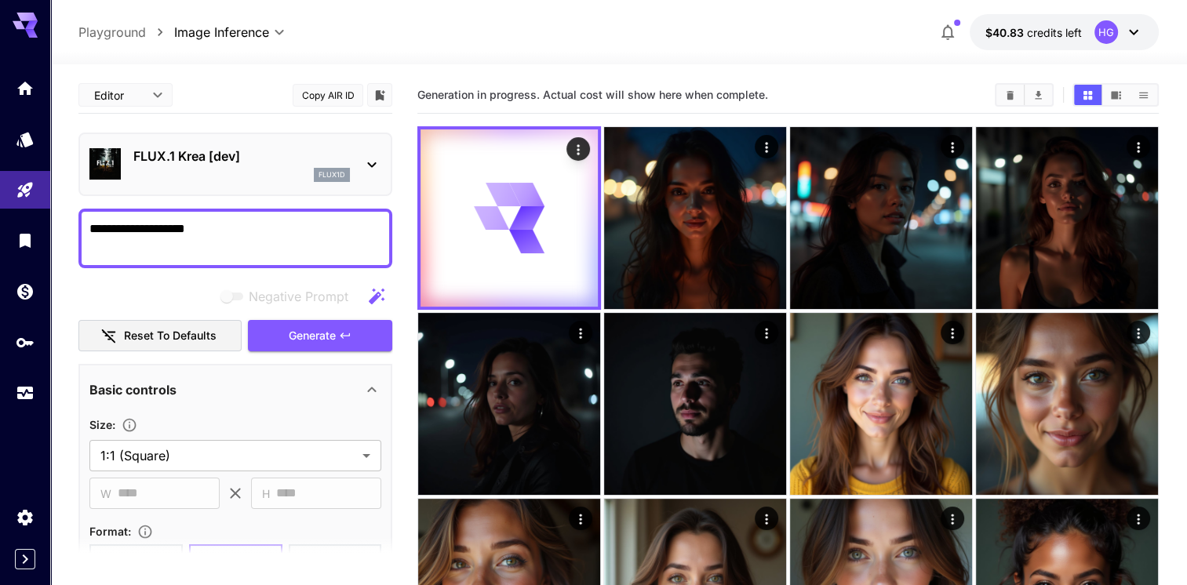
click at [342, 331] on icon "button" at bounding box center [345, 335] width 13 height 13
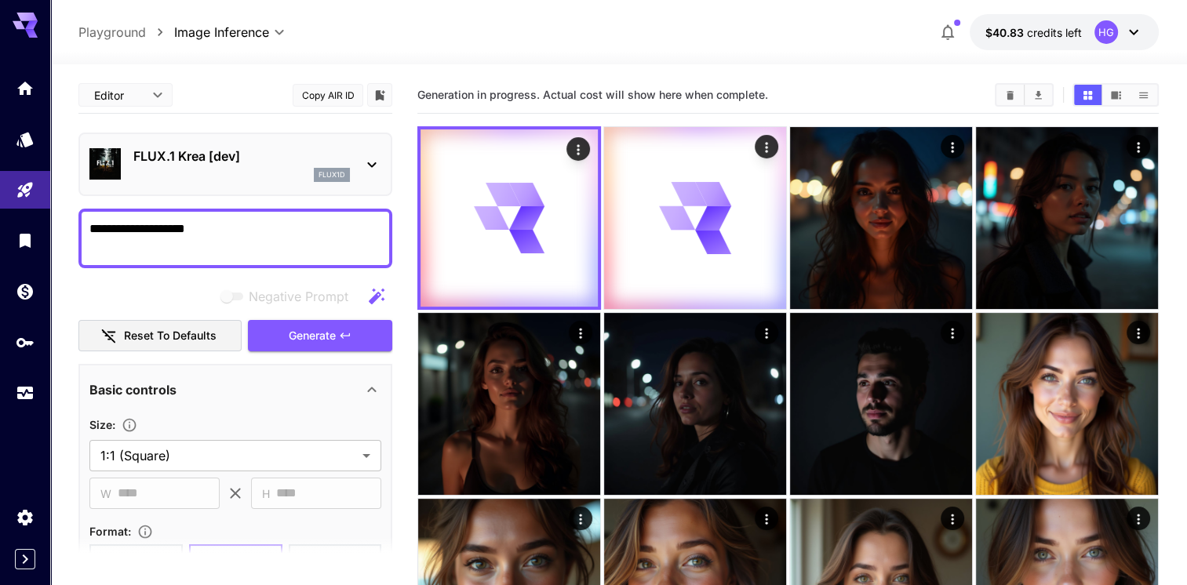
click at [339, 331] on button "Generate" at bounding box center [320, 336] width 144 height 32
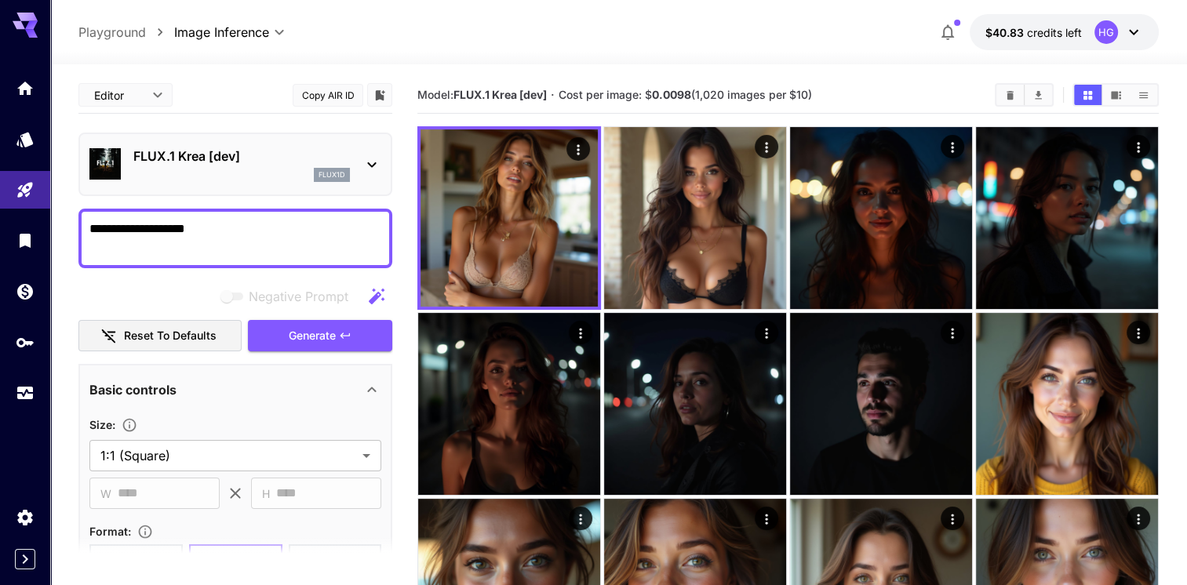
click at [339, 330] on button "Generate" at bounding box center [320, 336] width 144 height 32
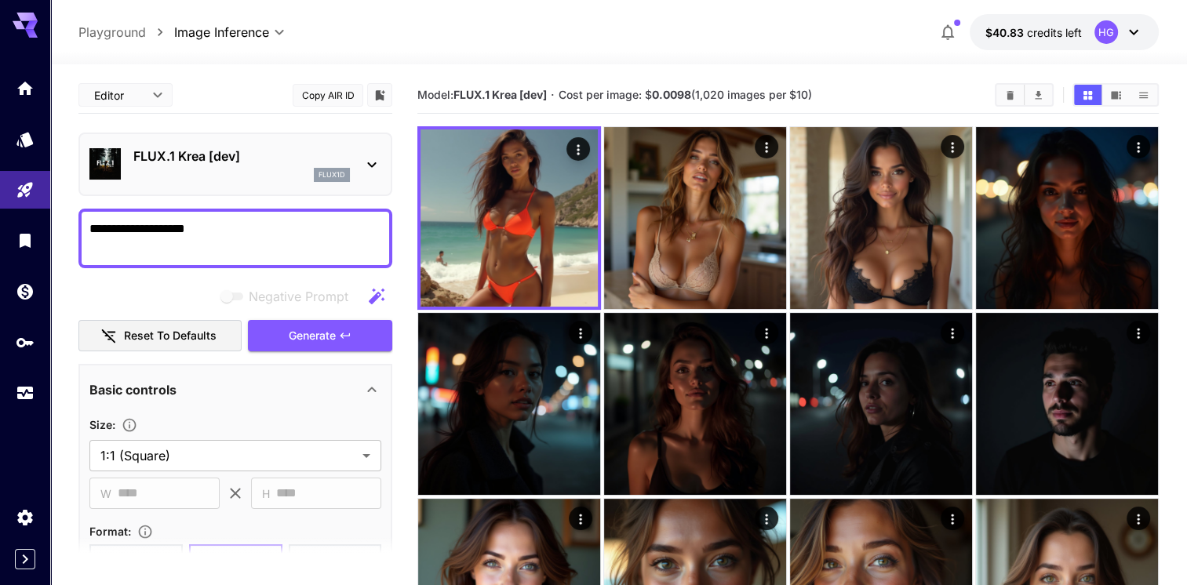
click at [339, 330] on button "Generate" at bounding box center [320, 336] width 144 height 32
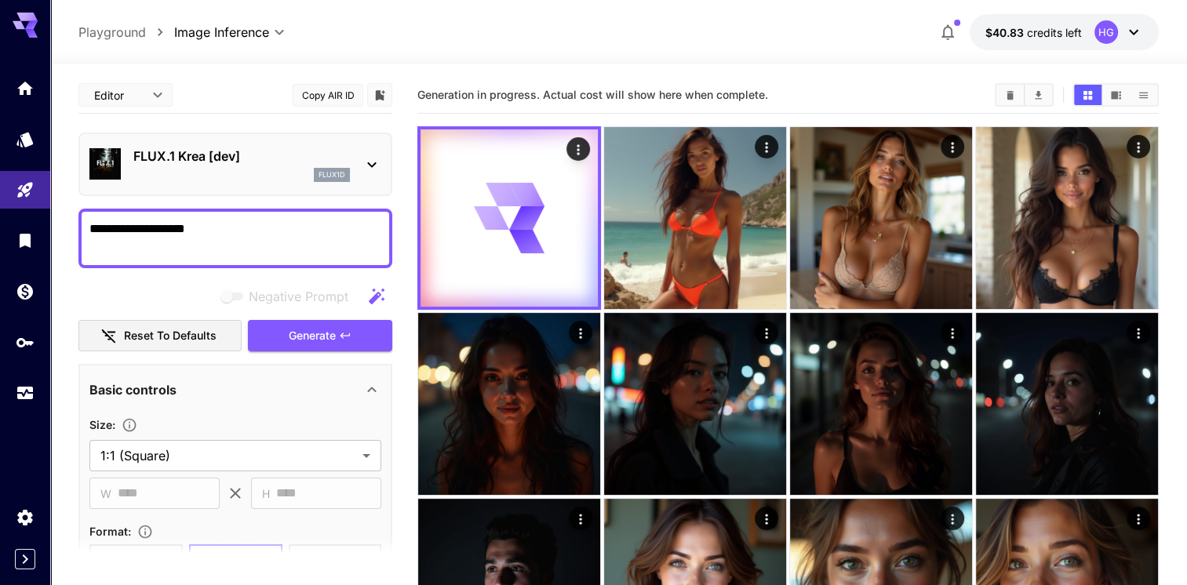
click at [219, 225] on textarea "**********" at bounding box center [235, 239] width 292 height 38
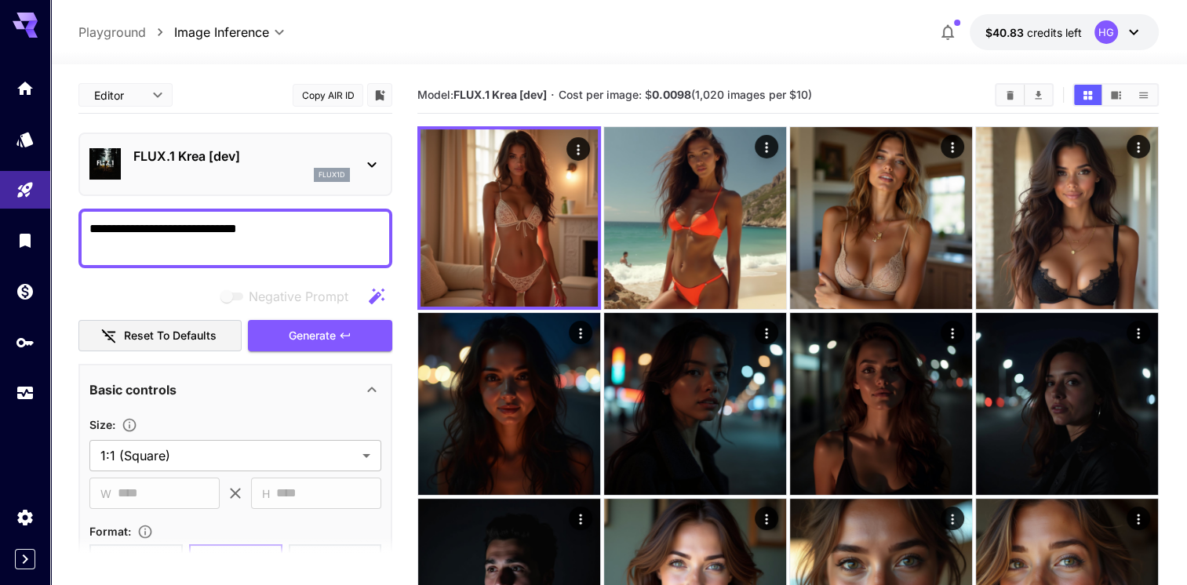
type textarea "**********"
click at [336, 331] on button "Generate" at bounding box center [320, 336] width 144 height 32
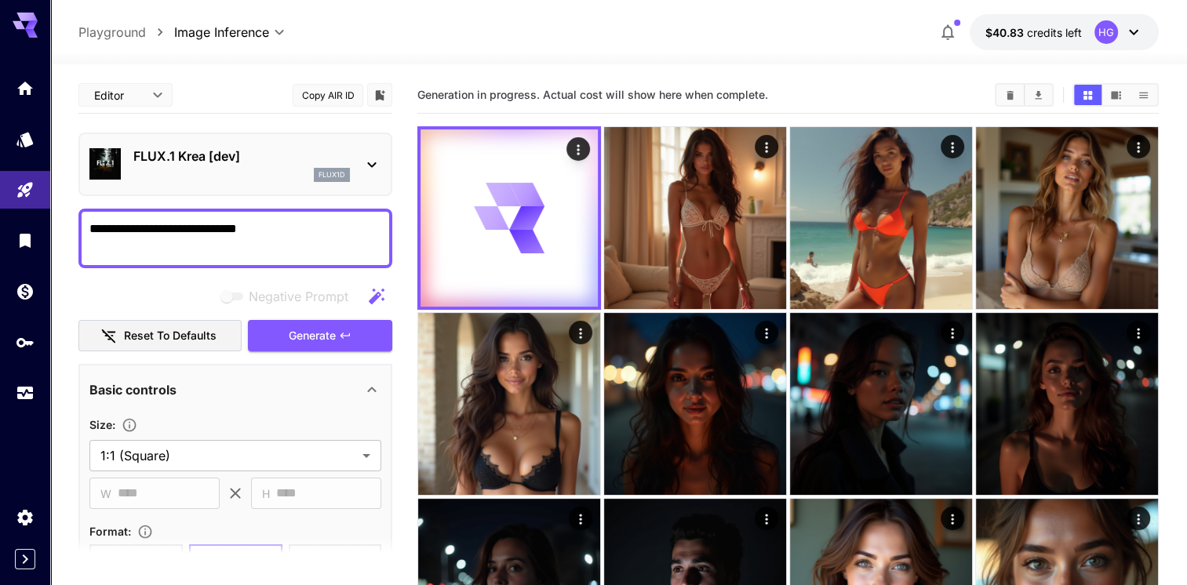
click at [336, 331] on button "Generate" at bounding box center [320, 336] width 144 height 32
click at [330, 333] on span "Generate" at bounding box center [312, 336] width 47 height 20
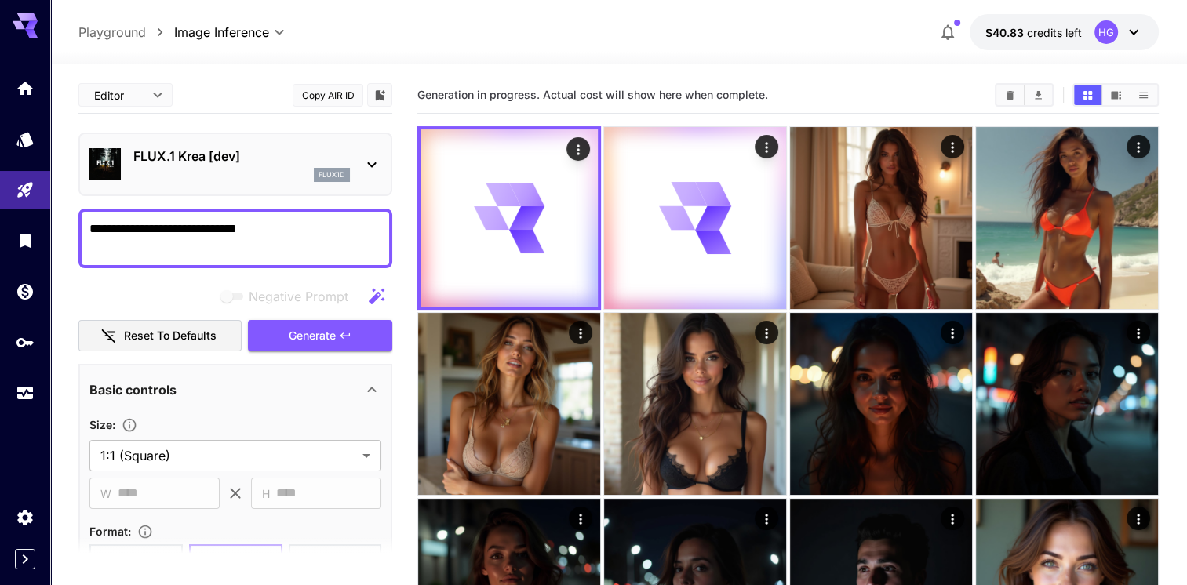
click at [330, 333] on span "Generate" at bounding box center [312, 336] width 47 height 20
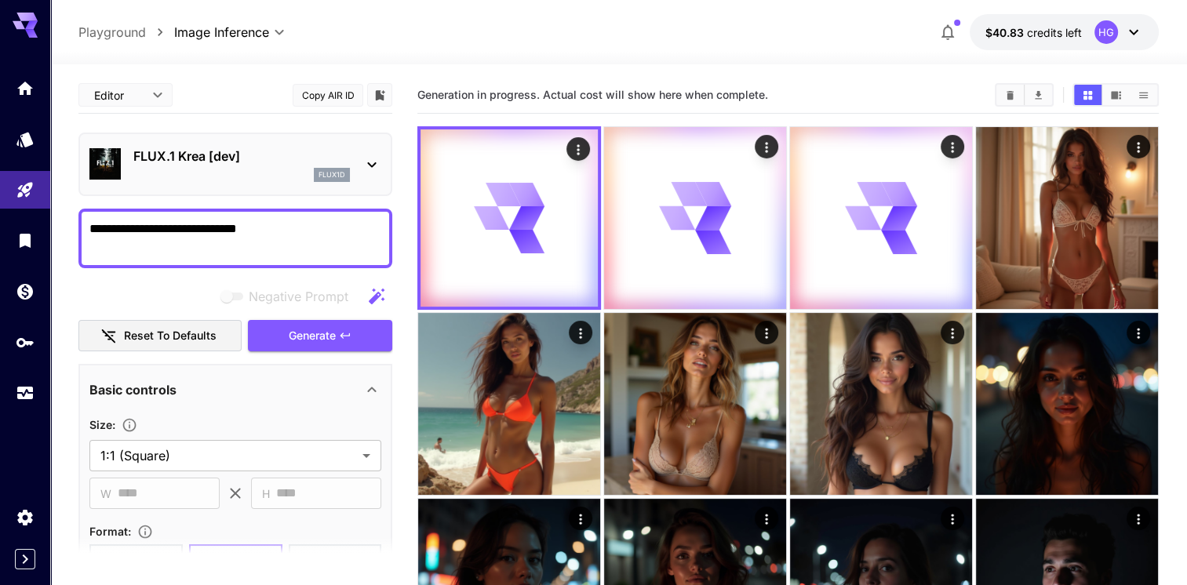
click at [330, 333] on span "Generate" at bounding box center [312, 336] width 47 height 20
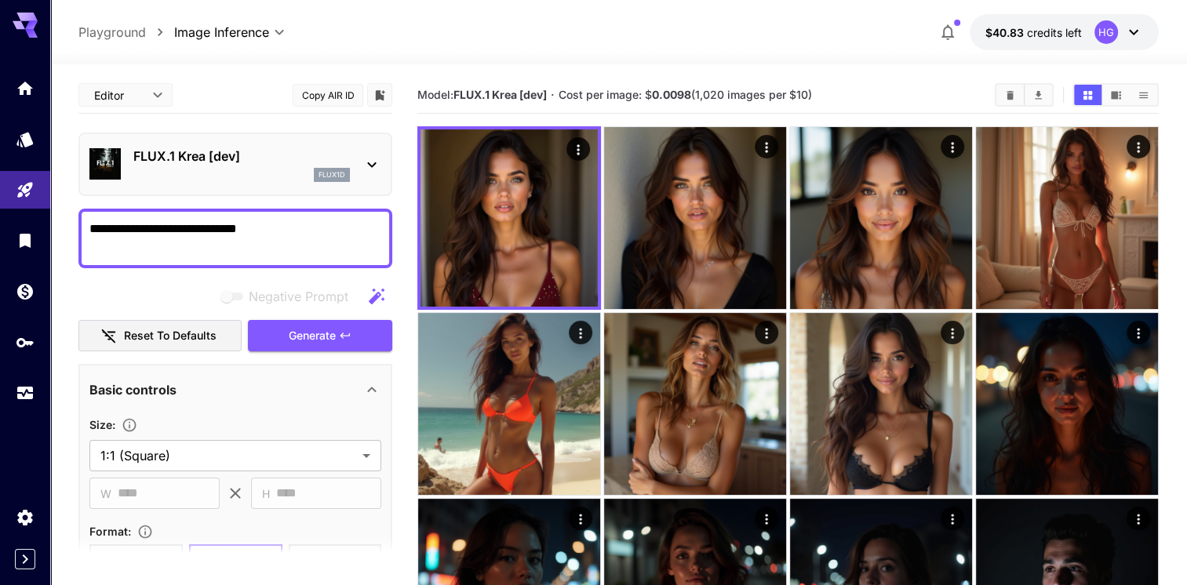
click at [330, 333] on span "Generate" at bounding box center [312, 336] width 47 height 20
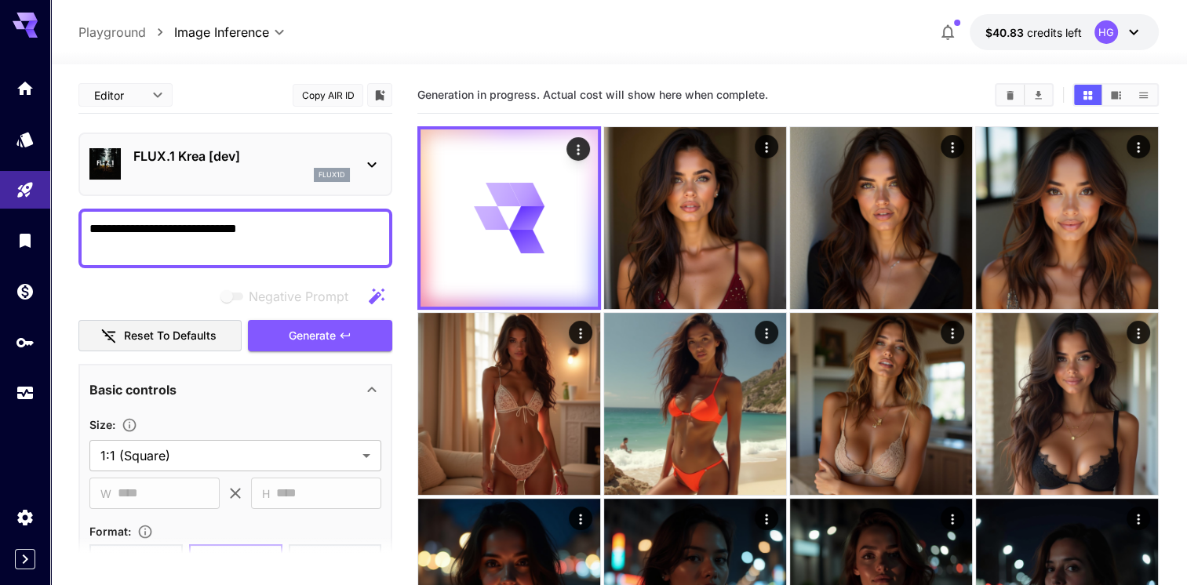
click at [330, 333] on span "Generate" at bounding box center [312, 336] width 47 height 20
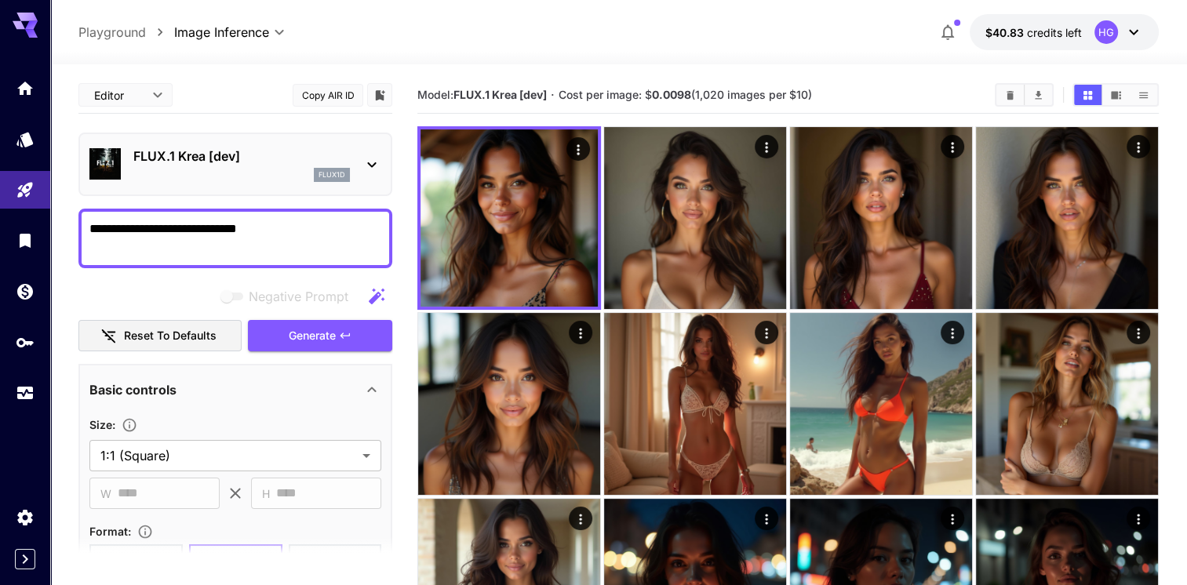
drag, startPoint x: 280, startPoint y: 226, endPoint x: 51, endPoint y: 226, distance: 229.0
click at [169, 166] on div "FLUX.1 Krea [dev] flux1d" at bounding box center [241, 164] width 216 height 35
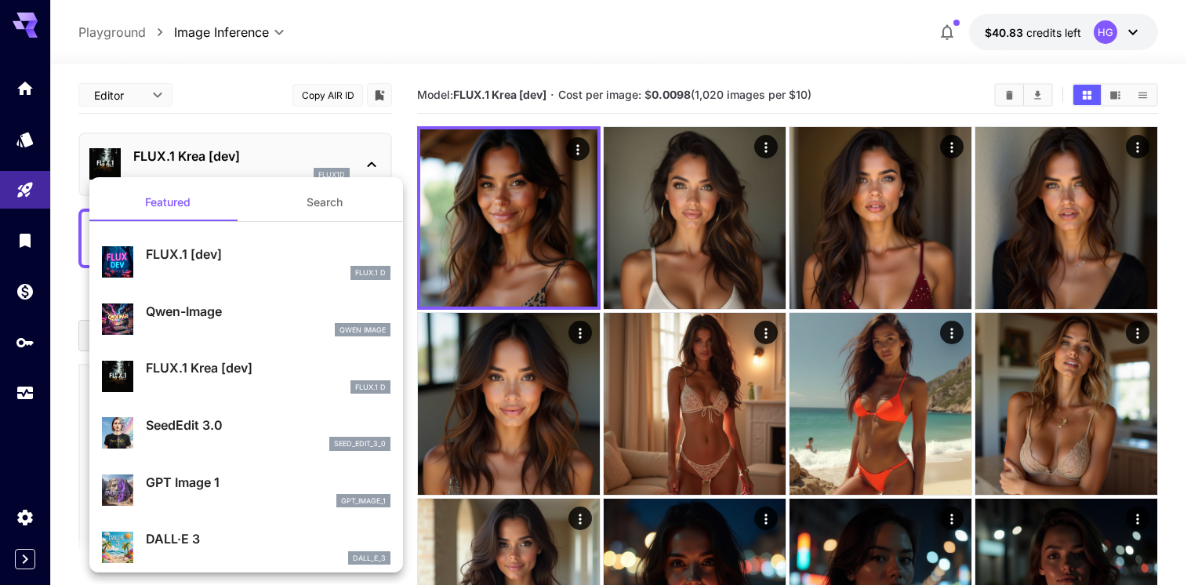
click at [202, 256] on p "FLUX.1 [dev]" at bounding box center [268, 254] width 245 height 19
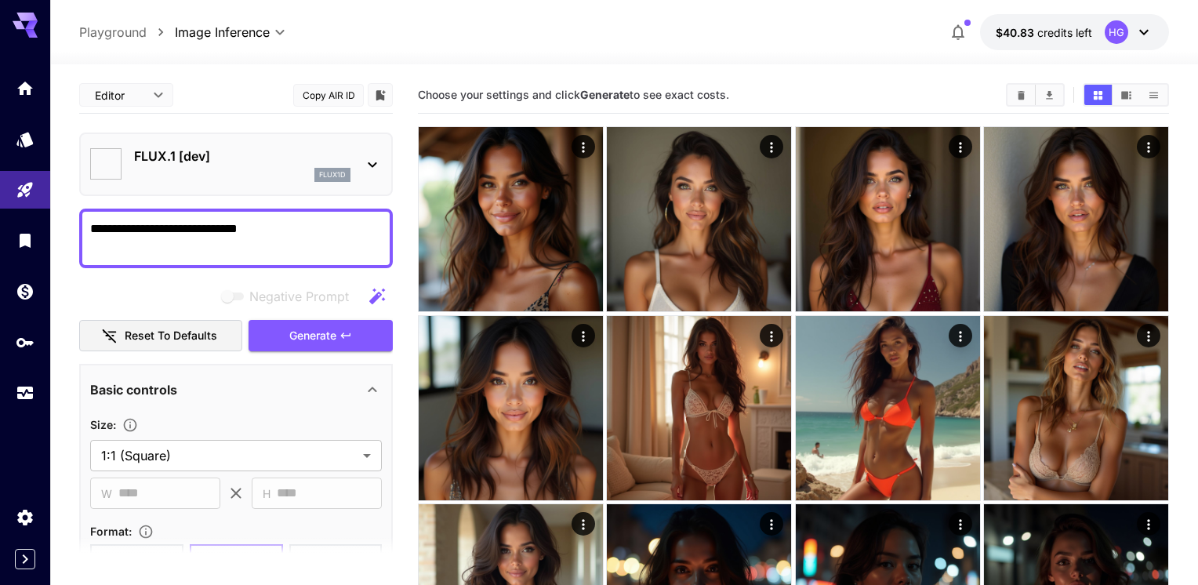
type input "**********"
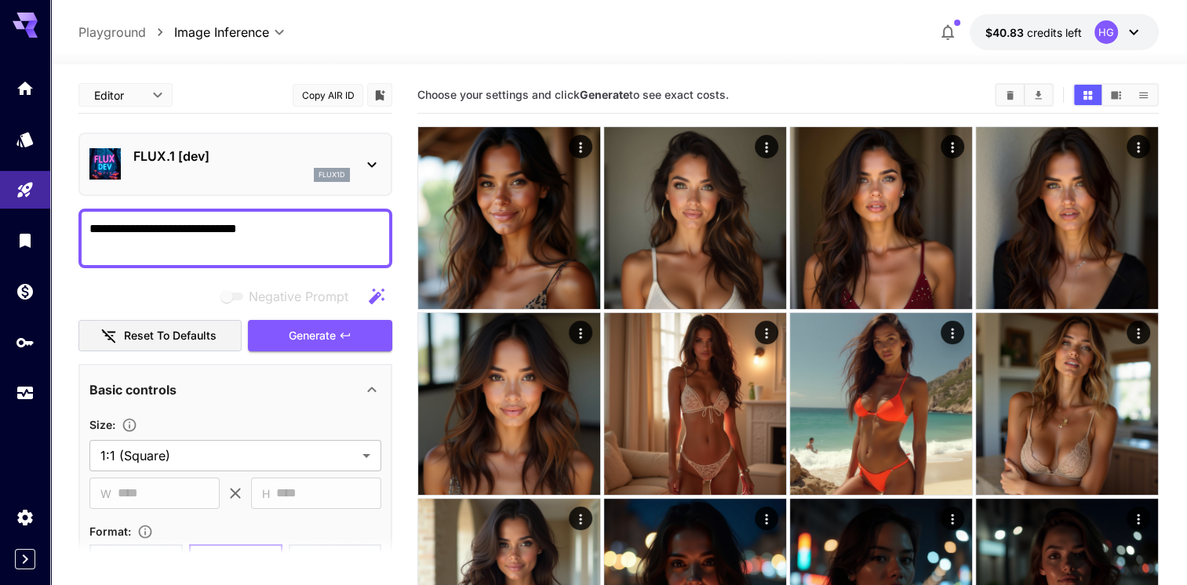
drag, startPoint x: 129, startPoint y: 228, endPoint x: 70, endPoint y: 234, distance: 59.1
click at [94, 231] on textarea "**********" at bounding box center [235, 239] width 292 height 38
type textarea "**********"
click at [333, 328] on span "Generate" at bounding box center [312, 336] width 47 height 20
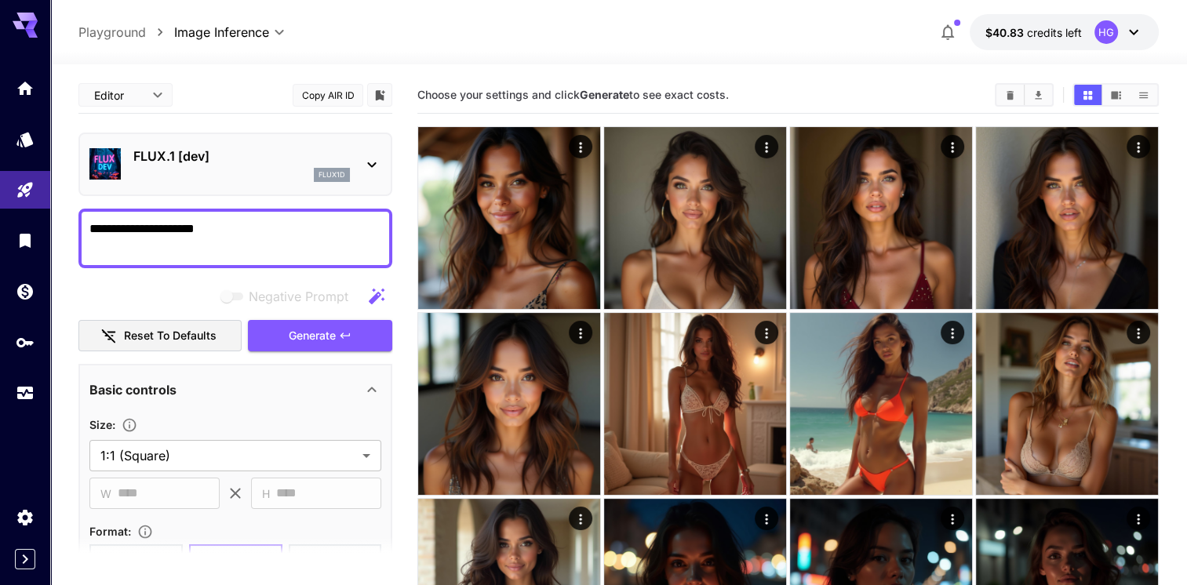
click at [332, 328] on span "Generate" at bounding box center [312, 336] width 47 height 20
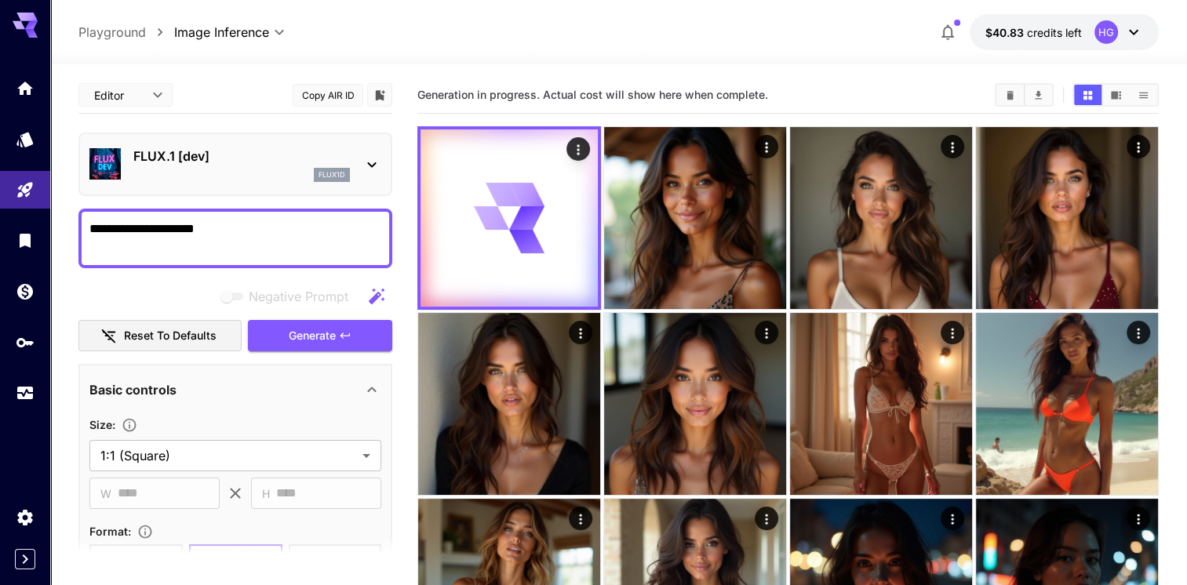
click at [330, 329] on span "Generate" at bounding box center [312, 336] width 47 height 20
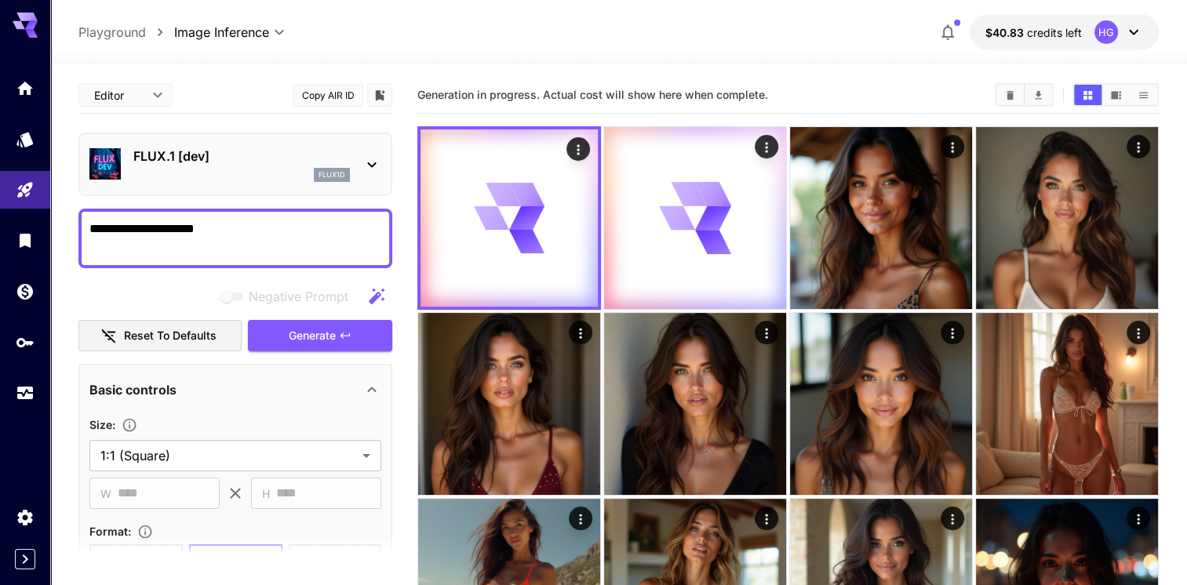
click at [331, 326] on span "Generate" at bounding box center [312, 336] width 47 height 20
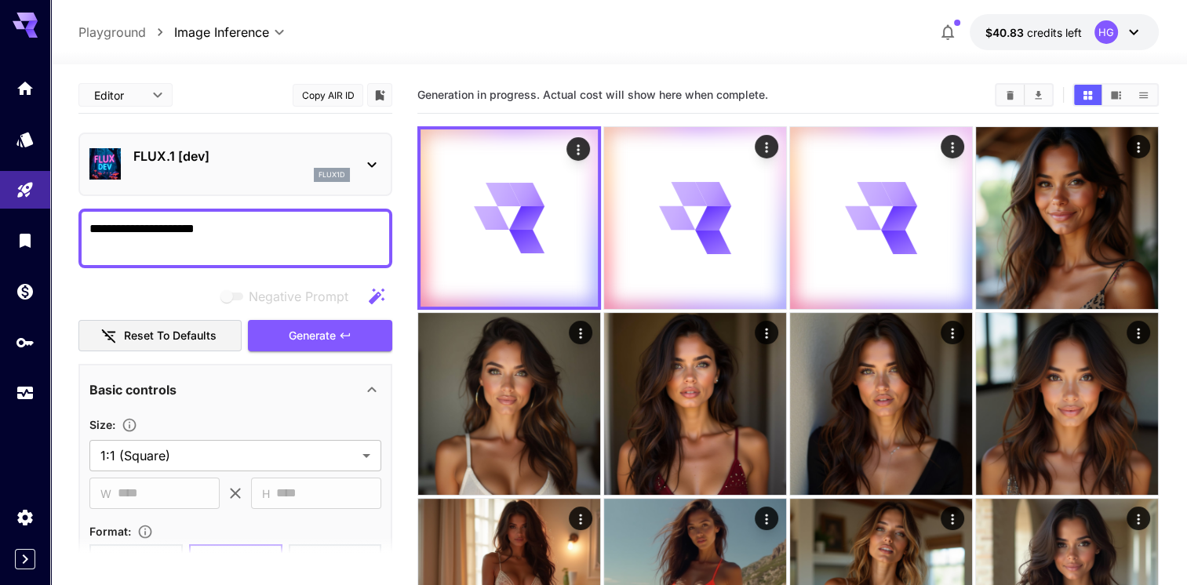
click at [331, 326] on span "Generate" at bounding box center [312, 336] width 47 height 20
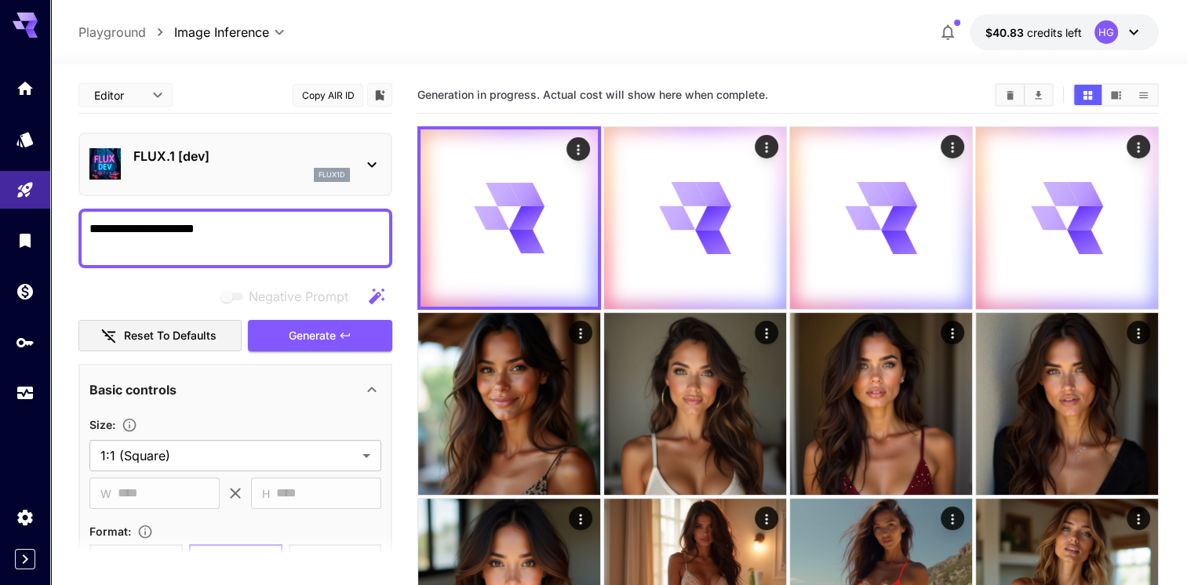
click at [331, 326] on span "Generate" at bounding box center [312, 336] width 47 height 20
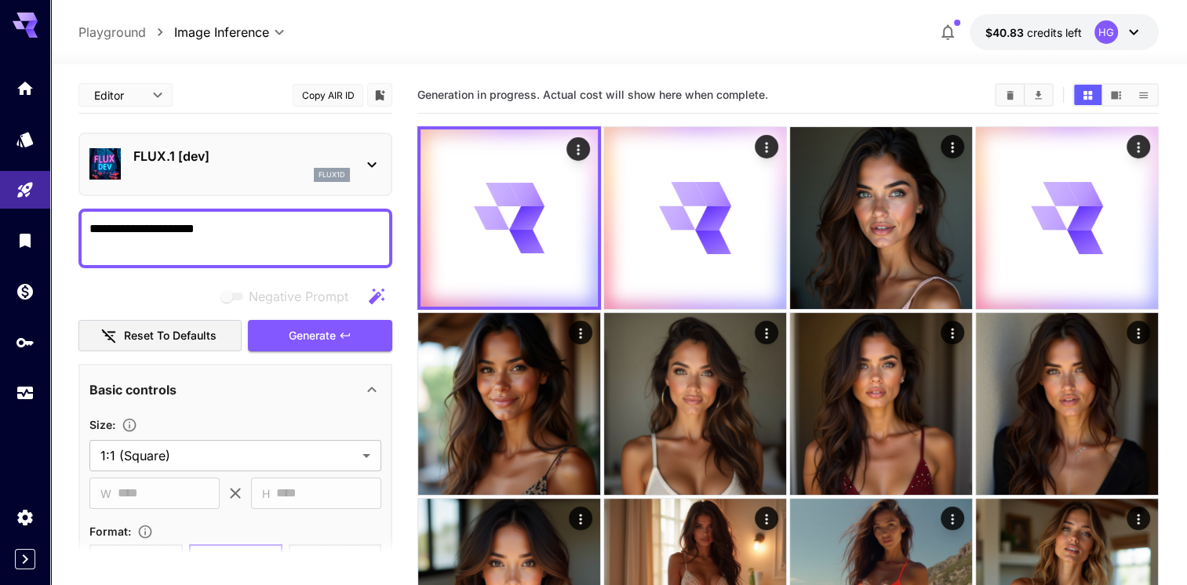
click at [331, 326] on span "Generate" at bounding box center [312, 336] width 47 height 20
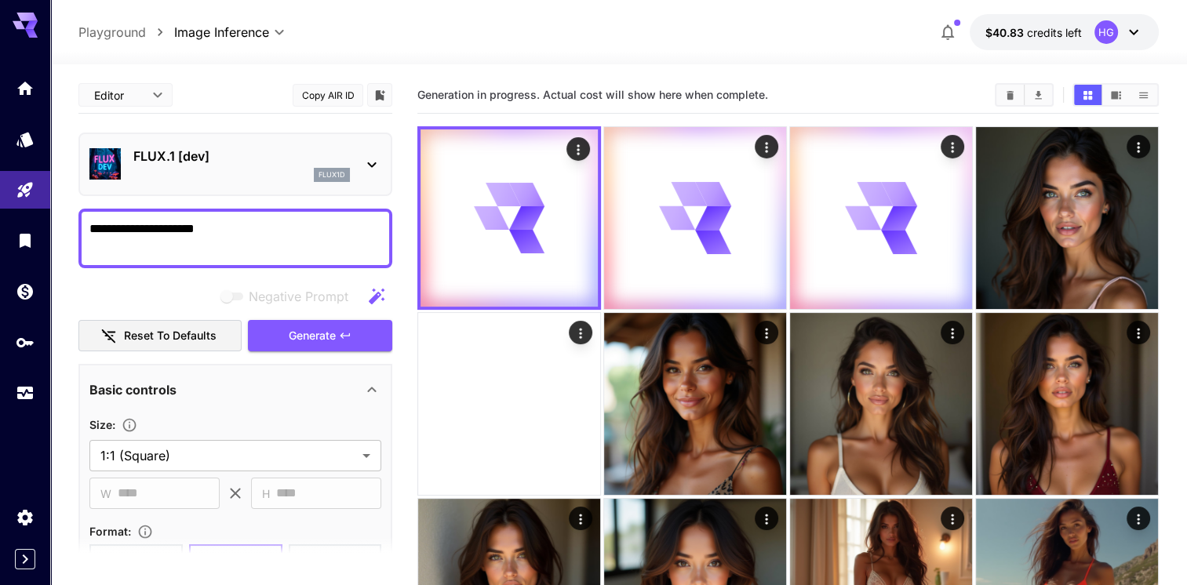
click at [331, 326] on span "Generate" at bounding box center [312, 336] width 47 height 20
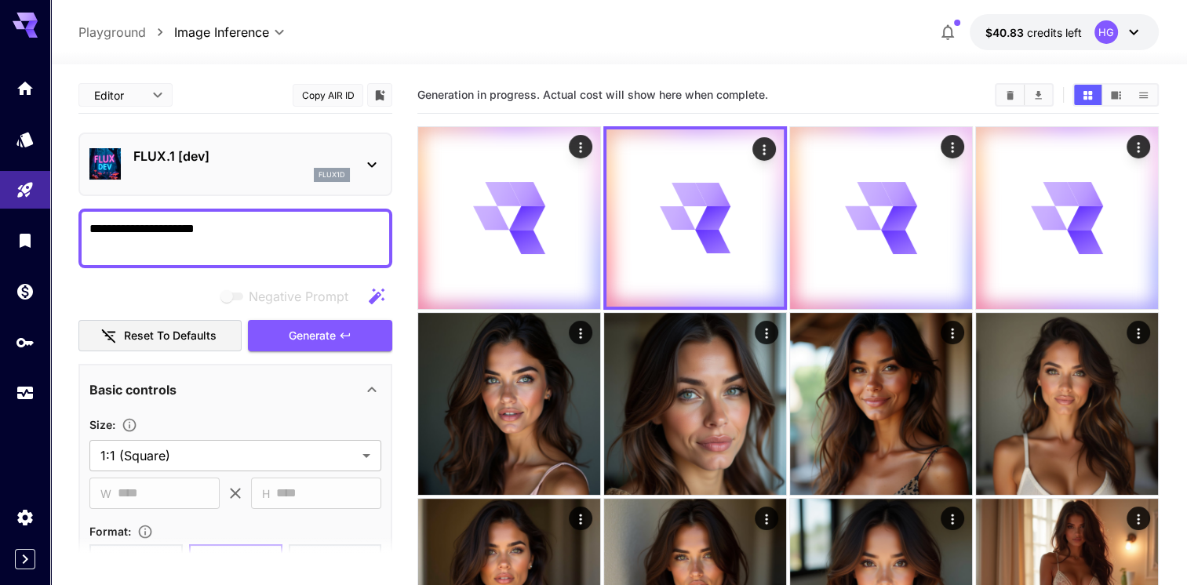
click at [331, 326] on span "Generate" at bounding box center [312, 336] width 47 height 20
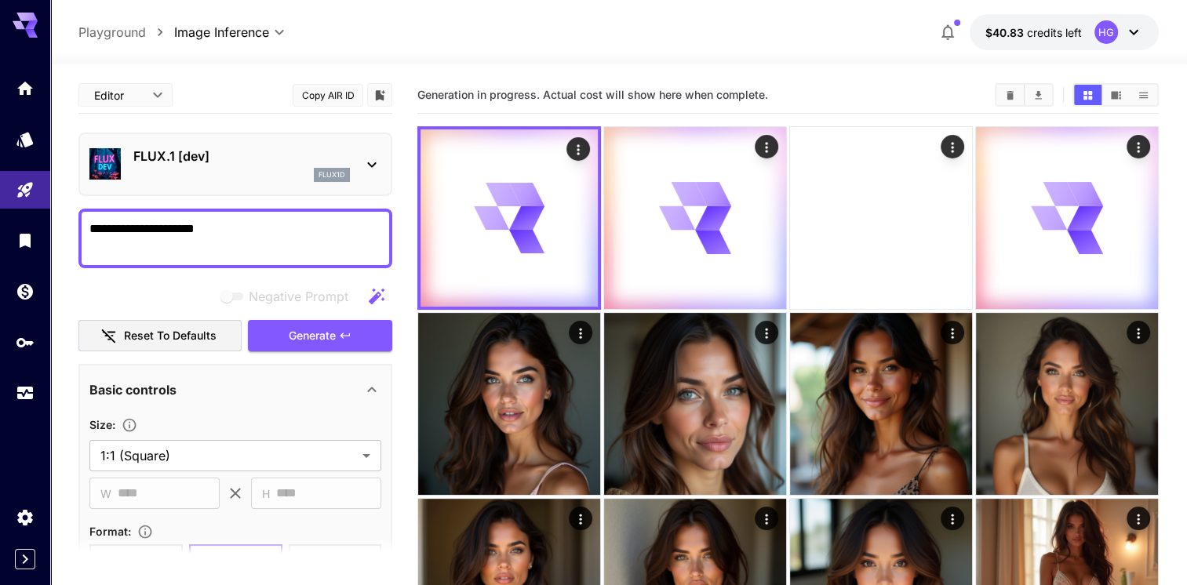
click at [331, 326] on span "Generate" at bounding box center [312, 336] width 47 height 20
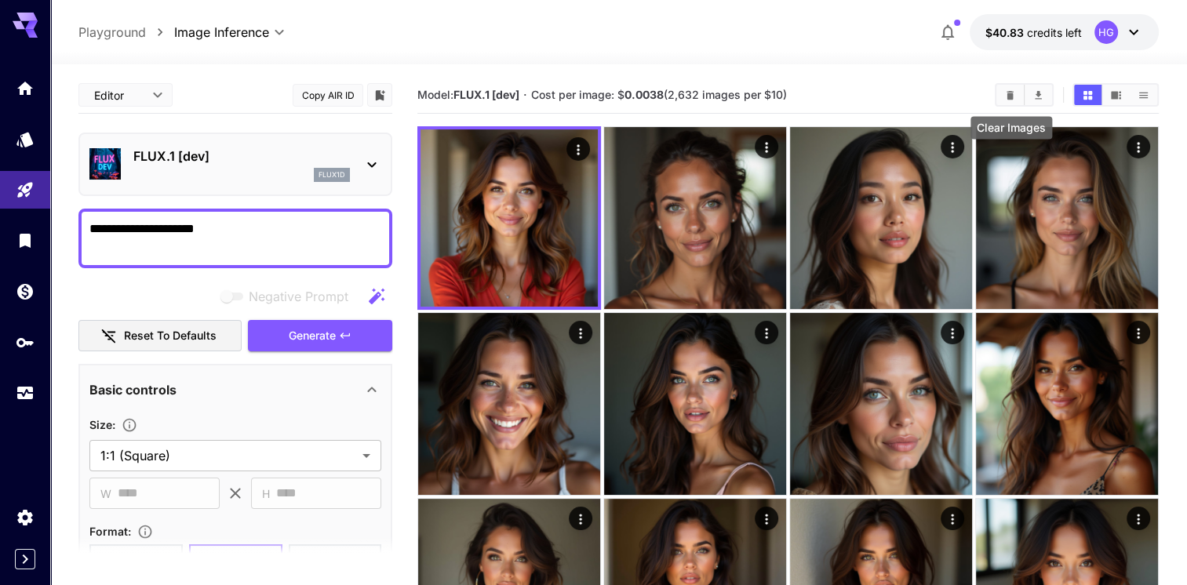
click at [1015, 90] on icon "Clear Images" at bounding box center [1010, 95] width 12 height 12
